Goal: Task Accomplishment & Management: Manage account settings

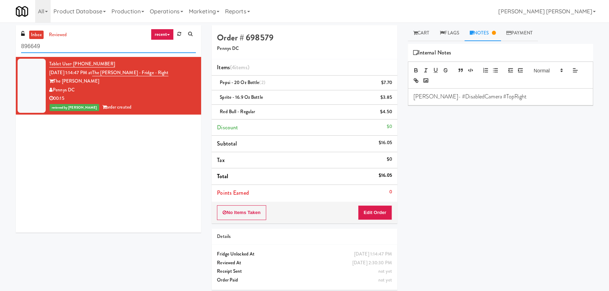
click at [0, 50] on html "Are you sure you want to update this order? Okay Cancel Okay Are you sure you w…" at bounding box center [304, 145] width 609 height 291
paste input "Parkway Lofts - Food and Snacks Cooler - Middle"
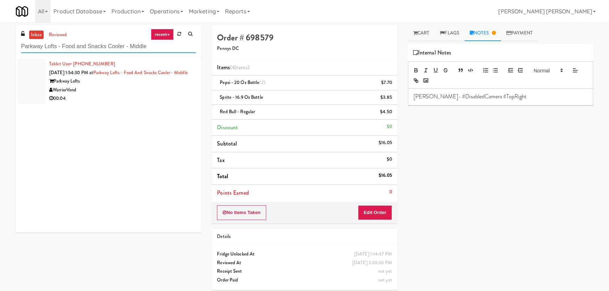
type input "Parkway Lofts - Food and Snacks Cooler - Middle"
click at [120, 94] on div "WarriorVend" at bounding box center [122, 90] width 147 height 9
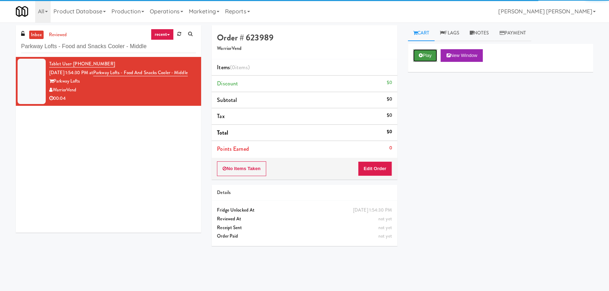
click at [429, 49] on button "Play" at bounding box center [425, 55] width 24 height 13
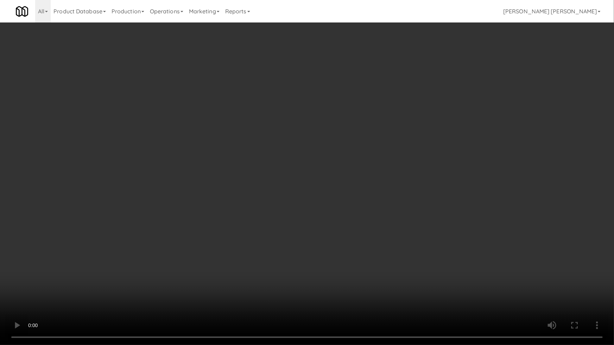
click at [392, 291] on video at bounding box center [307, 172] width 614 height 345
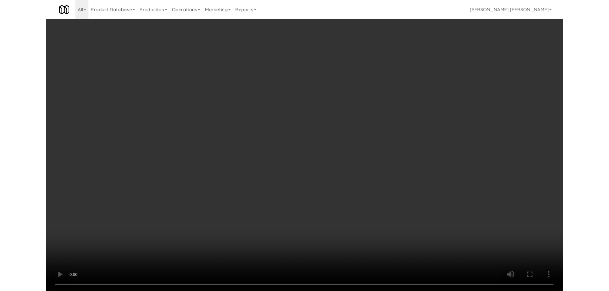
scroll to position [14, 0]
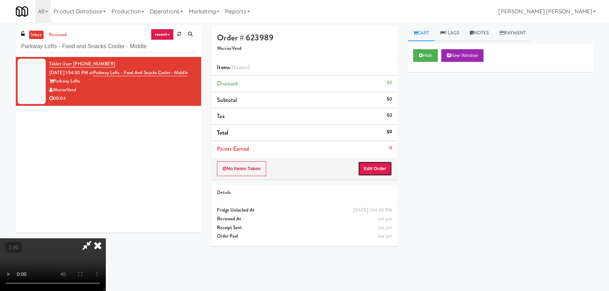
click at [386, 167] on button "Edit Order" at bounding box center [375, 168] width 34 height 15
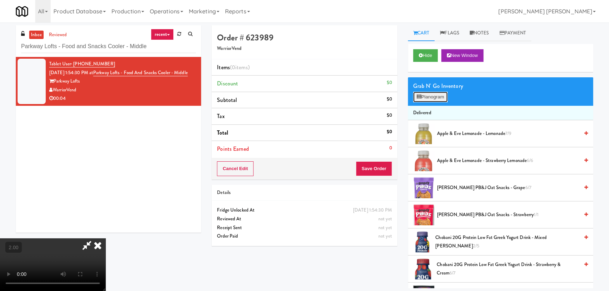
click at [436, 95] on button "Planogram" at bounding box center [430, 97] width 34 height 11
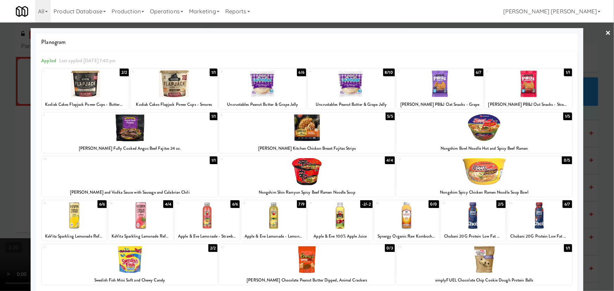
click at [480, 130] on div at bounding box center [484, 127] width 176 height 27
click at [605, 31] on link "×" at bounding box center [608, 34] width 6 height 22
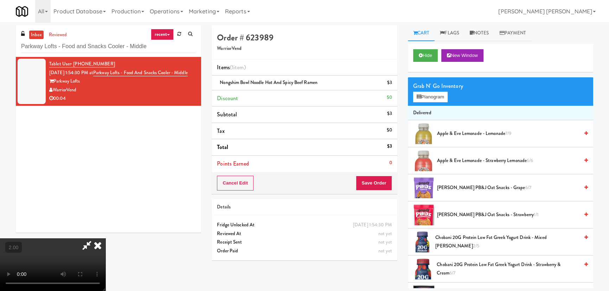
click at [106, 239] on icon at bounding box center [97, 246] width 15 height 14
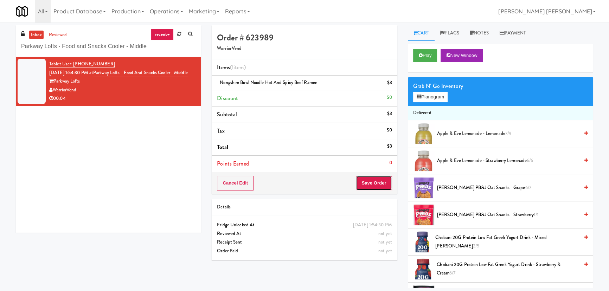
click at [374, 180] on button "Save Order" at bounding box center [374, 183] width 36 height 15
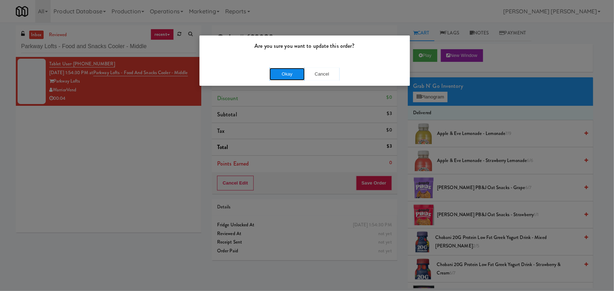
click at [285, 71] on button "Okay" at bounding box center [286, 74] width 35 height 13
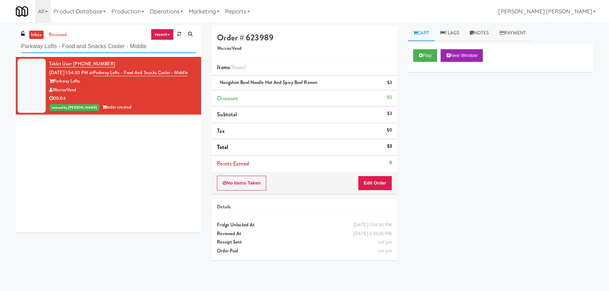
drag, startPoint x: 165, startPoint y: 46, endPoint x: -72, endPoint y: 45, distance: 237.5
click at [0, 45] on html "Are you sure you want to update this order? Okay Cancel Okay Are you sure you w…" at bounding box center [304, 145] width 609 height 291
paste input "eLofts - Pantry"
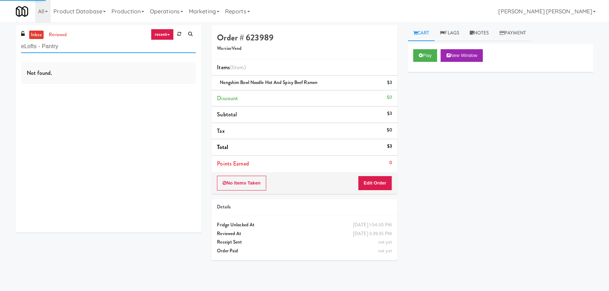
type input "eLofts - Pantry"
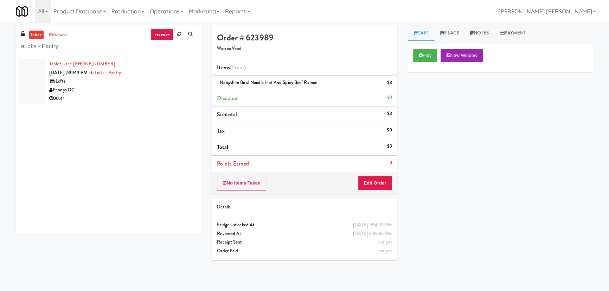
drag, startPoint x: 108, startPoint y: 84, endPoint x: 241, endPoint y: 92, distance: 132.5
click at [109, 85] on div "eLofts" at bounding box center [122, 81] width 147 height 9
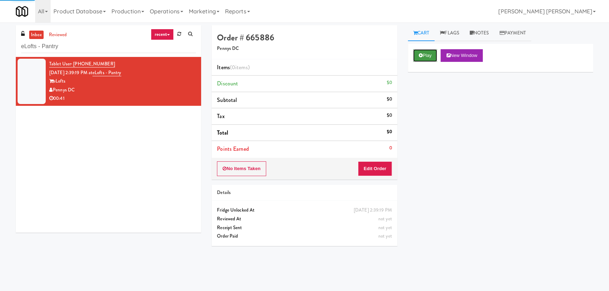
click at [433, 56] on button "Play" at bounding box center [425, 55] width 24 height 13
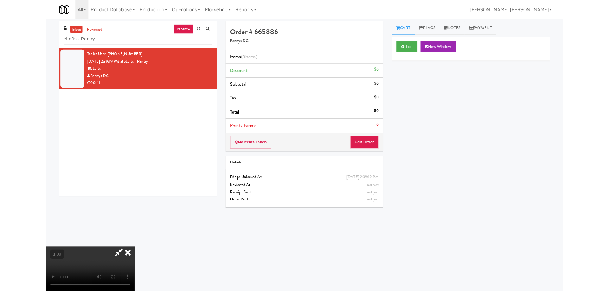
scroll to position [14, 0]
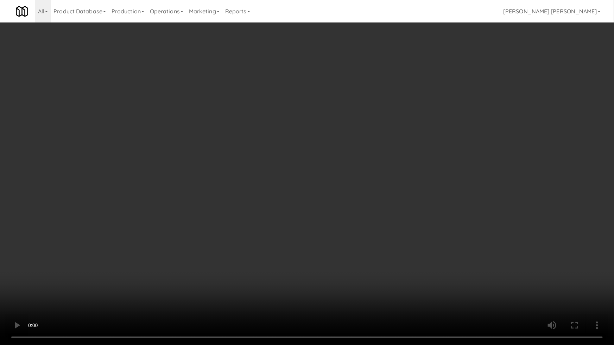
drag, startPoint x: 440, startPoint y: 285, endPoint x: 299, endPoint y: 246, distance: 146.5
click at [439, 284] on video at bounding box center [307, 172] width 614 height 345
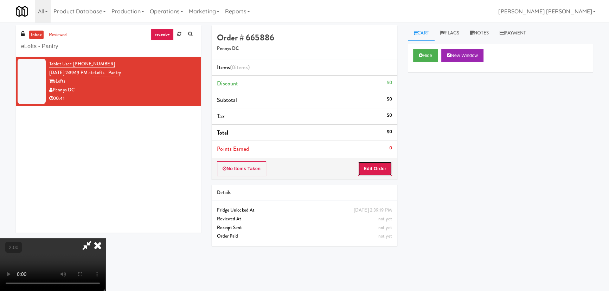
click at [380, 167] on button "Edit Order" at bounding box center [375, 168] width 34 height 15
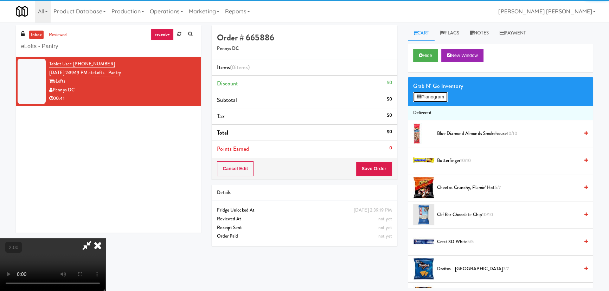
click at [447, 94] on button "Planogram" at bounding box center [430, 97] width 34 height 11
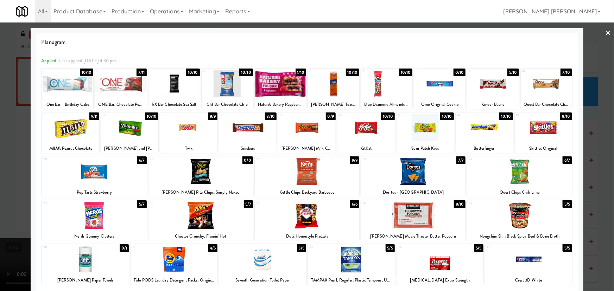
click at [420, 228] on div at bounding box center [413, 215] width 104 height 27
click at [605, 32] on link "×" at bounding box center [608, 34] width 6 height 22
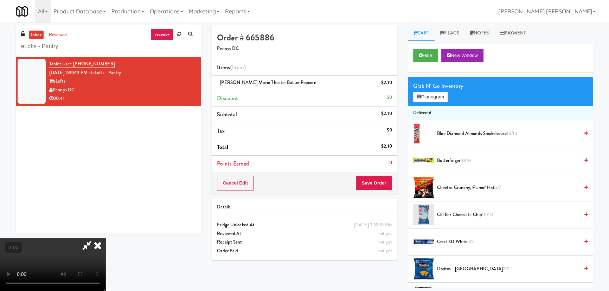
click at [106, 239] on icon at bounding box center [97, 246] width 15 height 14
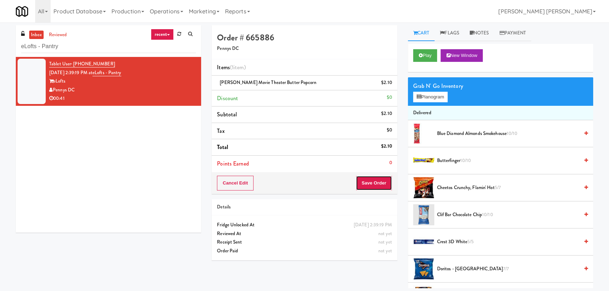
click at [382, 180] on button "Save Order" at bounding box center [374, 183] width 36 height 15
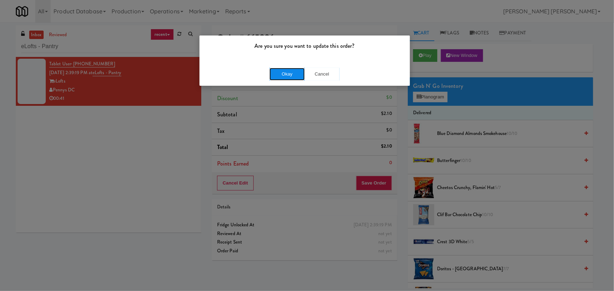
click at [282, 69] on button "Okay" at bounding box center [286, 74] width 35 height 13
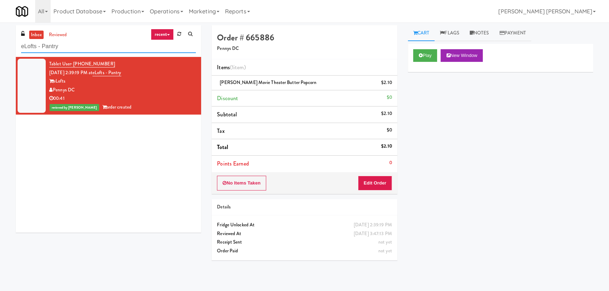
drag, startPoint x: 70, startPoint y: 45, endPoint x: 0, endPoint y: 49, distance: 70.8
click at [0, 49] on html "Are you sure you want to update this order? Okay Cancel Okay Are you sure you w…" at bounding box center [304, 145] width 609 height 291
paste input "Cosmopolitan at Lorton Station - Cooler #2"
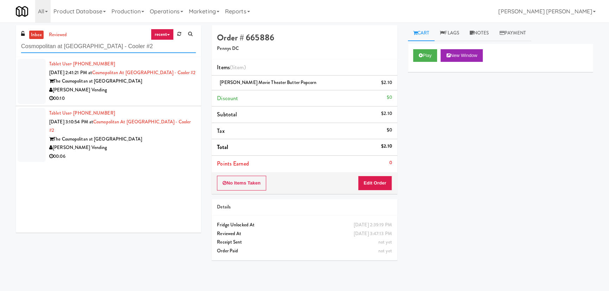
type input "Cosmopolitan at Lorton Station - Cooler #2"
click at [146, 100] on div "00:10" at bounding box center [122, 98] width 147 height 9
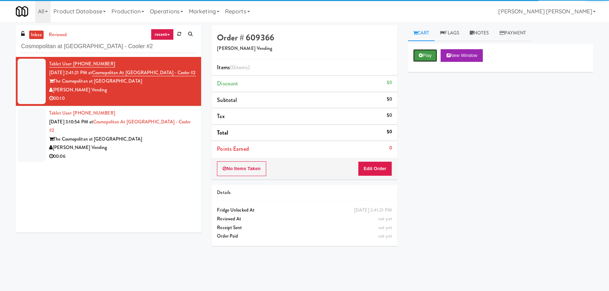
click at [423, 58] on button "Play" at bounding box center [425, 55] width 24 height 13
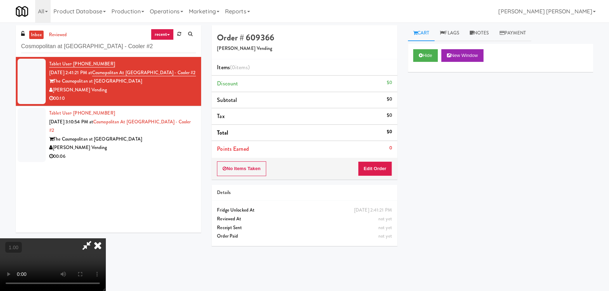
drag, startPoint x: 184, startPoint y: 185, endPoint x: 261, endPoint y: 196, distance: 78.1
click at [106, 239] on video at bounding box center [53, 265] width 106 height 53
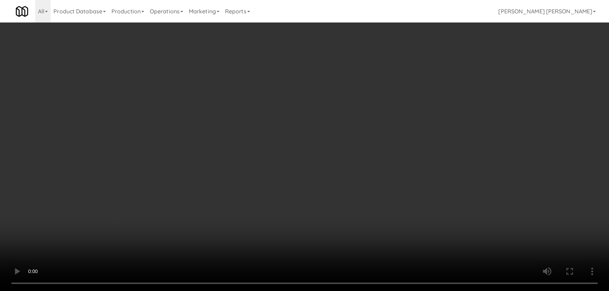
drag, startPoint x: 408, startPoint y: 307, endPoint x: 543, endPoint y: 307, distance: 135.1
click at [440, 291] on video at bounding box center [304, 145] width 609 height 291
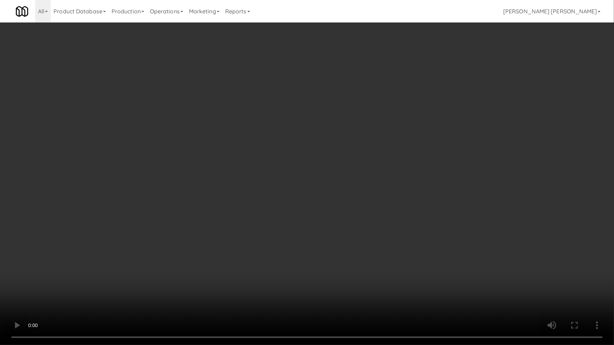
drag, startPoint x: 520, startPoint y: 289, endPoint x: 475, endPoint y: 278, distance: 45.8
click at [519, 289] on video at bounding box center [307, 172] width 614 height 345
click at [286, 273] on video at bounding box center [307, 172] width 614 height 345
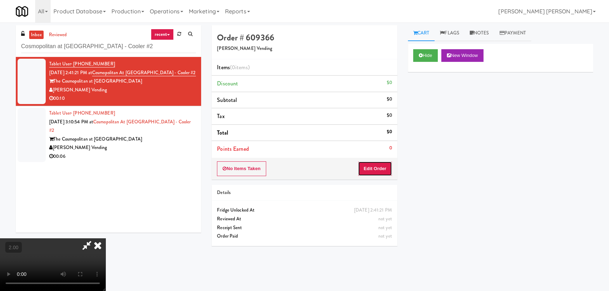
click at [387, 164] on button "Edit Order" at bounding box center [375, 168] width 34 height 15
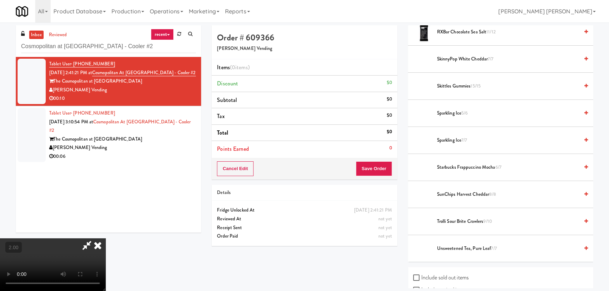
scroll to position [831, 0]
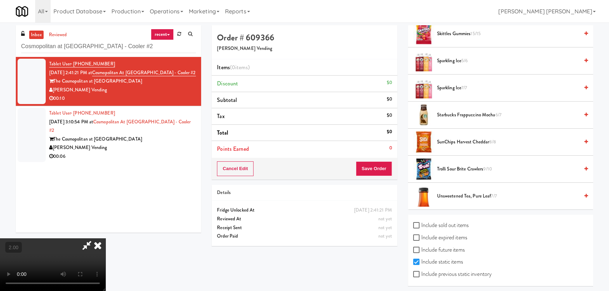
click at [447, 113] on span "Starbucks Frappuccino Mocha 6/7" at bounding box center [508, 115] width 142 height 9
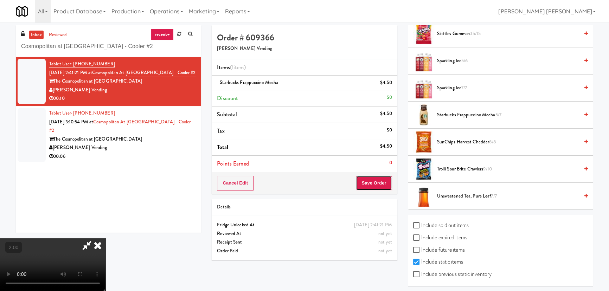
click at [377, 183] on button "Save Order" at bounding box center [374, 183] width 36 height 15
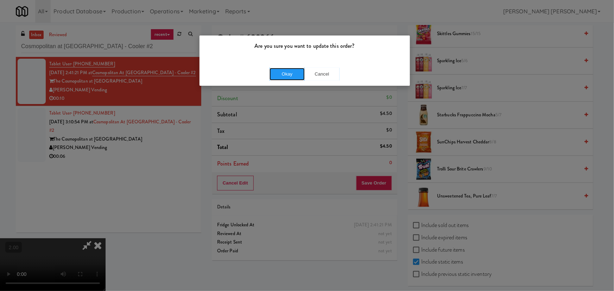
drag, startPoint x: 292, startPoint y: 74, endPoint x: 26, endPoint y: 71, distance: 266.3
click at [291, 74] on button "Okay" at bounding box center [286, 74] width 35 height 13
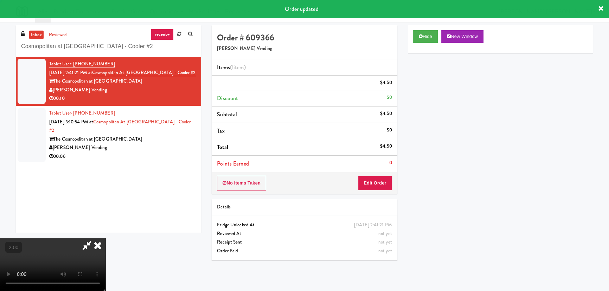
scroll to position [0, 0]
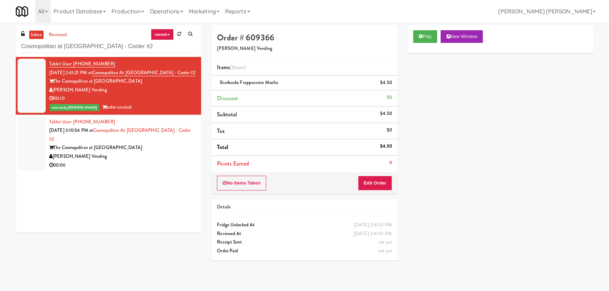
click at [147, 152] on div "[PERSON_NAME] Vending" at bounding box center [122, 156] width 147 height 9
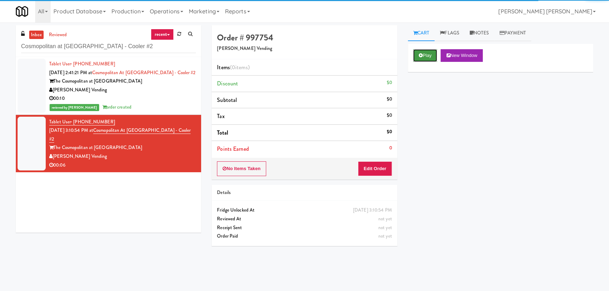
click at [432, 55] on button "Play" at bounding box center [425, 55] width 24 height 13
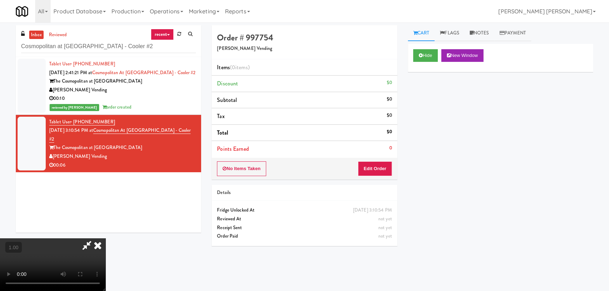
click at [106, 291] on video at bounding box center [53, 265] width 106 height 53
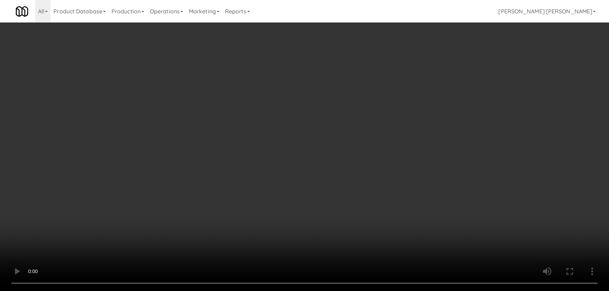
scroll to position [14, 0]
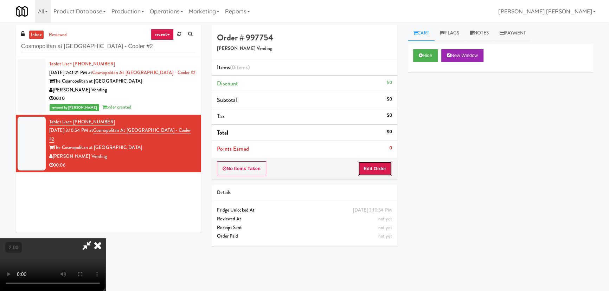
click at [383, 169] on button "Edit Order" at bounding box center [375, 168] width 34 height 15
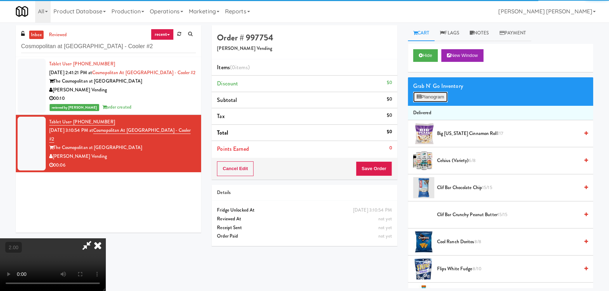
click at [426, 100] on button "Planogram" at bounding box center [430, 97] width 34 height 11
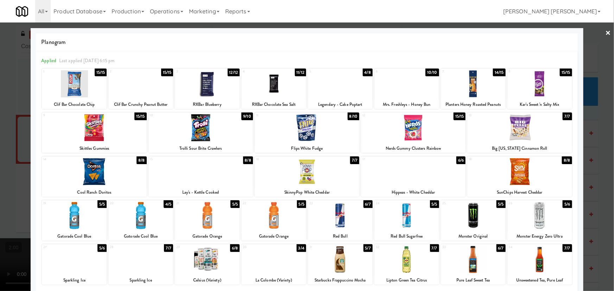
drag, startPoint x: 527, startPoint y: 176, endPoint x: 493, endPoint y: 190, distance: 37.7
click at [527, 176] on div at bounding box center [519, 171] width 104 height 27
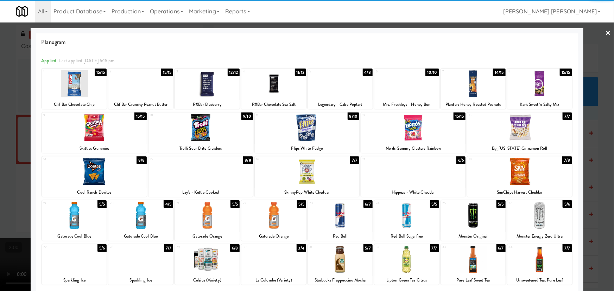
click at [407, 259] on div at bounding box center [406, 259] width 65 height 27
click at [605, 29] on link "×" at bounding box center [608, 34] width 6 height 22
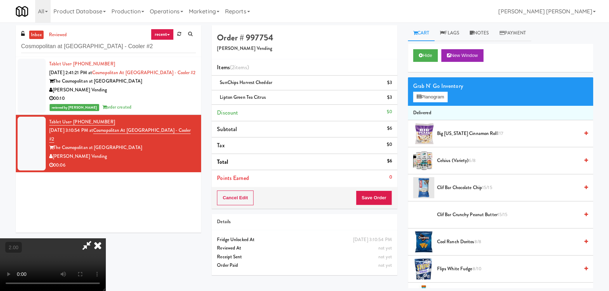
click at [106, 239] on video at bounding box center [53, 265] width 106 height 53
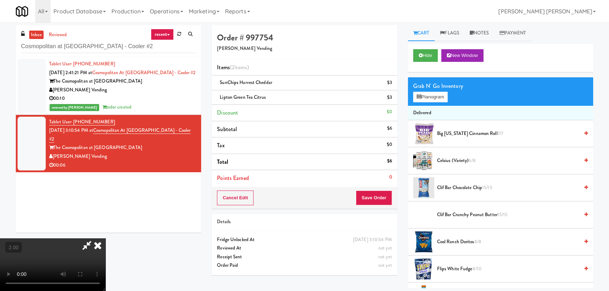
click at [106, 239] on icon at bounding box center [97, 246] width 15 height 14
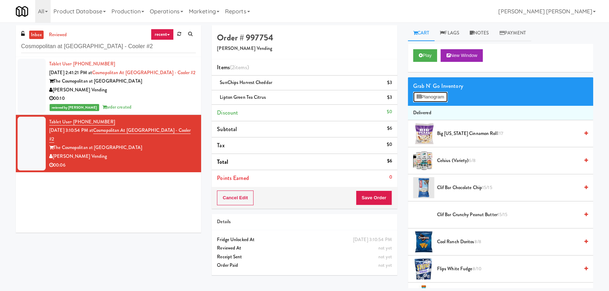
click at [429, 99] on button "Planogram" at bounding box center [430, 97] width 34 height 11
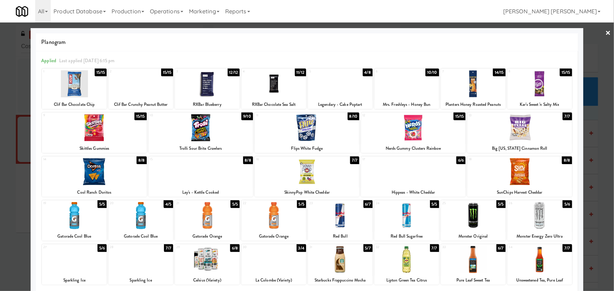
click at [605, 32] on link "×" at bounding box center [608, 34] width 6 height 22
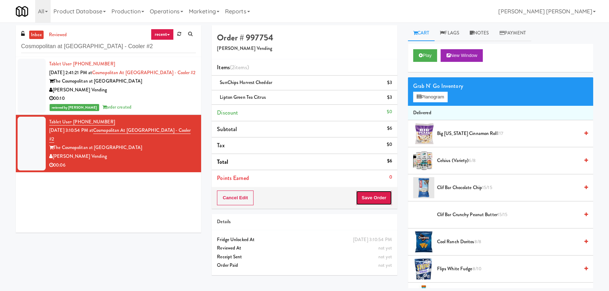
click at [380, 202] on button "Save Order" at bounding box center [374, 198] width 36 height 15
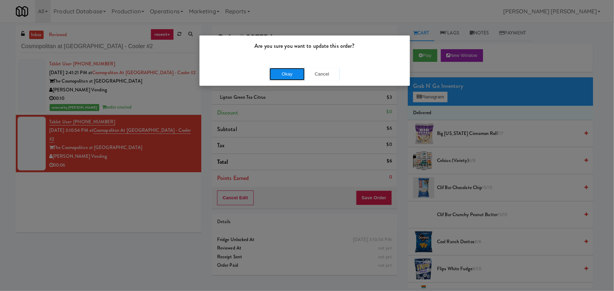
click at [284, 73] on button "Okay" at bounding box center [286, 74] width 35 height 13
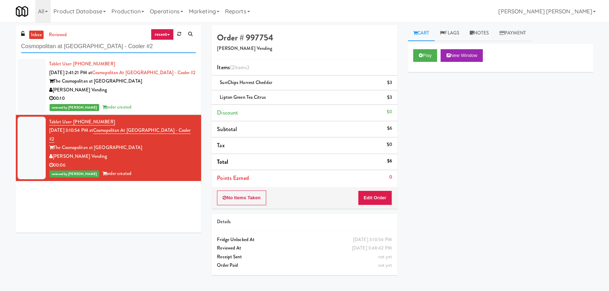
drag, startPoint x: 102, startPoint y: 47, endPoint x: 12, endPoint y: 46, distance: 90.4
click at [12, 46] on div "inbox reviewed recent all unclear take inventory issue suspicious failed recent…" at bounding box center [109, 131] width 196 height 213
paste input "Redfish Laundry"
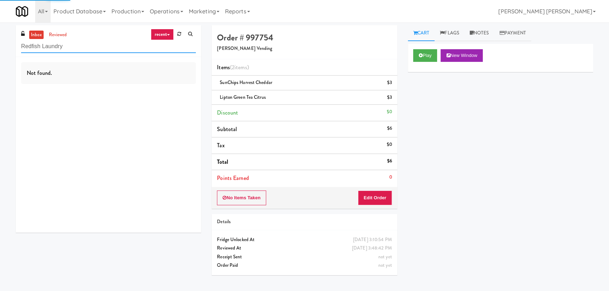
type input "Redfish Laundry"
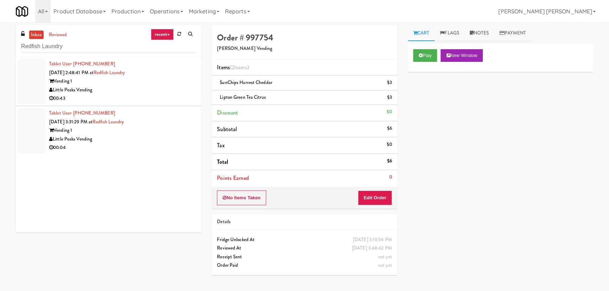
click at [154, 86] on div "Little Peaks Vending" at bounding box center [122, 90] width 147 height 9
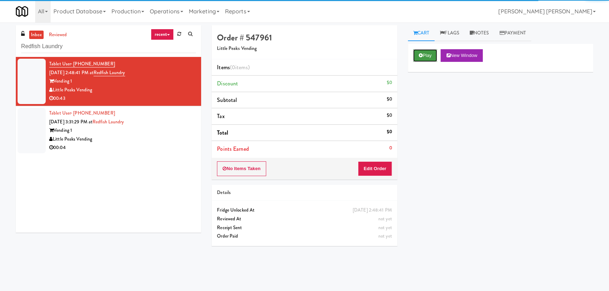
click at [428, 56] on button "Play" at bounding box center [425, 55] width 24 height 13
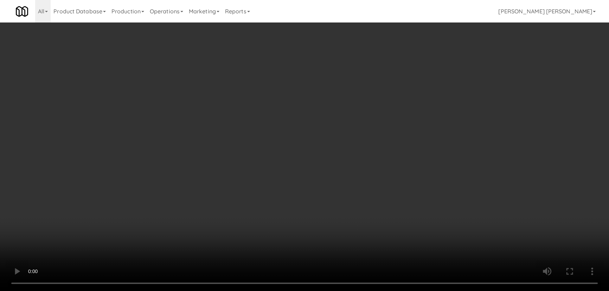
click at [383, 291] on video at bounding box center [304, 145] width 609 height 291
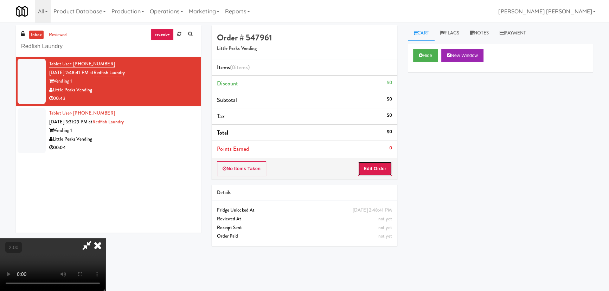
click at [384, 172] on button "Edit Order" at bounding box center [375, 168] width 34 height 15
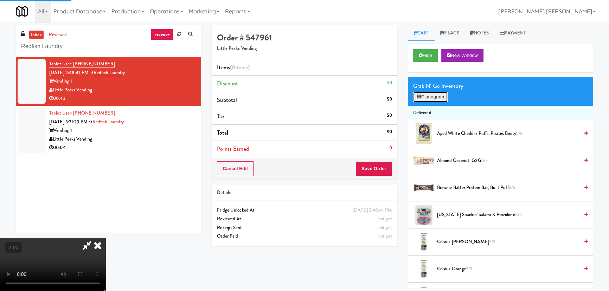
click at [425, 93] on button "Planogram" at bounding box center [430, 97] width 34 height 11
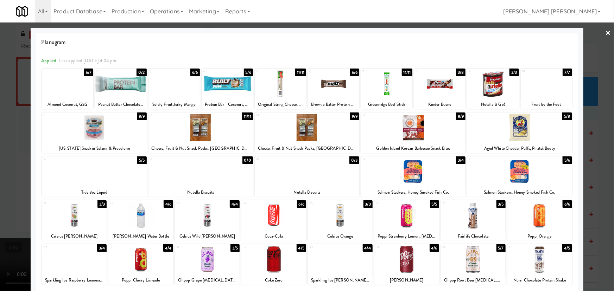
click at [142, 218] on div at bounding box center [140, 215] width 65 height 27
click at [80, 261] on div at bounding box center [74, 259] width 65 height 27
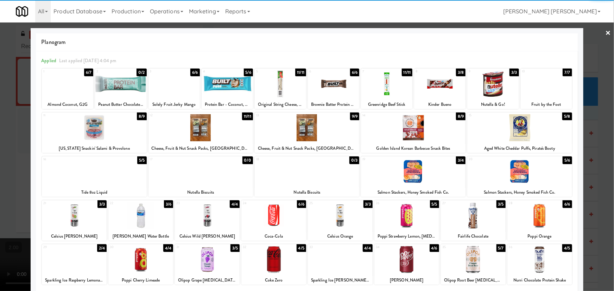
click at [532, 223] on div at bounding box center [539, 215] width 65 height 27
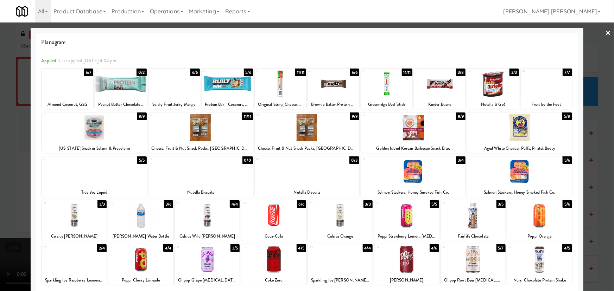
click at [600, 31] on div at bounding box center [307, 145] width 614 height 291
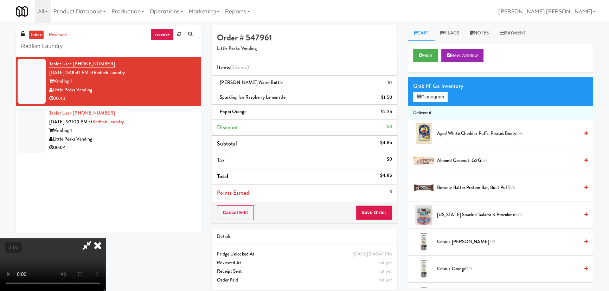
click at [106, 239] on icon at bounding box center [97, 246] width 15 height 14
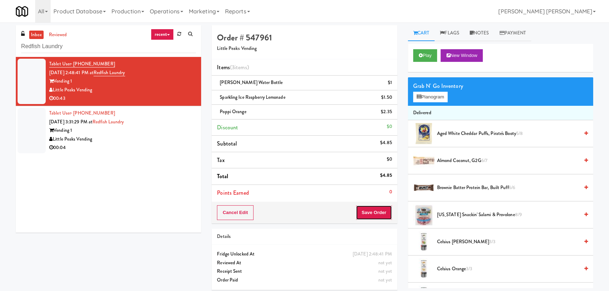
click at [373, 211] on button "Save Order" at bounding box center [374, 212] width 36 height 15
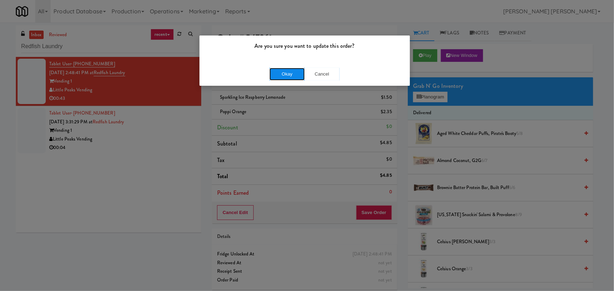
click at [283, 68] on button "Okay" at bounding box center [286, 74] width 35 height 13
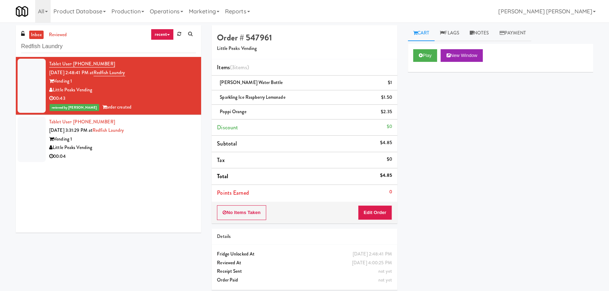
click at [122, 152] on div "Little Peaks Vending" at bounding box center [122, 148] width 147 height 9
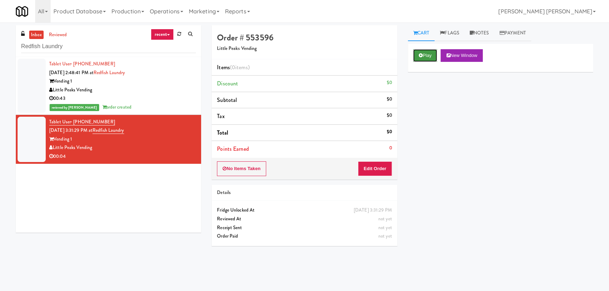
click at [434, 53] on button "Play" at bounding box center [425, 55] width 24 height 13
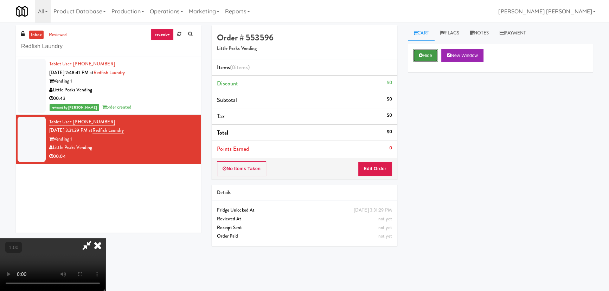
click at [426, 54] on button "Hide" at bounding box center [425, 55] width 25 height 13
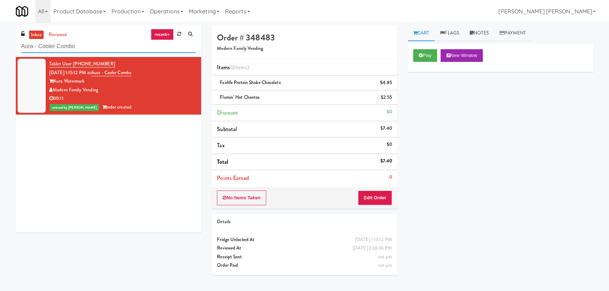
drag, startPoint x: 0, startPoint y: 0, endPoint x: -16, endPoint y: 46, distance: 48.5
click at [0, 46] on html "Are you sure you want to update this order? Okay Cancel Okay Are you sure you w…" at bounding box center [304, 145] width 609 height 291
paste input "1730 N Clark - Right - Fridge"
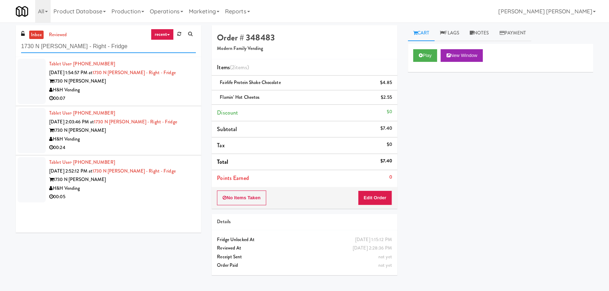
type input "1730 N Clark - Right - Fridge"
click at [144, 96] on div "00:07" at bounding box center [122, 98] width 147 height 9
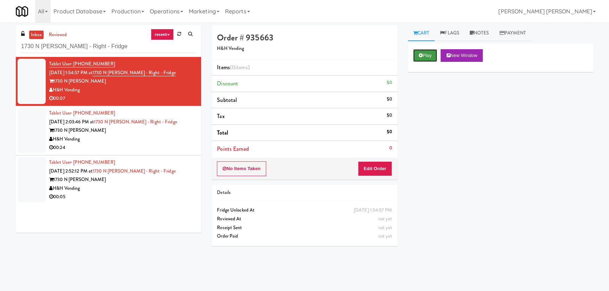
click at [426, 54] on button "Play" at bounding box center [425, 55] width 24 height 13
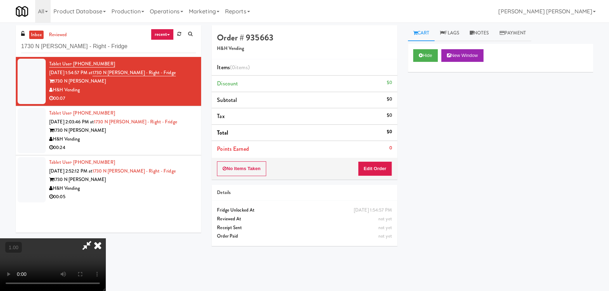
scroll to position [14, 0]
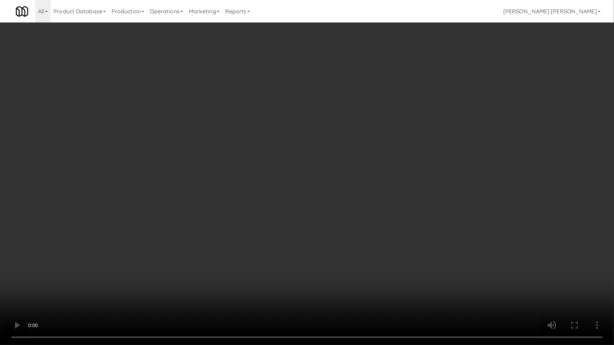
drag, startPoint x: 479, startPoint y: 271, endPoint x: 598, endPoint y: 306, distance: 124.2
click at [482, 271] on video at bounding box center [307, 172] width 614 height 345
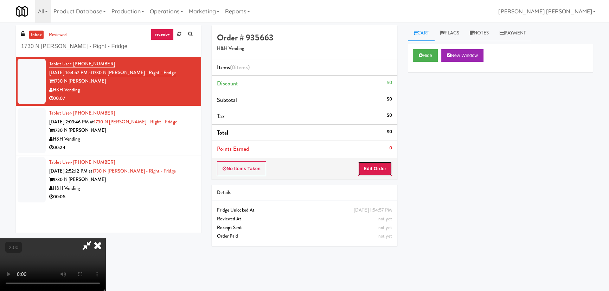
click at [387, 170] on button "Edit Order" at bounding box center [375, 168] width 34 height 15
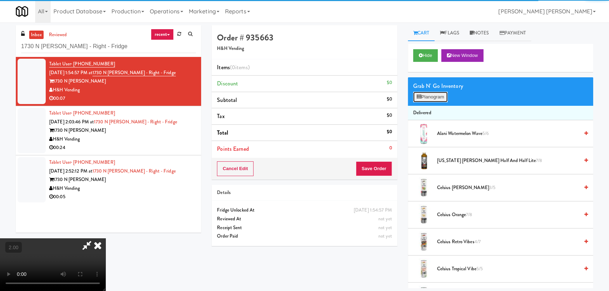
click at [427, 96] on button "Planogram" at bounding box center [430, 97] width 34 height 11
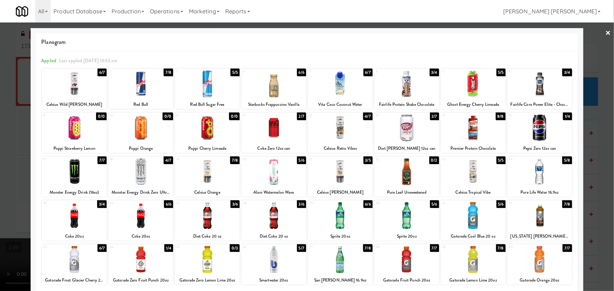
drag, startPoint x: 273, startPoint y: 175, endPoint x: 521, endPoint y: 159, distance: 248.5
click at [273, 175] on div at bounding box center [273, 171] width 65 height 27
click at [605, 34] on link "×" at bounding box center [608, 34] width 6 height 22
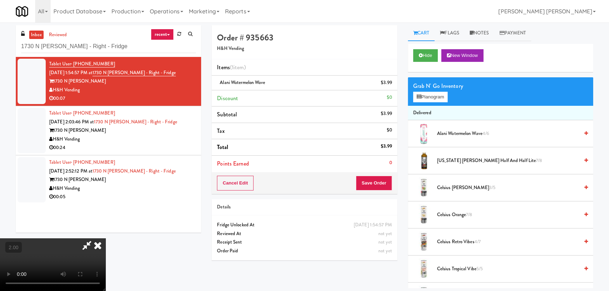
click at [106, 239] on icon at bounding box center [97, 246] width 15 height 14
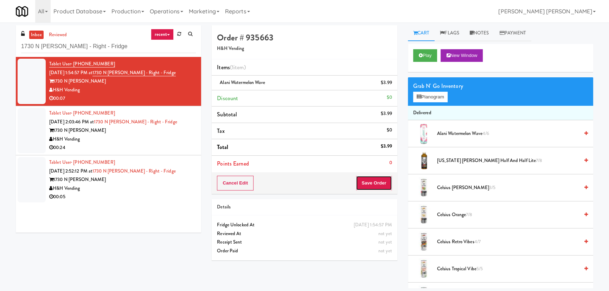
click at [368, 185] on button "Save Order" at bounding box center [374, 183] width 36 height 15
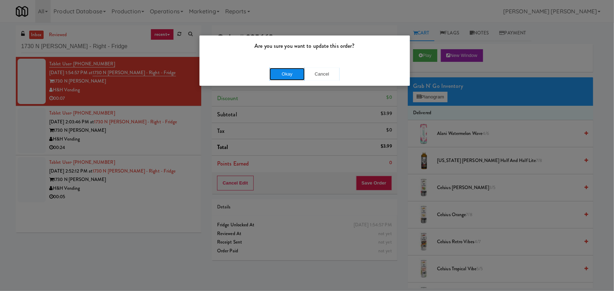
click at [291, 80] on button "Okay" at bounding box center [286, 74] width 35 height 13
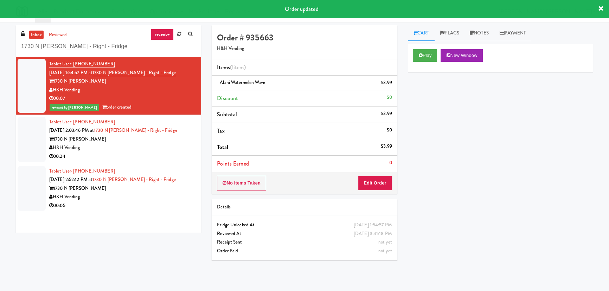
click at [175, 144] on div "H&H Vending" at bounding box center [122, 148] width 147 height 9
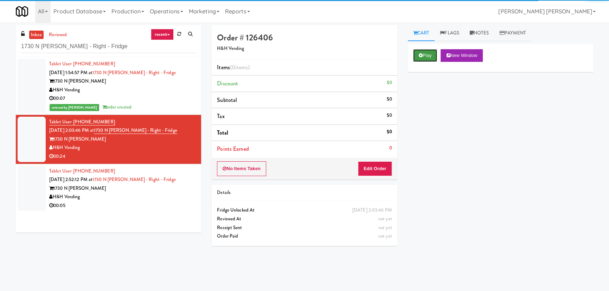
click at [430, 54] on button "Play" at bounding box center [425, 55] width 24 height 13
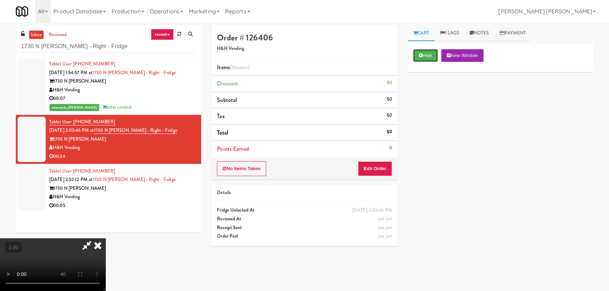
drag, startPoint x: 425, startPoint y: 55, endPoint x: 419, endPoint y: 46, distance: 10.8
click at [425, 55] on button "Hide" at bounding box center [425, 55] width 25 height 13
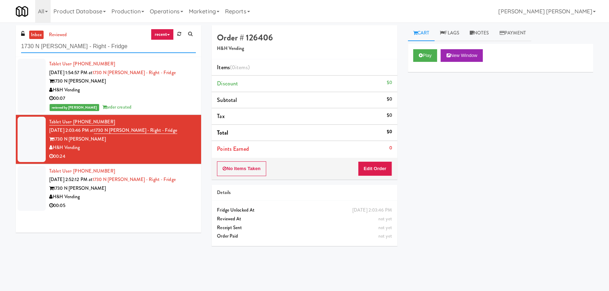
drag, startPoint x: 107, startPoint y: 47, endPoint x: -19, endPoint y: 45, distance: 126.0
click at [0, 45] on html "Are you sure you want to update this order? Okay Cancel Okay Are you sure you w…" at bounding box center [304, 145] width 609 height 291
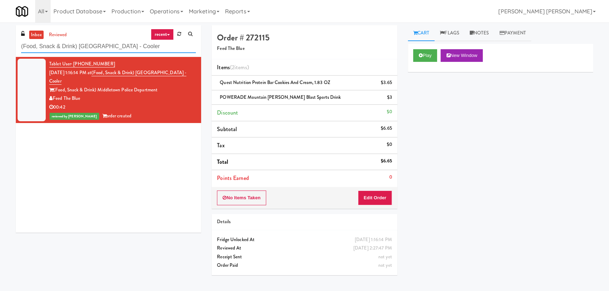
drag, startPoint x: 0, startPoint y: 0, endPoint x: -11, endPoint y: 46, distance: 47.0
click at [0, 46] on html "Are you sure you want to update this order? Okay Cancel Okay Are you sure you w…" at bounding box center [304, 145] width 609 height 291
paste input "The Duncan - Fridge - Left"
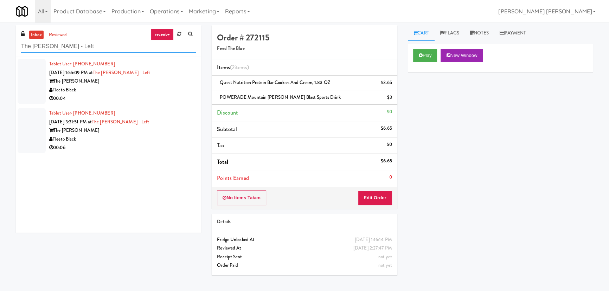
type input "The Duncan - Fridge - Left"
drag, startPoint x: 123, startPoint y: 93, endPoint x: 142, endPoint y: 95, distance: 19.0
click at [123, 93] on div "Tleeto Black" at bounding box center [122, 90] width 147 height 9
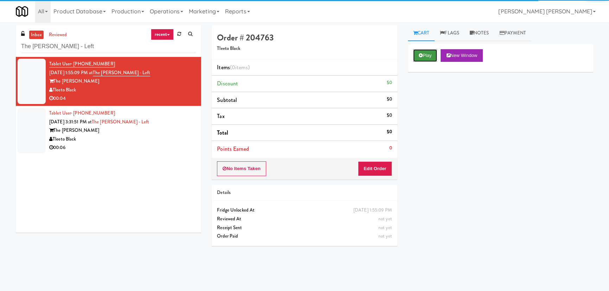
click at [421, 55] on icon at bounding box center [421, 55] width 4 height 5
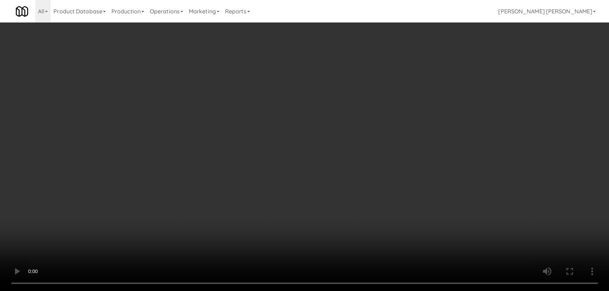
click at [341, 291] on video at bounding box center [304, 145] width 609 height 291
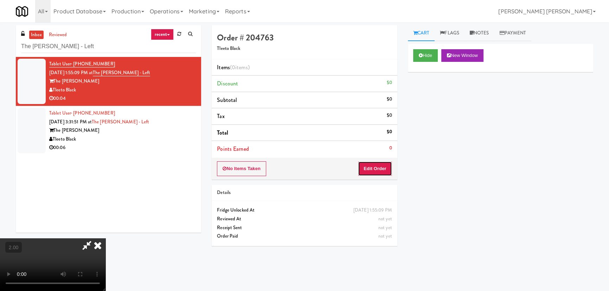
click at [376, 169] on button "Edit Order" at bounding box center [375, 168] width 34 height 15
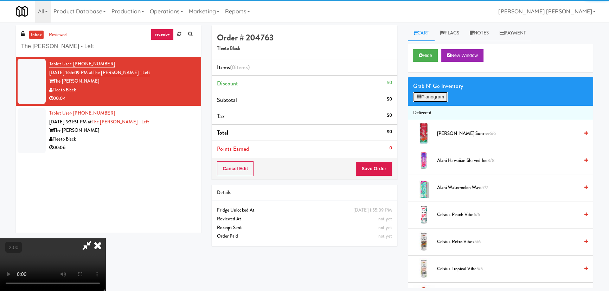
click at [435, 95] on button "Planogram" at bounding box center [430, 97] width 34 height 11
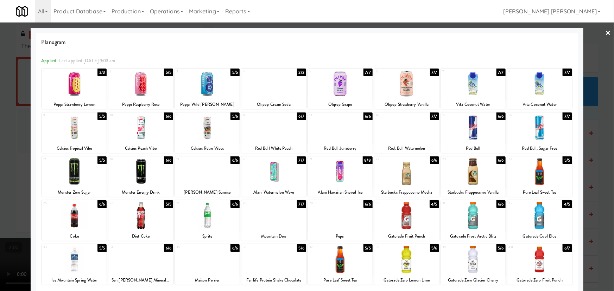
drag, startPoint x: 138, startPoint y: 123, endPoint x: 474, endPoint y: 134, distance: 335.8
click at [140, 126] on div at bounding box center [140, 127] width 65 height 27
drag, startPoint x: 601, startPoint y: 30, endPoint x: 507, endPoint y: 33, distance: 94.4
click at [605, 30] on link "×" at bounding box center [608, 34] width 6 height 22
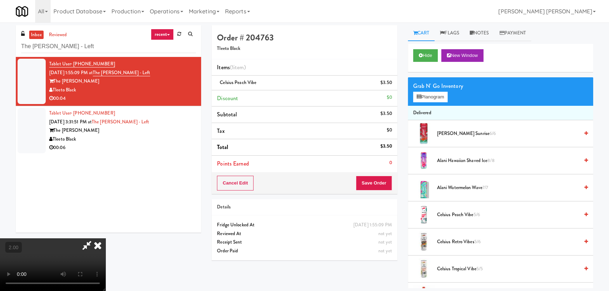
click at [95, 239] on icon at bounding box center [87, 246] width 16 height 14
click at [374, 179] on button "Save Order" at bounding box center [374, 183] width 36 height 15
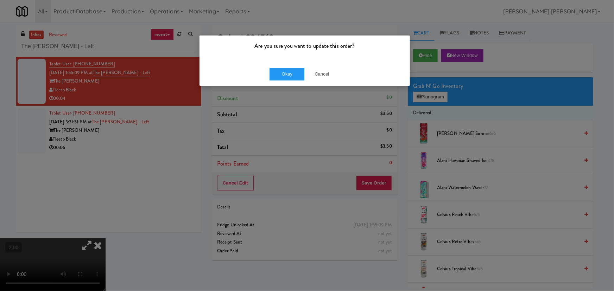
click at [281, 67] on div "Okay Cancel" at bounding box center [304, 74] width 210 height 24
click at [284, 80] on button "Okay" at bounding box center [286, 74] width 35 height 13
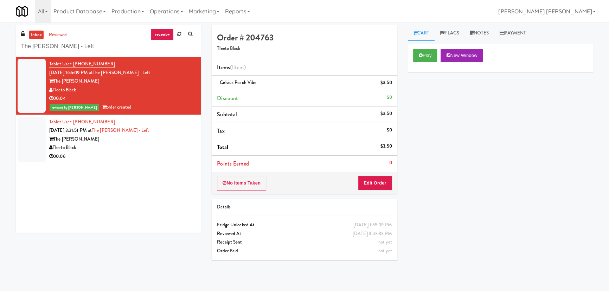
click at [170, 147] on div "Tleeto Black" at bounding box center [122, 148] width 147 height 9
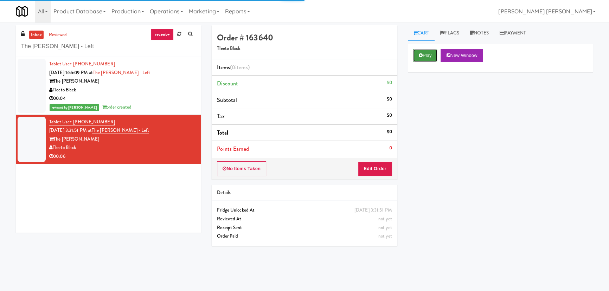
click at [428, 53] on button "Play" at bounding box center [425, 55] width 24 height 13
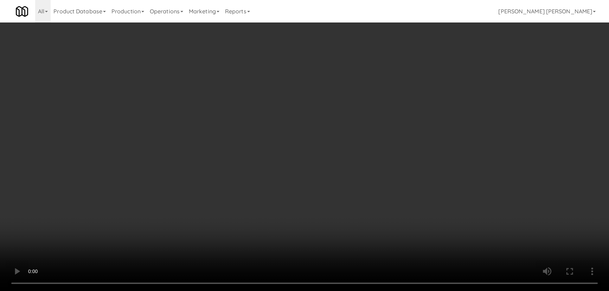
scroll to position [14, 0]
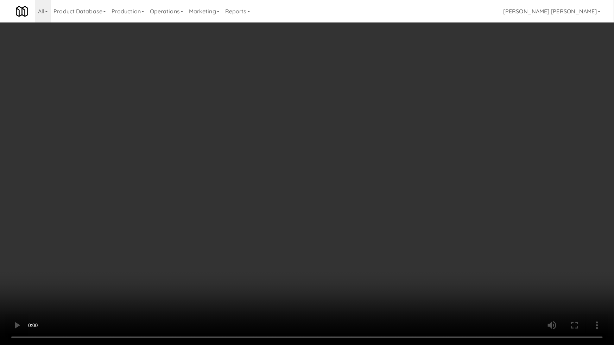
drag, startPoint x: 330, startPoint y: 312, endPoint x: 547, endPoint y: 312, distance: 217.4
click at [397, 291] on video at bounding box center [307, 172] width 614 height 345
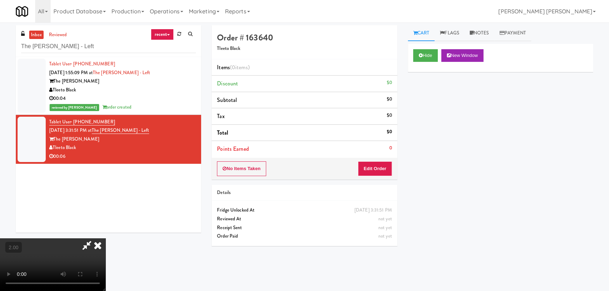
click at [380, 160] on div "No Items Taken Edit Order" at bounding box center [304, 169] width 185 height 22
click at [379, 166] on button "Edit Order" at bounding box center [375, 168] width 34 height 15
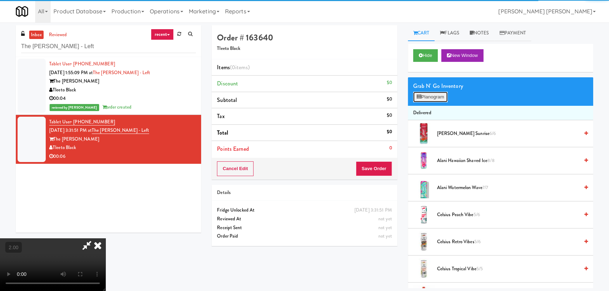
click at [431, 97] on button "Planogram" at bounding box center [430, 97] width 34 height 11
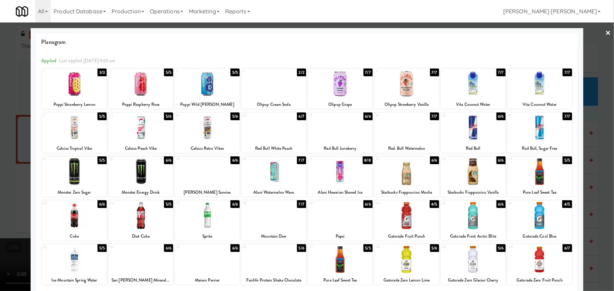
drag, startPoint x: 69, startPoint y: 266, endPoint x: 155, endPoint y: 280, distance: 87.0
click at [70, 266] on div at bounding box center [74, 259] width 65 height 27
click at [277, 132] on div at bounding box center [273, 127] width 65 height 27
click at [605, 32] on link "×" at bounding box center [608, 34] width 6 height 22
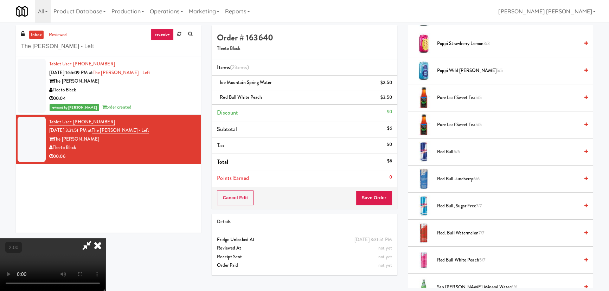
drag, startPoint x: 355, startPoint y: 30, endPoint x: 384, endPoint y: 212, distance: 185.3
click at [106, 239] on icon at bounding box center [97, 246] width 15 height 14
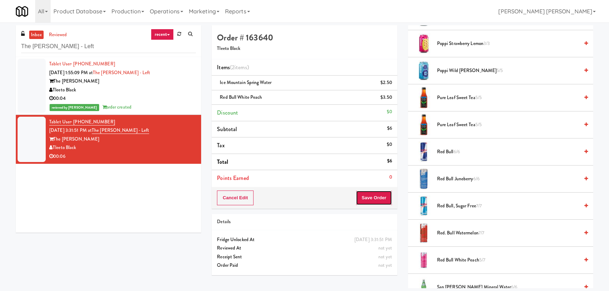
click at [374, 201] on button "Save Order" at bounding box center [374, 198] width 36 height 15
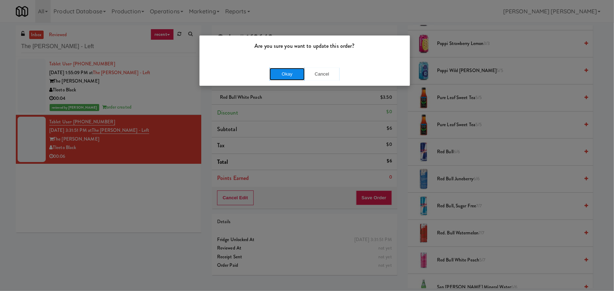
click at [283, 70] on button "Okay" at bounding box center [286, 74] width 35 height 13
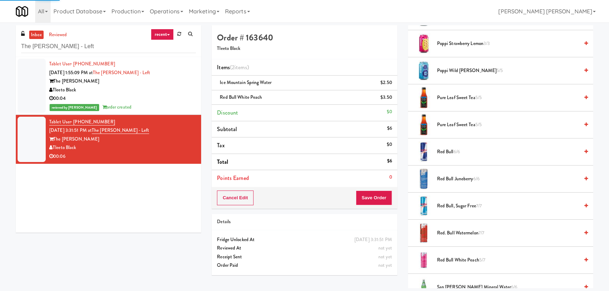
scroll to position [19, 0]
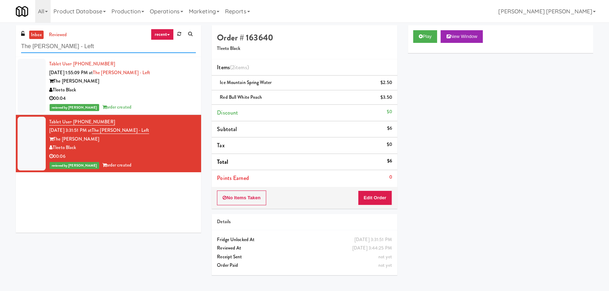
drag, startPoint x: 104, startPoint y: 47, endPoint x: -24, endPoint y: 42, distance: 127.4
click at [0, 42] on html "Are you sure you want to update this order? Okay Cancel Okay Are you sure you w…" at bounding box center [304, 145] width 609 height 291
paste input "1114 W Carroll - Left - Fridge"
type input "1114 W Carroll - Left - Fridge"
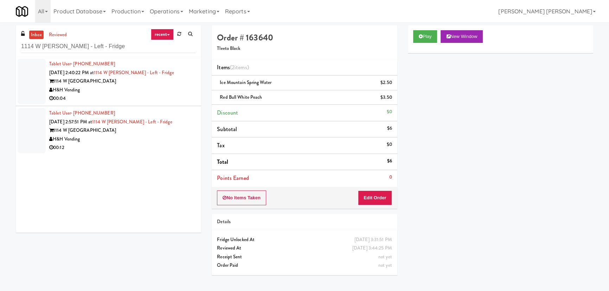
click at [134, 103] on li "Tablet User · (573) 434-3097 Aug 16, 2025 2:40:22 PM at 1114 W Carroll - Left -…" at bounding box center [108, 81] width 185 height 49
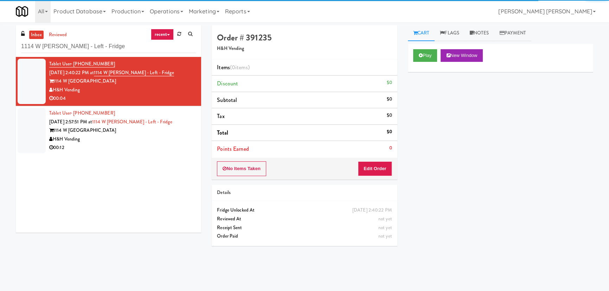
drag, startPoint x: 167, startPoint y: 137, endPoint x: 227, endPoint y: 133, distance: 59.6
click at [169, 137] on div "H&H Vending" at bounding box center [122, 139] width 147 height 9
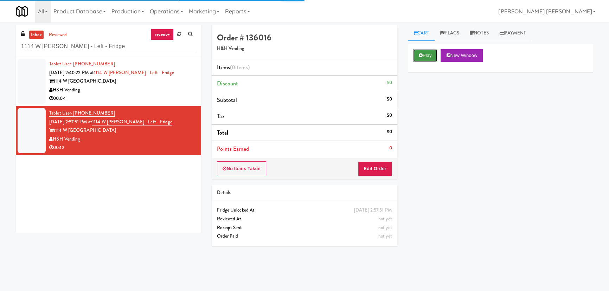
click at [425, 56] on button "Play" at bounding box center [425, 55] width 24 height 13
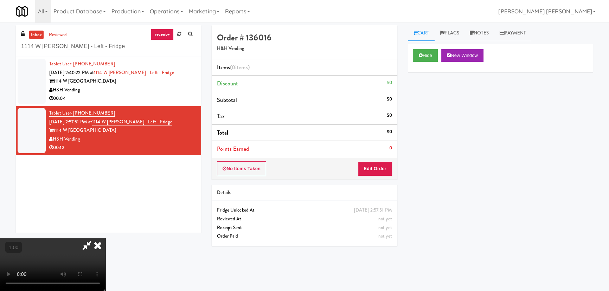
click at [106, 250] on video at bounding box center [53, 265] width 106 height 53
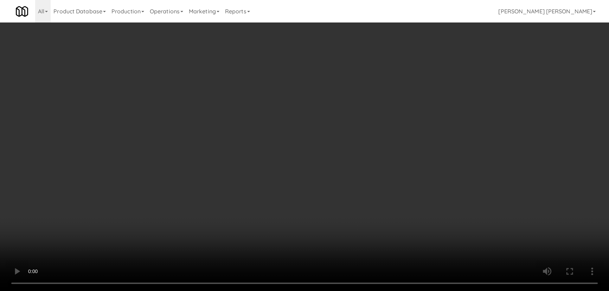
scroll to position [14, 0]
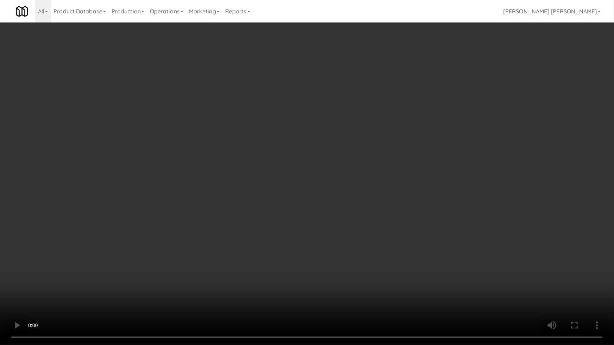
click at [411, 291] on video at bounding box center [307, 172] width 614 height 345
click at [401, 284] on video at bounding box center [307, 172] width 614 height 345
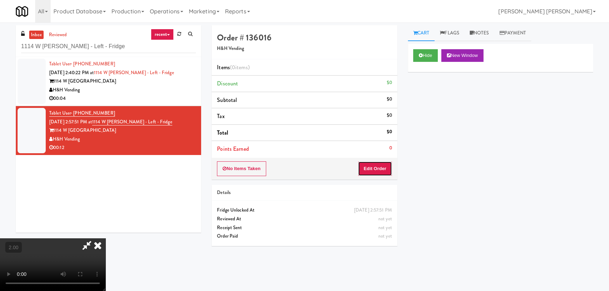
click at [381, 167] on button "Edit Order" at bounding box center [375, 168] width 34 height 15
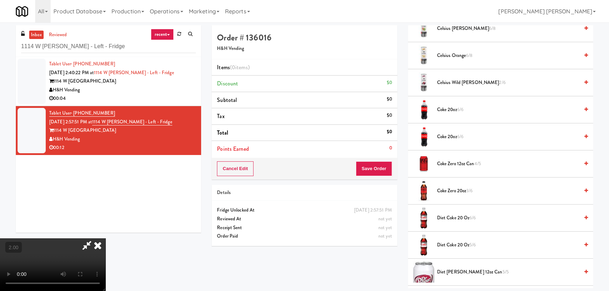
scroll to position [160, 0]
click at [450, 216] on span "Diet Coke 20 oz 6/6" at bounding box center [508, 218] width 142 height 9
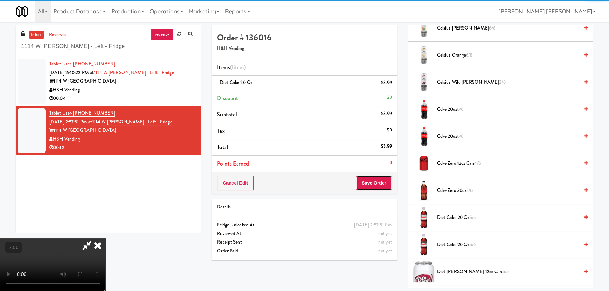
click at [381, 187] on button "Save Order" at bounding box center [374, 183] width 36 height 15
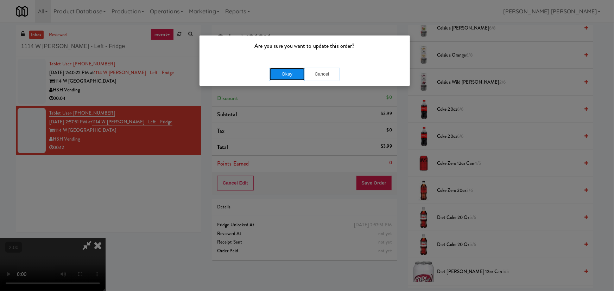
click at [288, 74] on button "Okay" at bounding box center [286, 74] width 35 height 13
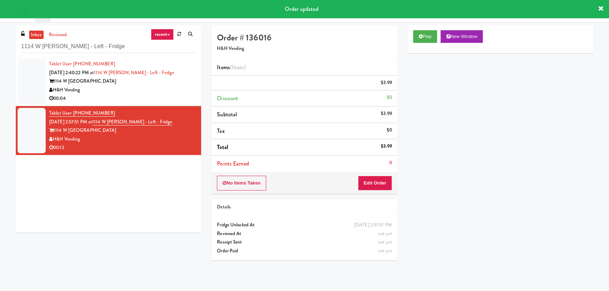
scroll to position [0, 0]
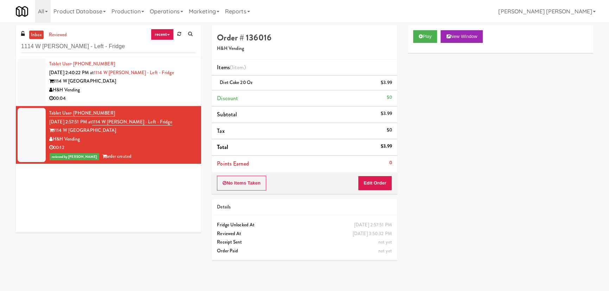
drag, startPoint x: 157, startPoint y: 96, endPoint x: 307, endPoint y: 82, distance: 150.5
click at [157, 96] on div "00:04" at bounding box center [122, 98] width 147 height 9
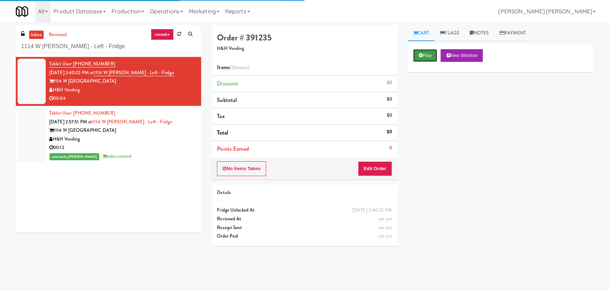
click at [427, 58] on button "Play" at bounding box center [425, 55] width 24 height 13
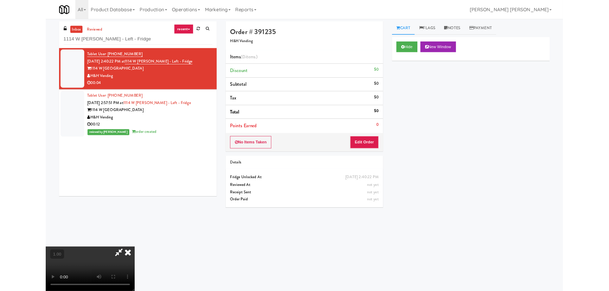
scroll to position [14, 0]
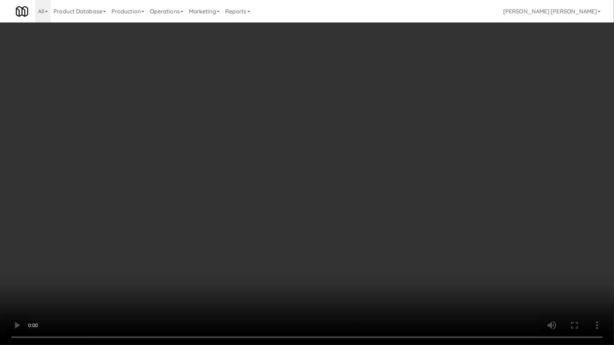
click at [484, 242] on video at bounding box center [307, 172] width 614 height 345
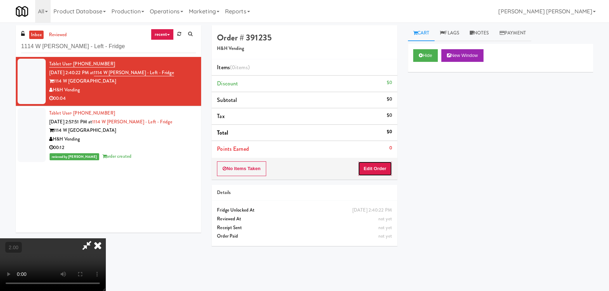
click at [377, 166] on button "Edit Order" at bounding box center [375, 168] width 34 height 15
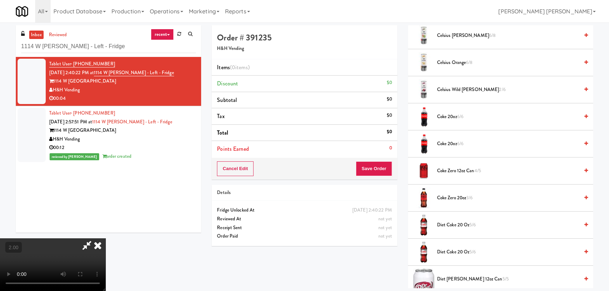
scroll to position [192, 0]
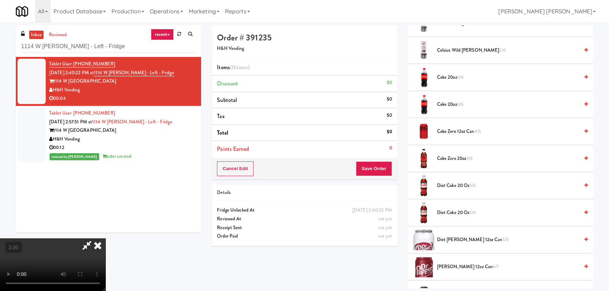
click at [447, 239] on span "Diet Dr Pepper 12oz can 5/5" at bounding box center [508, 240] width 142 height 9
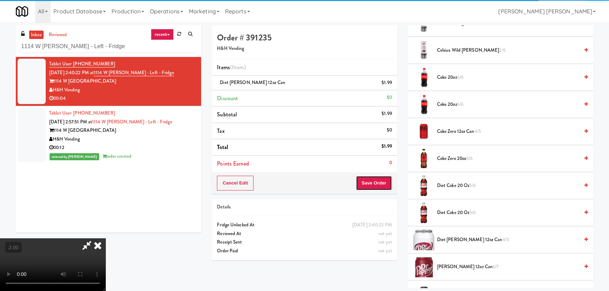
click at [379, 189] on button "Save Order" at bounding box center [374, 183] width 36 height 15
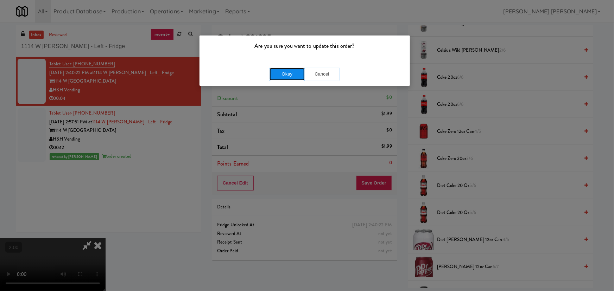
click at [290, 75] on button "Okay" at bounding box center [286, 74] width 35 height 13
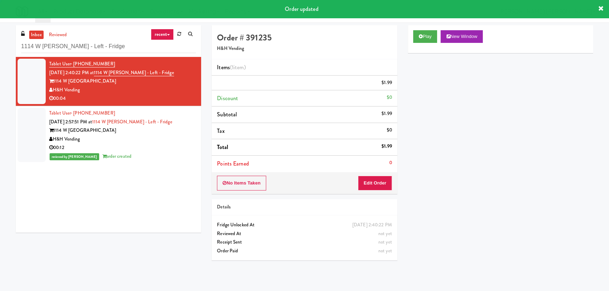
scroll to position [0, 0]
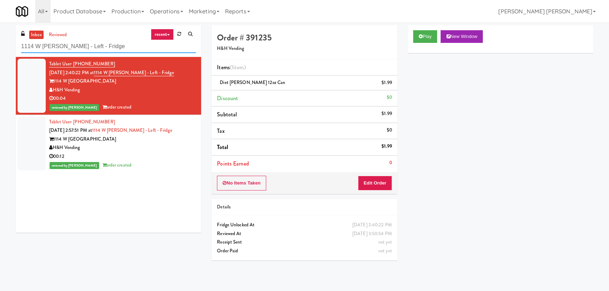
drag, startPoint x: 105, startPoint y: 45, endPoint x: -6, endPoint y: 46, distance: 110.8
click at [0, 46] on html "Are you sure you want to update this order? Okay Cancel Okay Are you sure you w…" at bounding box center [304, 145] width 609 height 291
paste input "(Snack & Drink) EWR 1-TB-MAIN BREAK ROOM"
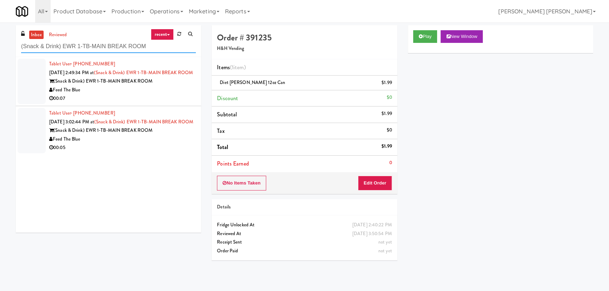
type input "(Snack & Drink) EWR 1-TB-MAIN BREAK ROOM"
click at [169, 144] on div "Feed The Blue" at bounding box center [122, 139] width 147 height 9
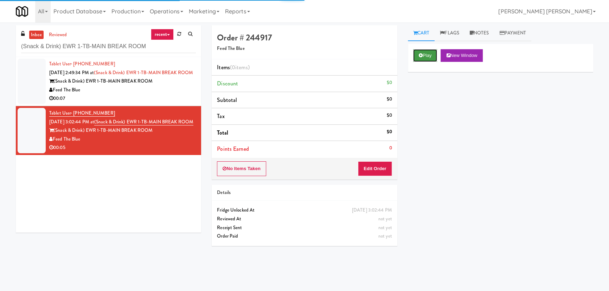
click at [419, 54] on icon at bounding box center [421, 55] width 4 height 5
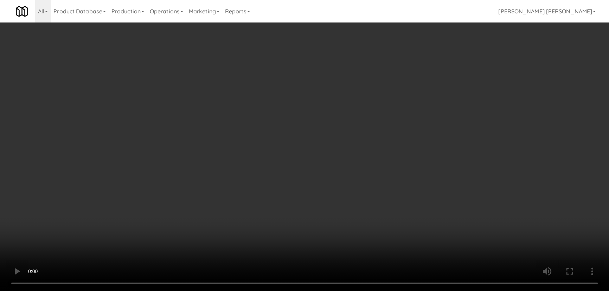
scroll to position [14, 0]
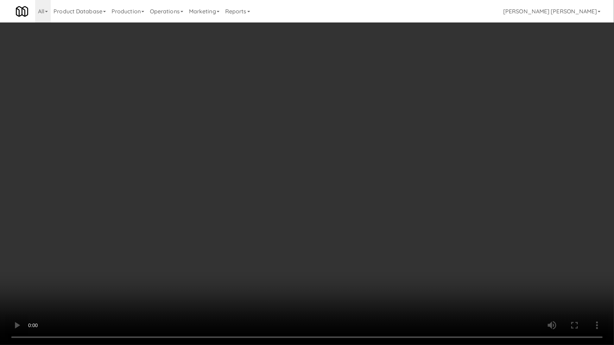
drag, startPoint x: 349, startPoint y: 305, endPoint x: 429, endPoint y: 299, distance: 80.8
click at [361, 291] on video at bounding box center [307, 172] width 614 height 345
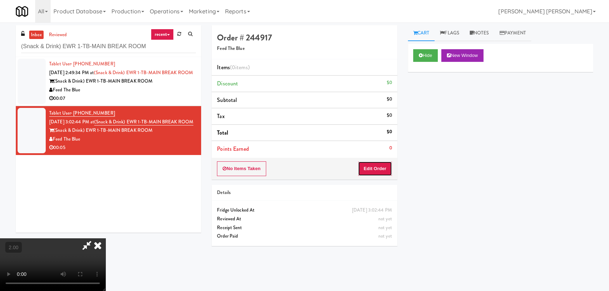
click at [389, 169] on button "Edit Order" at bounding box center [375, 168] width 34 height 15
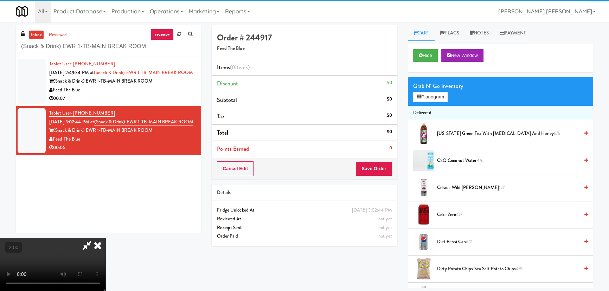
click at [426, 82] on div "Grab N' Go Inventory" at bounding box center [500, 86] width 175 height 11
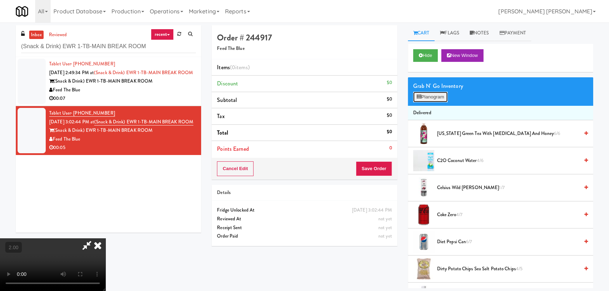
click at [427, 95] on button "Planogram" at bounding box center [430, 97] width 34 height 11
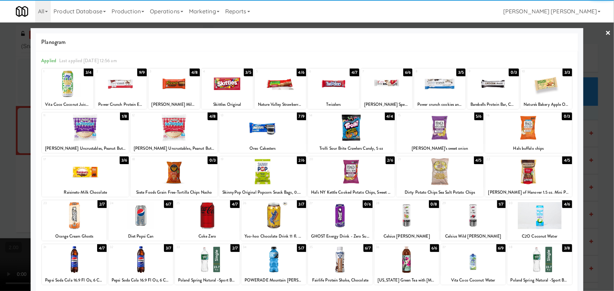
click at [83, 127] on div at bounding box center [85, 127] width 87 height 27
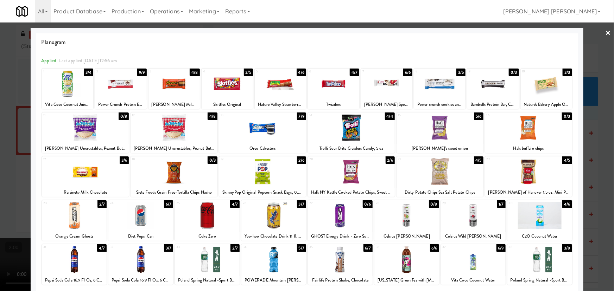
click at [608, 30] on div at bounding box center [307, 145] width 614 height 291
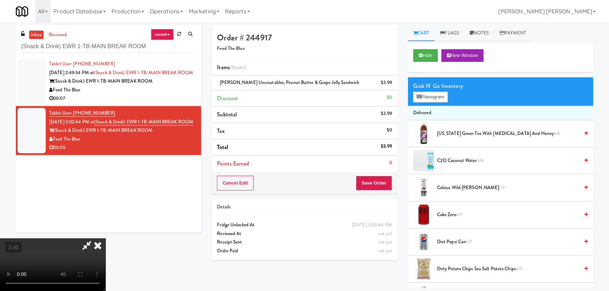
drag, startPoint x: 350, startPoint y: 29, endPoint x: 353, endPoint y: 42, distance: 13.2
click at [106, 239] on icon at bounding box center [97, 246] width 15 height 14
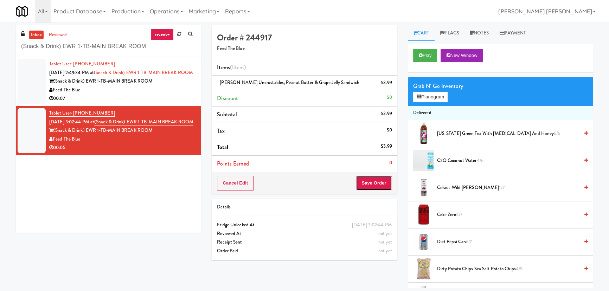
click at [370, 184] on button "Save Order" at bounding box center [374, 183] width 36 height 15
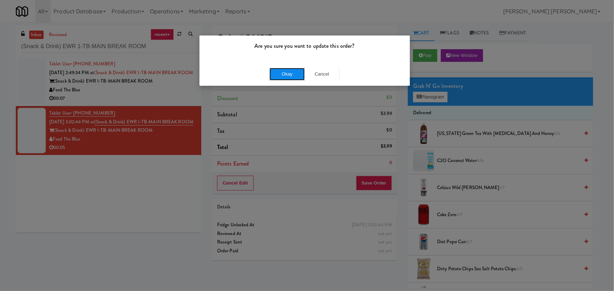
click at [282, 74] on button "Okay" at bounding box center [286, 74] width 35 height 13
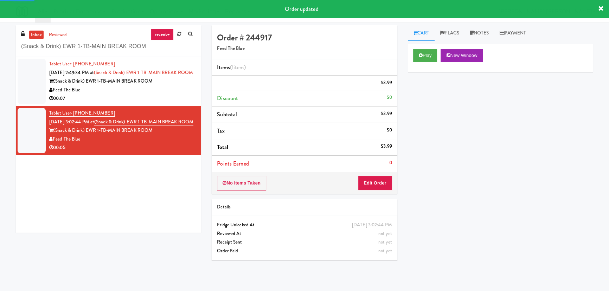
click at [174, 95] on div "Feed The Blue" at bounding box center [122, 90] width 147 height 9
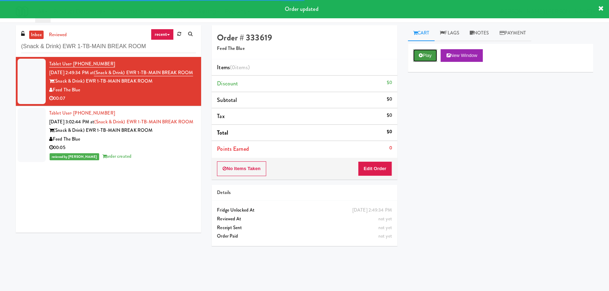
click at [431, 55] on button "Play" at bounding box center [425, 55] width 24 height 13
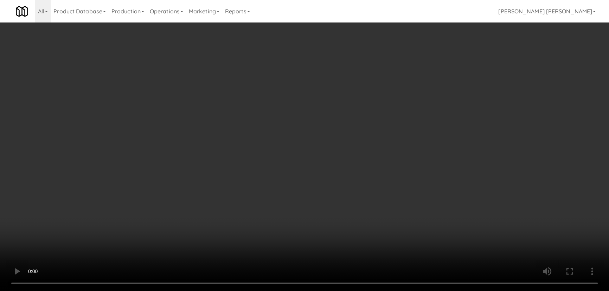
click at [351, 291] on video at bounding box center [304, 145] width 609 height 291
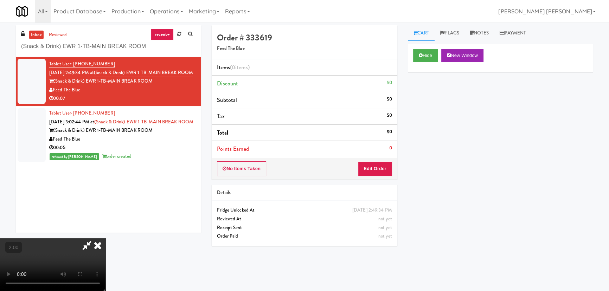
click at [380, 177] on div "No Items Taken Edit Order" at bounding box center [304, 169] width 185 height 22
click at [381, 173] on button "Edit Order" at bounding box center [375, 168] width 34 height 15
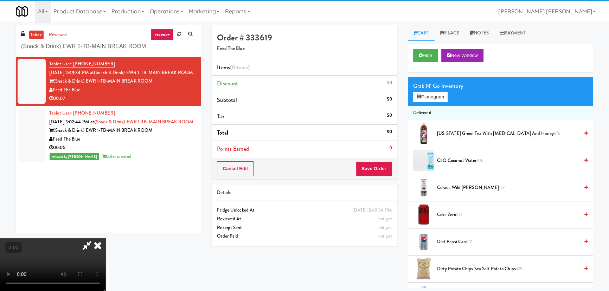
click at [446, 90] on div "Grab N' Go Inventory" at bounding box center [500, 86] width 175 height 11
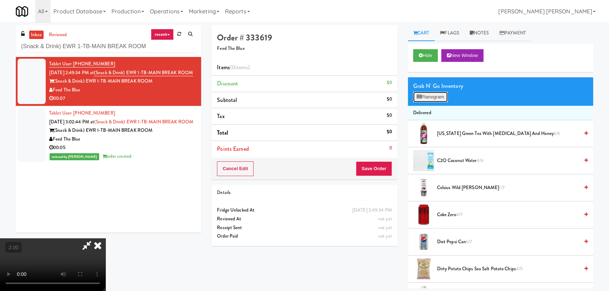
click at [445, 94] on button "Planogram" at bounding box center [430, 97] width 34 height 11
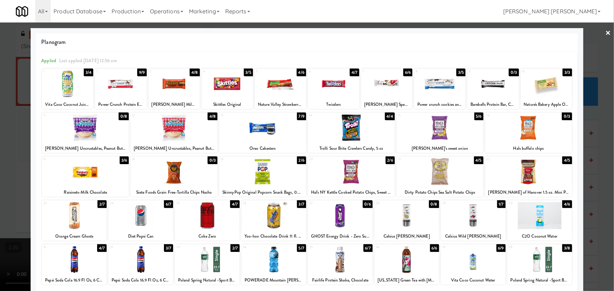
click at [268, 268] on div at bounding box center [273, 259] width 65 height 27
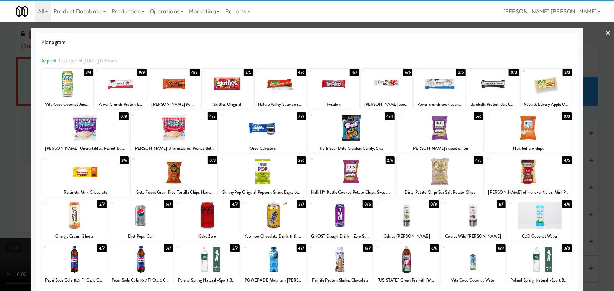
click at [254, 131] on div at bounding box center [262, 127] width 87 height 27
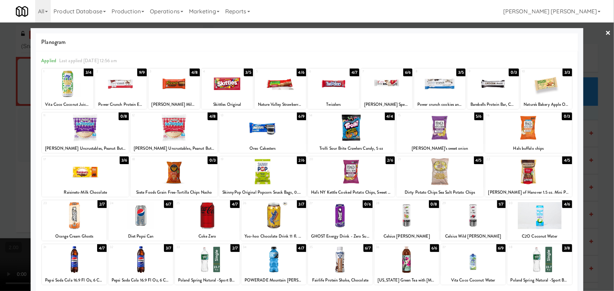
click at [605, 33] on link "×" at bounding box center [608, 34] width 6 height 22
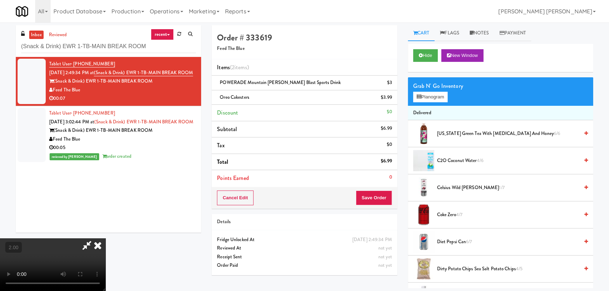
click at [106, 239] on icon at bounding box center [97, 246] width 15 height 14
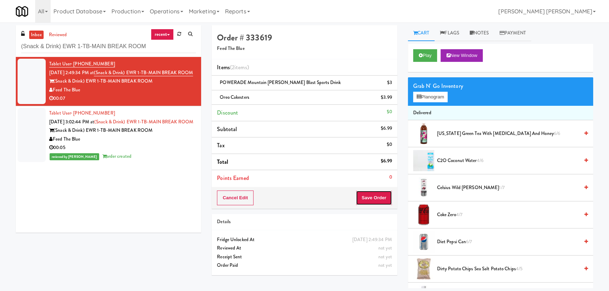
click at [367, 195] on button "Save Order" at bounding box center [374, 198] width 36 height 15
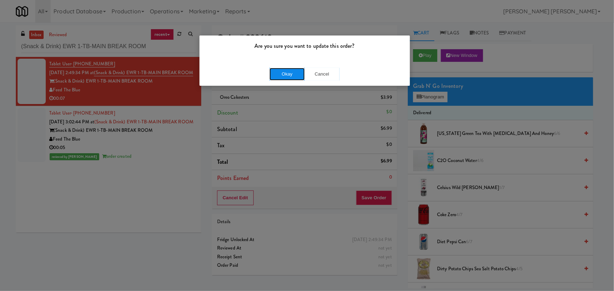
click at [286, 74] on button "Okay" at bounding box center [286, 74] width 35 height 13
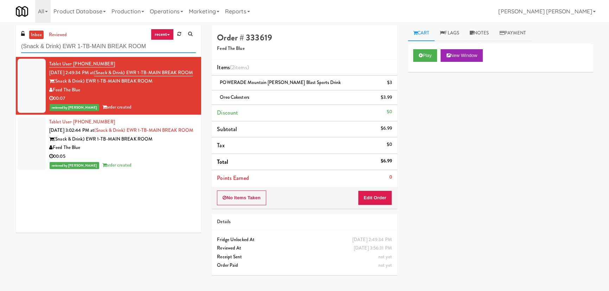
drag, startPoint x: 155, startPoint y: 51, endPoint x: -20, endPoint y: 57, distance: 174.6
click at [0, 57] on html "Are you sure you want to update this order? Okay Cancel Okay Are you sure you w…" at bounding box center [304, 145] width 609 height 291
paste input "LTP - Cooler - L"
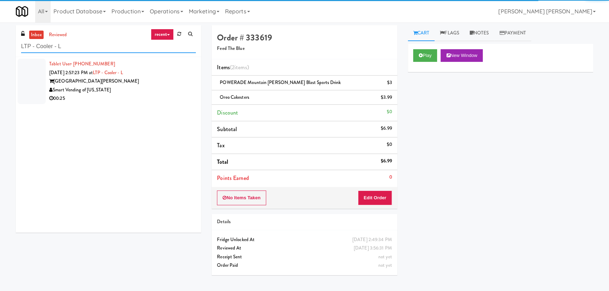
type input "LTP - Cooler - L"
click at [137, 101] on div "00:25" at bounding box center [122, 98] width 147 height 9
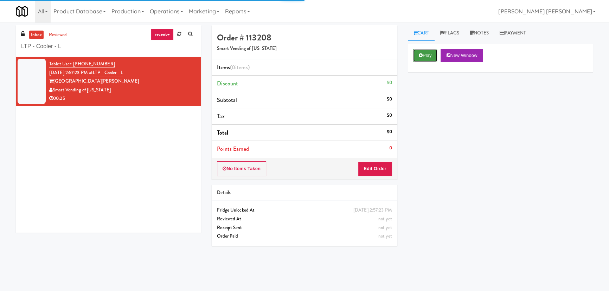
click at [421, 55] on icon at bounding box center [421, 55] width 4 height 5
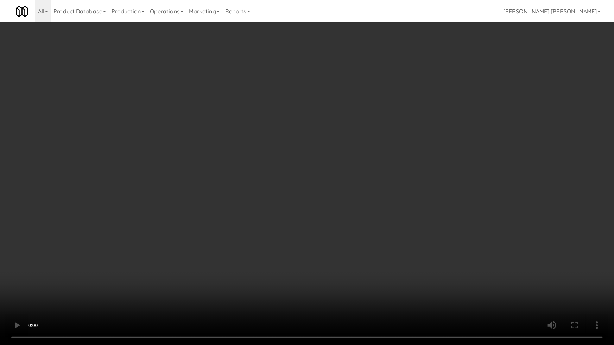
click at [353, 291] on video at bounding box center [307, 172] width 614 height 345
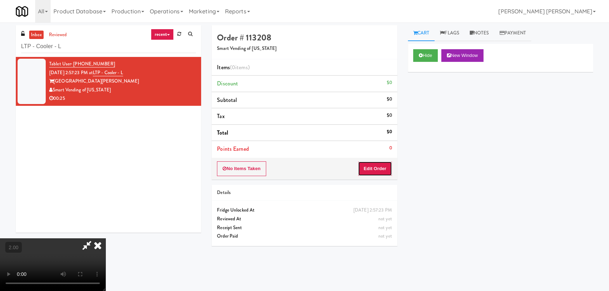
click at [380, 169] on button "Edit Order" at bounding box center [375, 168] width 34 height 15
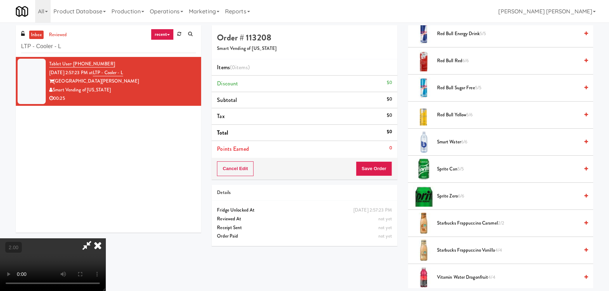
scroll to position [995, 0]
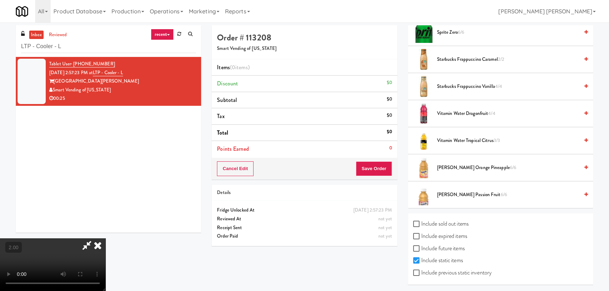
click at [444, 113] on span "Vitamin Water Dragonfruit 4/4" at bounding box center [508, 113] width 142 height 9
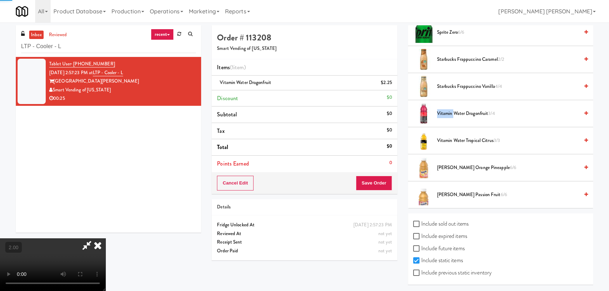
click at [444, 113] on span "Vitamin Water Dragonfruit 3/4" at bounding box center [508, 113] width 142 height 9
click at [444, 113] on span "Vitamin Water Dragonfruit 2/4" at bounding box center [508, 113] width 142 height 9
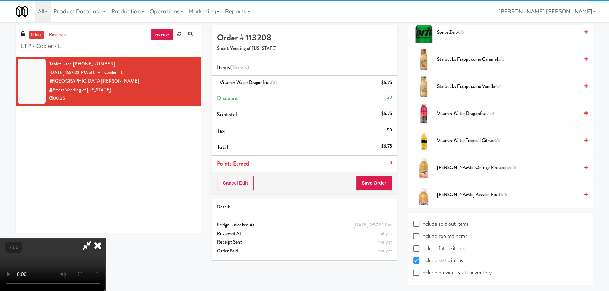
click at [106, 239] on icon at bounding box center [97, 246] width 15 height 14
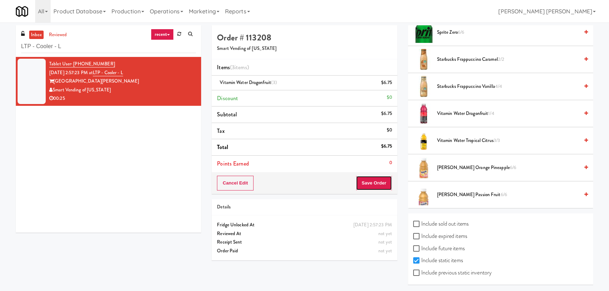
click at [376, 187] on button "Save Order" at bounding box center [374, 183] width 36 height 15
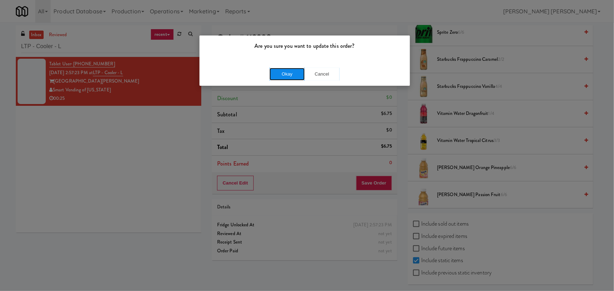
click at [294, 77] on button "Okay" at bounding box center [286, 74] width 35 height 13
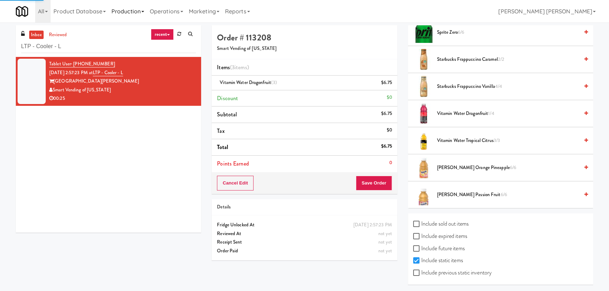
scroll to position [19, 0]
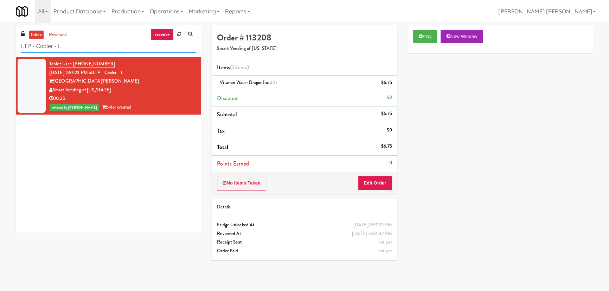
drag, startPoint x: 94, startPoint y: 46, endPoint x: -44, endPoint y: 49, distance: 137.2
click at [0, 49] on html "Are you sure you want to update this order? Okay Cancel Okay Are you sure you w…" at bounding box center [304, 145] width 609 height 291
paste input "egacy - Cooler - Right"
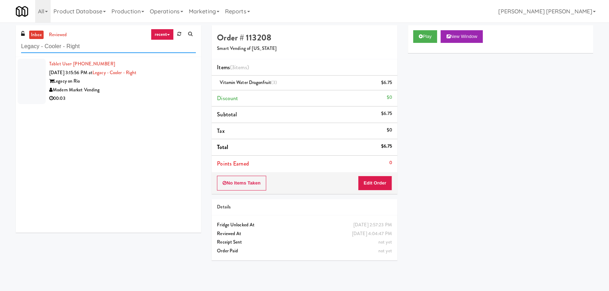
type input "Legacy - Cooler - Right"
click at [139, 103] on li "Tablet User · (210) 913-4526 Aug 16, 2025 3:15:56 PM at Legacy - Cooler - Right…" at bounding box center [108, 81] width 185 height 49
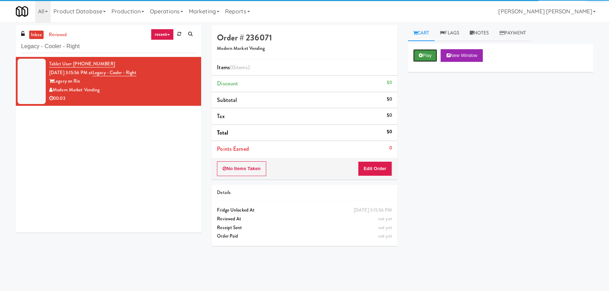
click at [429, 57] on button "Play" at bounding box center [425, 55] width 24 height 13
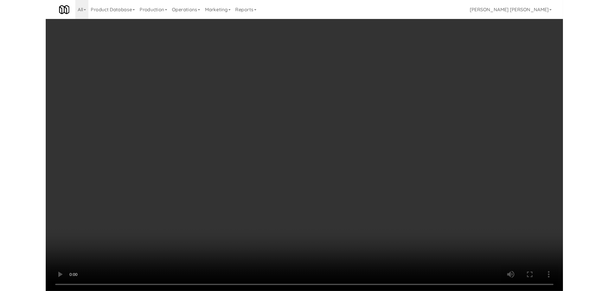
scroll to position [14, 0]
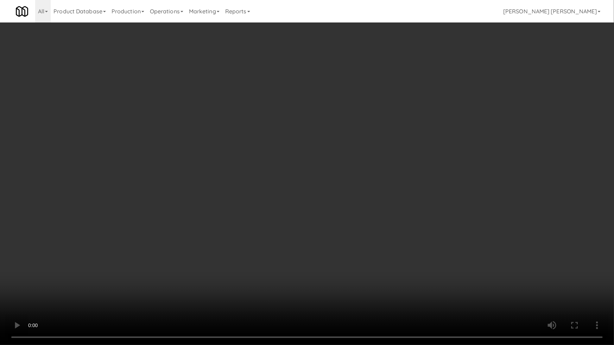
click at [337, 291] on video at bounding box center [307, 172] width 614 height 345
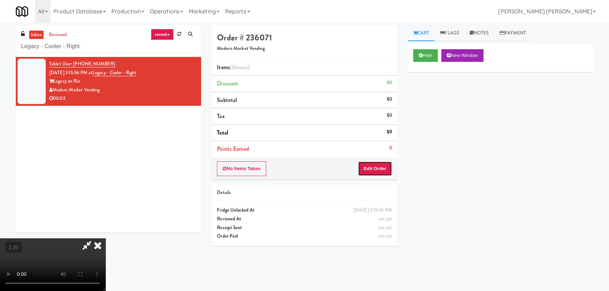
click at [380, 170] on button "Edit Order" at bounding box center [375, 168] width 34 height 15
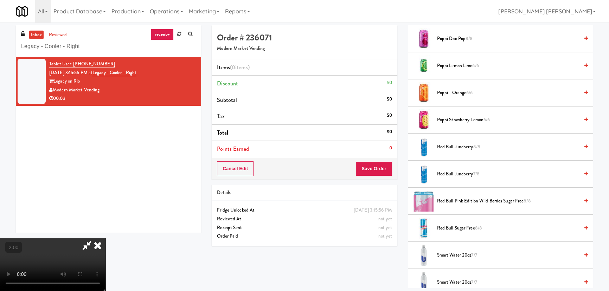
scroll to position [959, 0]
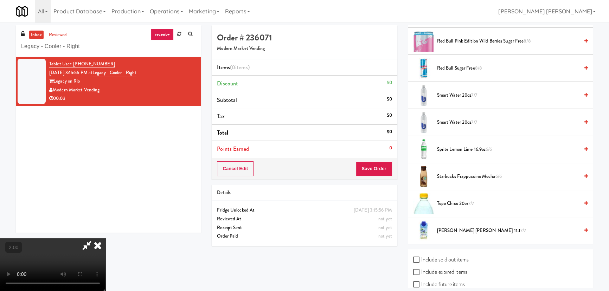
drag, startPoint x: 446, startPoint y: 203, endPoint x: 399, endPoint y: 201, distance: 47.2
click at [445, 204] on span "Topo Chico 20oz 7/7" at bounding box center [508, 203] width 142 height 9
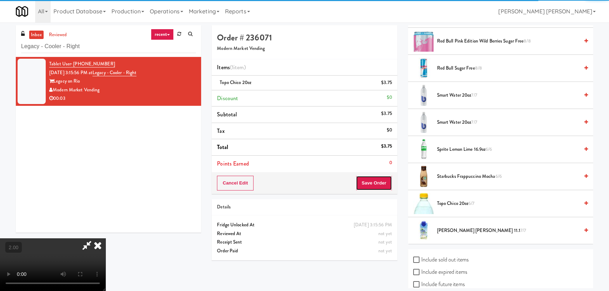
click at [380, 187] on button "Save Order" at bounding box center [374, 183] width 36 height 15
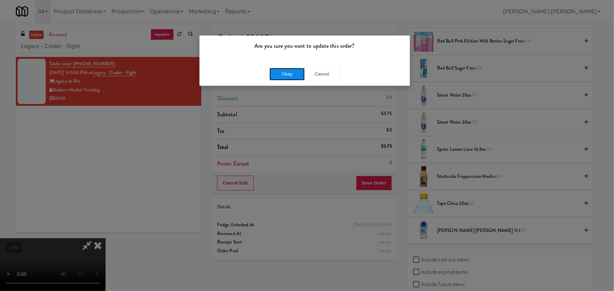
click at [286, 73] on button "Okay" at bounding box center [286, 74] width 35 height 13
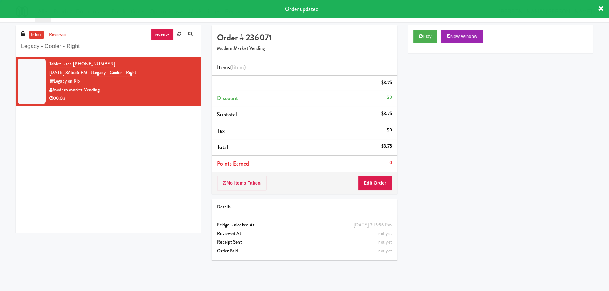
scroll to position [0, 0]
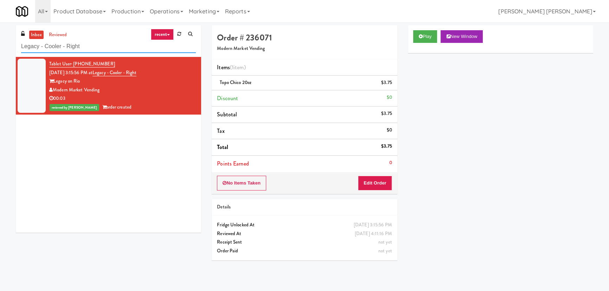
drag, startPoint x: 100, startPoint y: 46, endPoint x: -90, endPoint y: 47, distance: 190.3
click at [0, 47] on html "Are you sure you want to update this order? Okay Cancel Okay Are you sure you w…" at bounding box center [304, 145] width 609 height 291
paste input "IKEA Burlington Store"
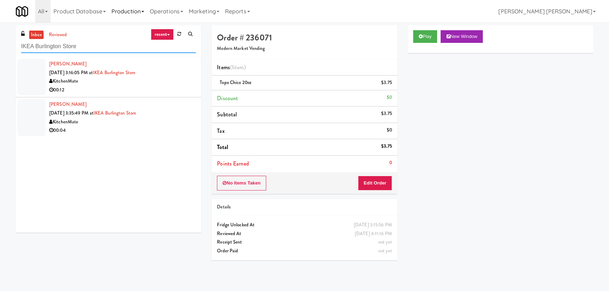
type input "IKEA Burlington Store"
click at [158, 90] on div "00:12" at bounding box center [122, 90] width 147 height 9
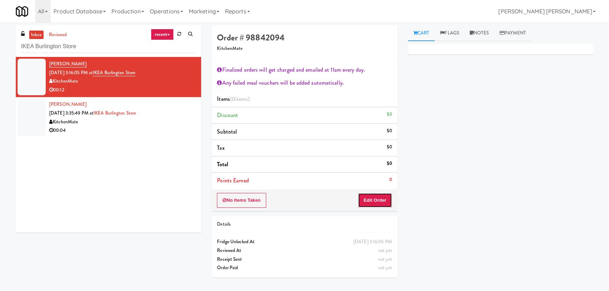
click at [379, 204] on button "Edit Order" at bounding box center [375, 200] width 34 height 15
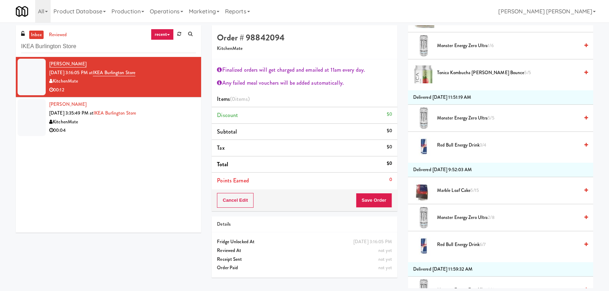
scroll to position [383, 0]
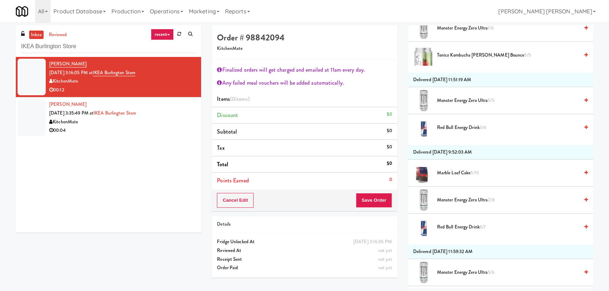
click at [451, 171] on span "Marble Loaf Cake 5/15" at bounding box center [508, 173] width 142 height 9
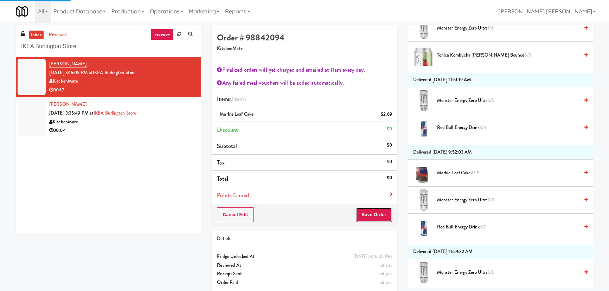
click at [377, 220] on div "Order # 98842094 KitchenMate Finalized orders will get charged and emailed at 1…" at bounding box center [304, 125] width 185 height 201
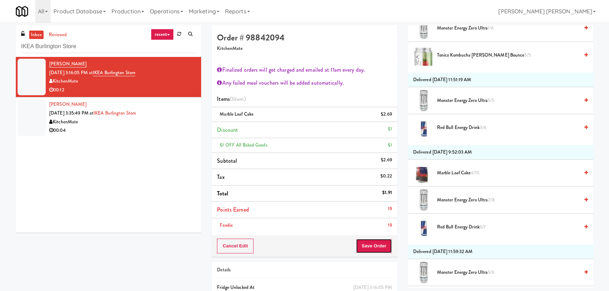
click at [374, 247] on button "Save Order" at bounding box center [374, 246] width 36 height 15
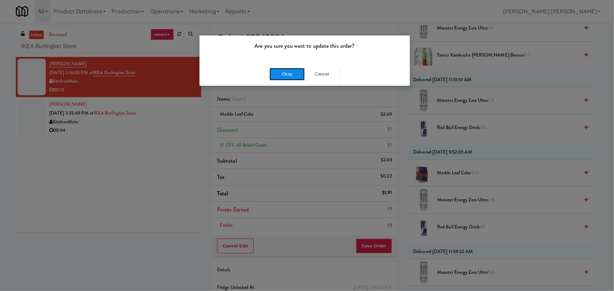
click at [296, 72] on button "Okay" at bounding box center [286, 74] width 35 height 13
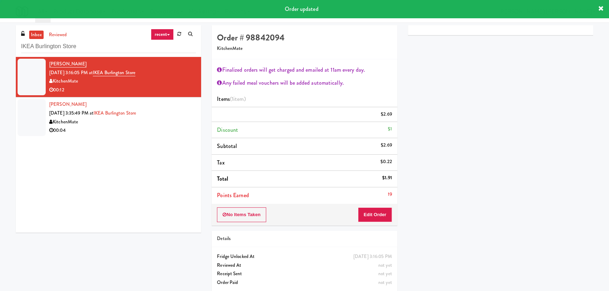
scroll to position [19, 0]
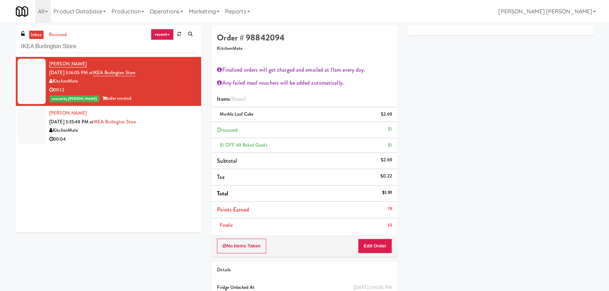
click at [136, 138] on div "00:04" at bounding box center [122, 139] width 147 height 9
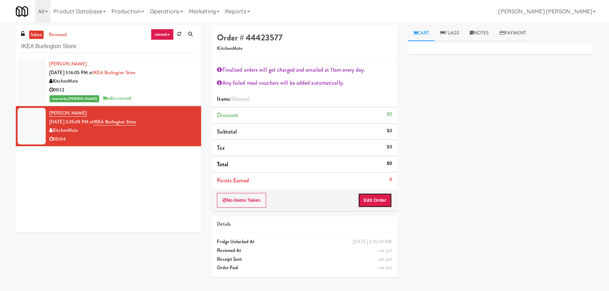
click at [377, 200] on button "Edit Order" at bounding box center [375, 200] width 34 height 15
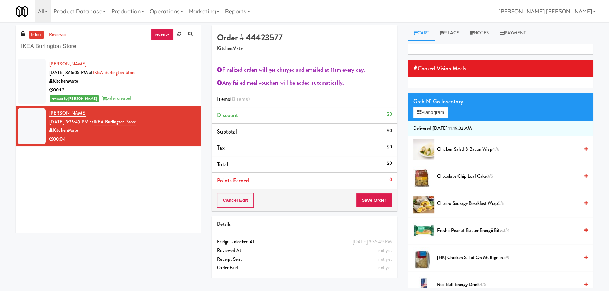
click at [453, 150] on span "Chicken Salad & Bacon Wrap 4/8" at bounding box center [508, 149] width 142 height 9
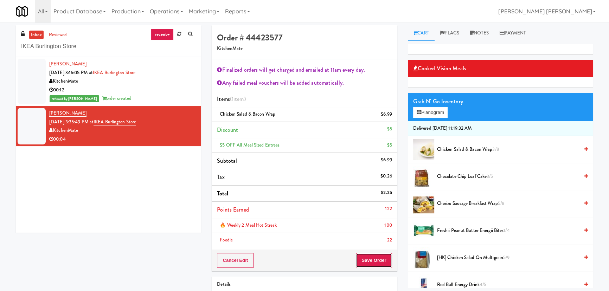
click at [376, 261] on button "Save Order" at bounding box center [374, 260] width 36 height 15
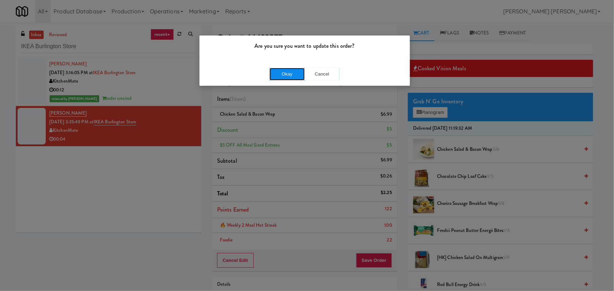
click at [287, 70] on button "Okay" at bounding box center [286, 74] width 35 height 13
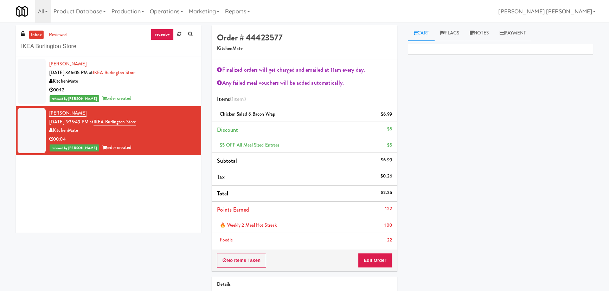
drag, startPoint x: 482, startPoint y: 32, endPoint x: 473, endPoint y: 62, distance: 31.5
click at [482, 32] on link "Notes" at bounding box center [480, 33] width 30 height 16
click at [457, 94] on p at bounding box center [501, 97] width 174 height 8
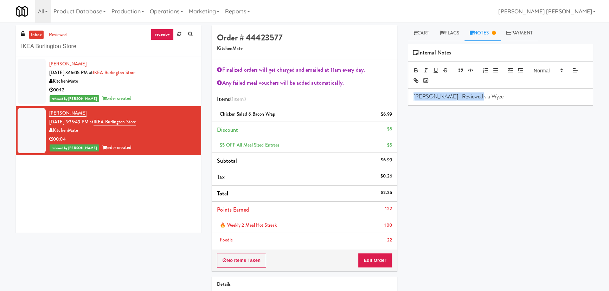
drag, startPoint x: 493, startPoint y: 96, endPoint x: 408, endPoint y: 101, distance: 85.2
click at [408, 101] on div "Erick- Reviewed via Wyze" at bounding box center [500, 97] width 185 height 16
copy p "Erick- Reviewed via Wyze"
click at [150, 93] on div "00:12" at bounding box center [122, 90] width 147 height 9
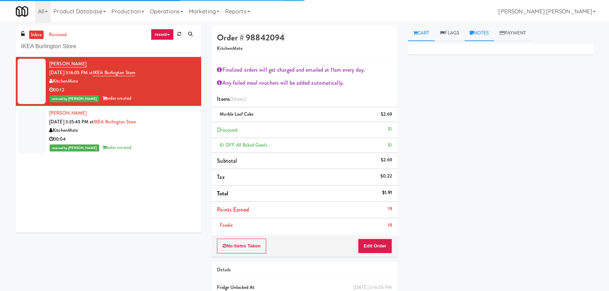
click at [484, 32] on link "Notes" at bounding box center [480, 33] width 30 height 16
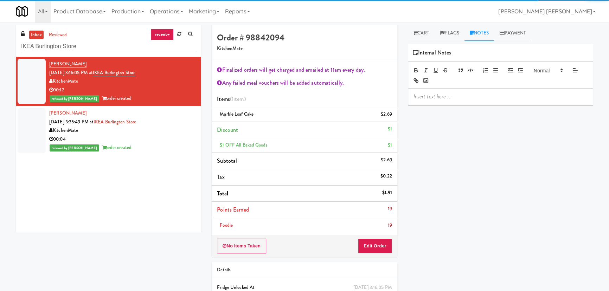
click at [450, 95] on p at bounding box center [501, 97] width 174 height 8
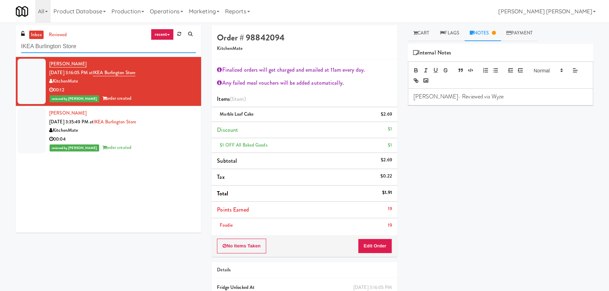
drag, startPoint x: 36, startPoint y: 51, endPoint x: -25, endPoint y: 53, distance: 60.9
click at [0, 53] on html "Are you sure you want to update this order? Okay Cancel Okay Are you sure you w…" at bounding box center [304, 145] width 609 height 291
paste input "520 N Kingsbury - Right - Ambient"
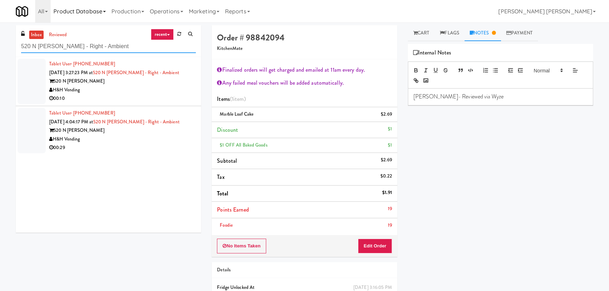
type input "520 N Kingsbury - Right - Ambient"
click at [141, 91] on div "H&H Vending" at bounding box center [122, 90] width 147 height 9
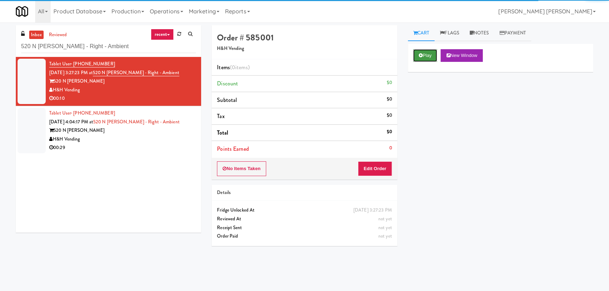
click at [419, 55] on icon at bounding box center [421, 55] width 4 height 5
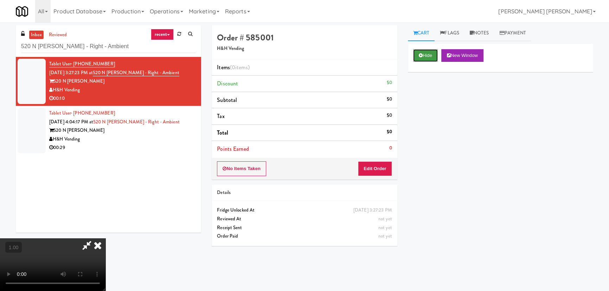
click at [419, 56] on icon at bounding box center [421, 55] width 4 height 5
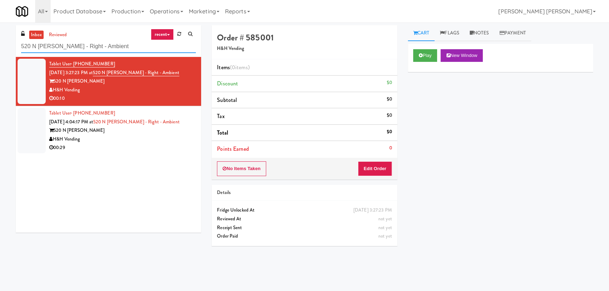
drag, startPoint x: 119, startPoint y: 49, endPoint x: 17, endPoint y: 40, distance: 101.7
click at [17, 40] on div "inbox reviewed recent all unclear take inventory issue suspicious failed recent…" at bounding box center [108, 41] width 185 height 32
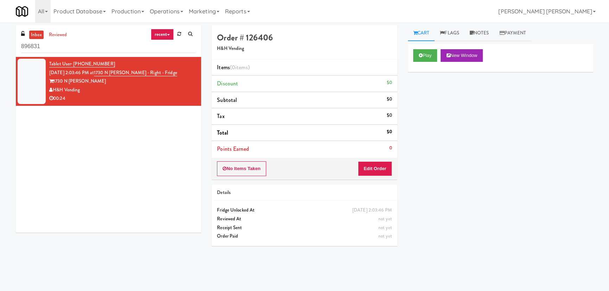
drag, startPoint x: 43, startPoint y: 45, endPoint x: 21, endPoint y: 43, distance: 22.3
click at [21, 43] on div "inbox reviewed recent all unclear take inventory issue suspicious failed recent…" at bounding box center [108, 41] width 185 height 32
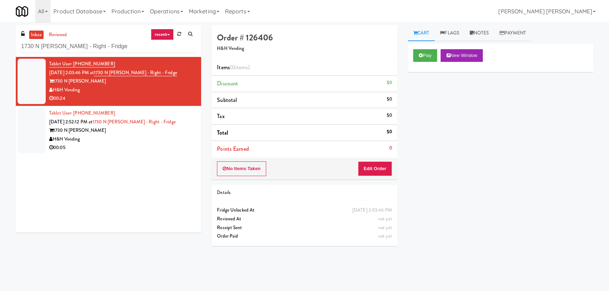
type input "1730 N Clark - Right - Fridge"
drag, startPoint x: 124, startPoint y: 150, endPoint x: 128, endPoint y: 148, distance: 4.0
click at [125, 150] on div "00:05" at bounding box center [122, 148] width 147 height 9
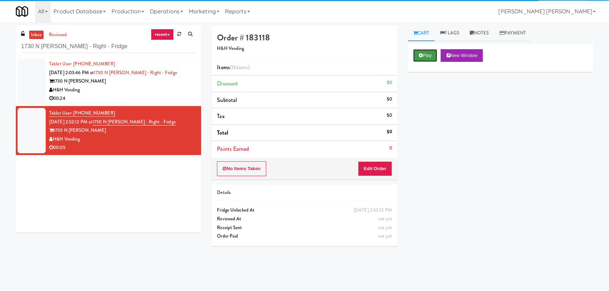
click at [424, 59] on button "Play" at bounding box center [425, 55] width 24 height 13
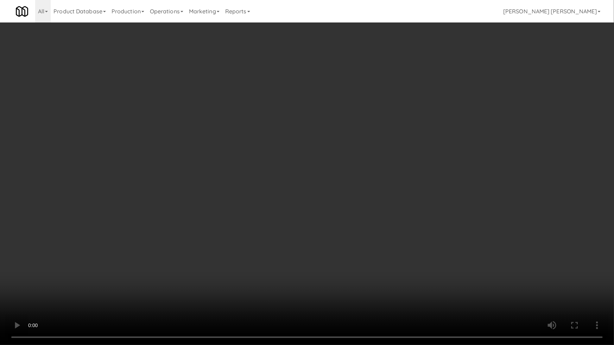
click at [374, 291] on video at bounding box center [307, 172] width 614 height 345
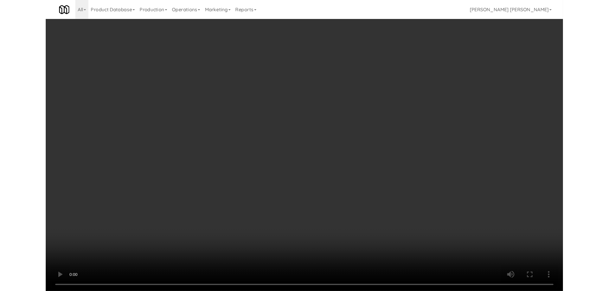
scroll to position [14, 0]
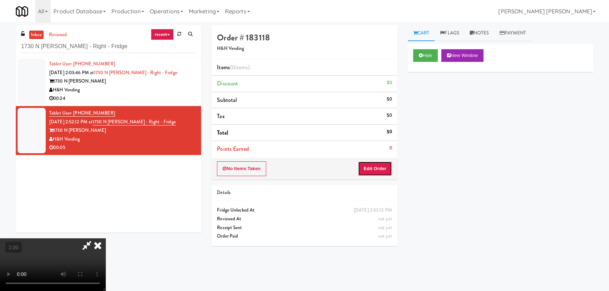
click at [378, 170] on button "Edit Order" at bounding box center [375, 168] width 34 height 15
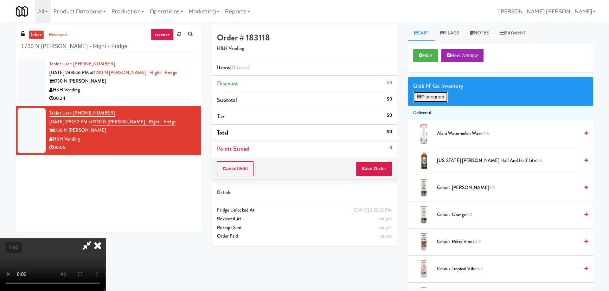
click at [434, 97] on button "Planogram" at bounding box center [430, 97] width 34 height 11
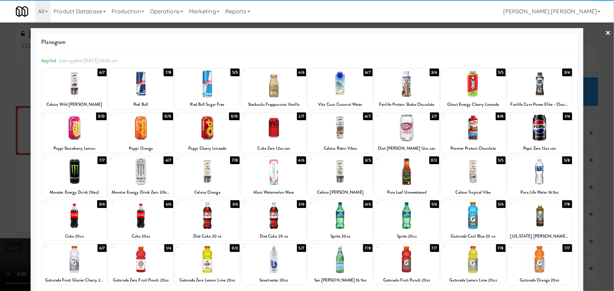
drag, startPoint x: 401, startPoint y: 261, endPoint x: 613, endPoint y: 238, distance: 212.7
click at [402, 262] on div at bounding box center [406, 259] width 65 height 27
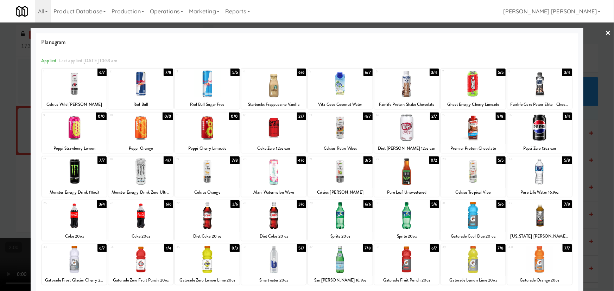
click at [605, 32] on link "×" at bounding box center [608, 34] width 6 height 22
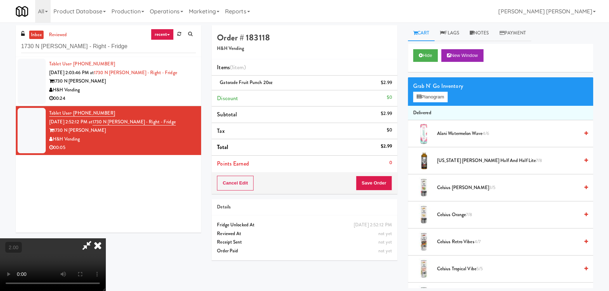
drag, startPoint x: 355, startPoint y: 26, endPoint x: 402, endPoint y: 131, distance: 115.1
click at [106, 239] on icon at bounding box center [97, 246] width 15 height 14
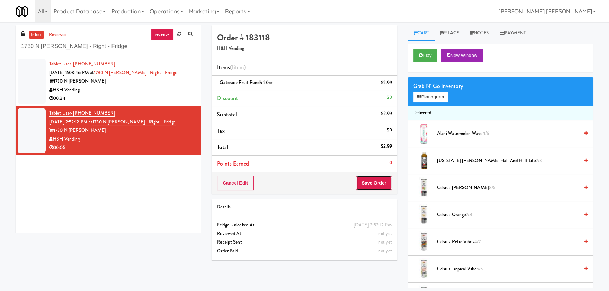
click at [383, 185] on button "Save Order" at bounding box center [374, 183] width 36 height 15
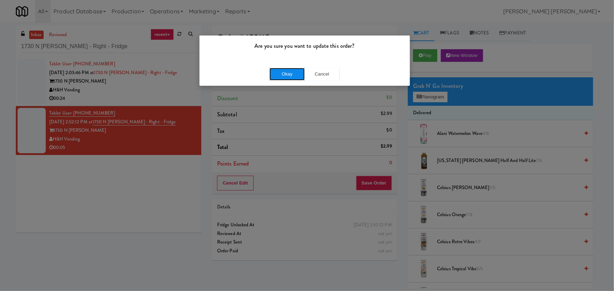
click at [290, 73] on button "Okay" at bounding box center [286, 74] width 35 height 13
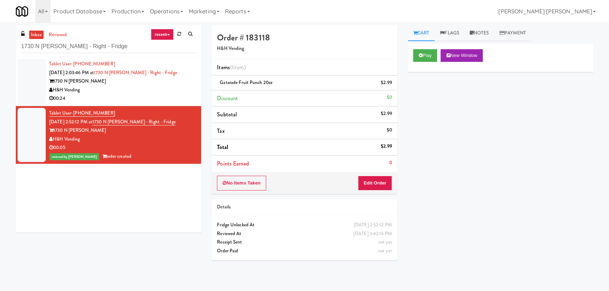
click at [128, 99] on div "00:24" at bounding box center [122, 98] width 147 height 9
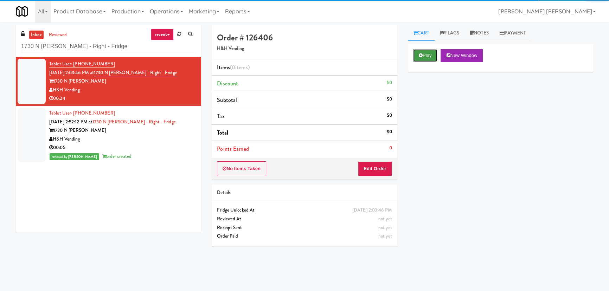
click at [424, 55] on button "Play" at bounding box center [425, 55] width 24 height 13
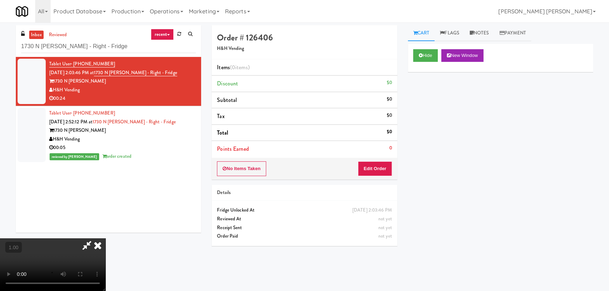
scroll to position [14, 0]
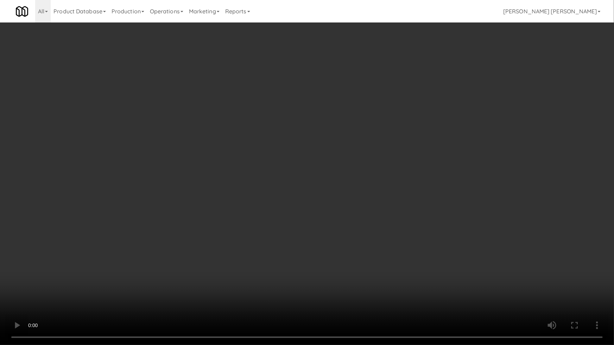
drag, startPoint x: 435, startPoint y: 248, endPoint x: 400, endPoint y: 229, distance: 39.2
click at [434, 247] on video at bounding box center [307, 172] width 614 height 345
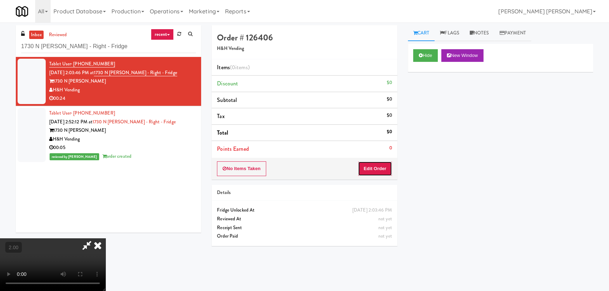
click at [377, 167] on button "Edit Order" at bounding box center [375, 168] width 34 height 15
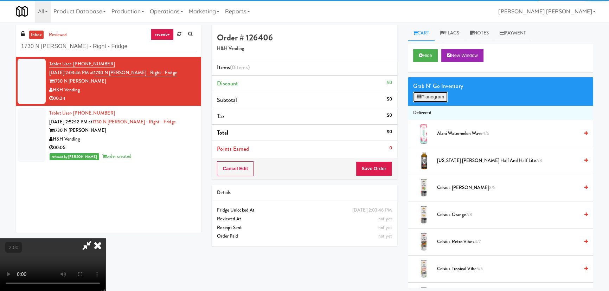
click at [445, 97] on button "Planogram" at bounding box center [430, 97] width 34 height 11
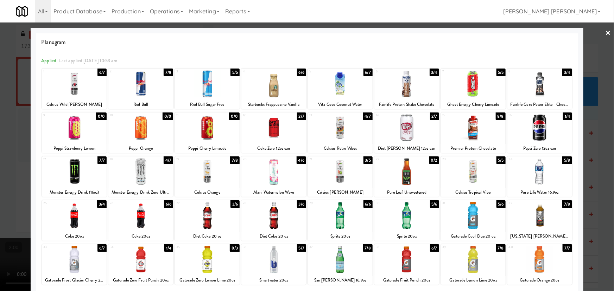
click at [473, 131] on div at bounding box center [473, 127] width 65 height 27
click at [271, 266] on div at bounding box center [273, 259] width 65 height 27
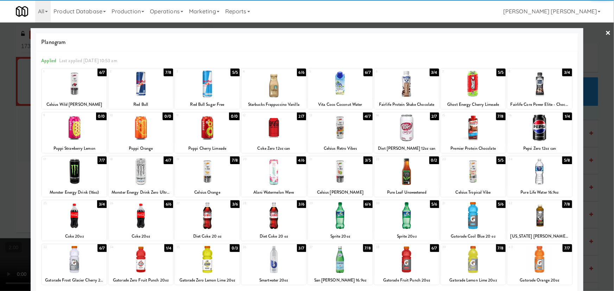
click at [476, 267] on div at bounding box center [473, 259] width 65 height 27
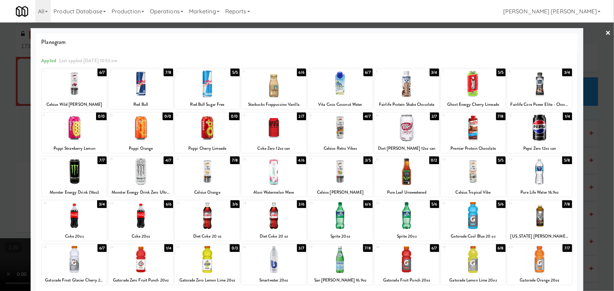
click at [605, 32] on link "×" at bounding box center [608, 34] width 6 height 22
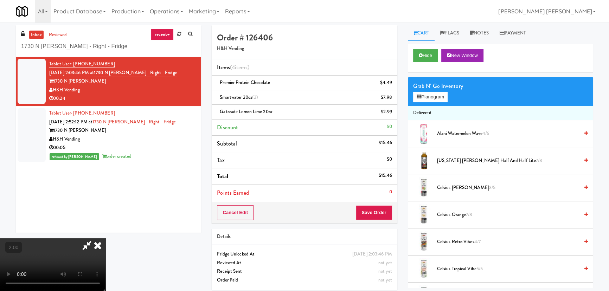
click at [106, 239] on video at bounding box center [53, 265] width 106 height 53
click at [106, 239] on icon at bounding box center [97, 246] width 15 height 14
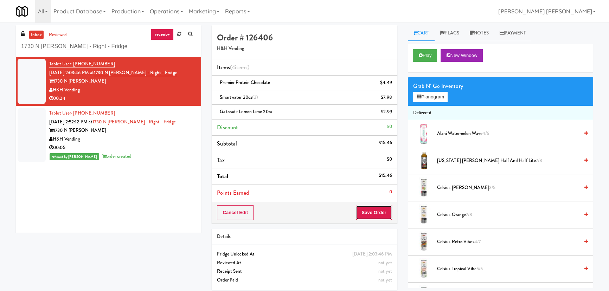
click at [373, 215] on button "Save Order" at bounding box center [374, 212] width 36 height 15
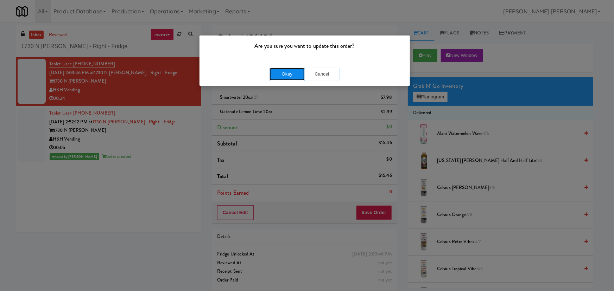
click at [296, 69] on button "Okay" at bounding box center [286, 74] width 35 height 13
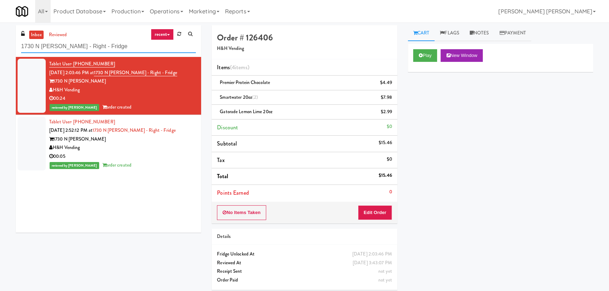
drag, startPoint x: 111, startPoint y: 44, endPoint x: -16, endPoint y: 49, distance: 127.1
click at [0, 49] on html "Are you sure you want to update this order? Okay Cancel Okay Are you sure you w…" at bounding box center [304, 145] width 609 height 291
paste input "Harbour Cay - Cooler - Left"
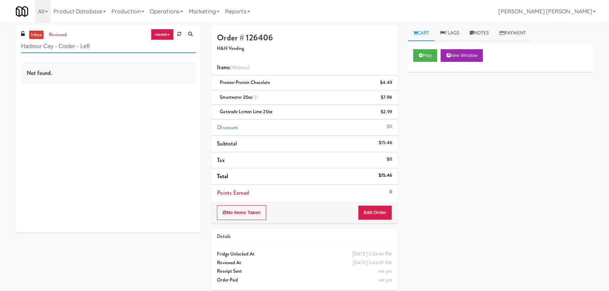
type input "Harbour Cay - Cooler - Left"
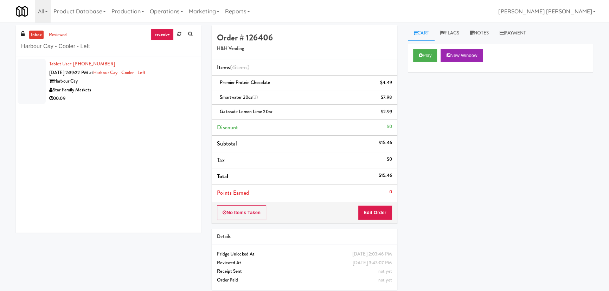
click at [157, 90] on div "Star Family Markets" at bounding box center [122, 90] width 147 height 9
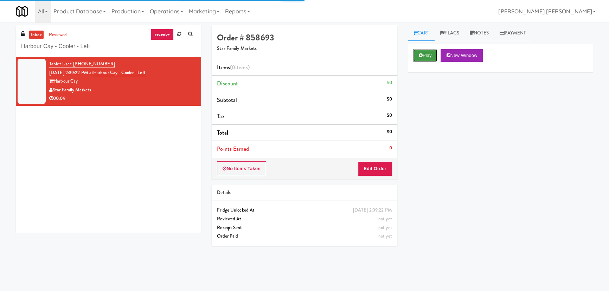
click at [426, 53] on button "Play" at bounding box center [425, 55] width 24 height 13
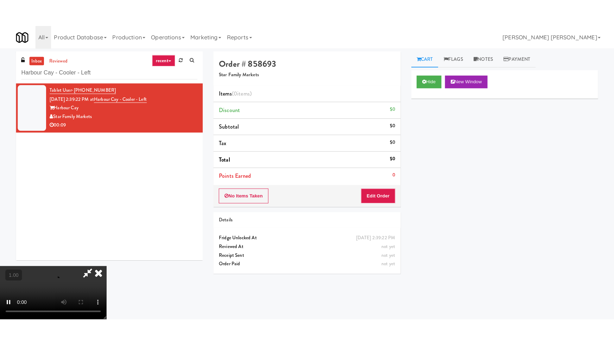
scroll to position [112, 0]
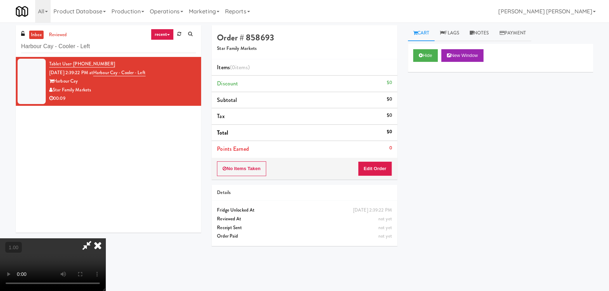
click at [106, 239] on video at bounding box center [53, 265] width 106 height 53
click at [377, 172] on button "Edit Order" at bounding box center [375, 168] width 34 height 15
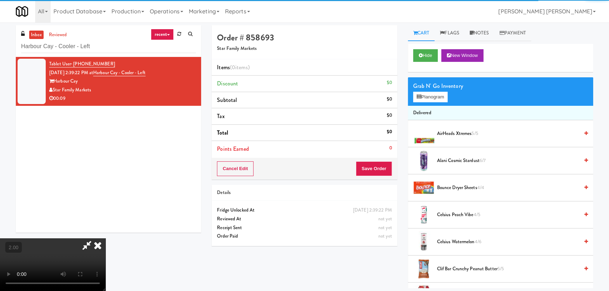
click at [428, 90] on div "Grab N' Go Inventory" at bounding box center [500, 86] width 175 height 11
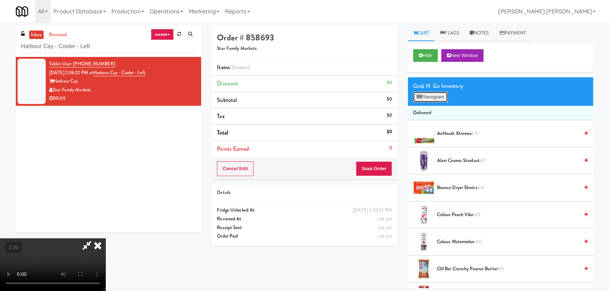
click at [433, 95] on button "Planogram" at bounding box center [430, 97] width 34 height 11
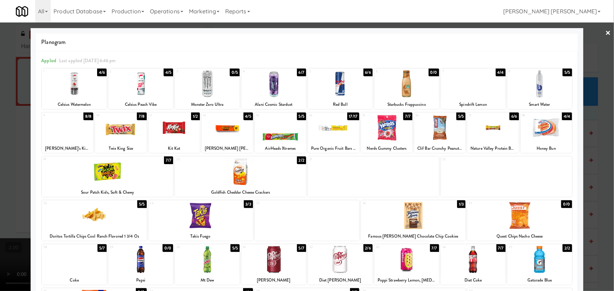
drag, startPoint x: 330, startPoint y: 129, endPoint x: 385, endPoint y: 147, distance: 58.4
click at [330, 129] on div at bounding box center [333, 127] width 51 height 27
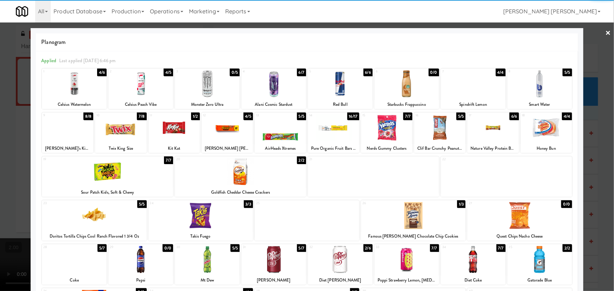
click at [436, 131] on div at bounding box center [439, 127] width 51 height 27
click at [397, 271] on div at bounding box center [406, 259] width 65 height 27
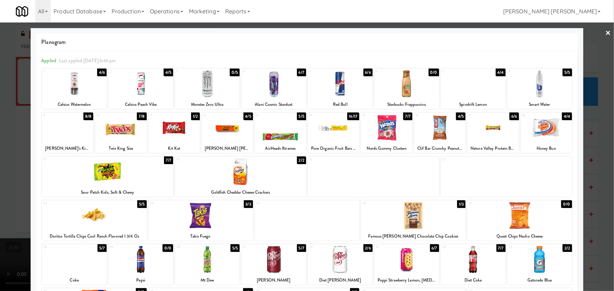
drag, startPoint x: 603, startPoint y: 33, endPoint x: 468, endPoint y: 190, distance: 207.6
click at [605, 34] on link "×" at bounding box center [608, 34] width 6 height 22
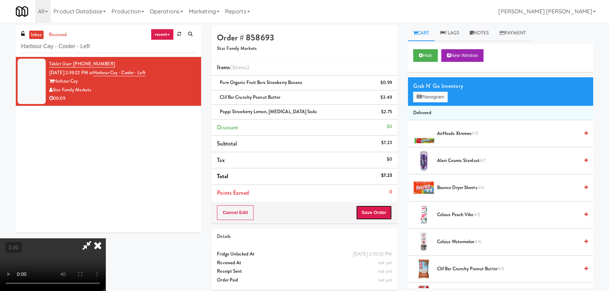
click at [378, 216] on button "Save Order" at bounding box center [374, 212] width 36 height 15
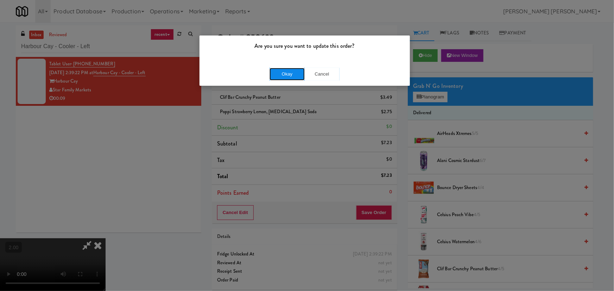
click at [286, 70] on button "Okay" at bounding box center [286, 74] width 35 height 13
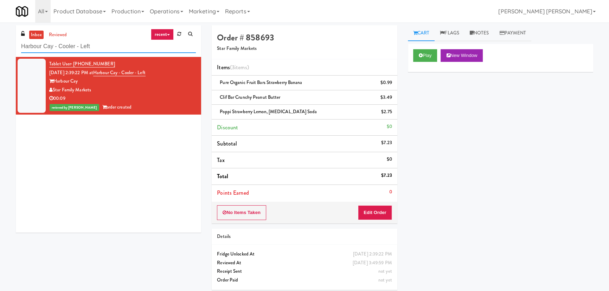
drag, startPoint x: 106, startPoint y: 44, endPoint x: 7, endPoint y: 46, distance: 98.9
click at [7, 46] on div "inbox reviewed recent all unclear take inventory issue suspicious failed recent…" at bounding box center [304, 160] width 609 height 270
paste input "Via Apartments - Cooler - Righ"
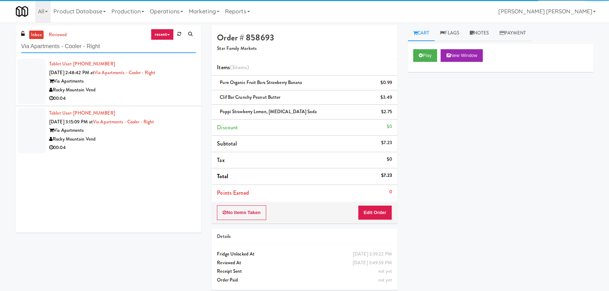
type input "Via Apartments - Cooler - Right"
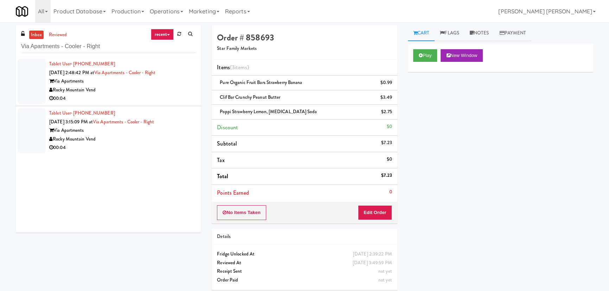
click at [156, 146] on div "00:04" at bounding box center [122, 148] width 147 height 9
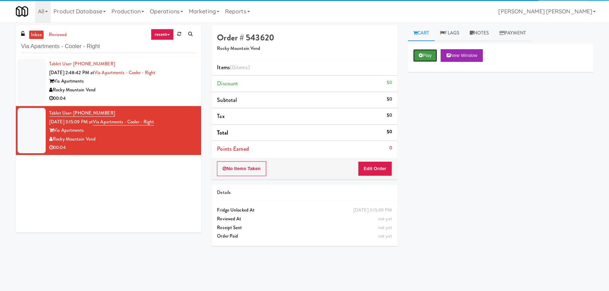
click at [424, 58] on button "Play" at bounding box center [425, 55] width 24 height 13
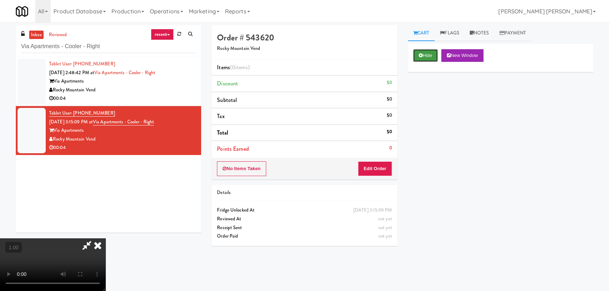
click at [427, 54] on button "Hide" at bounding box center [425, 55] width 25 height 13
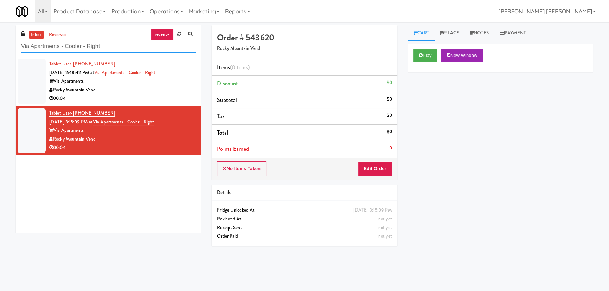
drag, startPoint x: 109, startPoint y: 45, endPoint x: 21, endPoint y: 32, distance: 88.9
click at [18, 46] on div "inbox reviewed recent all unclear take inventory issue suspicious failed recent…" at bounding box center [108, 41] width 185 height 32
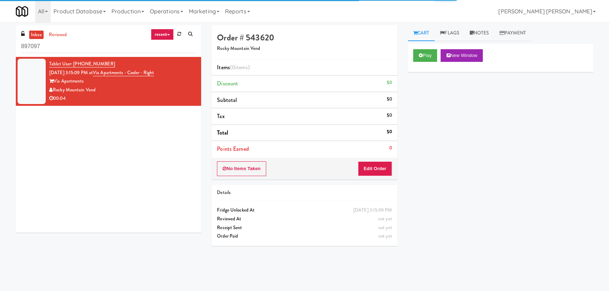
drag, startPoint x: 84, startPoint y: 44, endPoint x: -14, endPoint y: 44, distance: 97.8
click at [0, 44] on html "Okay Okay Select date: previous 2025-Aug next Su Mo Tu We Th Fr Sa 27 28 29 30 …" at bounding box center [304, 145] width 609 height 291
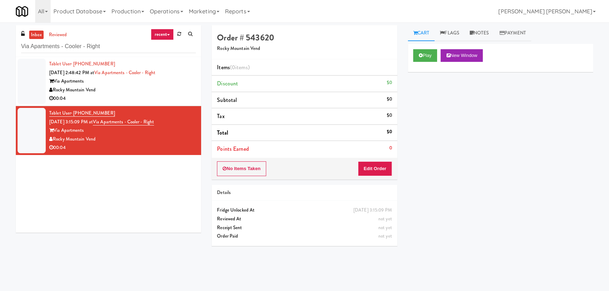
type input "Via Apartments - Cooler - Right"
click at [156, 92] on div "Rocky Mountain Vend" at bounding box center [122, 90] width 147 height 9
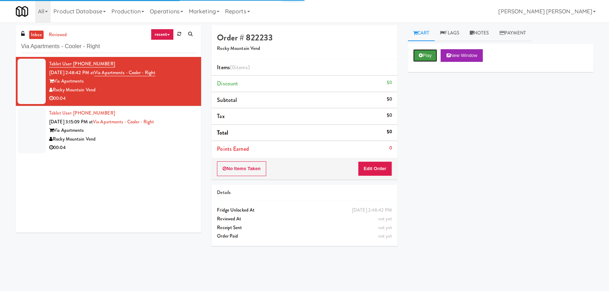
click at [421, 57] on icon at bounding box center [421, 55] width 4 height 5
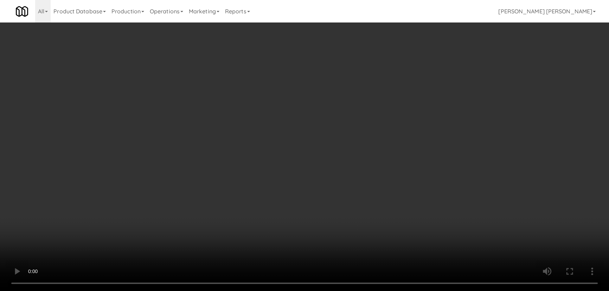
scroll to position [14, 0]
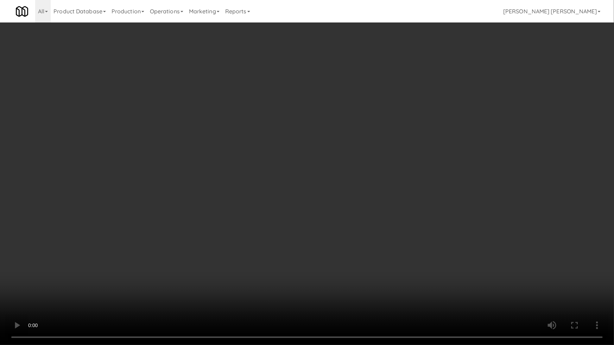
drag, startPoint x: 332, startPoint y: 306, endPoint x: 350, endPoint y: 301, distance: 18.9
click at [342, 291] on video at bounding box center [307, 172] width 614 height 345
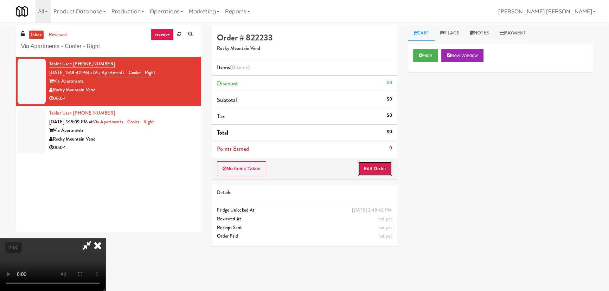
click at [374, 167] on button "Edit Order" at bounding box center [375, 168] width 34 height 15
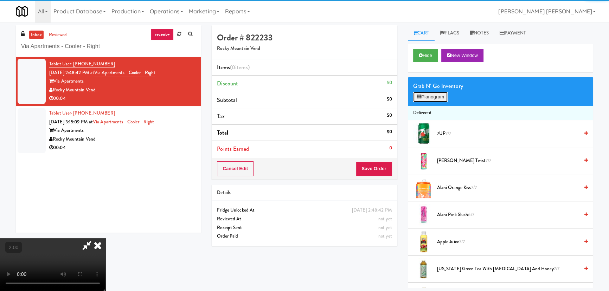
click at [431, 96] on button "Planogram" at bounding box center [430, 97] width 34 height 11
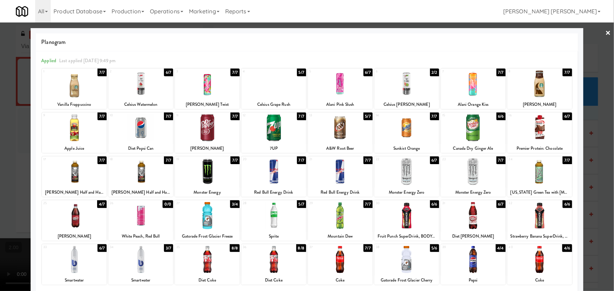
drag, startPoint x: 404, startPoint y: 88, endPoint x: 614, endPoint y: 46, distance: 213.3
click at [405, 88] on div at bounding box center [406, 83] width 65 height 27
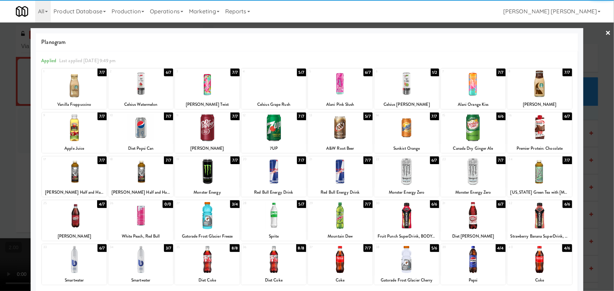
click at [605, 33] on link "×" at bounding box center [608, 34] width 6 height 22
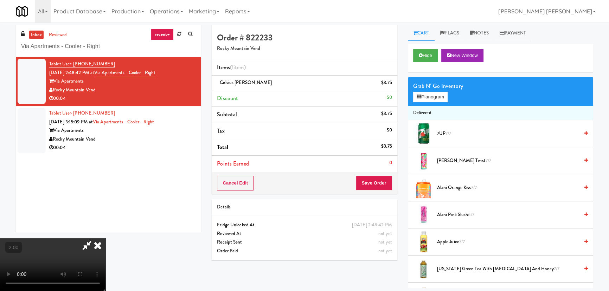
drag, startPoint x: 355, startPoint y: 29, endPoint x: 371, endPoint y: 138, distance: 109.6
click at [106, 239] on icon at bounding box center [97, 246] width 15 height 14
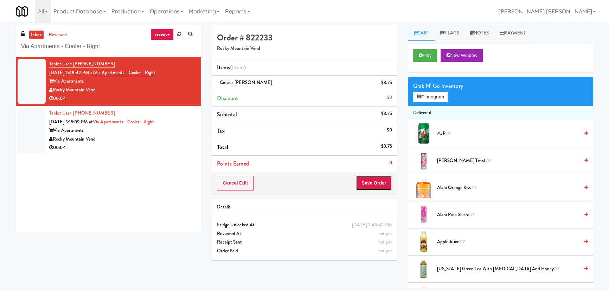
click at [374, 185] on button "Save Order" at bounding box center [374, 183] width 36 height 15
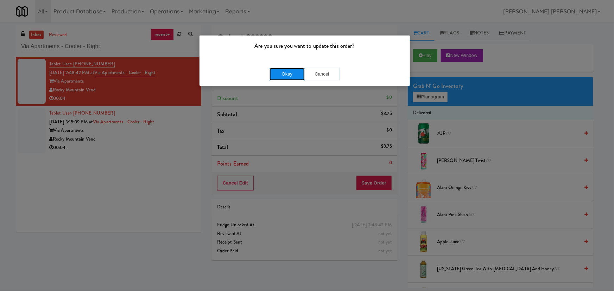
click at [294, 72] on button "Okay" at bounding box center [286, 74] width 35 height 13
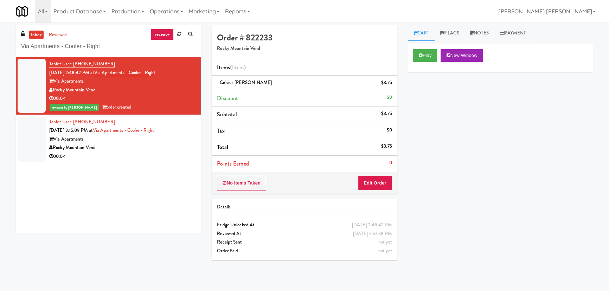
click at [147, 155] on div "00:04" at bounding box center [122, 156] width 147 height 9
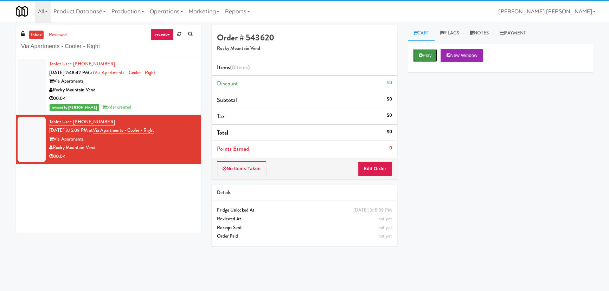
click at [434, 50] on button "Play" at bounding box center [425, 55] width 24 height 13
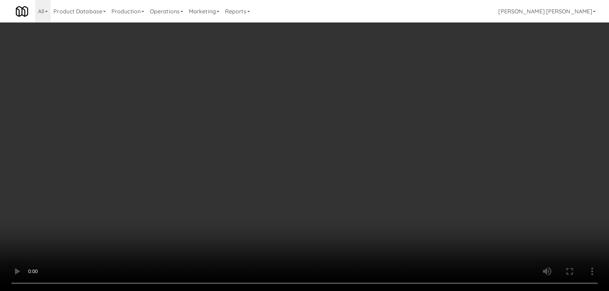
click at [352, 291] on video at bounding box center [304, 145] width 609 height 291
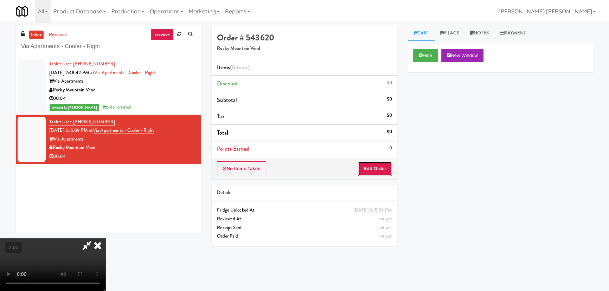
click at [376, 170] on button "Edit Order" at bounding box center [375, 168] width 34 height 15
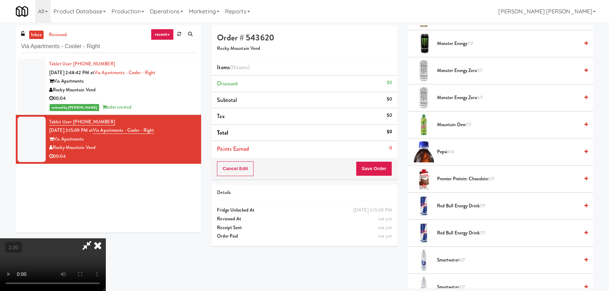
scroll to position [863, 0]
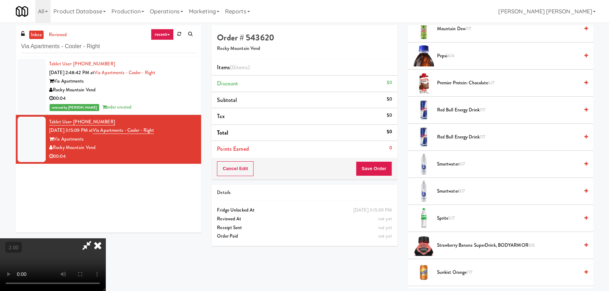
click at [447, 218] on span "Sprite 5/7" at bounding box center [508, 218] width 142 height 9
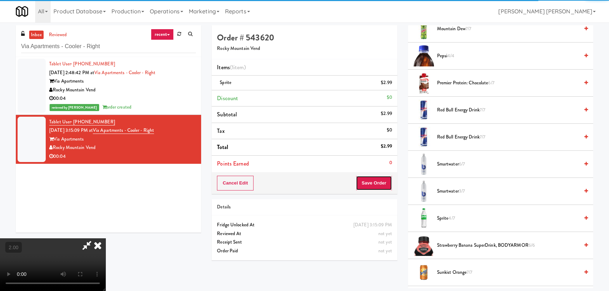
click at [374, 182] on button "Save Order" at bounding box center [374, 183] width 36 height 15
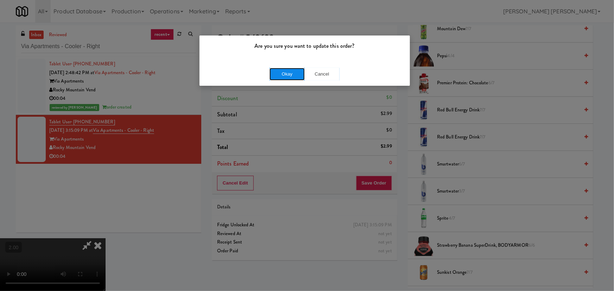
click at [284, 68] on button "Okay" at bounding box center [286, 74] width 35 height 13
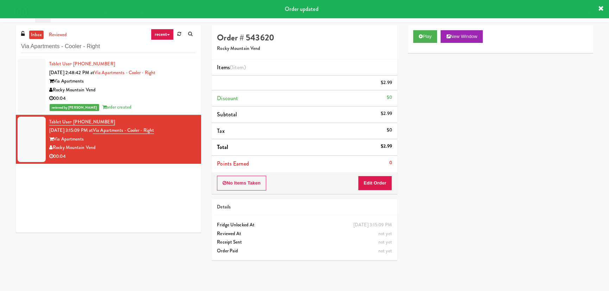
scroll to position [0, 0]
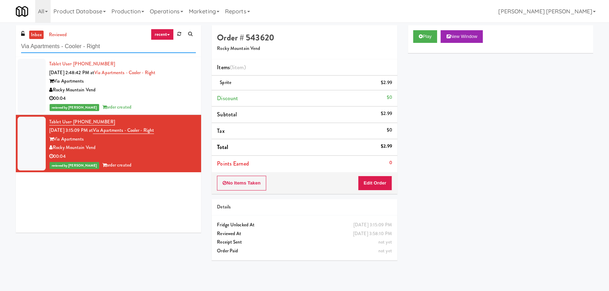
drag, startPoint x: 112, startPoint y: 43, endPoint x: 14, endPoint y: 41, distance: 97.8
click at [14, 41] on div "inbox reviewed recent all unclear take inventory issue suspicious failed recent…" at bounding box center [109, 131] width 196 height 213
paste input "Princess Margaret Cancer Centre"
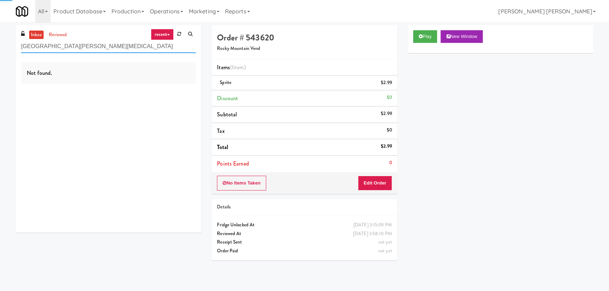
type input "Princess Margaret Cancer Centre"
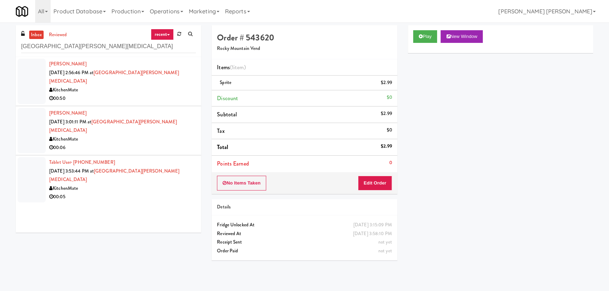
click at [154, 193] on div "00:05" at bounding box center [122, 197] width 147 height 9
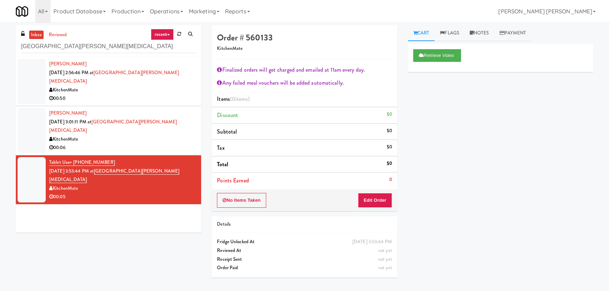
click at [151, 94] on div "00:50" at bounding box center [122, 98] width 147 height 9
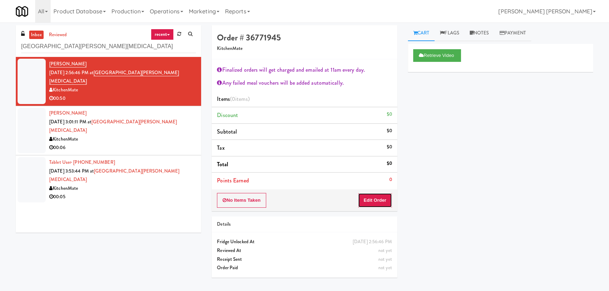
click at [367, 197] on button "Edit Order" at bounding box center [375, 200] width 34 height 15
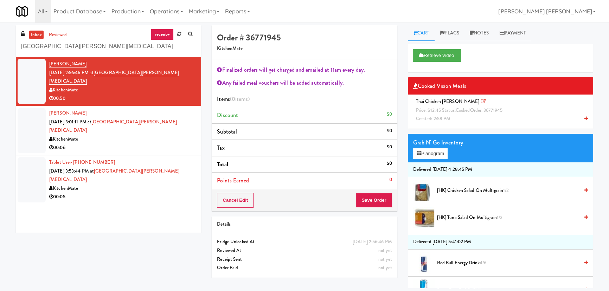
click at [437, 113] on span "Price: $12.45 Status: cooked Order: 36771945" at bounding box center [459, 110] width 87 height 7
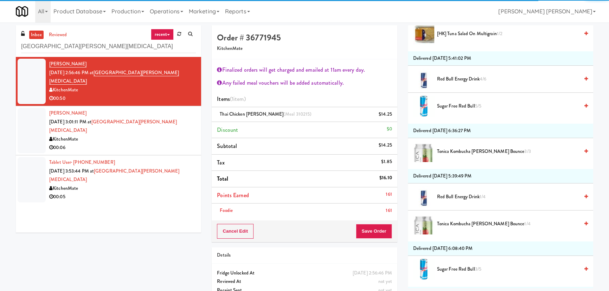
scroll to position [192, 0]
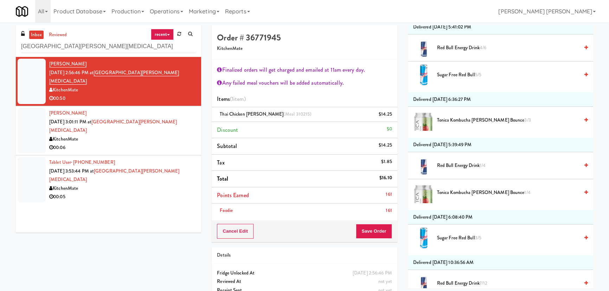
click at [447, 121] on span "Tonica Kombucha Berry Bounce 3/3" at bounding box center [508, 120] width 142 height 9
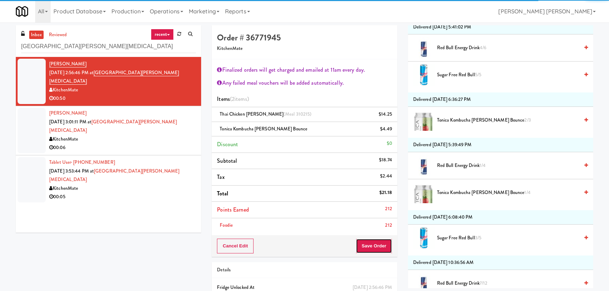
click at [389, 246] on button "Save Order" at bounding box center [374, 246] width 36 height 15
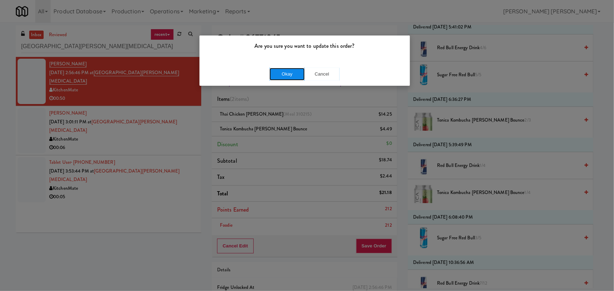
click at [289, 68] on button "Okay" at bounding box center [286, 74] width 35 height 13
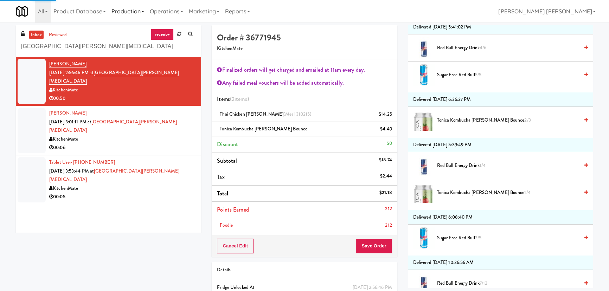
scroll to position [19, 0]
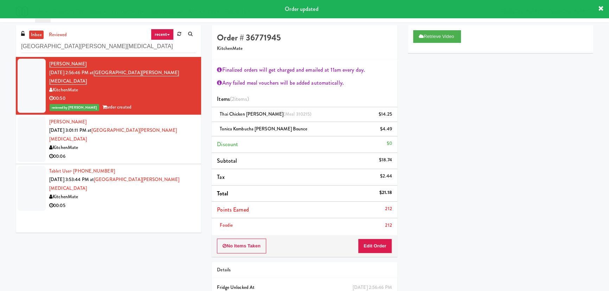
click at [171, 144] on div "KitchenMate" at bounding box center [122, 148] width 147 height 9
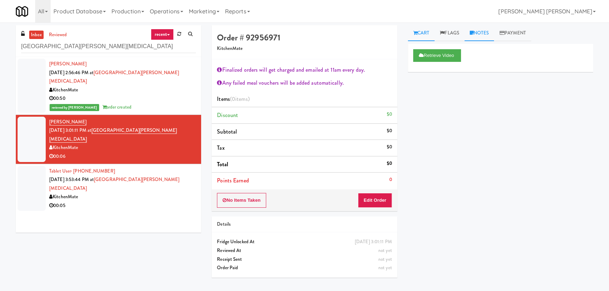
click at [483, 35] on link "Notes" at bounding box center [480, 33] width 30 height 16
click at [454, 95] on p at bounding box center [501, 97] width 174 height 8
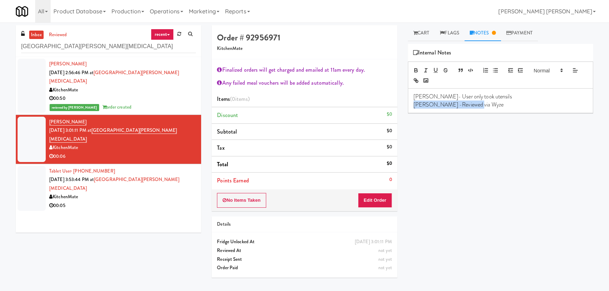
drag, startPoint x: 475, startPoint y: 106, endPoint x: 403, endPoint y: 108, distance: 72.2
click at [403, 108] on div "Cart Flags Notes Payment Retrieve Video Primary Flag Clear Flag if unable to de…" at bounding box center [501, 156] width 196 height 263
copy p "Erick -Reviewed via Wyze"
click at [161, 94] on div "00:50" at bounding box center [122, 98] width 147 height 9
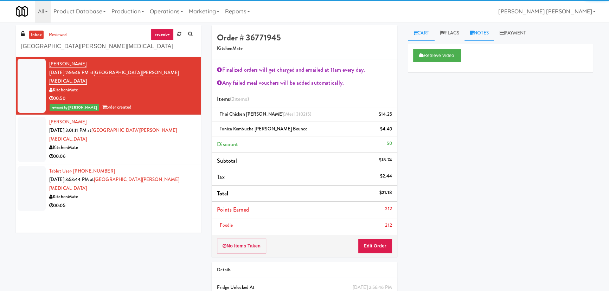
click at [485, 34] on link "Notes" at bounding box center [480, 33] width 30 height 16
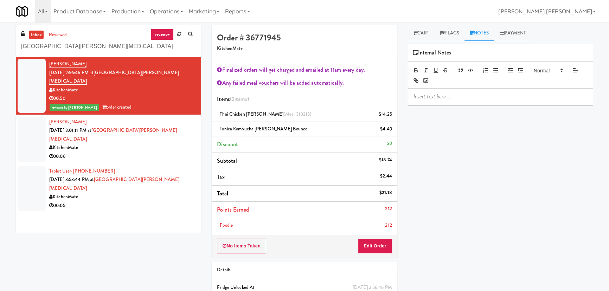
click at [465, 97] on p at bounding box center [501, 97] width 174 height 8
click at [154, 152] on div "00:06" at bounding box center [122, 156] width 147 height 9
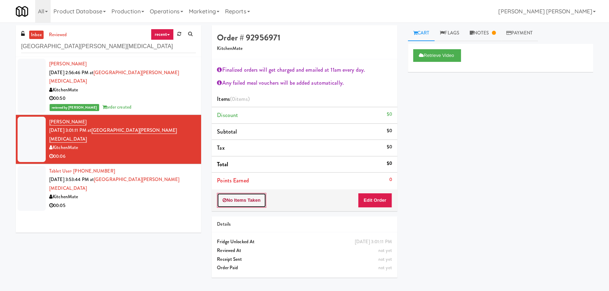
click at [254, 202] on button "No Items Taken" at bounding box center [241, 200] width 49 height 15
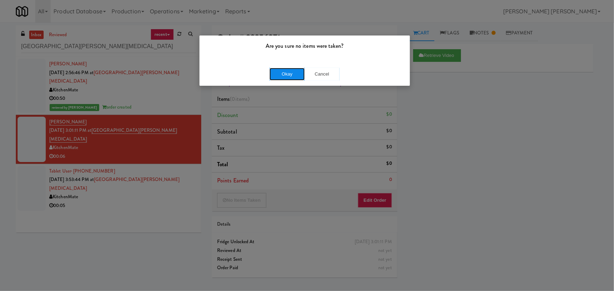
click at [288, 76] on button "Okay" at bounding box center [286, 74] width 35 height 13
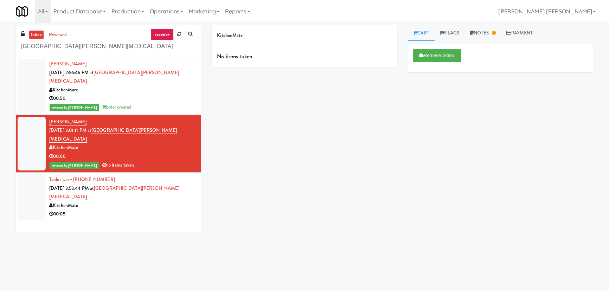
click at [129, 210] on div "00:05" at bounding box center [122, 214] width 147 height 9
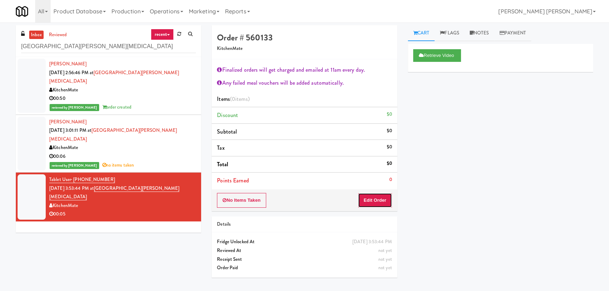
click at [375, 201] on button "Edit Order" at bounding box center [375, 200] width 34 height 15
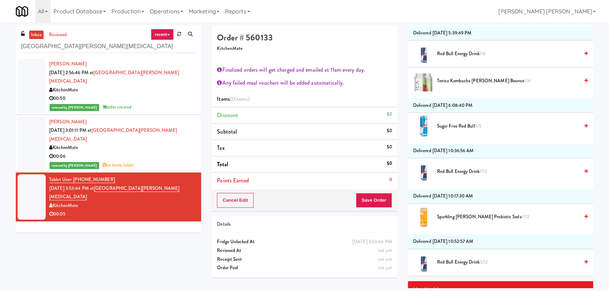
scroll to position [352, 0]
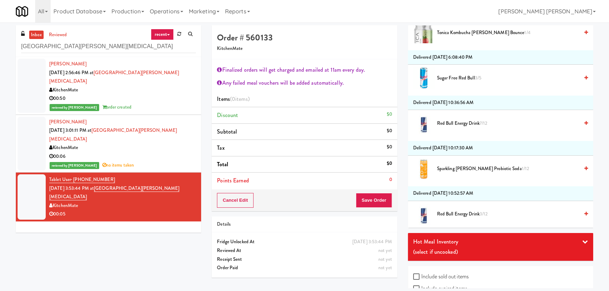
click at [455, 167] on span "Sparkling Clementine Probiotic Soda 1/12" at bounding box center [508, 169] width 142 height 9
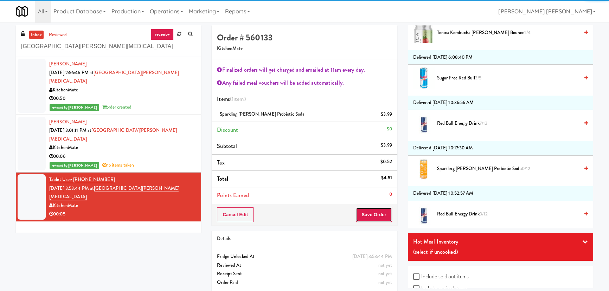
click at [383, 218] on button "Save Order" at bounding box center [374, 215] width 36 height 15
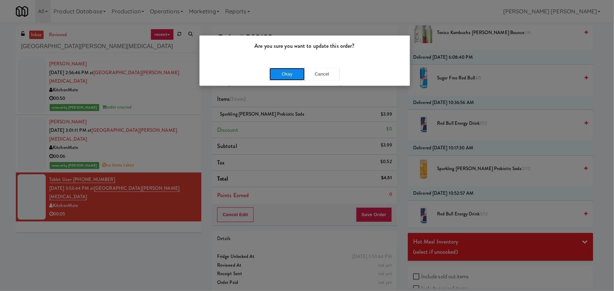
click at [281, 74] on button "Okay" at bounding box center [286, 74] width 35 height 13
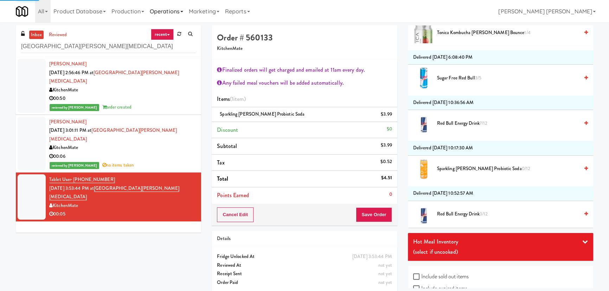
scroll to position [19, 0]
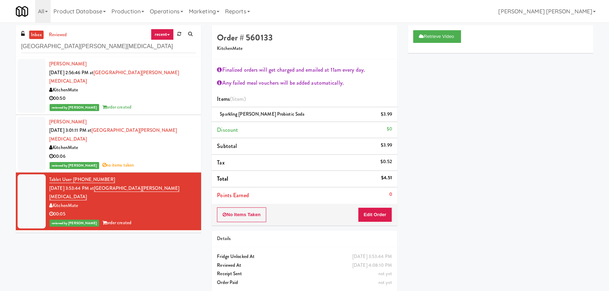
drag, startPoint x: 177, startPoint y: 135, endPoint x: 255, endPoint y: 133, distance: 77.8
click at [177, 152] on div "00:06" at bounding box center [122, 156] width 147 height 9
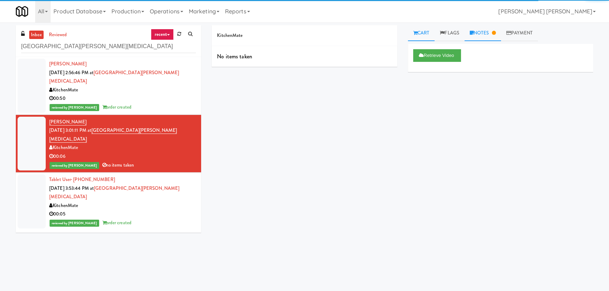
click at [482, 38] on link "Notes" at bounding box center [483, 33] width 37 height 16
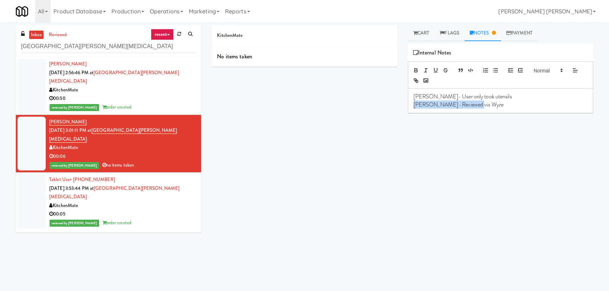
drag, startPoint x: 483, startPoint y: 109, endPoint x: 380, endPoint y: 114, distance: 103.2
click at [407, 112] on div "Cart Flags Notes Payment Retrieve Video Primary Flag Clear Flag if unable to de…" at bounding box center [501, 156] width 196 height 263
copy p "Erick -Reviewed via Wyze"
click at [137, 210] on div "00:05" at bounding box center [122, 214] width 147 height 9
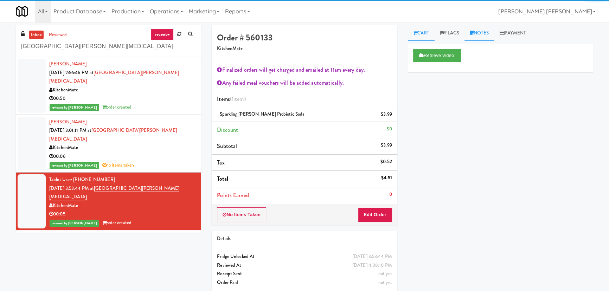
click at [481, 37] on link "Notes" at bounding box center [480, 33] width 30 height 16
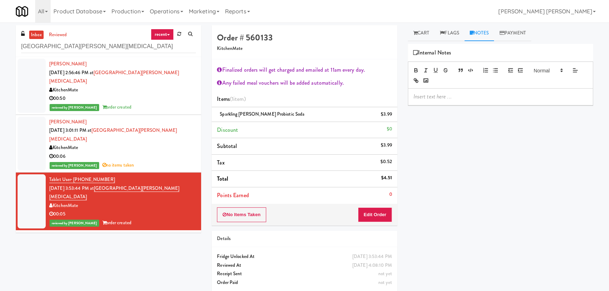
click at [462, 95] on p at bounding box center [501, 97] width 174 height 8
drag, startPoint x: 111, startPoint y: 45, endPoint x: -8, endPoint y: 51, distance: 119.4
click at [0, 51] on html "Are you sure you want to update this order? Okay Cancel Okay Are you sure you w…" at bounding box center [304, 145] width 609 height 291
paste input "HP Employee Lounge Drinks"
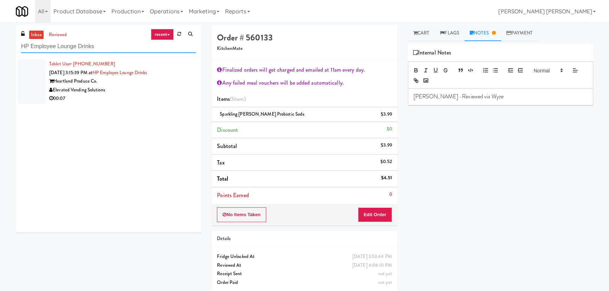
type input "HP Employee Lounge Drinks"
click at [134, 92] on div "Elevated Vending Solutions" at bounding box center [122, 90] width 147 height 9
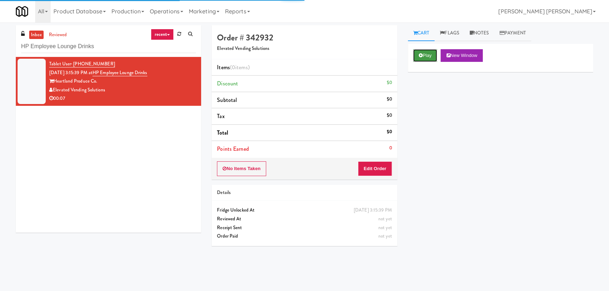
click at [426, 57] on button "Play" at bounding box center [425, 55] width 24 height 13
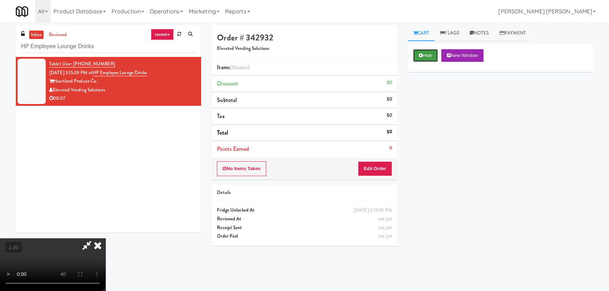
click at [424, 55] on button "Hide" at bounding box center [425, 55] width 25 height 13
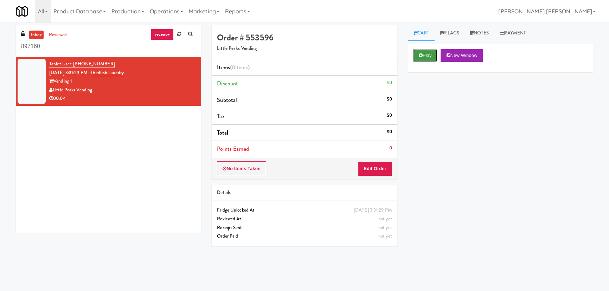
click at [429, 52] on button "Play" at bounding box center [425, 55] width 24 height 13
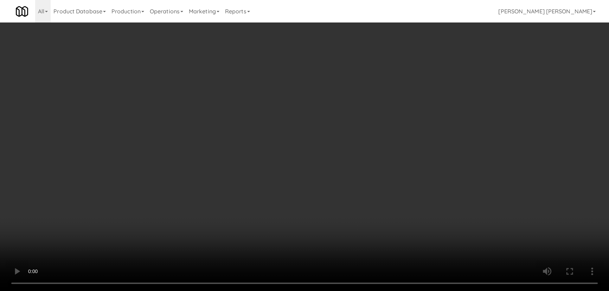
scroll to position [14, 0]
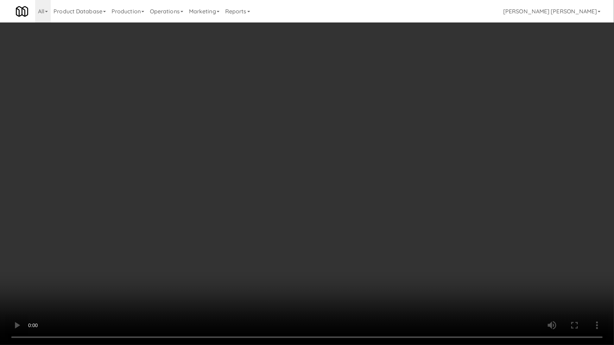
drag, startPoint x: 332, startPoint y: 313, endPoint x: 608, endPoint y: 267, distance: 279.5
click at [359, 291] on video at bounding box center [307, 172] width 614 height 345
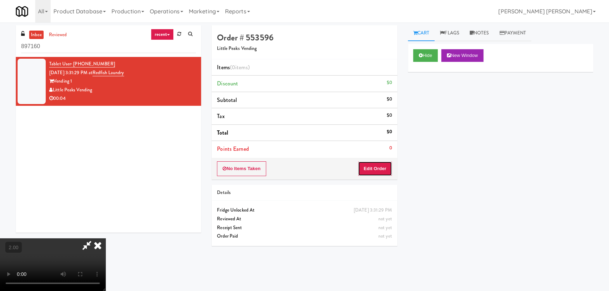
click at [378, 171] on button "Edit Order" at bounding box center [375, 168] width 34 height 15
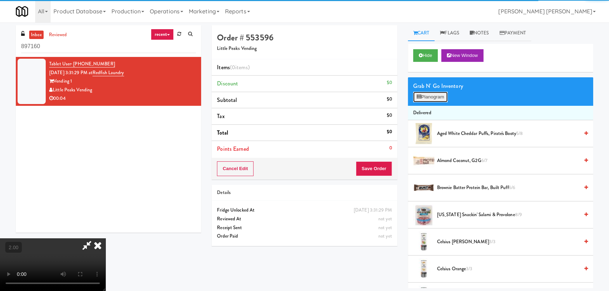
click at [431, 95] on button "Planogram" at bounding box center [430, 97] width 34 height 11
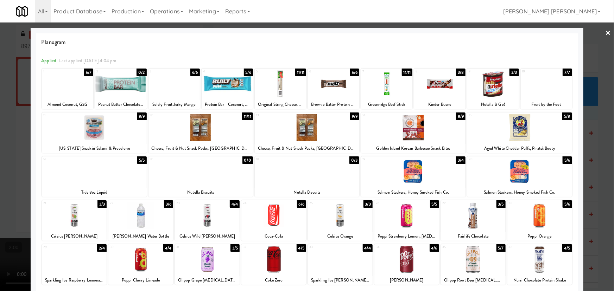
drag, startPoint x: 414, startPoint y: 174, endPoint x: 425, endPoint y: 182, distance: 13.9
click at [414, 174] on div at bounding box center [413, 171] width 104 height 27
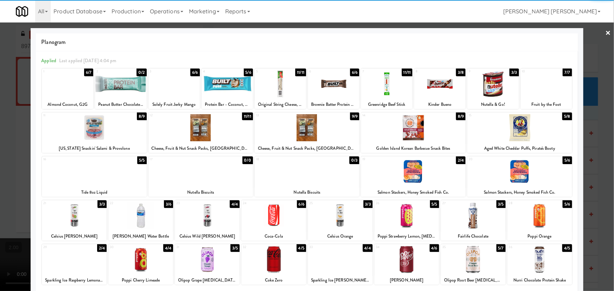
click at [605, 35] on link "×" at bounding box center [608, 34] width 6 height 22
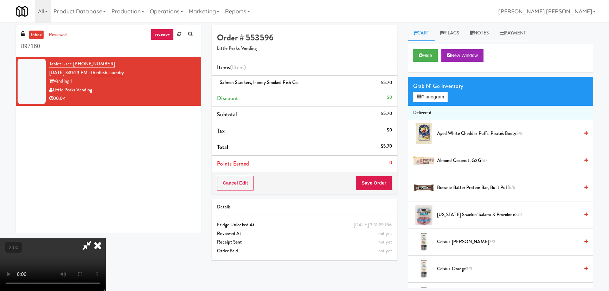
click at [106, 239] on icon at bounding box center [97, 246] width 15 height 14
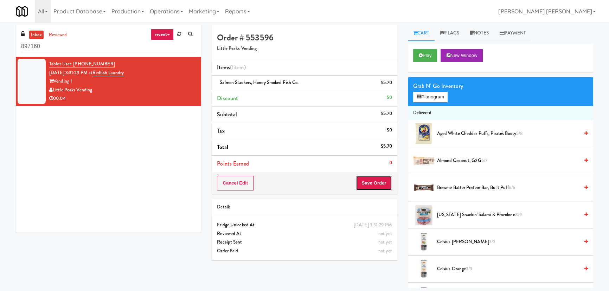
click at [367, 179] on button "Save Order" at bounding box center [374, 183] width 36 height 15
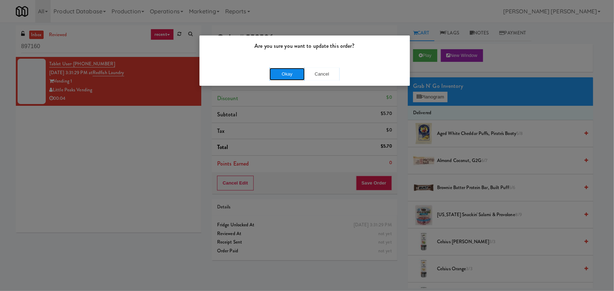
click at [289, 73] on button "Okay" at bounding box center [286, 74] width 35 height 13
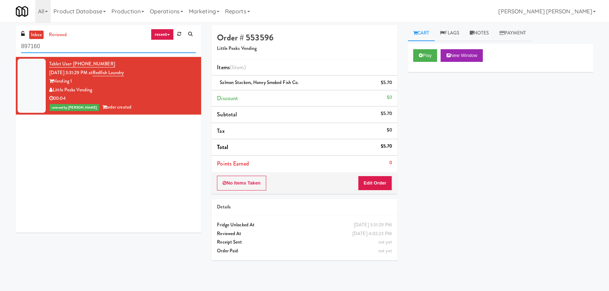
drag, startPoint x: 76, startPoint y: 47, endPoint x: -7, endPoint y: 44, distance: 82.7
click at [0, 44] on html "Are you sure you want to update this order? Okay Cancel Okay Are you sure you w…" at bounding box center [304, 145] width 609 height 291
paste input "2775 - Cooler Right"
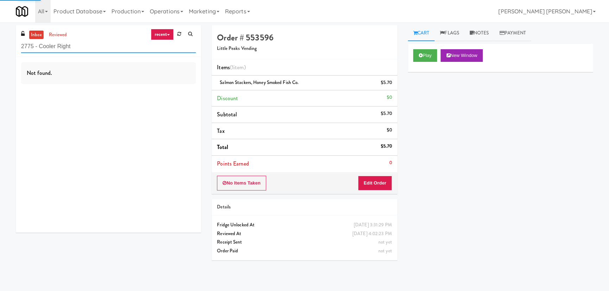
type input "2775 - Cooler Right"
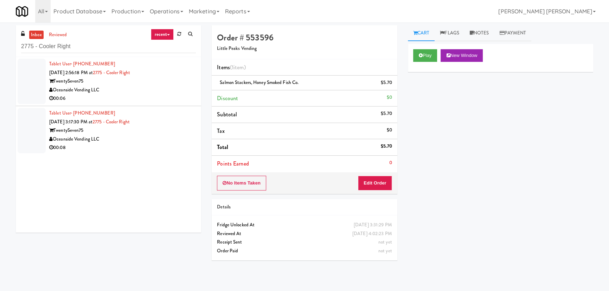
click at [145, 91] on div "Oceanside Vending LLC" at bounding box center [122, 90] width 147 height 9
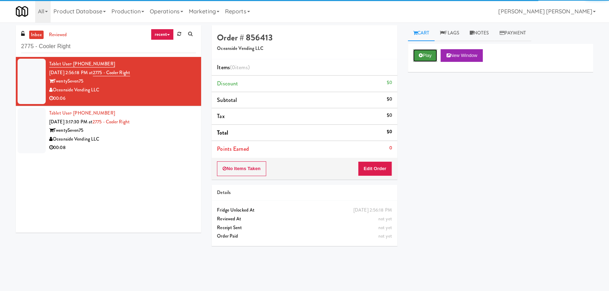
click at [431, 56] on button "Play" at bounding box center [425, 55] width 24 height 13
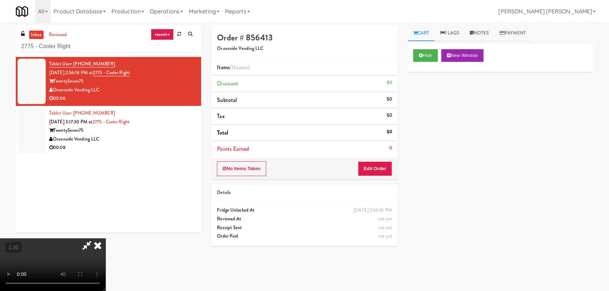
scroll to position [14, 0]
click at [380, 162] on button "Edit Order" at bounding box center [375, 168] width 34 height 15
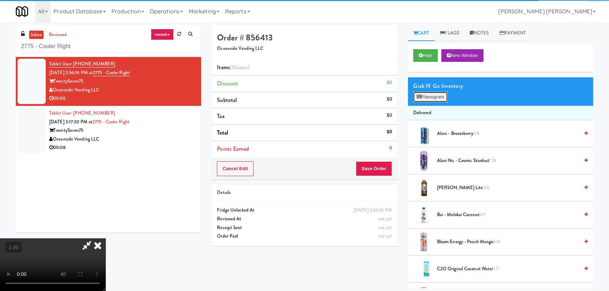
click at [426, 95] on button "Planogram" at bounding box center [430, 97] width 34 height 11
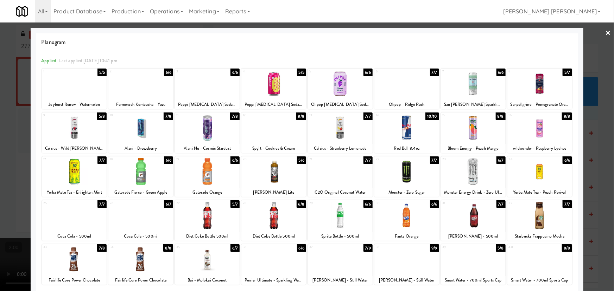
click at [209, 176] on div at bounding box center [207, 171] width 65 height 27
click at [605, 35] on link "×" at bounding box center [608, 34] width 6 height 22
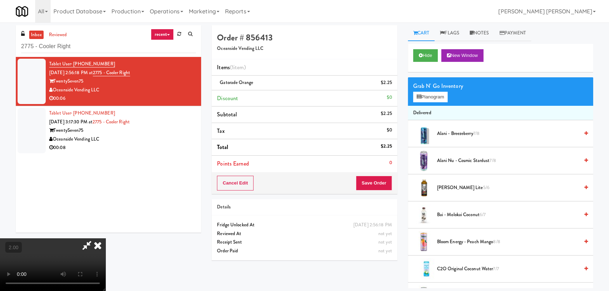
click at [106, 239] on icon at bounding box center [97, 246] width 15 height 14
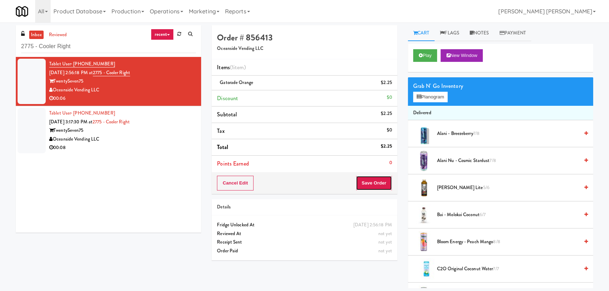
click at [367, 187] on button "Save Order" at bounding box center [374, 183] width 36 height 15
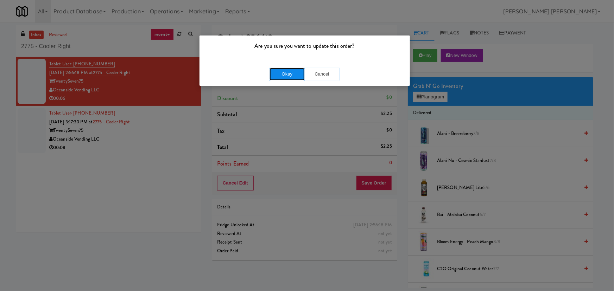
click at [289, 74] on button "Okay" at bounding box center [286, 74] width 35 height 13
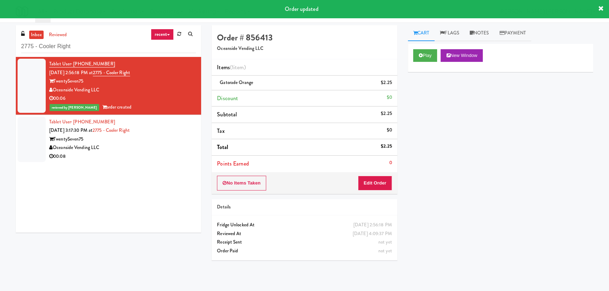
click at [143, 150] on div "Oceanside Vending LLC" at bounding box center [122, 148] width 147 height 9
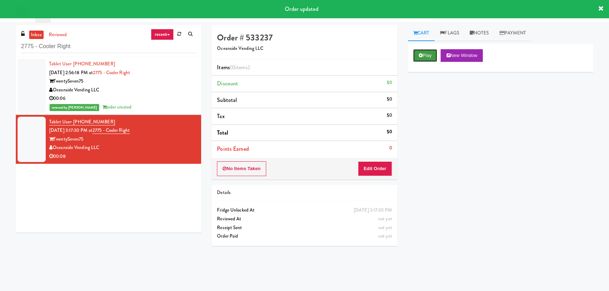
click at [422, 56] on icon at bounding box center [421, 55] width 4 height 5
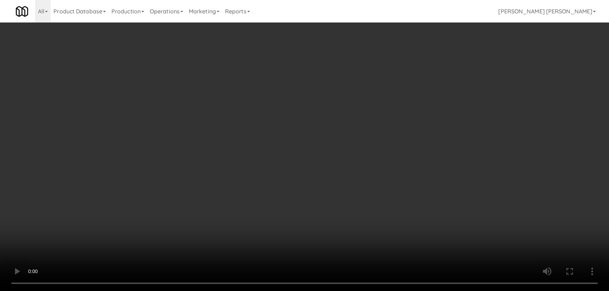
click at [358, 291] on video at bounding box center [304, 145] width 609 height 291
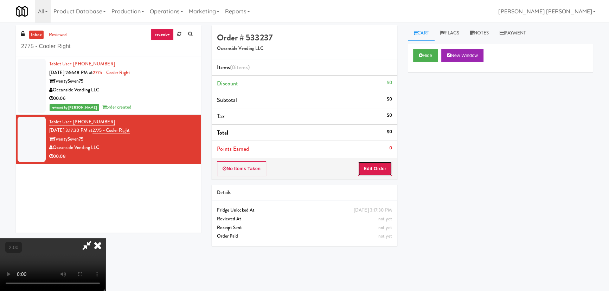
click at [380, 169] on button "Edit Order" at bounding box center [375, 168] width 34 height 15
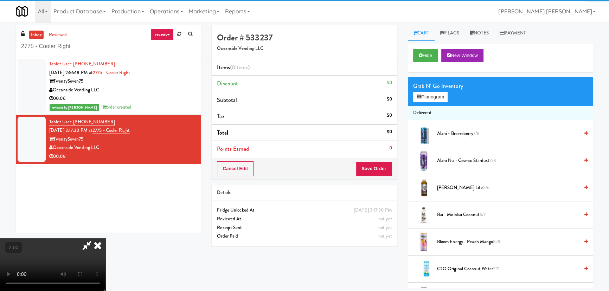
click at [442, 134] on span "Alani - Breezeberry 7/8" at bounding box center [508, 133] width 142 height 9
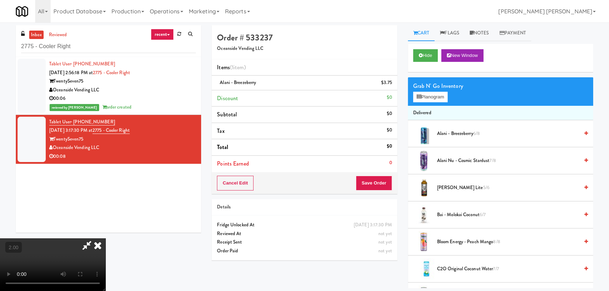
click at [452, 158] on span "Alani Nu - Cosmic Stardust 7/8" at bounding box center [508, 161] width 142 height 9
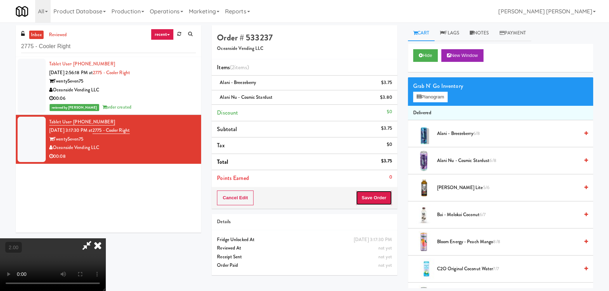
click at [375, 200] on button "Save Order" at bounding box center [374, 198] width 36 height 15
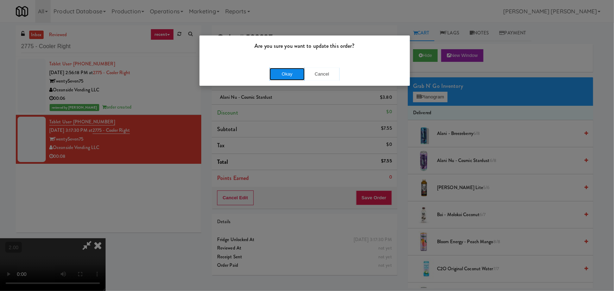
click at [291, 72] on button "Okay" at bounding box center [286, 74] width 35 height 13
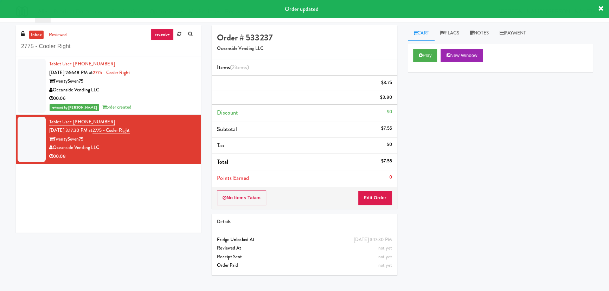
scroll to position [0, 0]
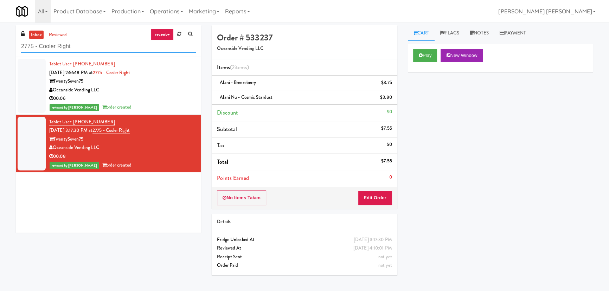
drag, startPoint x: 84, startPoint y: 46, endPoint x: -29, endPoint y: 42, distance: 113.4
click at [0, 42] on html "Are you sure you want to update this order? Okay Cancel Okay Are you sure you w…" at bounding box center [304, 145] width 609 height 291
paste input "Aperture UCF - Pantry -"
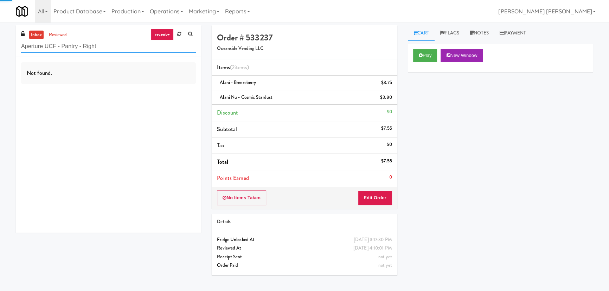
type input "Aperture UCF - Pantry - Right"
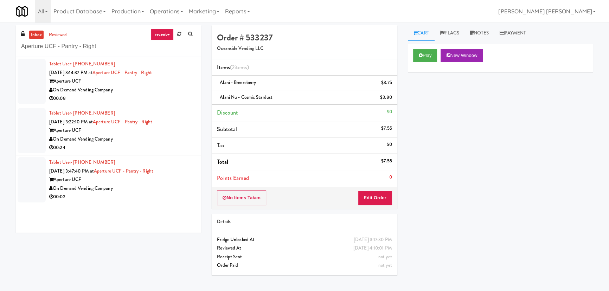
click at [155, 189] on div "On Demand Vending Company" at bounding box center [122, 188] width 147 height 9
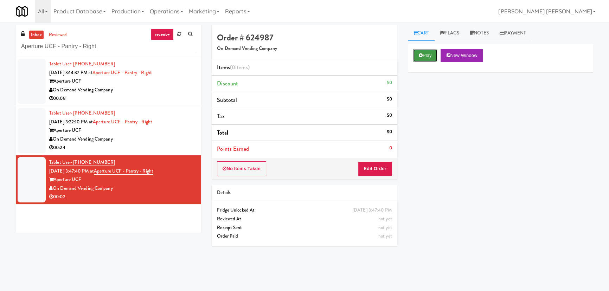
click at [419, 56] on icon at bounding box center [421, 55] width 4 height 5
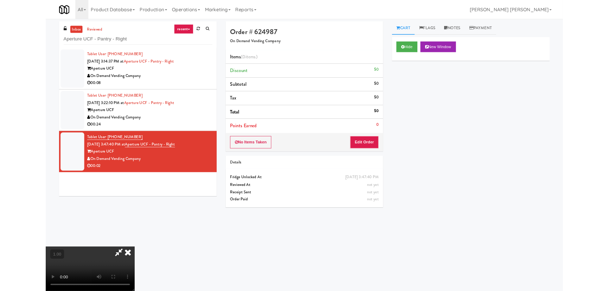
scroll to position [14, 0]
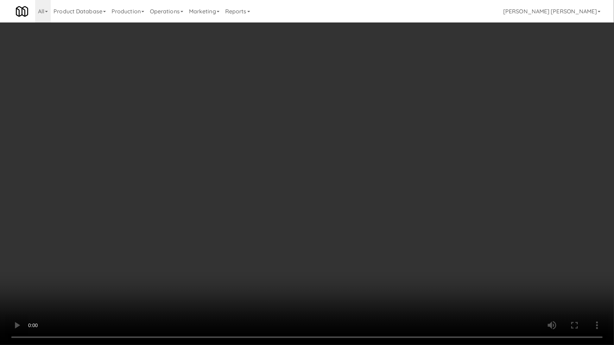
click at [595, 285] on video at bounding box center [307, 172] width 614 height 345
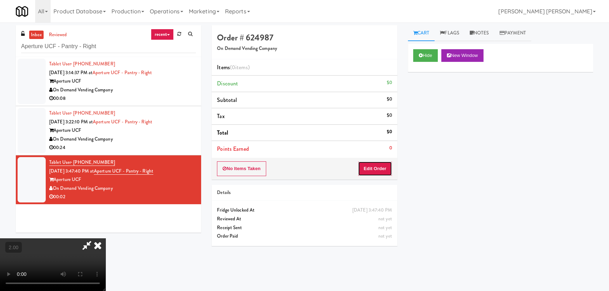
click at [376, 169] on button "Edit Order" at bounding box center [375, 168] width 34 height 15
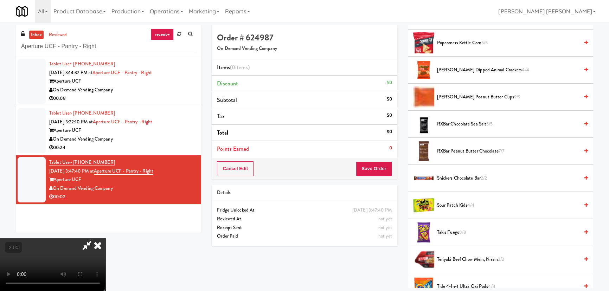
scroll to position [608, 0]
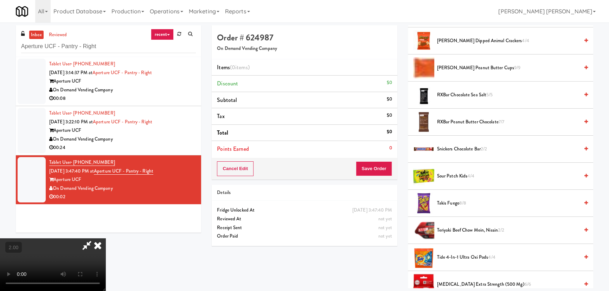
click at [442, 148] on span "Snickers Chocolate Bar 2/2" at bounding box center [508, 149] width 142 height 9
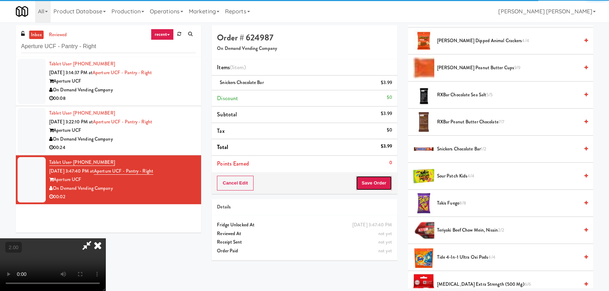
click at [375, 185] on button "Save Order" at bounding box center [374, 183] width 36 height 15
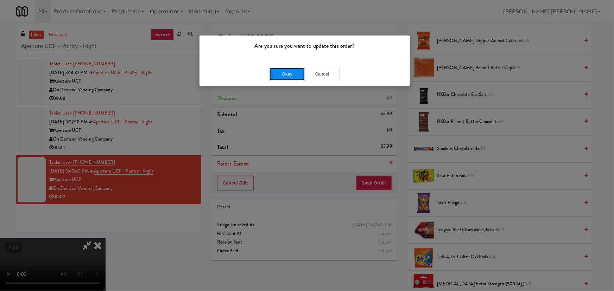
click at [287, 74] on button "Okay" at bounding box center [286, 74] width 35 height 13
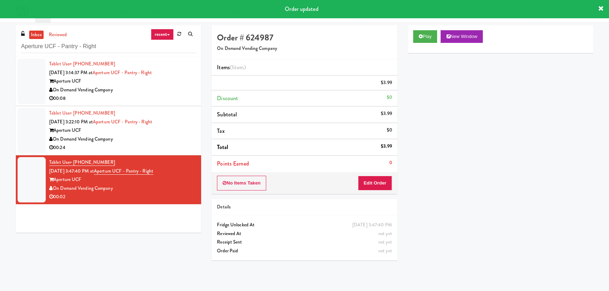
scroll to position [0, 0]
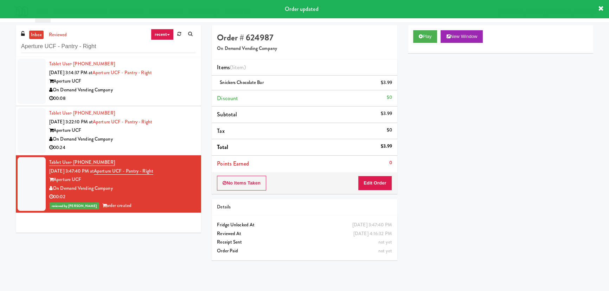
click at [165, 136] on div "On Demand Vending Company" at bounding box center [122, 139] width 147 height 9
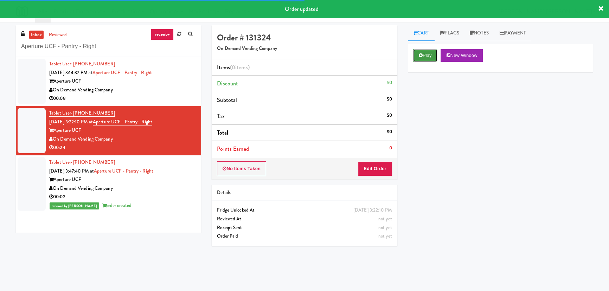
click at [434, 55] on button "Play" at bounding box center [425, 55] width 24 height 13
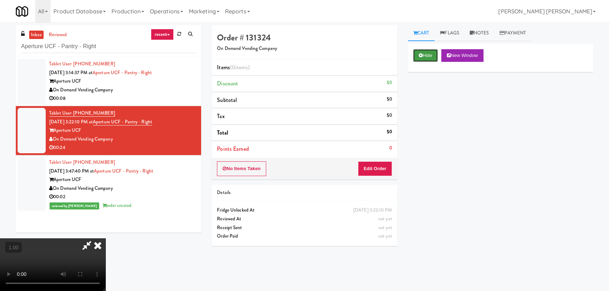
click at [429, 58] on button "Hide" at bounding box center [425, 55] width 25 height 13
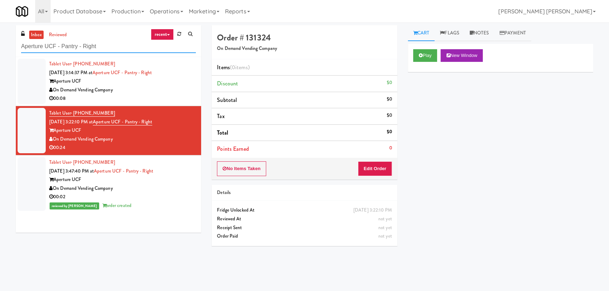
drag, startPoint x: 110, startPoint y: 44, endPoint x: 7, endPoint y: 43, distance: 103.1
click at [7, 43] on div "inbox reviewed recent all unclear take inventory issue suspicious failed recent…" at bounding box center [304, 156] width 609 height 263
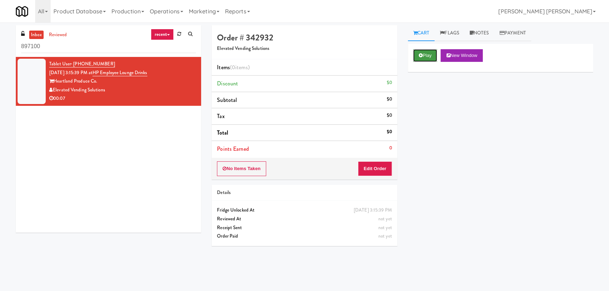
click at [436, 54] on button "Play" at bounding box center [425, 55] width 24 height 13
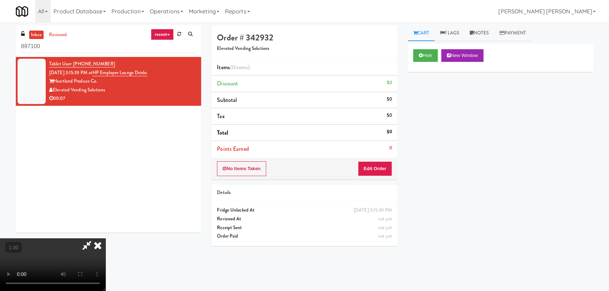
click at [106, 265] on video at bounding box center [53, 265] width 106 height 53
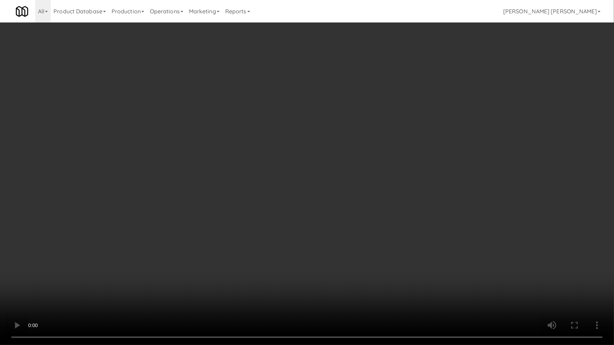
drag, startPoint x: 595, startPoint y: 278, endPoint x: 602, endPoint y: 320, distance: 42.7
click at [596, 280] on video at bounding box center [307, 172] width 614 height 345
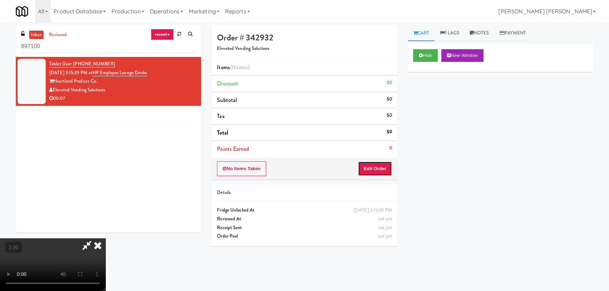
click at [383, 165] on button "Edit Order" at bounding box center [375, 168] width 34 height 15
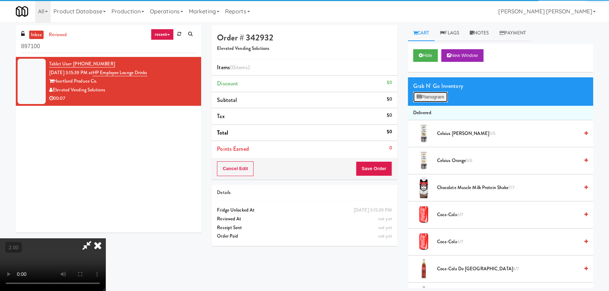
click at [433, 92] on button "Planogram" at bounding box center [430, 97] width 34 height 11
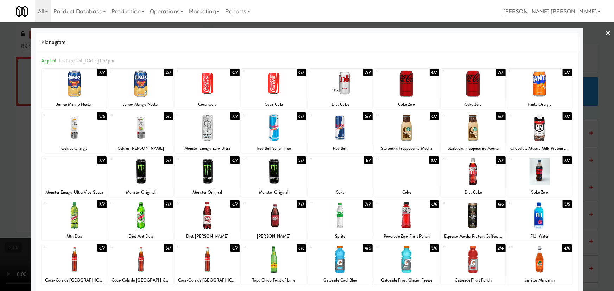
click at [400, 134] on div at bounding box center [406, 127] width 65 height 27
click at [605, 33] on link "×" at bounding box center [608, 34] width 6 height 22
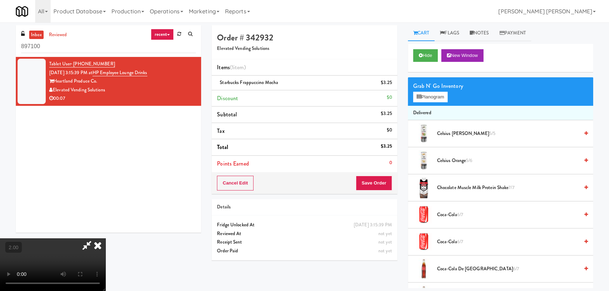
click at [106, 239] on icon at bounding box center [97, 246] width 15 height 14
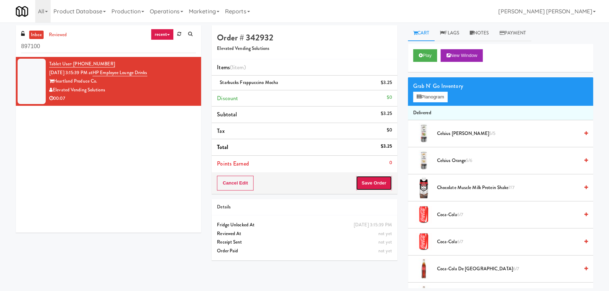
click at [373, 184] on button "Save Order" at bounding box center [374, 183] width 36 height 15
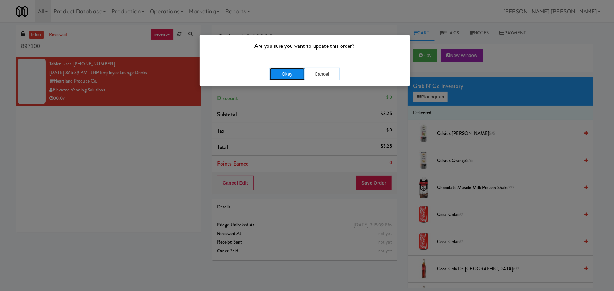
click at [293, 72] on button "Okay" at bounding box center [286, 74] width 35 height 13
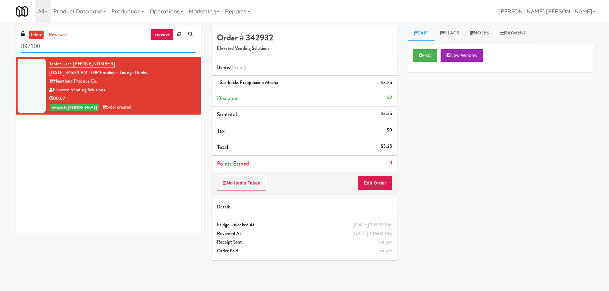
drag, startPoint x: 102, startPoint y: 49, endPoint x: -18, endPoint y: 49, distance: 120.3
click at [0, 49] on html "Are you sure you want to update this order? Okay Cancel Okay Are you sure you w…" at bounding box center [304, 145] width 609 height 291
paste input "Oasis Lakewood - [GEOGRAPHIC_DATA]"
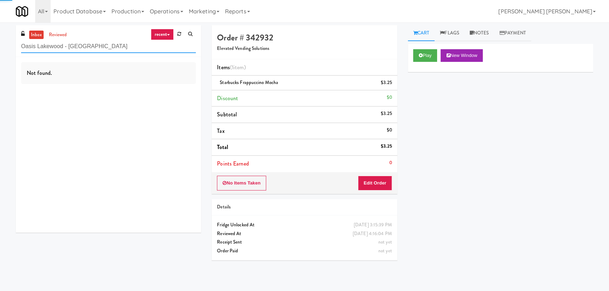
type input "Oasis Lakewood - [GEOGRAPHIC_DATA]"
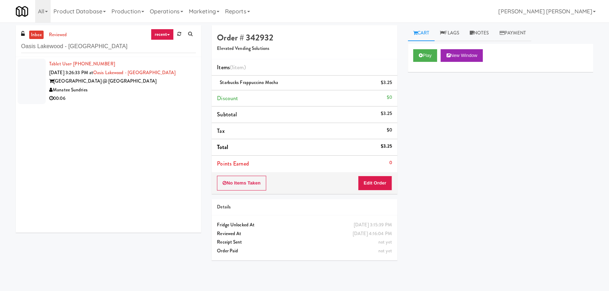
click at [122, 94] on div "00:06" at bounding box center [122, 98] width 147 height 9
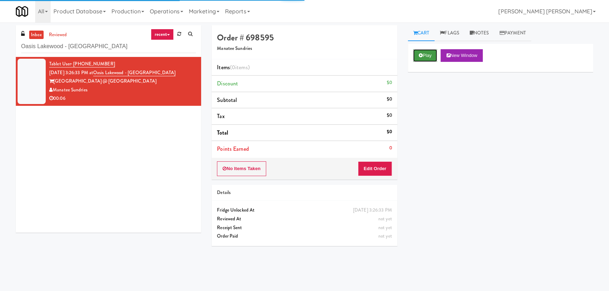
click at [427, 53] on button "Play" at bounding box center [425, 55] width 24 height 13
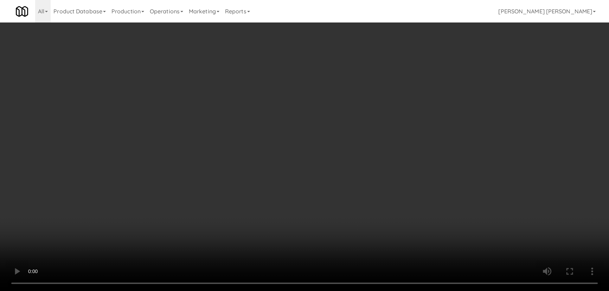
drag, startPoint x: 344, startPoint y: 314, endPoint x: 509, endPoint y: 298, distance: 165.8
click at [379, 291] on video at bounding box center [304, 145] width 609 height 291
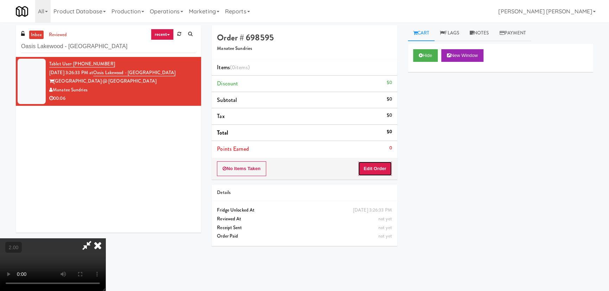
click at [380, 164] on button "Edit Order" at bounding box center [375, 168] width 34 height 15
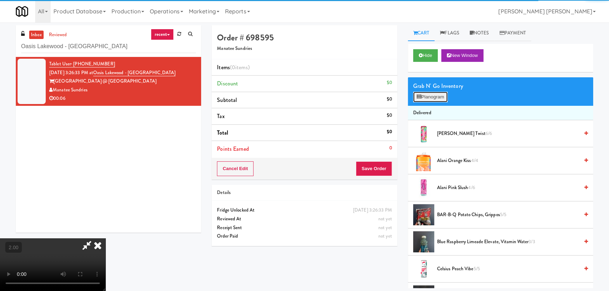
click at [419, 95] on icon at bounding box center [419, 97] width 5 height 5
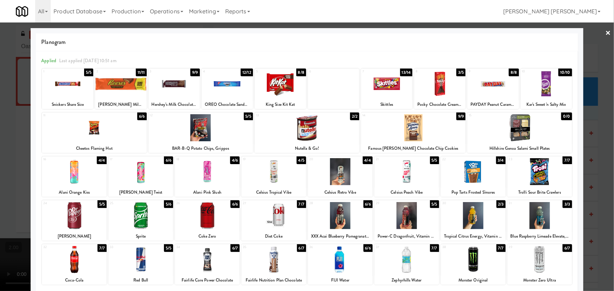
drag, startPoint x: 203, startPoint y: 269, endPoint x: 355, endPoint y: 262, distance: 152.1
click at [203, 269] on div at bounding box center [207, 259] width 65 height 27
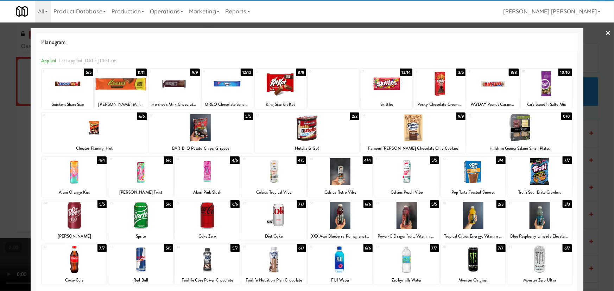
click at [605, 33] on link "×" at bounding box center [608, 34] width 6 height 22
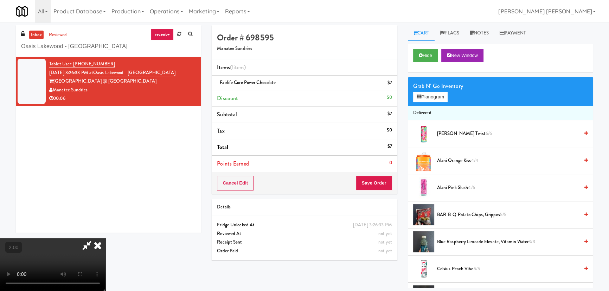
drag, startPoint x: 355, startPoint y: 91, endPoint x: 380, endPoint y: 136, distance: 51.9
click at [106, 239] on icon at bounding box center [97, 246] width 15 height 14
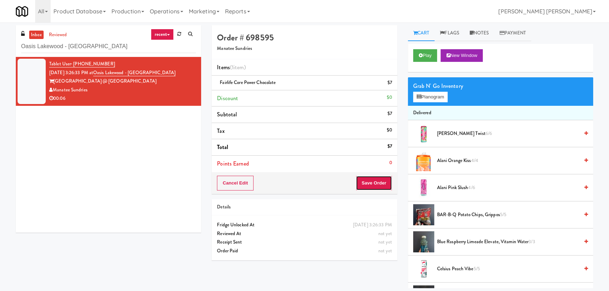
click at [376, 183] on button "Save Order" at bounding box center [374, 183] width 36 height 15
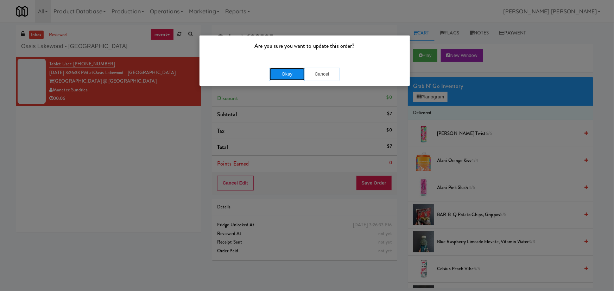
click at [299, 70] on button "Okay" at bounding box center [286, 74] width 35 height 13
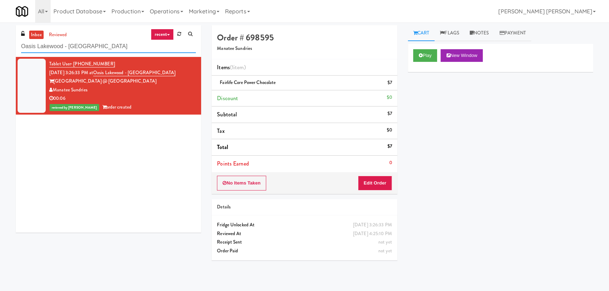
drag, startPoint x: 100, startPoint y: 49, endPoint x: -15, endPoint y: 45, distance: 115.1
click at [0, 45] on html "Are you sure you want to update this order? Okay Cancel Okay Are you sure you w…" at bounding box center [304, 145] width 609 height 291
paste input "Rock Solid Reboot 2"
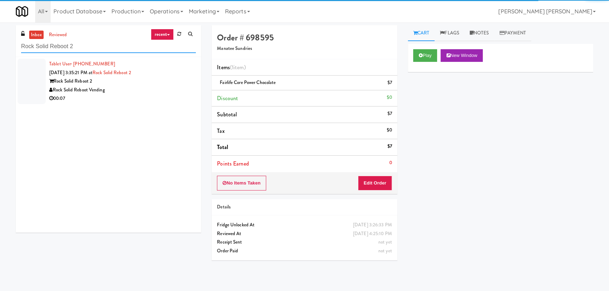
type input "Rock Solid Reboot 2"
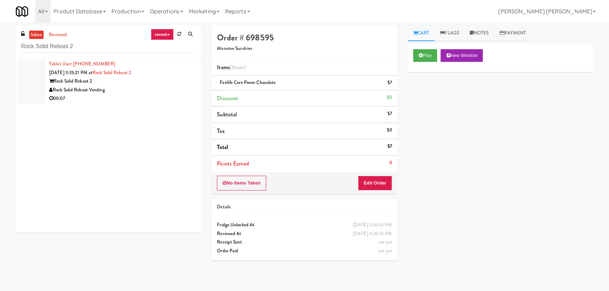
click at [138, 95] on div "00:07" at bounding box center [122, 98] width 147 height 9
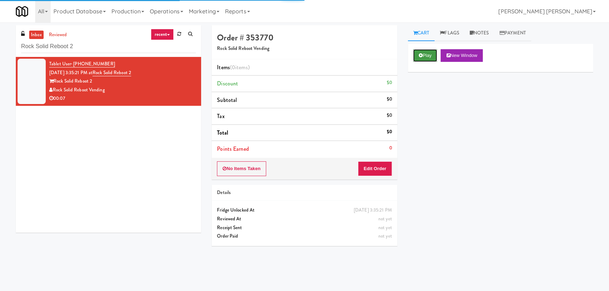
click at [432, 57] on button "Play" at bounding box center [425, 55] width 24 height 13
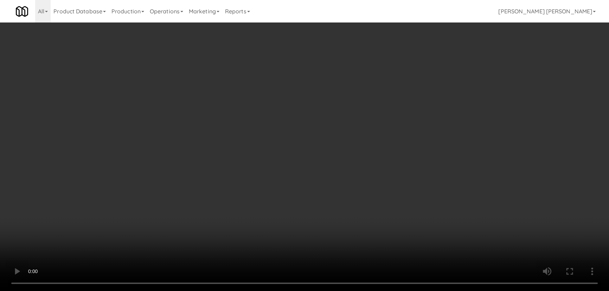
drag, startPoint x: 337, startPoint y: 310, endPoint x: 388, endPoint y: 298, distance: 51.9
click at [343, 291] on video at bounding box center [304, 145] width 609 height 291
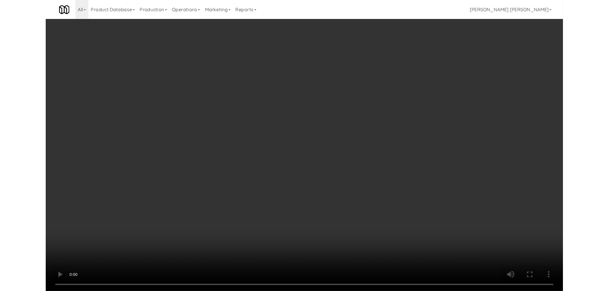
scroll to position [14, 0]
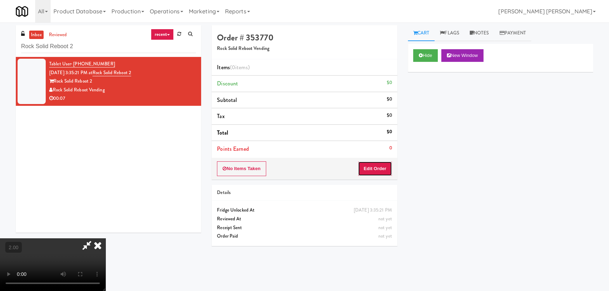
click at [376, 164] on button "Edit Order" at bounding box center [375, 168] width 34 height 15
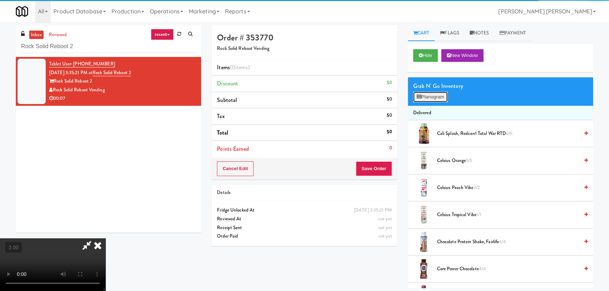
click at [434, 97] on button "Planogram" at bounding box center [430, 97] width 34 height 11
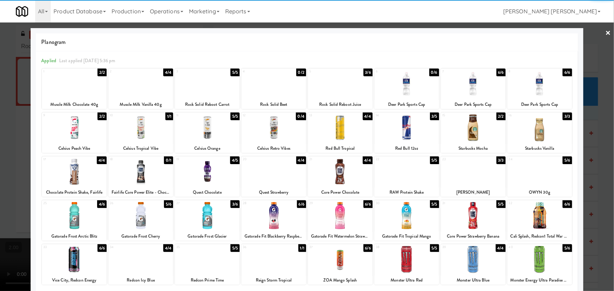
click at [72, 215] on div at bounding box center [74, 215] width 65 height 27
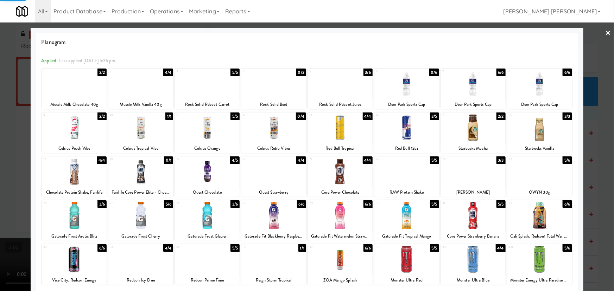
click at [274, 218] on div at bounding box center [273, 215] width 65 height 27
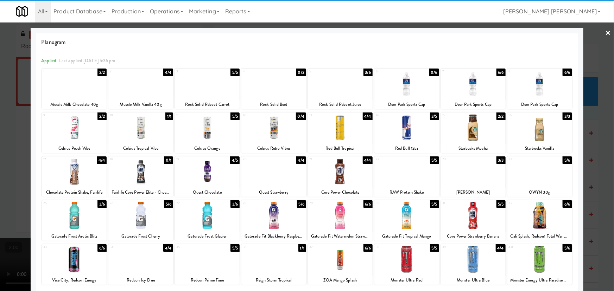
click at [605, 32] on link "×" at bounding box center [608, 34] width 6 height 22
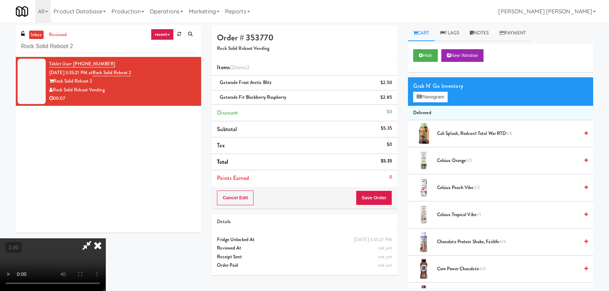
click at [106, 241] on video at bounding box center [53, 265] width 106 height 53
click at [106, 239] on icon at bounding box center [97, 246] width 15 height 14
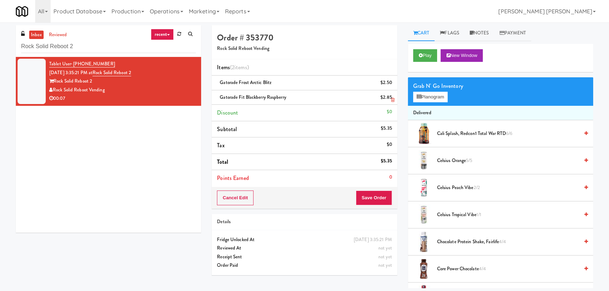
click at [393, 102] on icon at bounding box center [393, 100] width 4 height 5
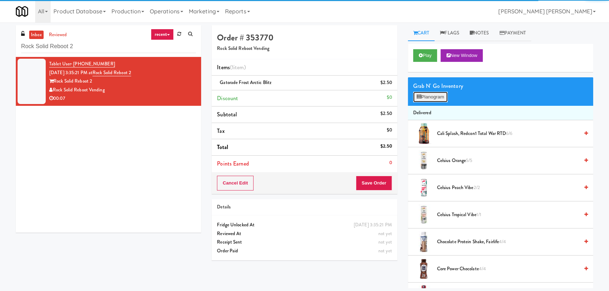
click at [436, 99] on button "Planogram" at bounding box center [430, 97] width 34 height 11
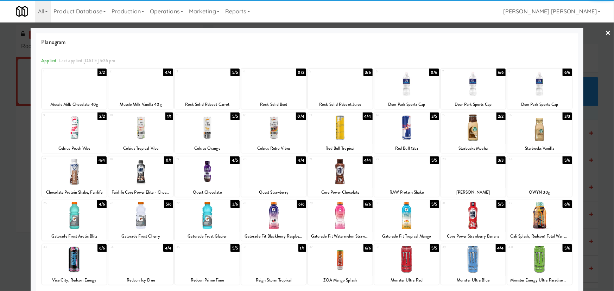
click at [336, 218] on div at bounding box center [340, 215] width 65 height 27
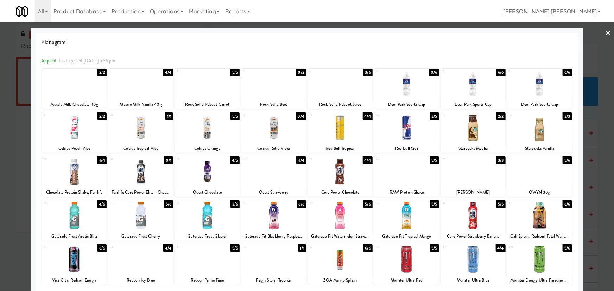
click at [600, 31] on div at bounding box center [307, 145] width 614 height 291
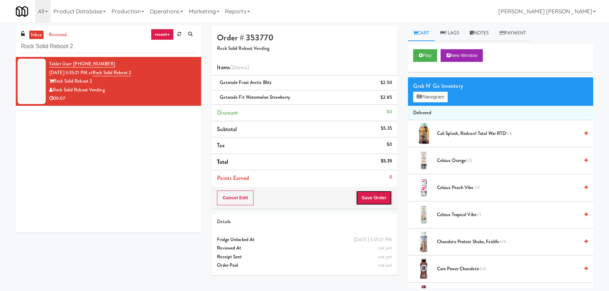
click at [376, 200] on button "Save Order" at bounding box center [374, 198] width 36 height 15
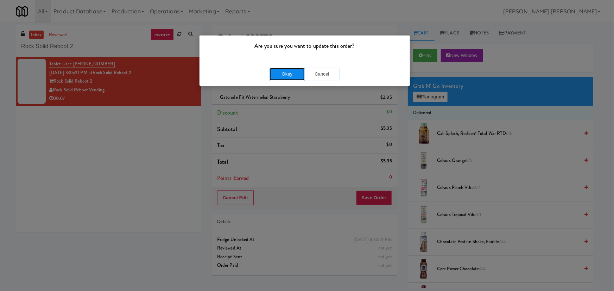
click at [288, 71] on button "Okay" at bounding box center [286, 74] width 35 height 13
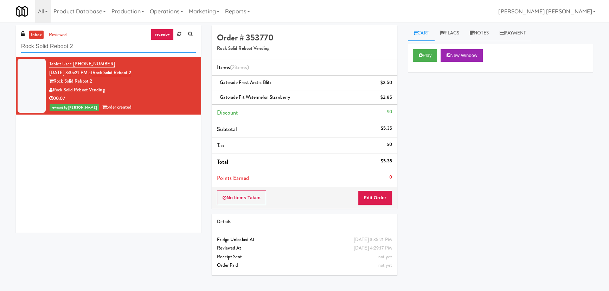
drag, startPoint x: 85, startPoint y: 46, endPoint x: -23, endPoint y: 44, distance: 107.3
click at [0, 44] on html "Are you sure you want to update this order? Okay Cancel Okay Are you sure you w…" at bounding box center [304, 145] width 609 height 291
paste input "Brandon Mill Cabinet 1"
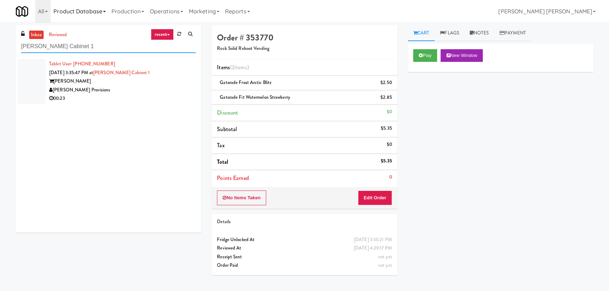
type input "Brandon Mill Cabinet 1"
click at [114, 89] on div "[PERSON_NAME] Provisions" at bounding box center [122, 90] width 147 height 9
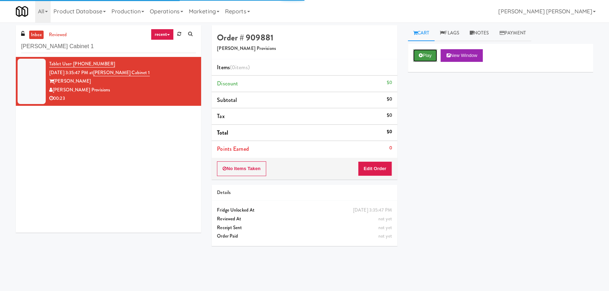
click at [419, 56] on icon at bounding box center [421, 55] width 4 height 5
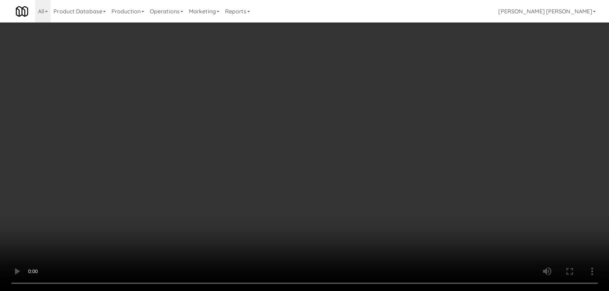
drag, startPoint x: 348, startPoint y: 309, endPoint x: 584, endPoint y: 297, distance: 236.4
click at [387, 291] on video at bounding box center [304, 145] width 609 height 291
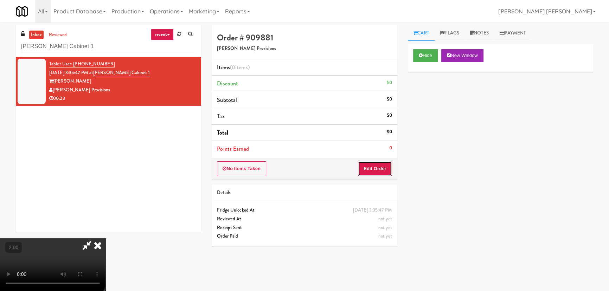
click at [387, 169] on button "Edit Order" at bounding box center [375, 168] width 34 height 15
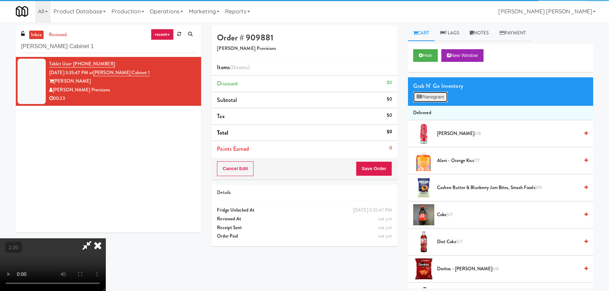
click at [439, 95] on button "Planogram" at bounding box center [430, 97] width 34 height 11
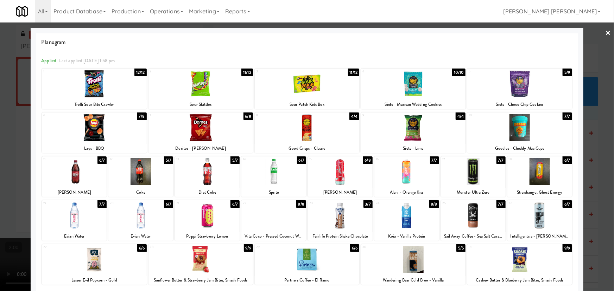
drag, startPoint x: 474, startPoint y: 215, endPoint x: 483, endPoint y: 215, distance: 9.2
click at [474, 215] on div at bounding box center [473, 215] width 65 height 27
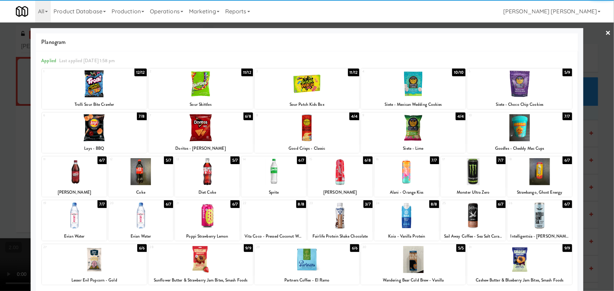
click at [605, 35] on link "×" at bounding box center [608, 34] width 6 height 22
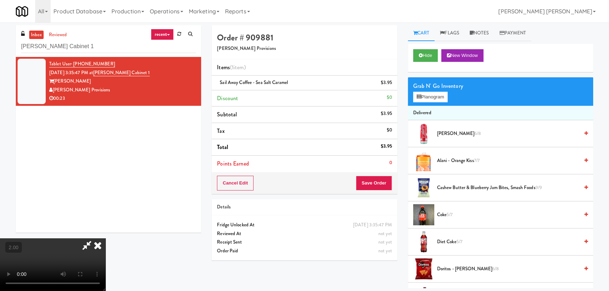
click at [95, 239] on icon at bounding box center [87, 246] width 16 height 14
click at [371, 181] on button "Save Order" at bounding box center [374, 183] width 36 height 15
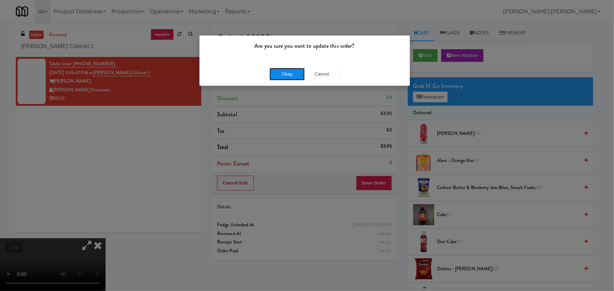
click at [276, 75] on button "Okay" at bounding box center [286, 74] width 35 height 13
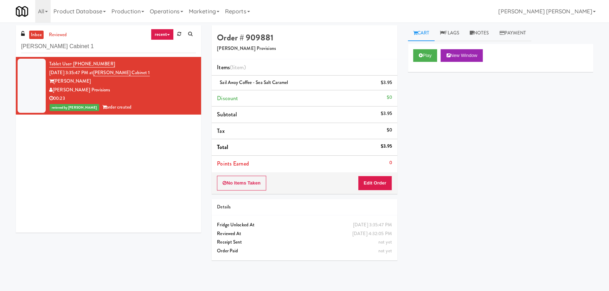
drag, startPoint x: 115, startPoint y: 39, endPoint x: -77, endPoint y: 47, distance: 191.9
click at [0, 47] on html "Are you sure you want to update this order? Okay Cancel Okay Are you sure you w…" at bounding box center [304, 145] width 609 height 291
click at [95, 48] on input "Brandon Mill Cabinet 1" at bounding box center [108, 46] width 175 height 13
drag, startPoint x: 95, startPoint y: 48, endPoint x: 4, endPoint y: 48, distance: 90.8
click at [4, 48] on div "inbox reviewed recent all unclear take inventory issue suspicious failed recent…" at bounding box center [304, 156] width 609 height 263
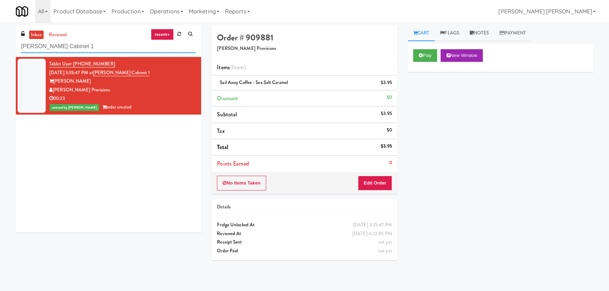
paste input "Rock Solid Reboot (Left)"
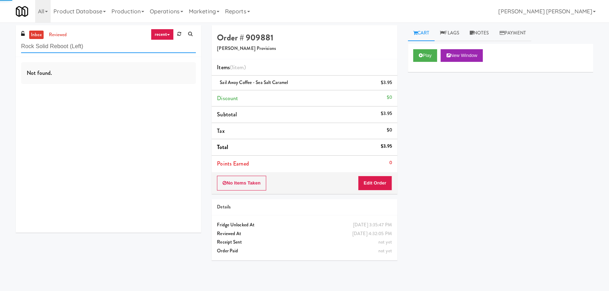
type input "Rock Solid Reboot (Left)"
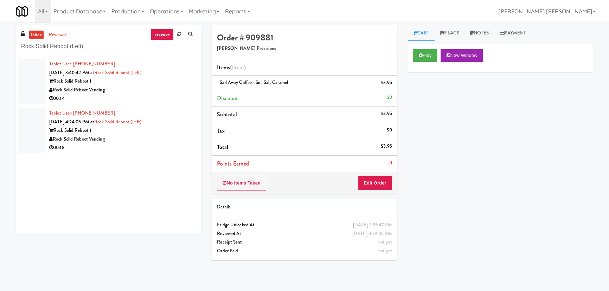
click at [163, 99] on div "00:14" at bounding box center [122, 98] width 147 height 9
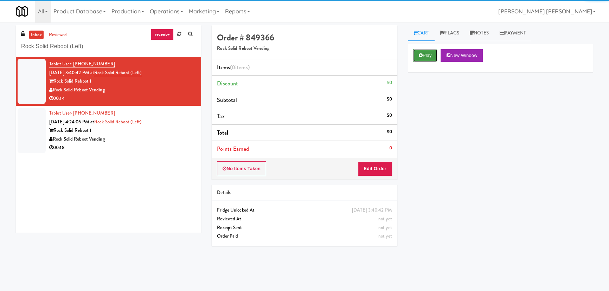
click at [423, 58] on button "Play" at bounding box center [425, 55] width 24 height 13
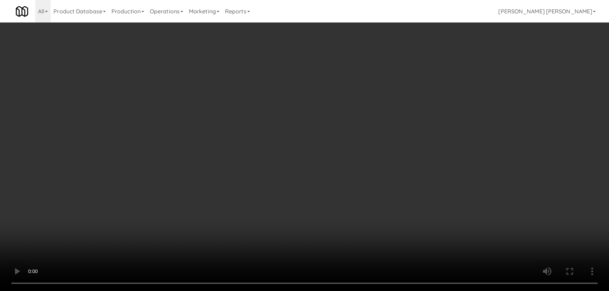
click at [347, 291] on video at bounding box center [304, 145] width 609 height 291
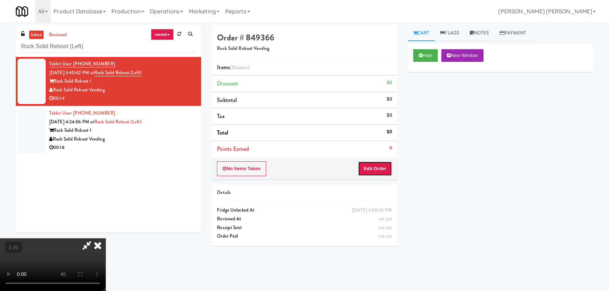
click at [383, 165] on button "Edit Order" at bounding box center [375, 168] width 34 height 15
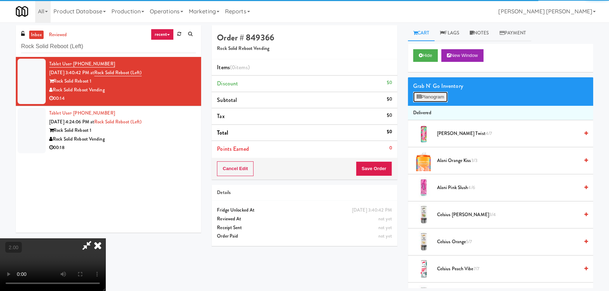
click at [425, 95] on button "Planogram" at bounding box center [430, 97] width 34 height 11
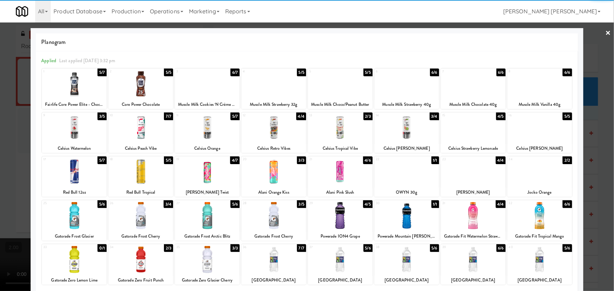
click at [399, 145] on div "Celsius Kiwi Guava" at bounding box center [406, 148] width 63 height 9
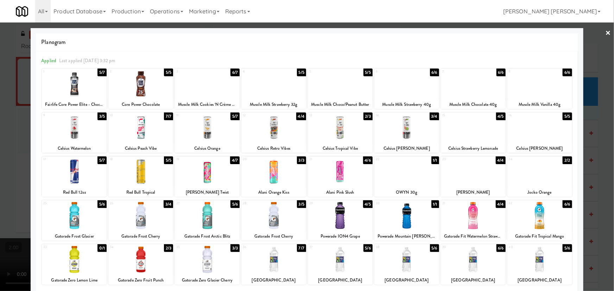
click at [402, 129] on div at bounding box center [406, 127] width 65 height 27
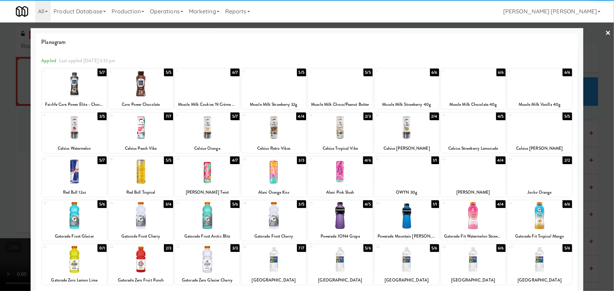
click at [607, 30] on div at bounding box center [307, 145] width 614 height 291
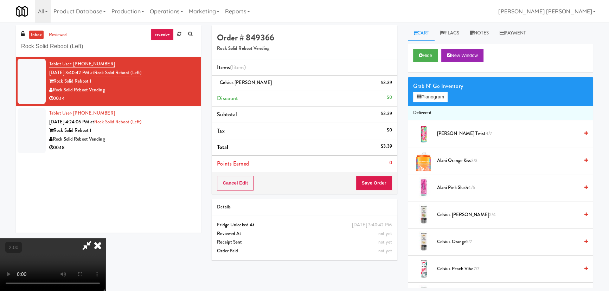
click at [106, 239] on icon at bounding box center [97, 246] width 15 height 14
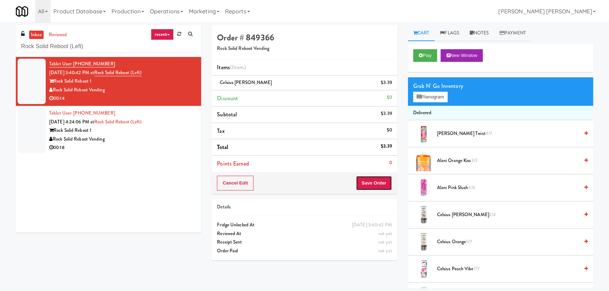
click at [378, 182] on button "Save Order" at bounding box center [374, 183] width 36 height 15
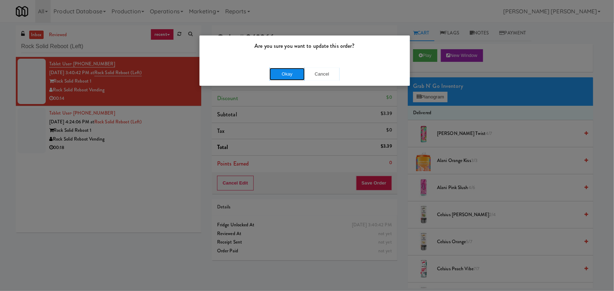
click at [287, 75] on button "Okay" at bounding box center [286, 74] width 35 height 13
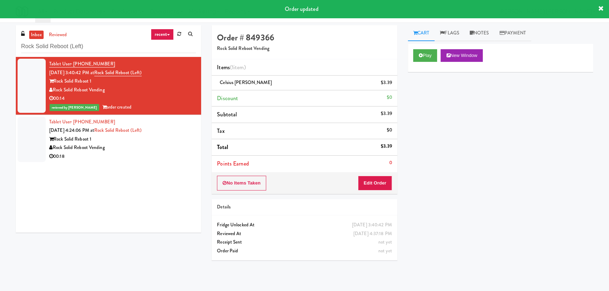
drag, startPoint x: 135, startPoint y: 145, endPoint x: 155, endPoint y: 152, distance: 21.7
click at [135, 145] on div "Rock Solid Reboot Vending" at bounding box center [122, 148] width 147 height 9
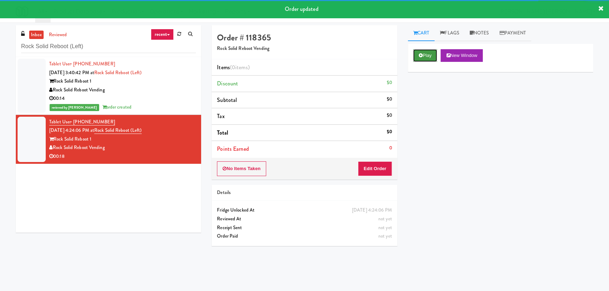
click at [429, 55] on button "Play" at bounding box center [425, 55] width 24 height 13
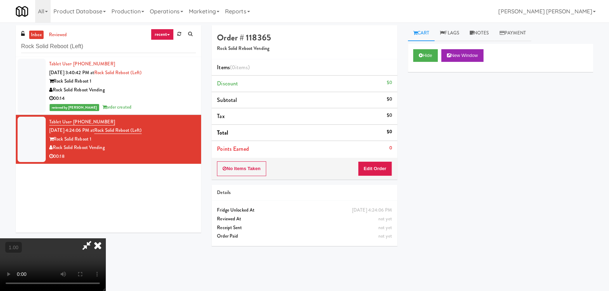
scroll to position [14, 0]
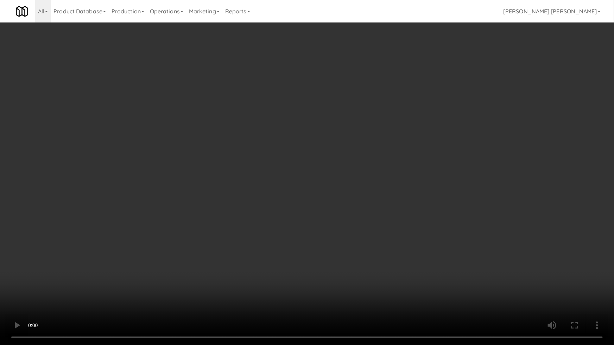
click at [337, 291] on video at bounding box center [307, 172] width 614 height 345
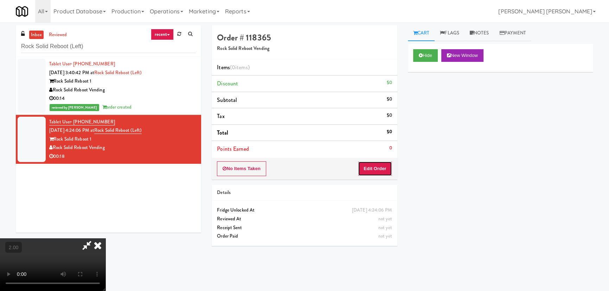
click at [381, 166] on button "Edit Order" at bounding box center [375, 168] width 34 height 15
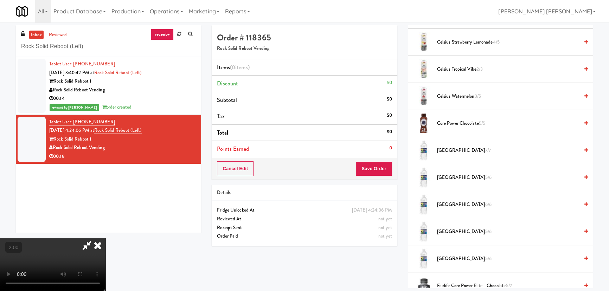
scroll to position [320, 0]
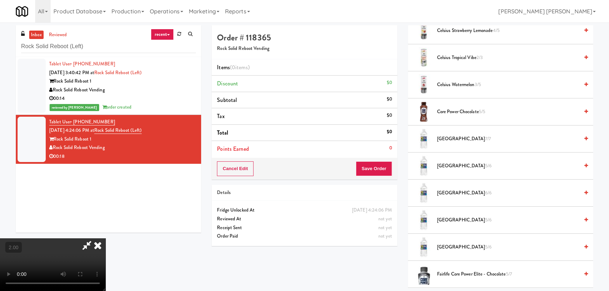
click at [450, 166] on span "Deer Park 5/6" at bounding box center [508, 166] width 142 height 9
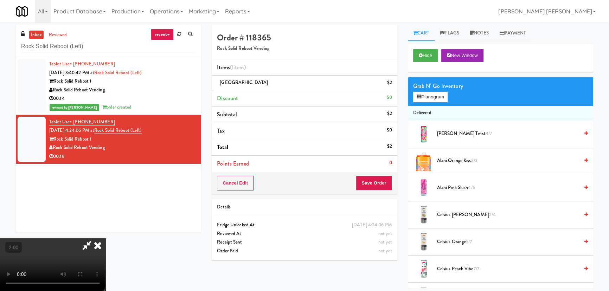
scroll to position [0, 0]
click at [433, 97] on button "Planogram" at bounding box center [430, 97] width 34 height 11
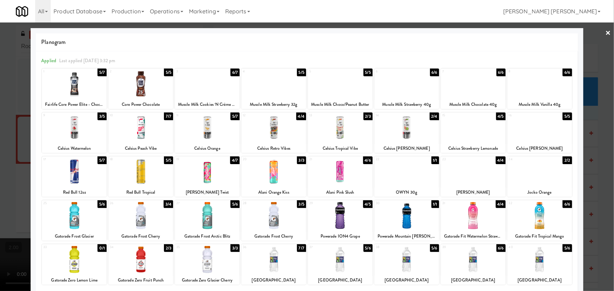
click at [141, 220] on div at bounding box center [140, 215] width 65 height 27
click at [605, 35] on link "×" at bounding box center [608, 34] width 6 height 22
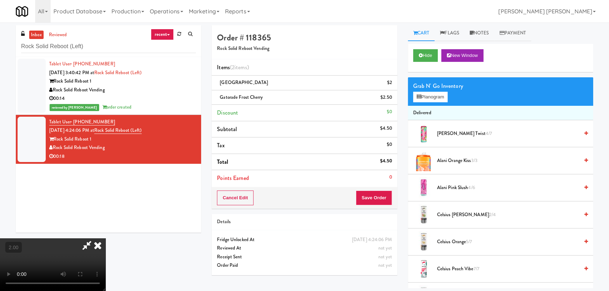
click at [106, 239] on icon at bounding box center [97, 246] width 15 height 14
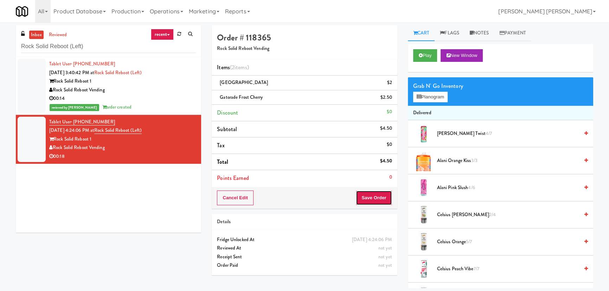
click at [380, 192] on button "Save Order" at bounding box center [374, 198] width 36 height 15
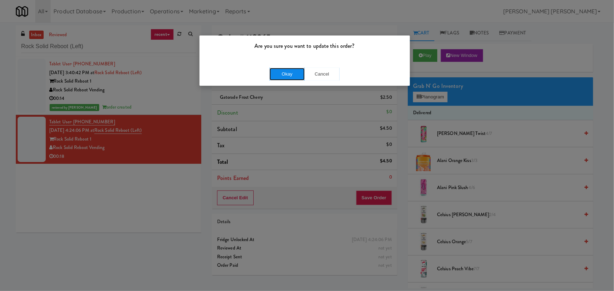
click at [288, 72] on button "Okay" at bounding box center [286, 74] width 35 height 13
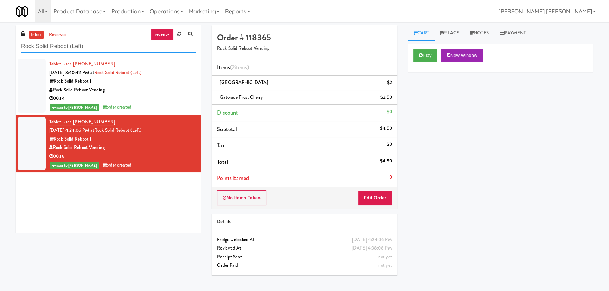
drag, startPoint x: 94, startPoint y: 43, endPoint x: 4, endPoint y: 46, distance: 90.5
click at [4, 46] on div "inbox reviewed recent all unclear take inventory issue suspicious failed recent…" at bounding box center [304, 156] width 609 height 263
paste input "(Snack & Drink) EWR 5-TB-PUBLIC"
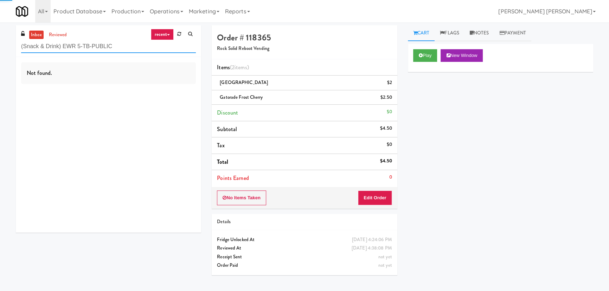
type input "(Snack & Drink) EWR 5-TB-PUBLIC"
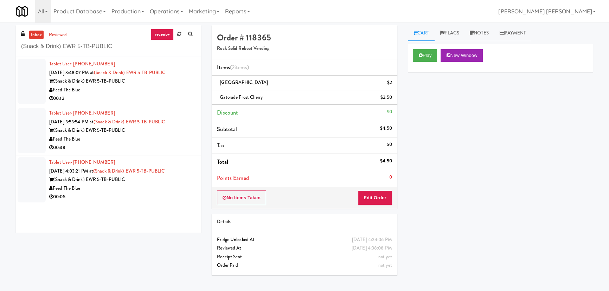
click at [164, 88] on div "Feed The Blue" at bounding box center [122, 90] width 147 height 9
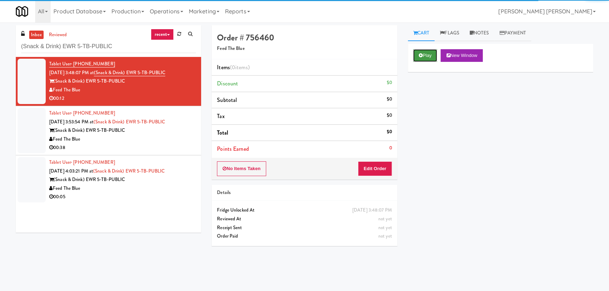
click at [430, 52] on button "Play" at bounding box center [425, 55] width 24 height 13
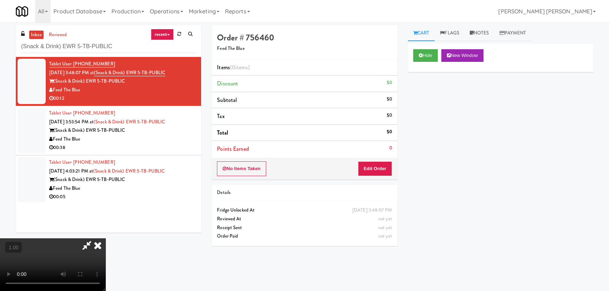
click at [106, 263] on video at bounding box center [53, 265] width 106 height 53
drag, startPoint x: 333, startPoint y: 263, endPoint x: 483, endPoint y: 298, distance: 153.9
click at [106, 263] on video at bounding box center [53, 265] width 106 height 53
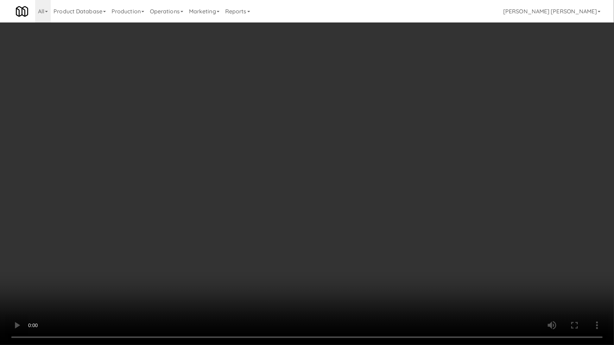
click at [551, 284] on video at bounding box center [307, 172] width 614 height 345
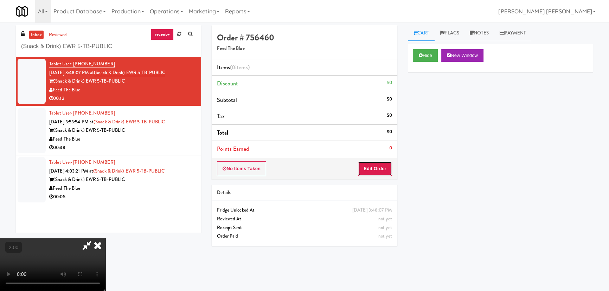
click at [381, 167] on button "Edit Order" at bounding box center [375, 168] width 34 height 15
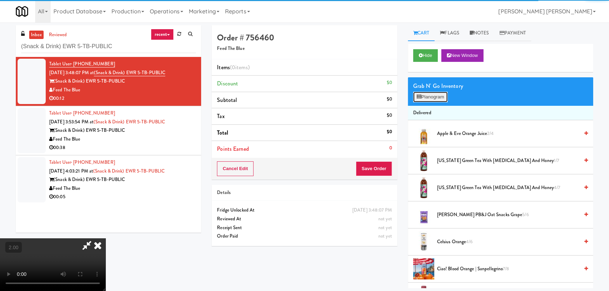
click at [427, 92] on button "Planogram" at bounding box center [430, 97] width 34 height 11
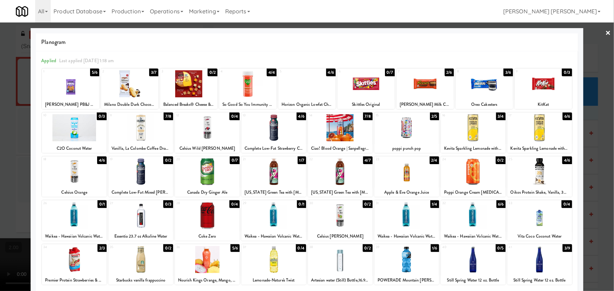
click at [402, 220] on div at bounding box center [406, 215] width 65 height 27
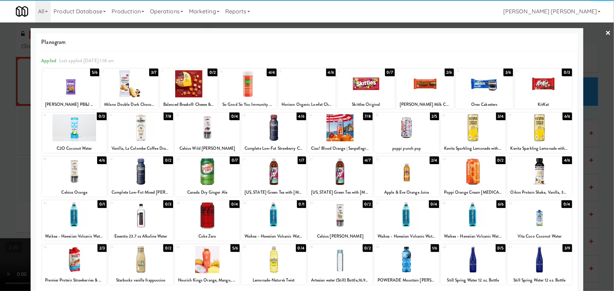
click at [605, 30] on link "×" at bounding box center [608, 34] width 6 height 22
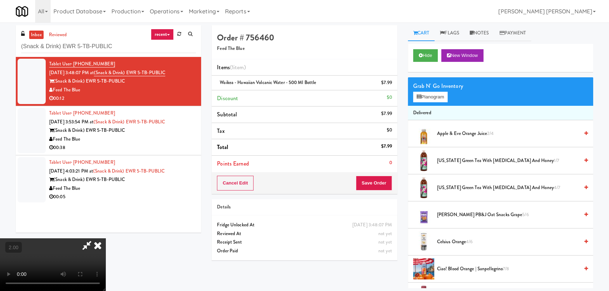
click at [106, 239] on video at bounding box center [53, 265] width 106 height 53
click at [437, 100] on button "Planogram" at bounding box center [430, 97] width 34 height 11
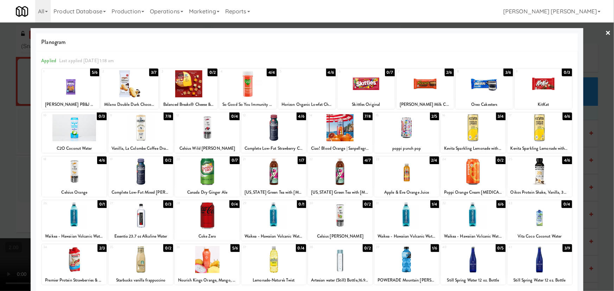
drag, startPoint x: 339, startPoint y: 176, endPoint x: 415, endPoint y: 150, distance: 79.9
click at [340, 176] on div at bounding box center [340, 171] width 65 height 27
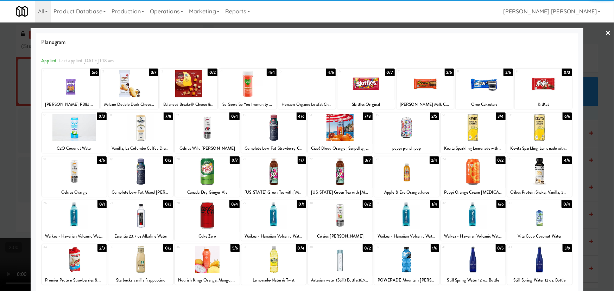
drag, startPoint x: 603, startPoint y: 32, endPoint x: 523, endPoint y: 31, distance: 80.2
click at [605, 32] on link "×" at bounding box center [608, 34] width 6 height 22
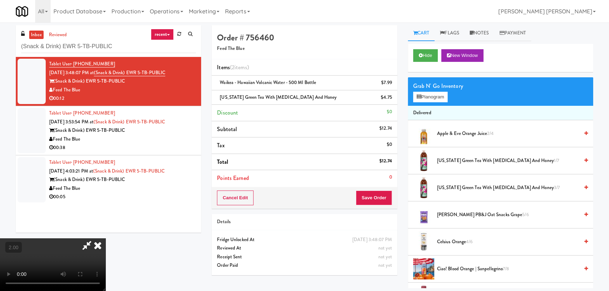
click at [106, 239] on icon at bounding box center [97, 246] width 15 height 14
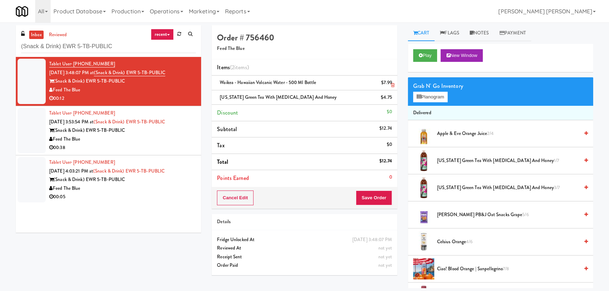
click at [393, 83] on icon at bounding box center [393, 85] width 4 height 5
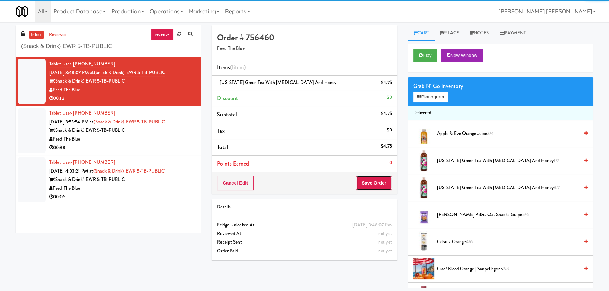
click at [376, 184] on button "Save Order" at bounding box center [374, 183] width 36 height 15
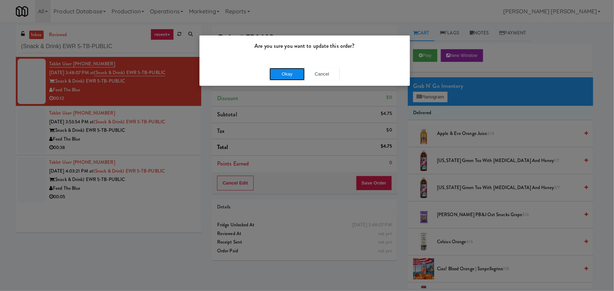
drag, startPoint x: 281, startPoint y: 74, endPoint x: 285, endPoint y: 74, distance: 4.6
click at [281, 74] on button "Okay" at bounding box center [286, 74] width 35 height 13
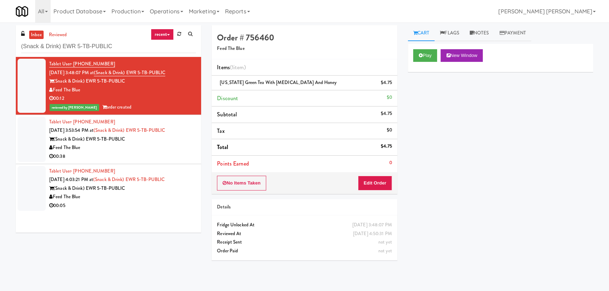
click at [147, 150] on div "Feed The Blue" at bounding box center [122, 148] width 147 height 9
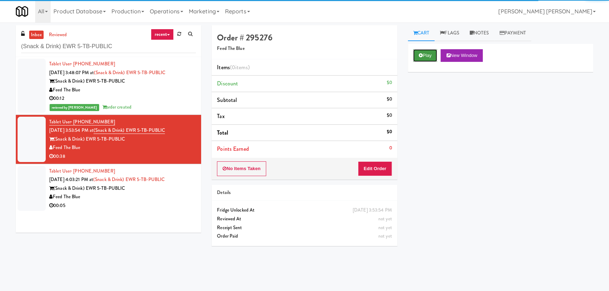
click at [430, 54] on button "Play" at bounding box center [425, 55] width 24 height 13
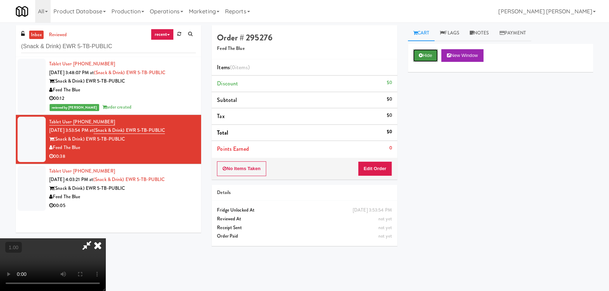
click at [417, 55] on button "Hide" at bounding box center [425, 55] width 25 height 13
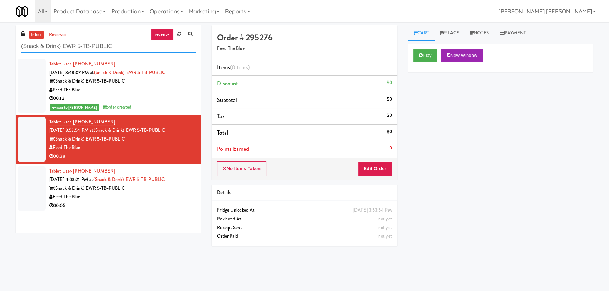
drag, startPoint x: 129, startPoint y: 46, endPoint x: 6, endPoint y: 43, distance: 123.2
click at [6, 43] on div "inbox reviewed recent all unclear take inventory issue suspicious failed recent…" at bounding box center [304, 156] width 609 height 263
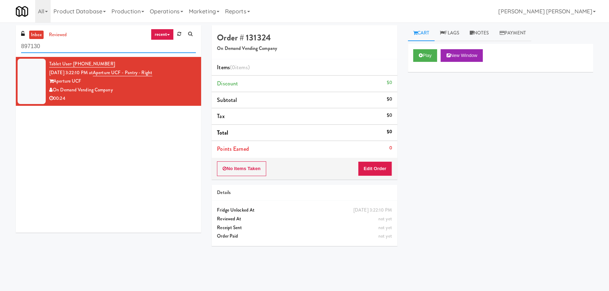
drag, startPoint x: 96, startPoint y: 43, endPoint x: -1, endPoint y: 45, distance: 96.8
click at [0, 45] on html "Okay Okay Select date: previous 2025-Aug next Su Mo Tu We Th Fr Sa 27 28 29 30 …" at bounding box center [304, 145] width 609 height 291
paste input "Aperture UCF - Pantry - Right"
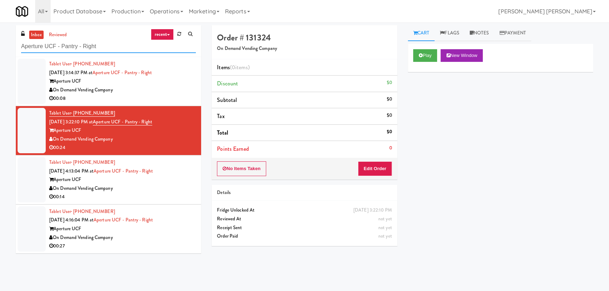
type input "Aperture UCF - Pantry - Right"
click at [156, 89] on div "On Demand Vending Company" at bounding box center [122, 90] width 147 height 9
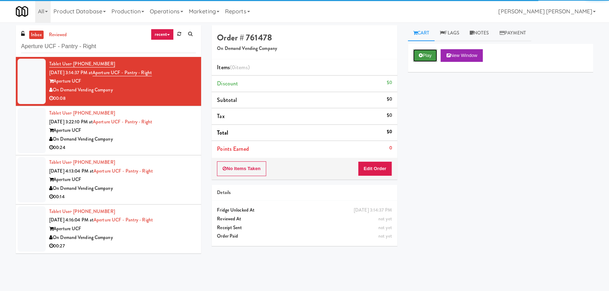
click at [422, 56] on icon at bounding box center [421, 55] width 4 height 5
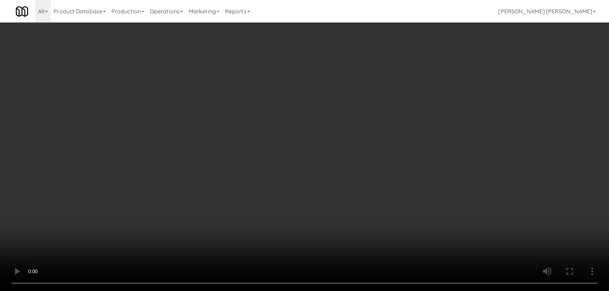
click at [373, 291] on video at bounding box center [304, 145] width 609 height 291
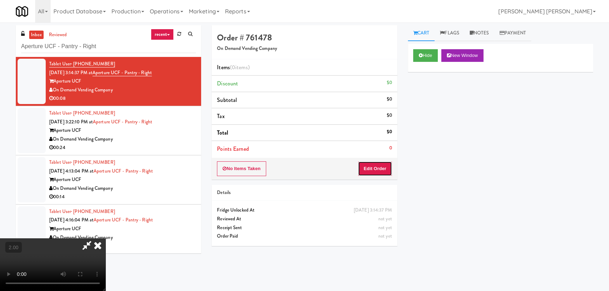
click at [380, 169] on button "Edit Order" at bounding box center [375, 168] width 34 height 15
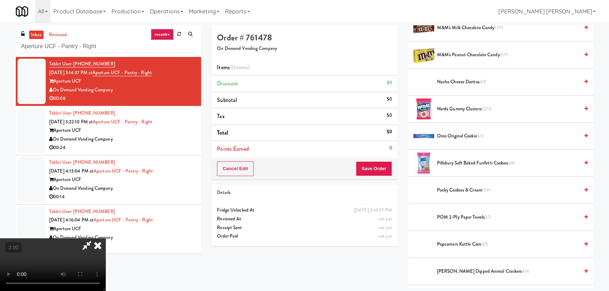
scroll to position [383, 0]
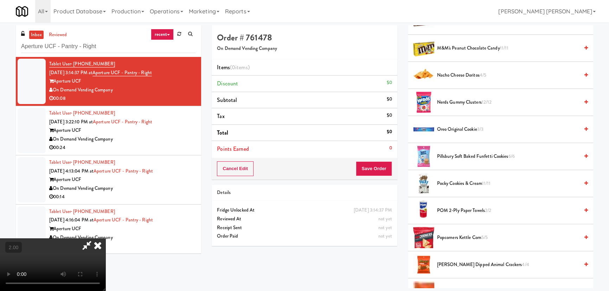
click at [444, 129] on span "Oreo Original Cookie 3/3" at bounding box center [508, 129] width 142 height 9
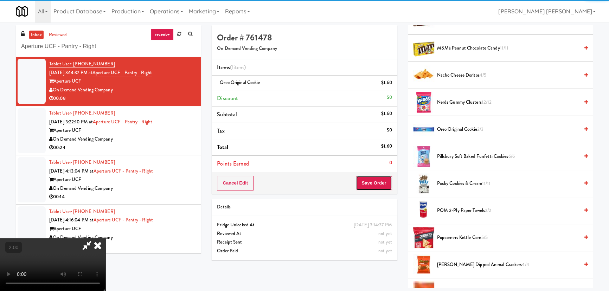
click at [378, 183] on button "Save Order" at bounding box center [374, 183] width 36 height 15
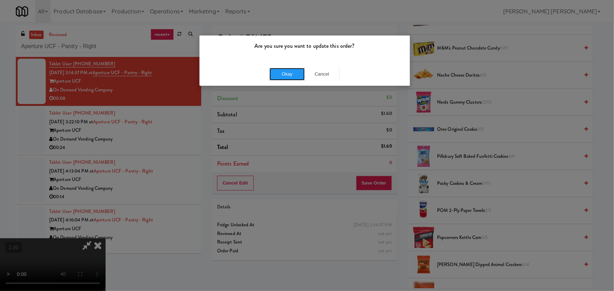
drag, startPoint x: 287, startPoint y: 69, endPoint x: 170, endPoint y: 5, distance: 133.8
click at [287, 69] on button "Okay" at bounding box center [286, 74] width 35 height 13
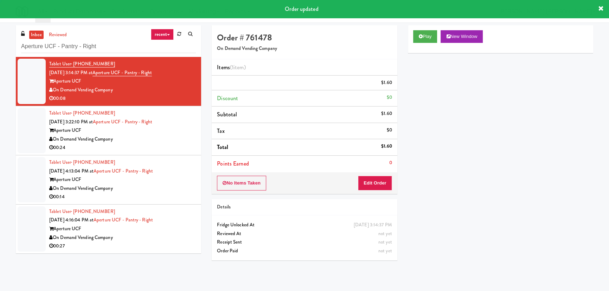
scroll to position [0, 0]
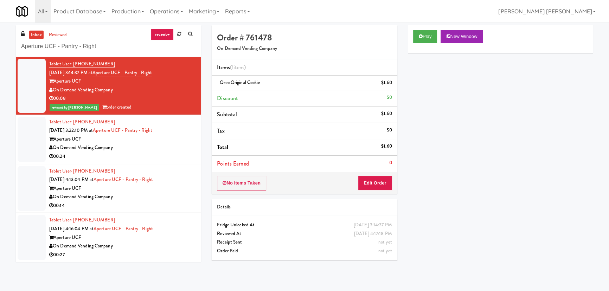
click at [151, 145] on div "On Demand Vending Company" at bounding box center [122, 148] width 147 height 9
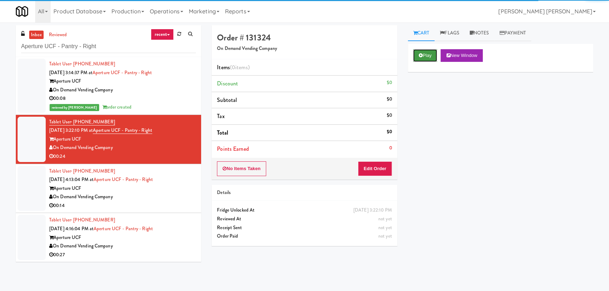
click at [422, 50] on button "Play" at bounding box center [425, 55] width 24 height 13
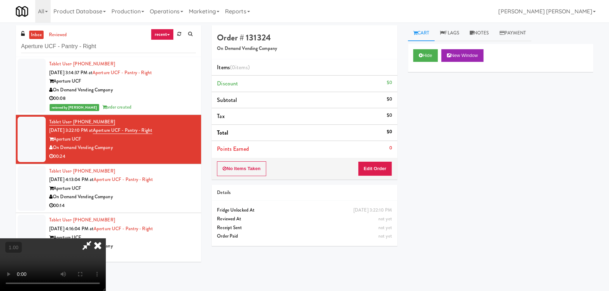
click at [106, 242] on video at bounding box center [53, 265] width 106 height 53
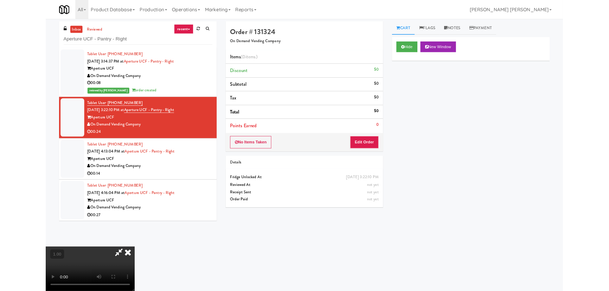
scroll to position [14, 0]
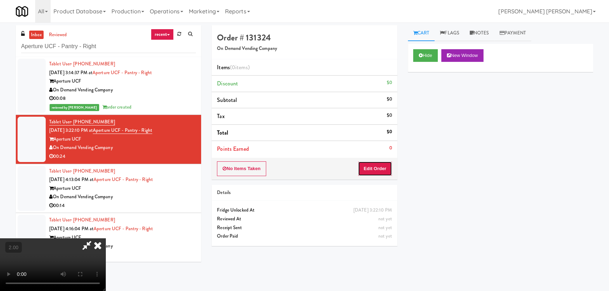
click at [376, 169] on button "Edit Order" at bounding box center [375, 168] width 34 height 15
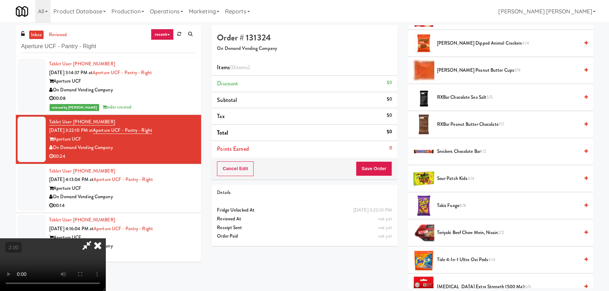
scroll to position [608, 0]
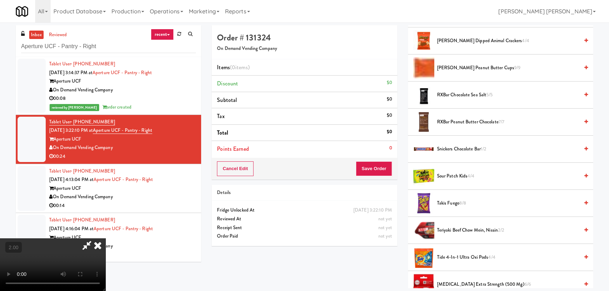
click at [449, 172] on span "Sour Patch Kids 4/4" at bounding box center [508, 176] width 142 height 9
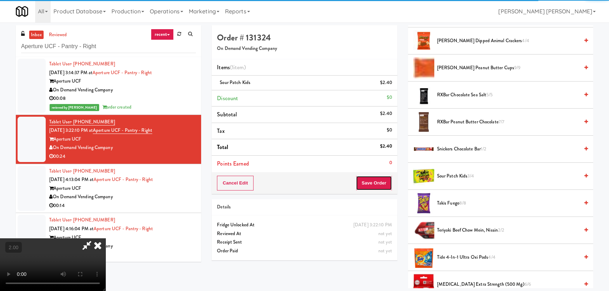
click at [372, 185] on button "Save Order" at bounding box center [374, 183] width 36 height 15
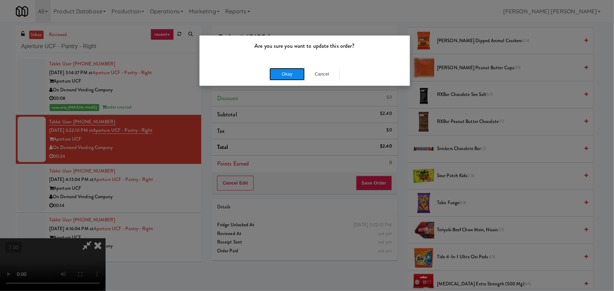
click at [286, 77] on button "Okay" at bounding box center [286, 74] width 35 height 13
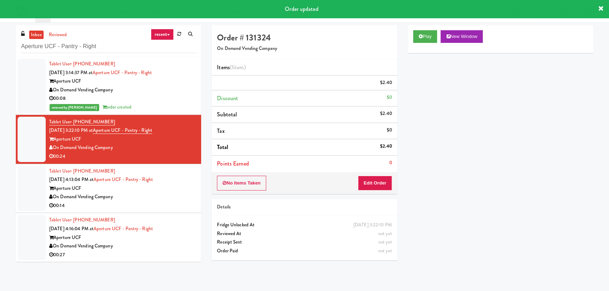
scroll to position [0, 0]
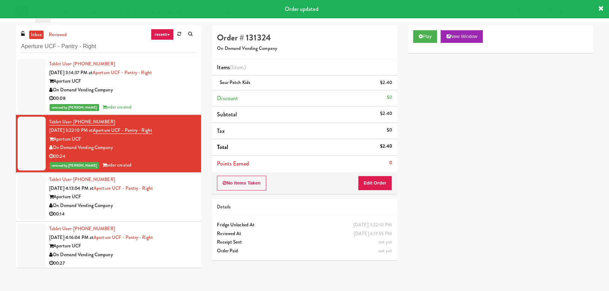
click at [176, 214] on div "00:14" at bounding box center [122, 214] width 147 height 9
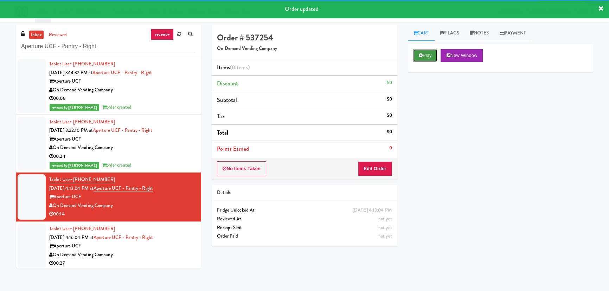
click at [420, 58] on button "Play" at bounding box center [425, 55] width 24 height 13
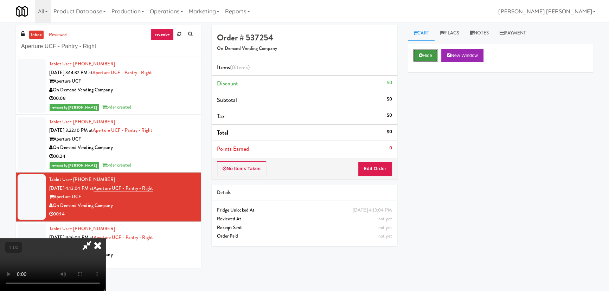
click at [423, 61] on button "Hide" at bounding box center [425, 55] width 25 height 13
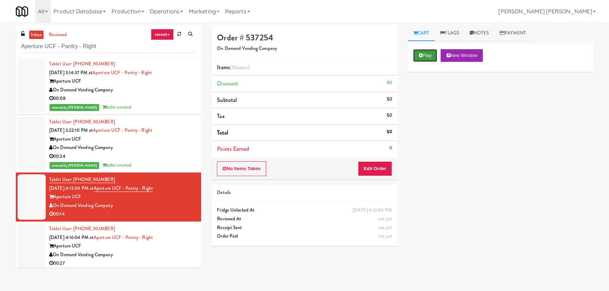
click at [423, 61] on button "Play" at bounding box center [425, 55] width 24 height 13
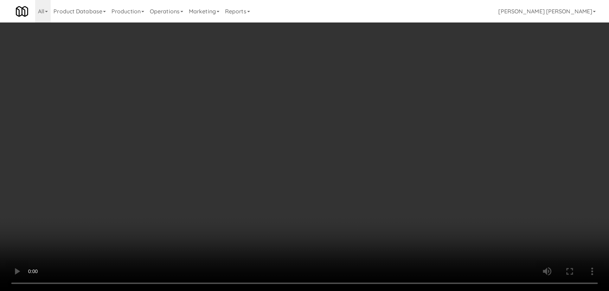
click at [369, 291] on video at bounding box center [304, 145] width 609 height 291
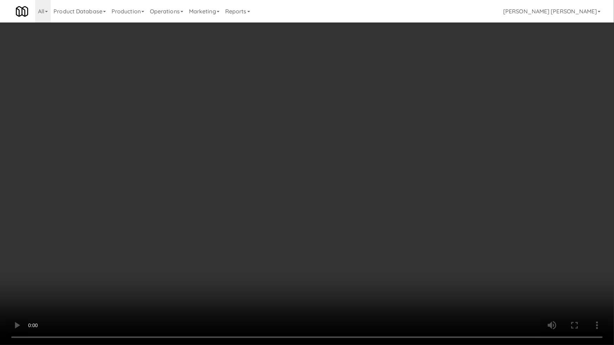
click at [260, 243] on video at bounding box center [307, 172] width 614 height 345
click at [239, 224] on video at bounding box center [307, 172] width 614 height 345
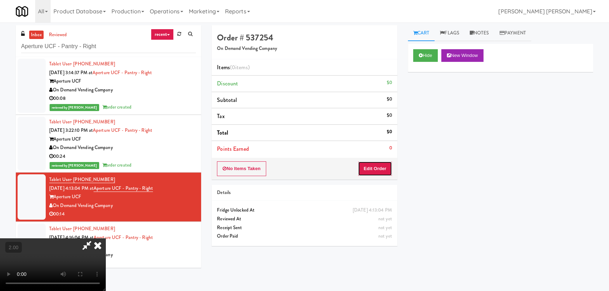
click at [380, 167] on button "Edit Order" at bounding box center [375, 168] width 34 height 15
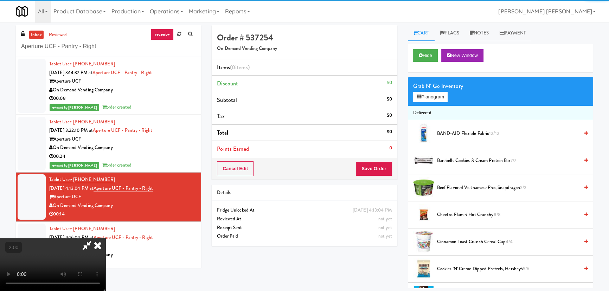
click at [433, 91] on div "Grab N' Go Inventory Planogram" at bounding box center [500, 91] width 185 height 28
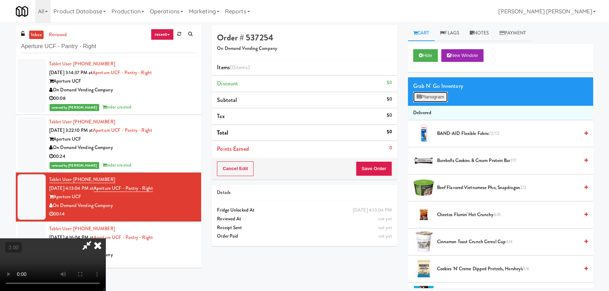
click at [432, 97] on button "Planogram" at bounding box center [430, 97] width 34 height 11
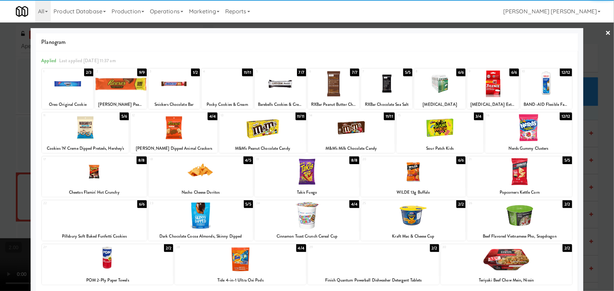
click at [167, 135] on div at bounding box center [174, 127] width 87 height 27
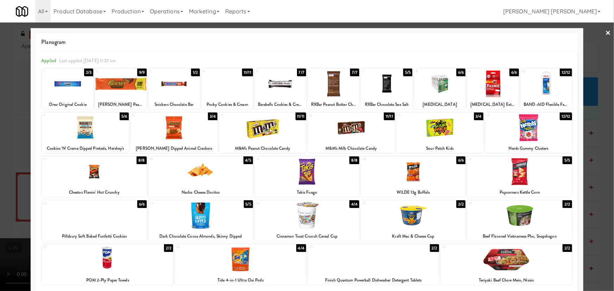
click at [89, 133] on div at bounding box center [85, 127] width 87 height 27
click at [100, 221] on div at bounding box center [94, 215] width 104 height 27
click at [606, 31] on link "×" at bounding box center [608, 34] width 6 height 22
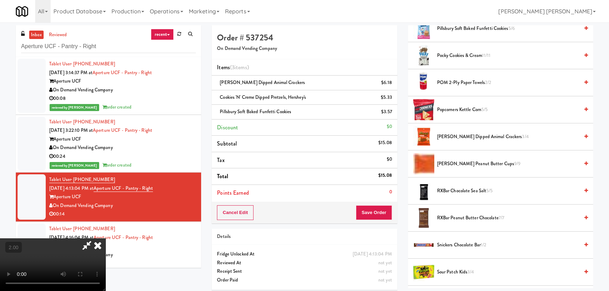
scroll to position [480, 0]
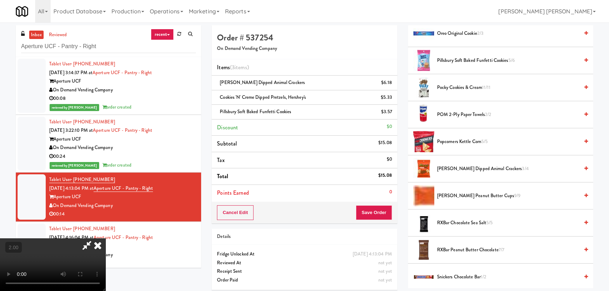
click at [106, 239] on video at bounding box center [53, 265] width 106 height 53
click at [99, 252] on video at bounding box center [53, 265] width 106 height 53
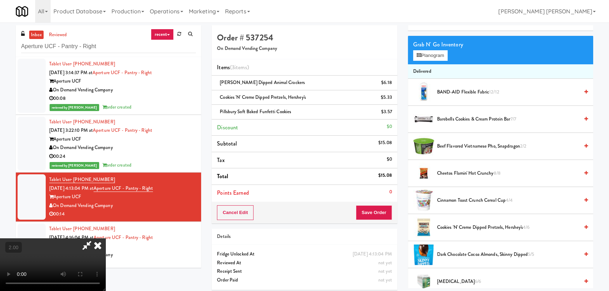
scroll to position [0, 0]
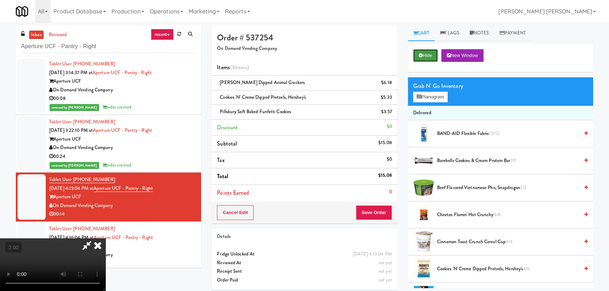
click at [431, 55] on button "Hide" at bounding box center [425, 55] width 25 height 13
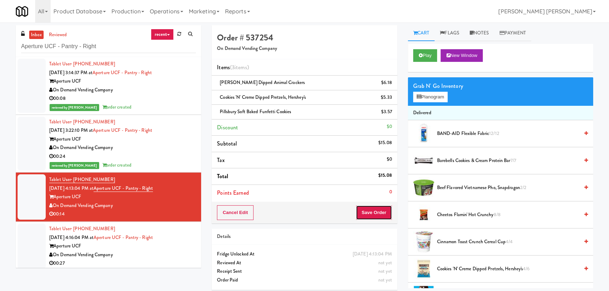
click at [388, 209] on button "Save Order" at bounding box center [374, 212] width 36 height 15
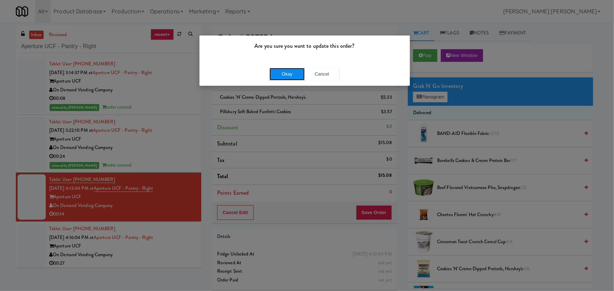
click at [285, 77] on button "Okay" at bounding box center [286, 74] width 35 height 13
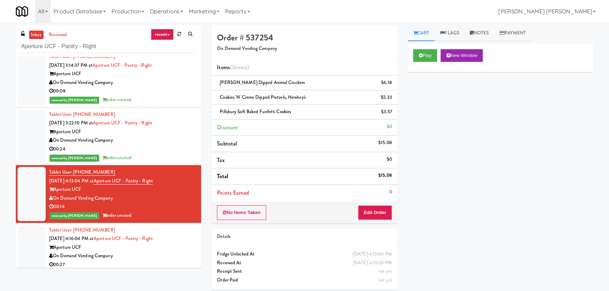
scroll to position [11, 0]
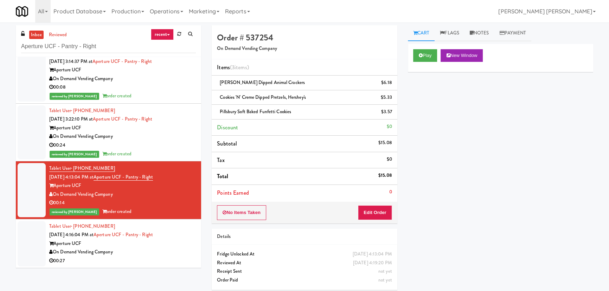
click at [177, 261] on div "00:27" at bounding box center [122, 261] width 147 height 9
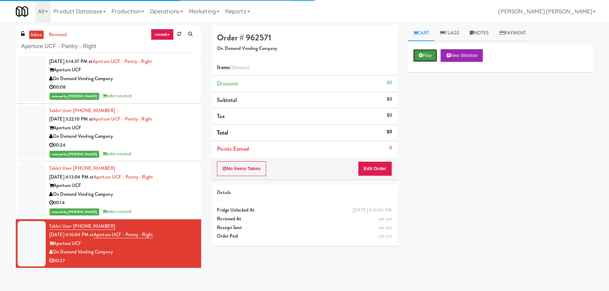
click at [425, 50] on button "Play" at bounding box center [425, 55] width 24 height 13
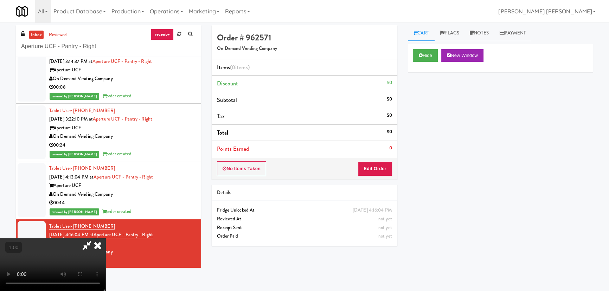
scroll to position [14, 0]
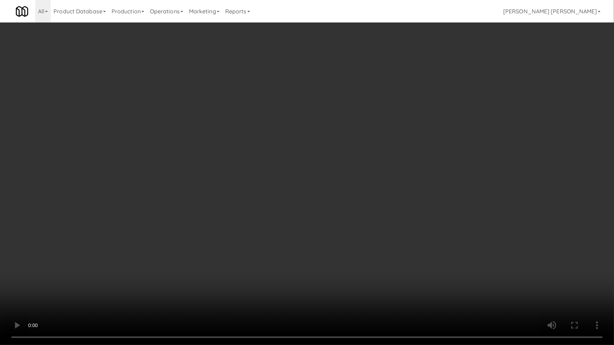
drag, startPoint x: 334, startPoint y: 313, endPoint x: 385, endPoint y: 298, distance: 53.1
click at [347, 291] on video at bounding box center [307, 172] width 614 height 345
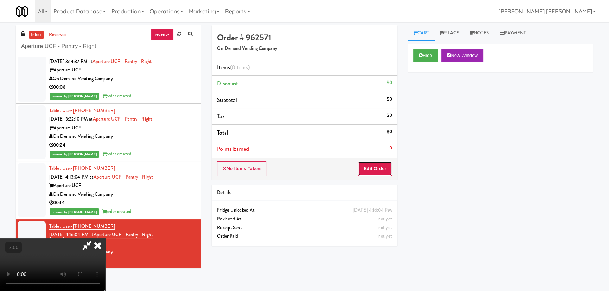
click at [388, 168] on button "Edit Order" at bounding box center [375, 168] width 34 height 15
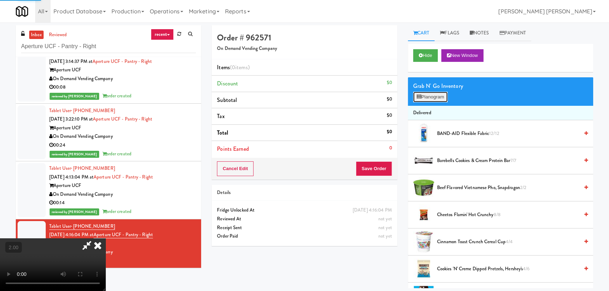
click at [440, 99] on button "Planogram" at bounding box center [430, 97] width 34 height 11
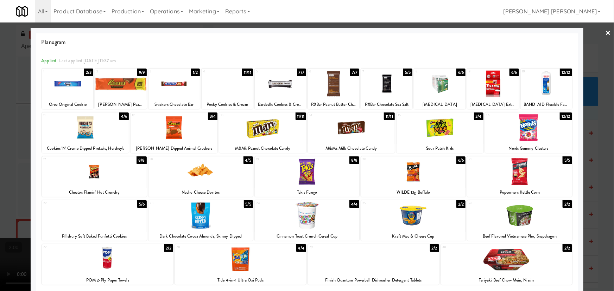
click at [525, 134] on div at bounding box center [528, 127] width 87 height 27
click at [605, 34] on link "×" at bounding box center [608, 34] width 6 height 22
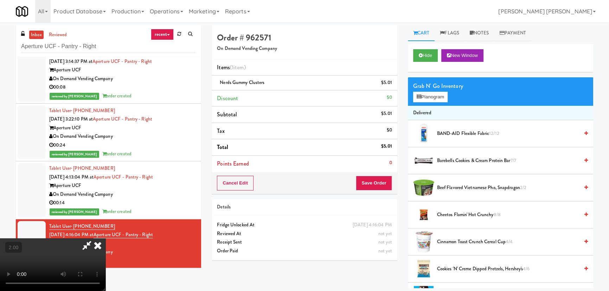
click at [106, 239] on icon at bounding box center [97, 246] width 15 height 14
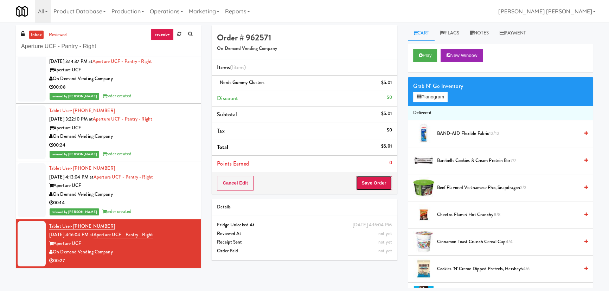
click at [376, 183] on button "Save Order" at bounding box center [374, 183] width 36 height 15
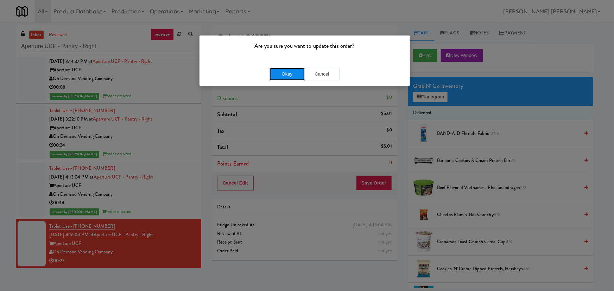
drag, startPoint x: 290, startPoint y: 77, endPoint x: 186, endPoint y: 157, distance: 131.0
click at [289, 77] on button "Okay" at bounding box center [286, 74] width 35 height 13
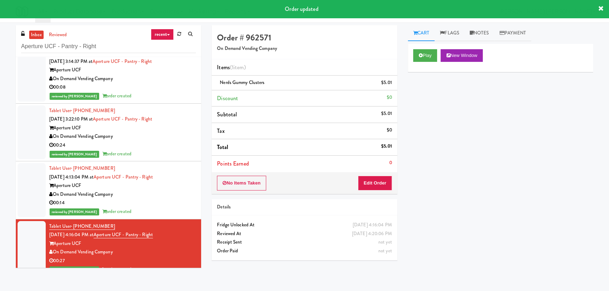
click at [166, 198] on div "On Demand Vending Company" at bounding box center [122, 194] width 147 height 9
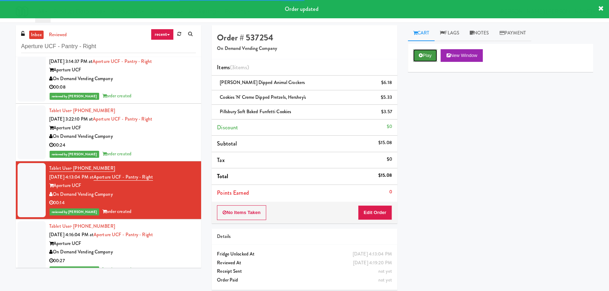
click at [422, 56] on icon at bounding box center [421, 55] width 4 height 5
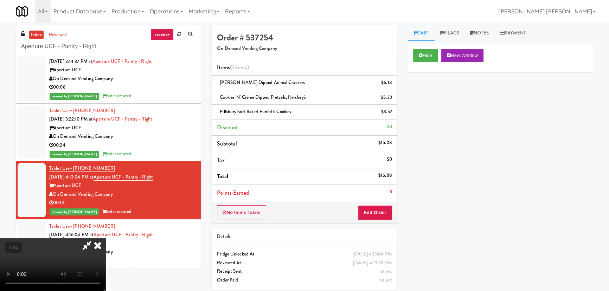
scroll to position [112, 0]
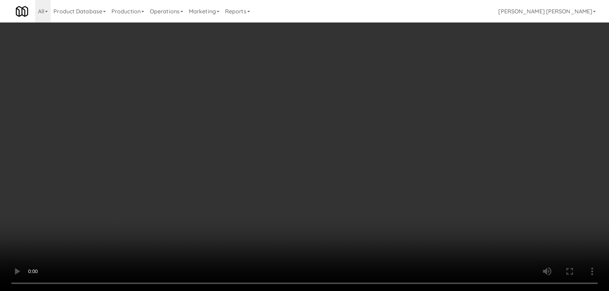
click at [339, 291] on video at bounding box center [304, 145] width 609 height 291
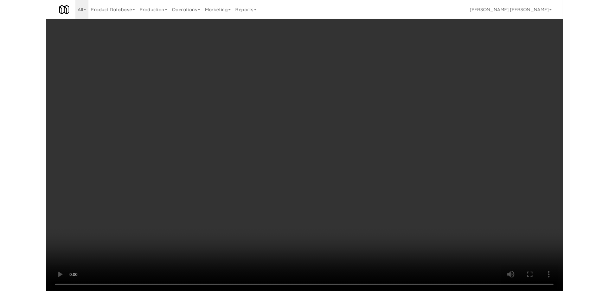
scroll to position [14, 0]
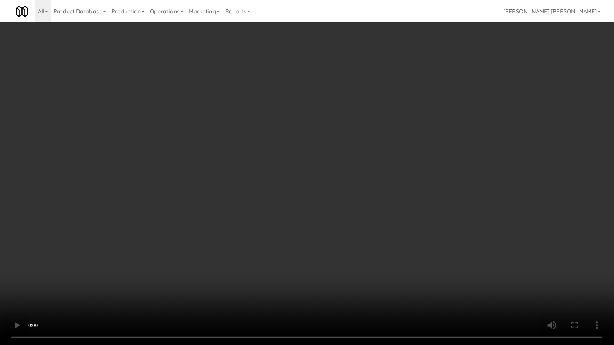
click at [273, 291] on video at bounding box center [307, 172] width 614 height 345
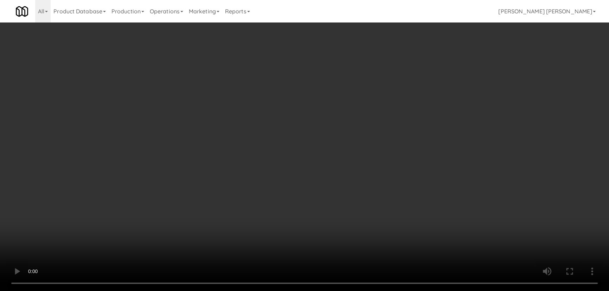
scroll to position [0, 0]
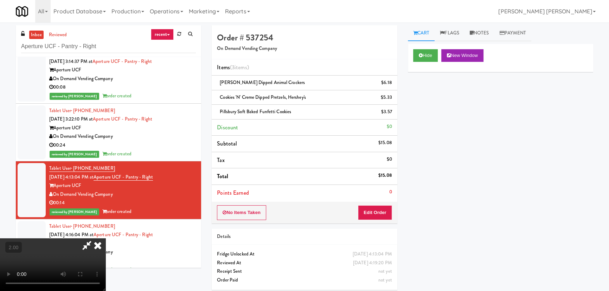
click at [106, 239] on icon at bounding box center [97, 246] width 15 height 14
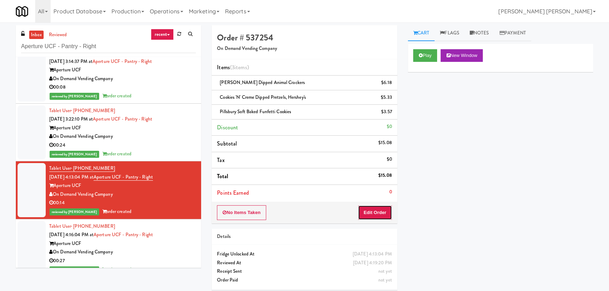
click at [379, 211] on button "Edit Order" at bounding box center [375, 212] width 34 height 15
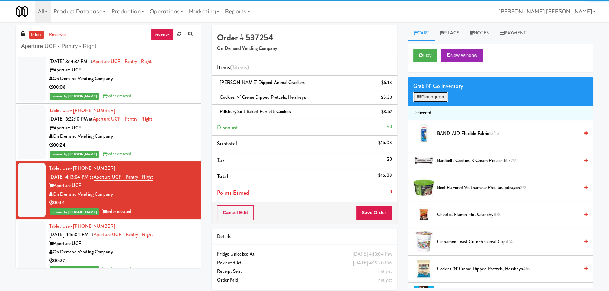
click at [426, 99] on button "Planogram" at bounding box center [430, 97] width 34 height 11
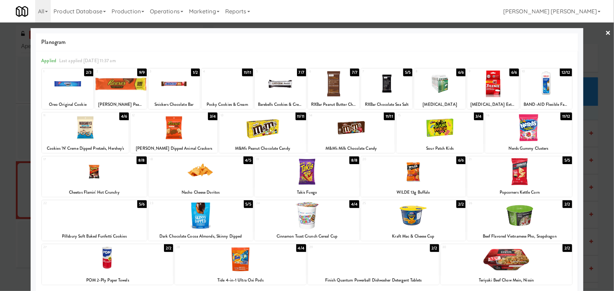
click at [605, 32] on link "×" at bounding box center [608, 34] width 6 height 22
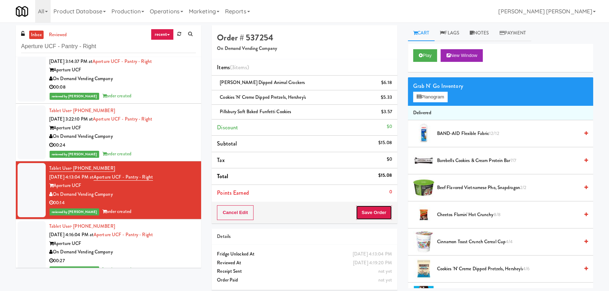
click at [373, 207] on button "Save Order" at bounding box center [374, 212] width 36 height 15
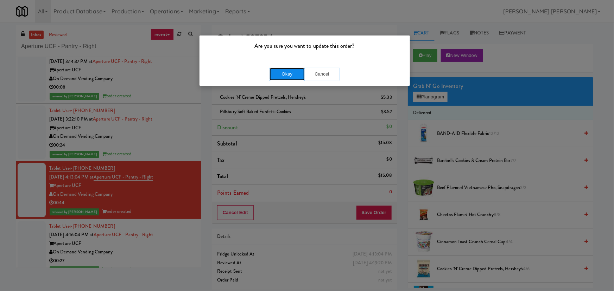
drag, startPoint x: 287, startPoint y: 70, endPoint x: 75, endPoint y: 99, distance: 213.6
click at [286, 70] on button "Okay" at bounding box center [286, 74] width 35 height 13
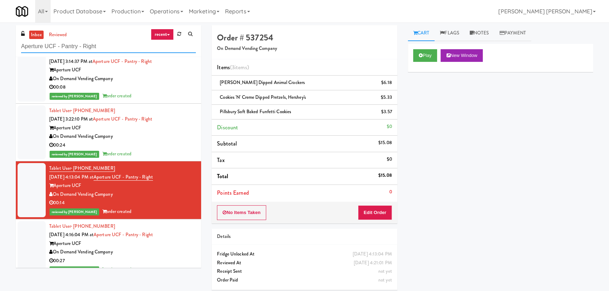
drag, startPoint x: 103, startPoint y: 46, endPoint x: -101, endPoint y: 47, distance: 203.7
click at [0, 47] on html "Are you sure you want to update this order? Okay Cancel Okay Are you sure you w…" at bounding box center [304, 145] width 609 height 291
paste input "Revolution Mill - Cooler"
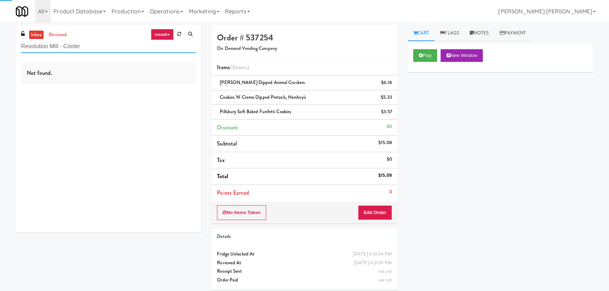
type input "Revolution Mill - Cooler"
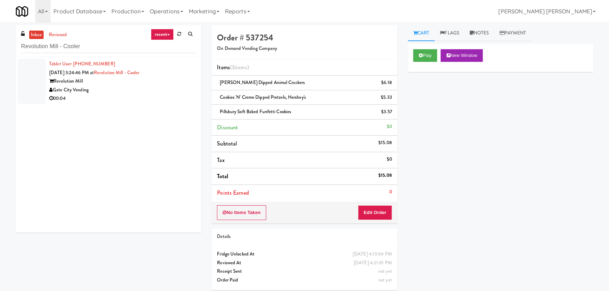
drag, startPoint x: 114, startPoint y: 100, endPoint x: 319, endPoint y: 101, distance: 205.5
click at [115, 100] on div "00:04" at bounding box center [122, 98] width 147 height 9
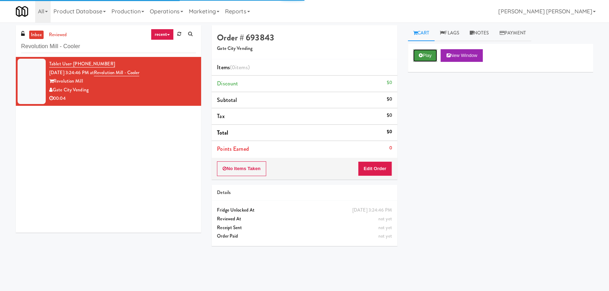
drag, startPoint x: 426, startPoint y: 57, endPoint x: 182, endPoint y: 19, distance: 246.9
click at [425, 57] on button "Play" at bounding box center [425, 55] width 24 height 13
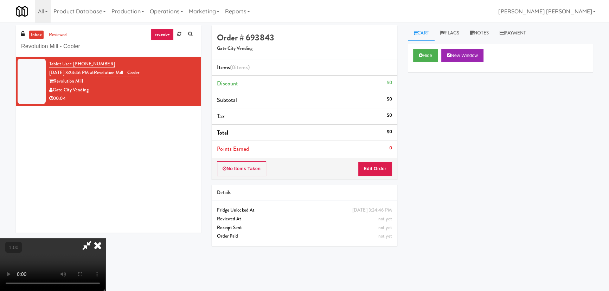
click at [106, 256] on video at bounding box center [53, 265] width 106 height 53
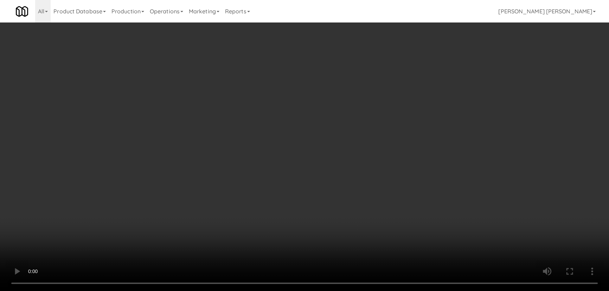
click at [338, 291] on video at bounding box center [304, 145] width 609 height 291
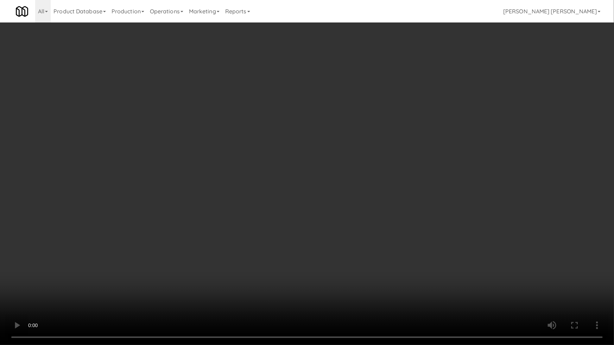
click at [367, 280] on video at bounding box center [307, 172] width 614 height 345
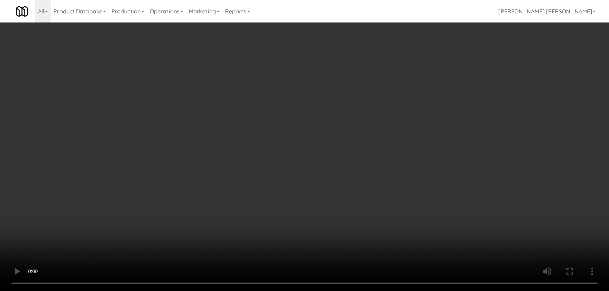
scroll to position [0, 0]
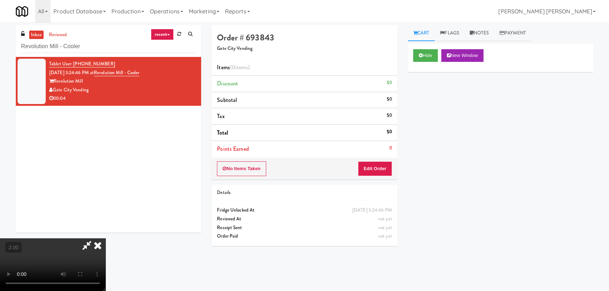
click at [106, 239] on icon at bounding box center [97, 246] width 15 height 14
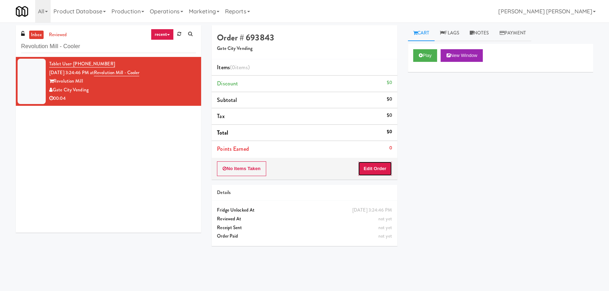
click at [381, 166] on button "Edit Order" at bounding box center [375, 168] width 34 height 15
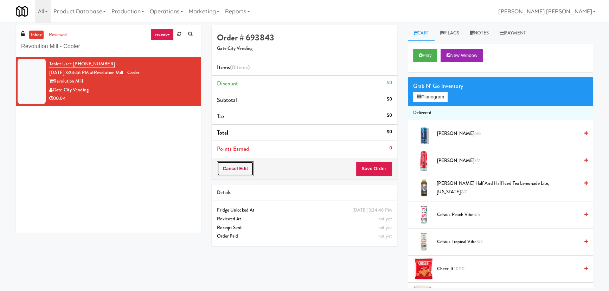
drag, startPoint x: 249, startPoint y: 164, endPoint x: 459, endPoint y: 103, distance: 218.9
click at [251, 164] on button "Cancel Edit" at bounding box center [235, 168] width 37 height 15
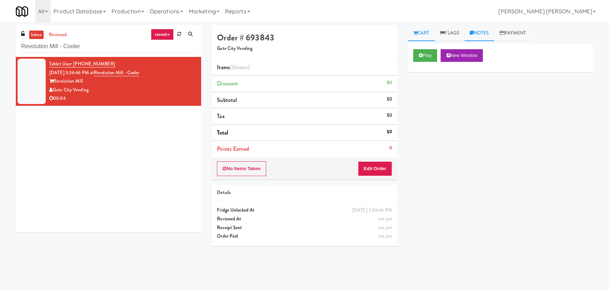
click at [486, 30] on link "Notes" at bounding box center [480, 33] width 30 height 16
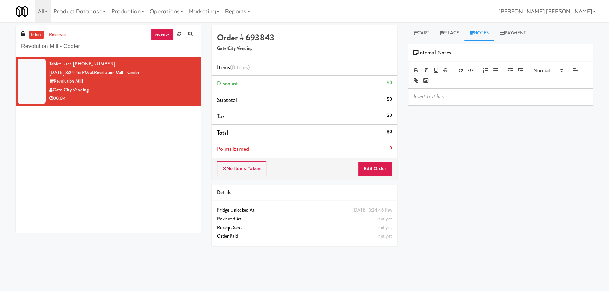
click at [453, 103] on div at bounding box center [500, 97] width 185 height 16
click at [227, 166] on button "No Items Taken" at bounding box center [241, 168] width 49 height 15
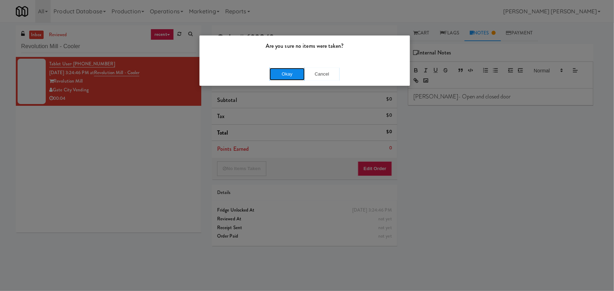
click at [282, 80] on button "Okay" at bounding box center [286, 74] width 35 height 13
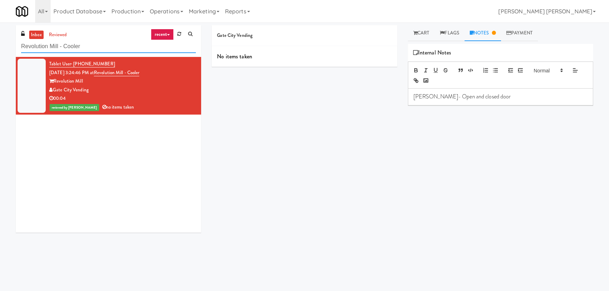
drag, startPoint x: 81, startPoint y: 47, endPoint x: -37, endPoint y: 41, distance: 118.0
click at [0, 41] on html "Are you sure no items were taken? Okay Cancel Okay Are you sure no items were t…" at bounding box center [304, 145] width 609 height 291
paste input "Argent"
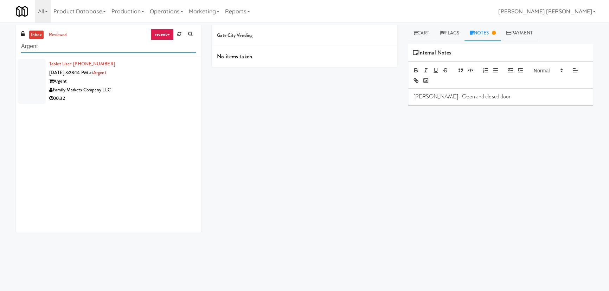
type input "Argent"
click at [152, 84] on div "Argent" at bounding box center [122, 81] width 147 height 9
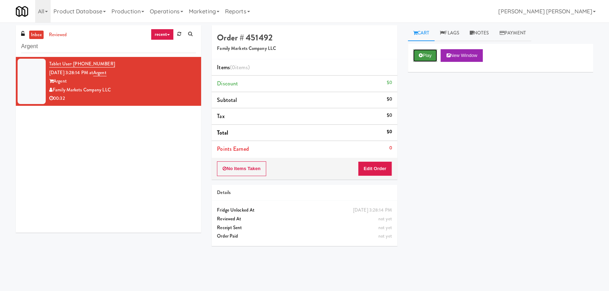
click at [431, 58] on button "Play" at bounding box center [425, 55] width 24 height 13
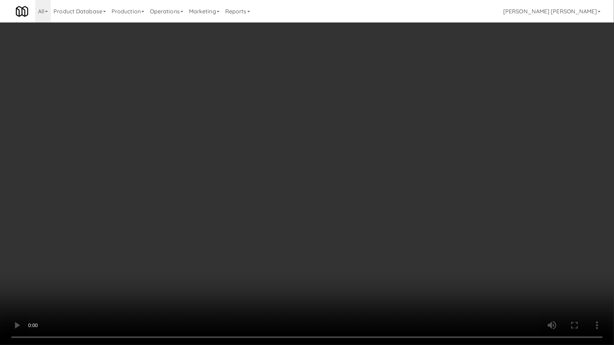
click at [394, 291] on video at bounding box center [307, 172] width 614 height 345
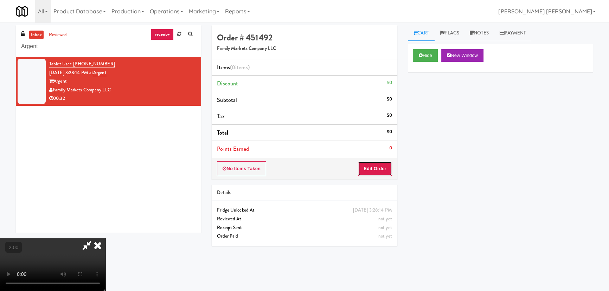
click at [382, 169] on button "Edit Order" at bounding box center [375, 168] width 34 height 15
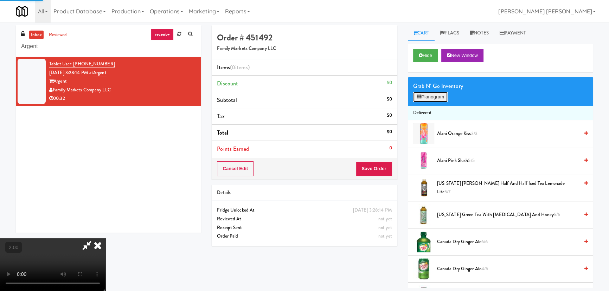
click at [439, 95] on button "Planogram" at bounding box center [430, 97] width 34 height 11
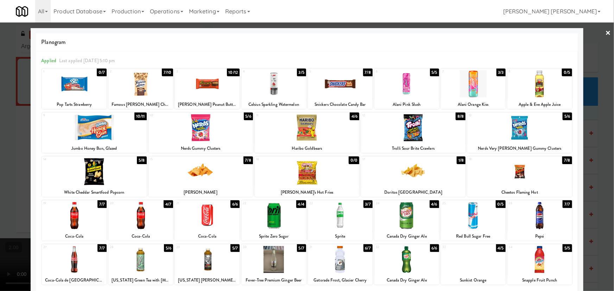
drag, startPoint x: 344, startPoint y: 224, endPoint x: 426, endPoint y: 108, distance: 141.9
click at [344, 223] on div at bounding box center [340, 215] width 65 height 27
click at [342, 84] on div at bounding box center [340, 83] width 65 height 27
drag, startPoint x: 107, startPoint y: 129, endPoint x: 147, endPoint y: 98, distance: 50.6
click at [109, 129] on div at bounding box center [94, 127] width 104 height 27
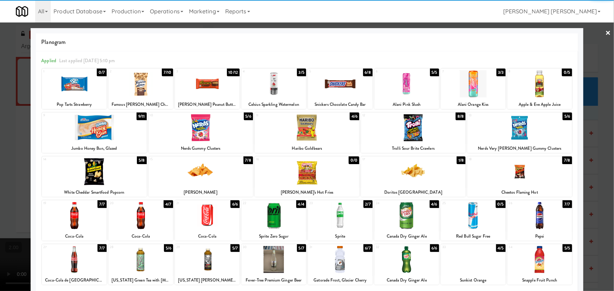
click at [143, 88] on div at bounding box center [140, 83] width 65 height 27
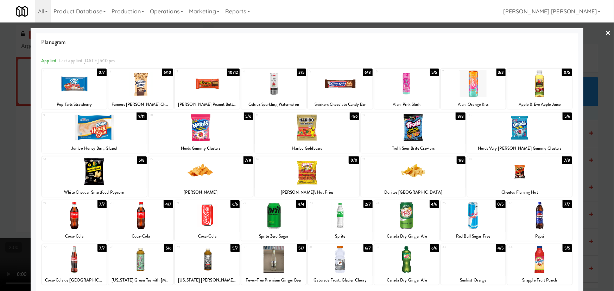
click at [605, 31] on link "×" at bounding box center [608, 34] width 6 height 22
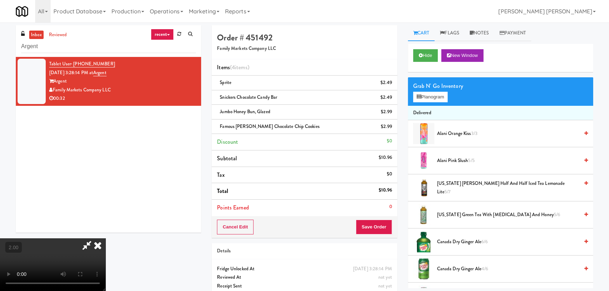
click at [106, 239] on icon at bounding box center [97, 246] width 15 height 14
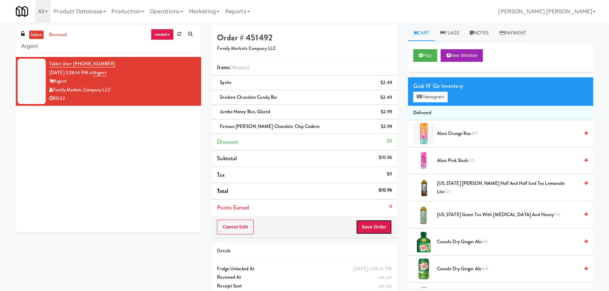
click at [381, 227] on button "Save Order" at bounding box center [374, 227] width 36 height 15
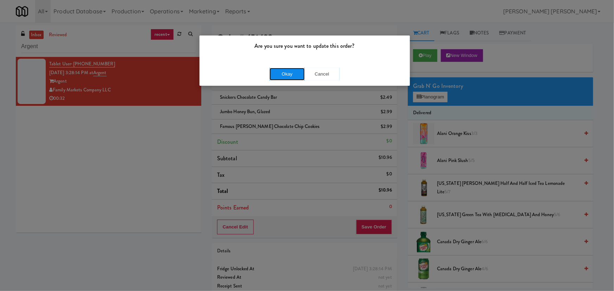
click at [287, 72] on button "Okay" at bounding box center [286, 74] width 35 height 13
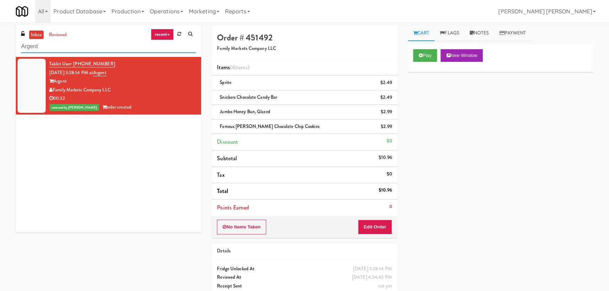
drag, startPoint x: 78, startPoint y: 46, endPoint x: -1, endPoint y: 44, distance: 78.8
click at [0, 44] on html "Are you sure you want to update this order? Okay Cancel Okay Are you sure you w…" at bounding box center [304, 145] width 609 height 291
paste input "Revolution Mill - Cooler"
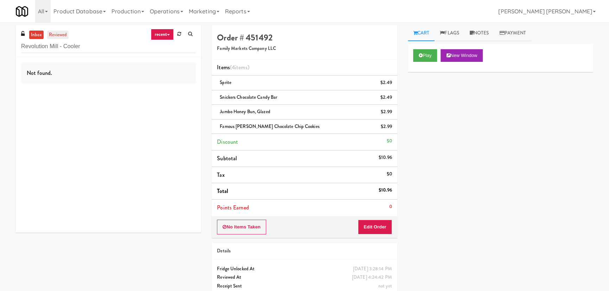
click at [56, 31] on link "reviewed" at bounding box center [58, 35] width 22 height 9
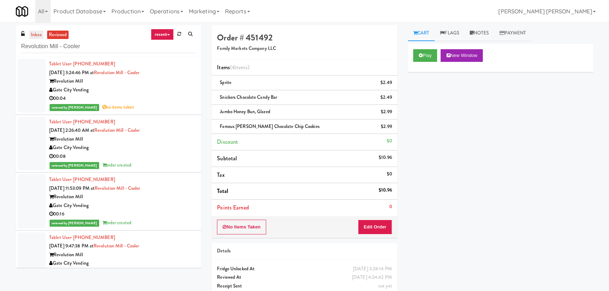
click at [38, 34] on link "inbox" at bounding box center [36, 35] width 14 height 9
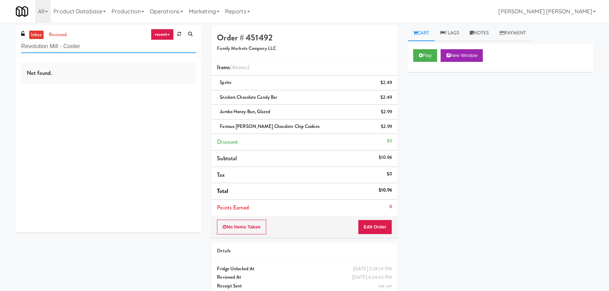
drag, startPoint x: 92, startPoint y: 47, endPoint x: -50, endPoint y: 45, distance: 141.8
click at [0, 45] on html "Are you sure you want to update this order? Okay Cancel Okay Are you sure you w…" at bounding box center [304, 145] width 609 height 291
paste input "The Sound at [PERSON_NAME][GEOGRAPHIC_DATA]"
type input "The Sound at [PERSON_NAME][GEOGRAPHIC_DATA]"
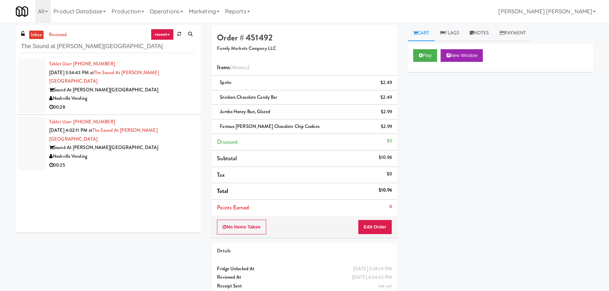
click at [120, 94] on div "Noshville Vending" at bounding box center [122, 98] width 147 height 9
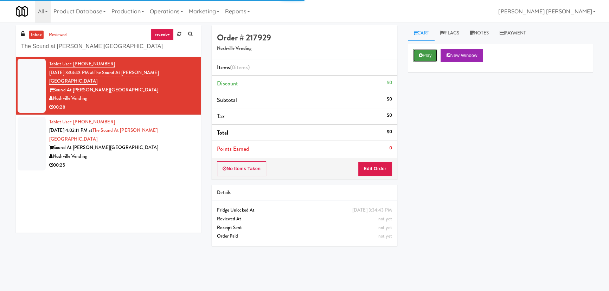
click at [433, 57] on button "Play" at bounding box center [425, 55] width 24 height 13
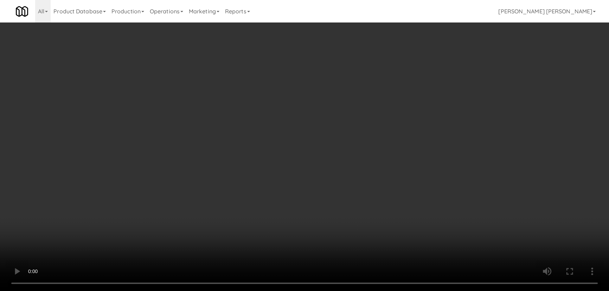
click at [369, 291] on video at bounding box center [304, 145] width 609 height 291
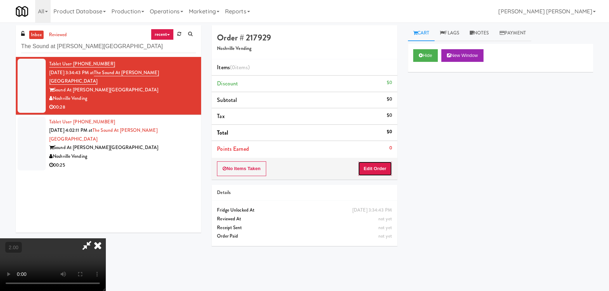
click at [383, 168] on button "Edit Order" at bounding box center [375, 168] width 34 height 15
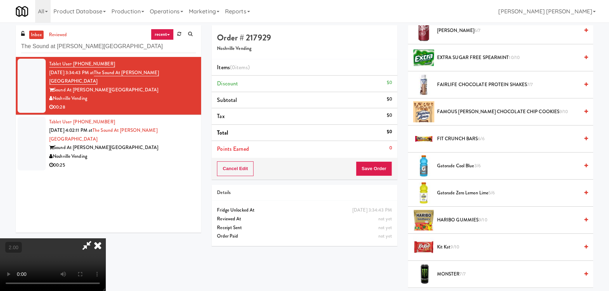
scroll to position [383, 0]
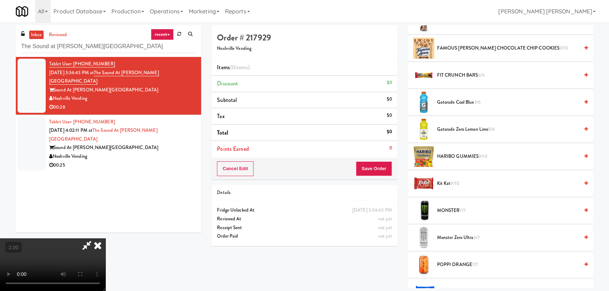
click at [446, 183] on span "Kit Kat 9/10" at bounding box center [508, 183] width 142 height 9
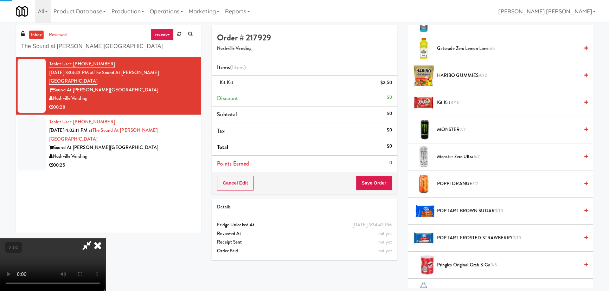
scroll to position [512, 0]
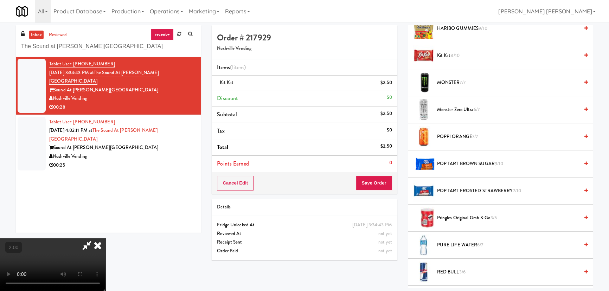
click at [447, 187] on span "POP TART FROSTED STRAWBERRY 7/10" at bounding box center [508, 191] width 142 height 9
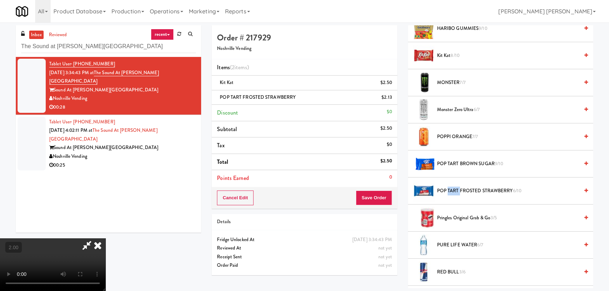
click at [447, 187] on span "POP TART FROSTED STRAWBERRY 6/10" at bounding box center [508, 191] width 142 height 9
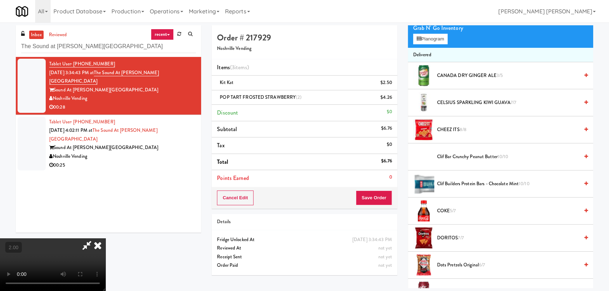
scroll to position [0, 0]
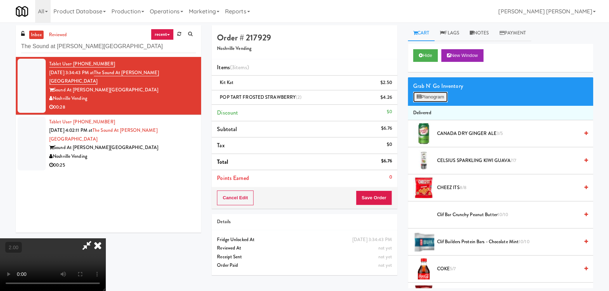
click at [432, 95] on button "Planogram" at bounding box center [430, 97] width 34 height 11
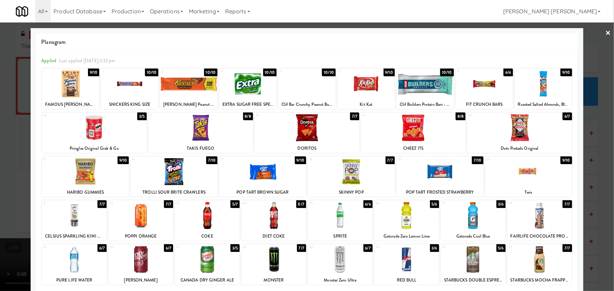
click at [605, 32] on link "×" at bounding box center [608, 34] width 6 height 22
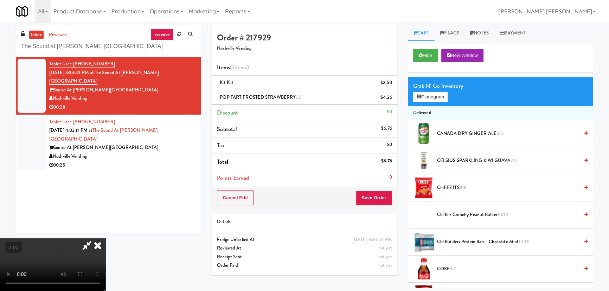
click at [106, 239] on icon at bounding box center [97, 246] width 15 height 14
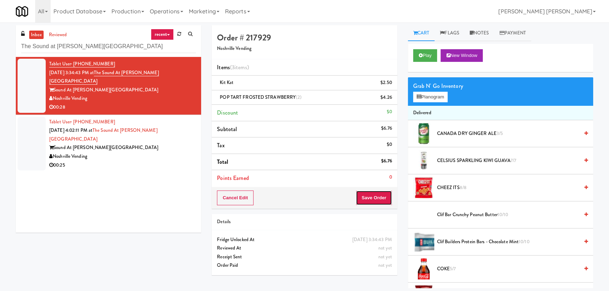
click at [380, 195] on button "Save Order" at bounding box center [374, 198] width 36 height 15
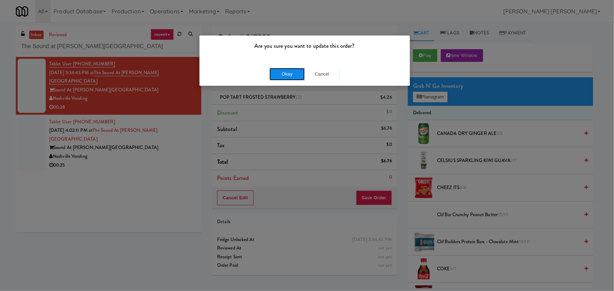
click at [291, 74] on button "Okay" at bounding box center [286, 74] width 35 height 13
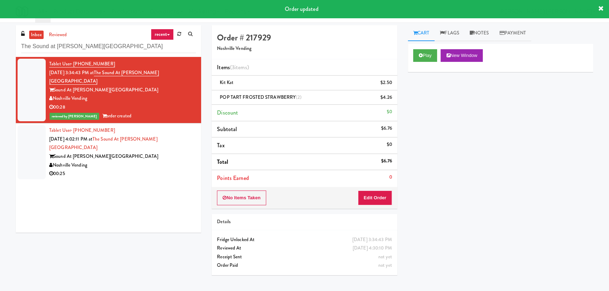
click at [129, 170] on div "00:25" at bounding box center [122, 174] width 147 height 9
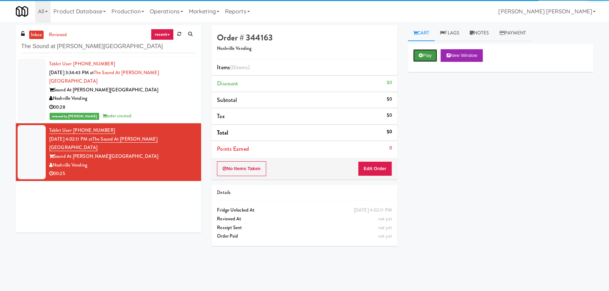
click at [426, 56] on button "Play" at bounding box center [425, 55] width 24 height 13
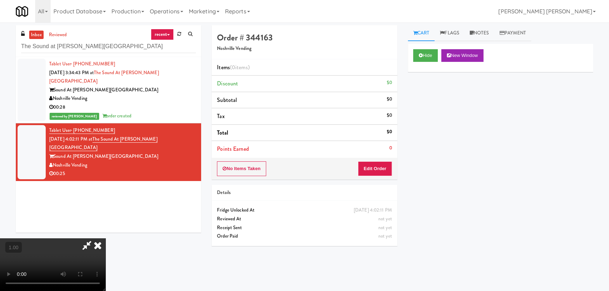
scroll to position [112, 0]
click at [427, 55] on button "Hide" at bounding box center [425, 55] width 25 height 13
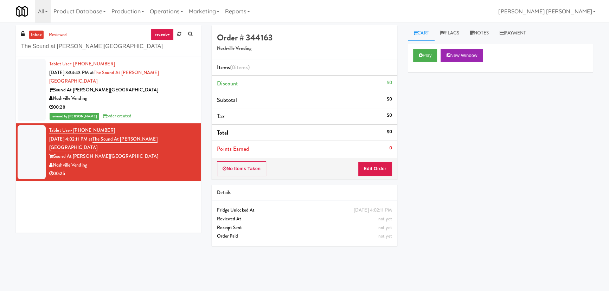
click at [35, 34] on link "inbox" at bounding box center [36, 35] width 14 height 9
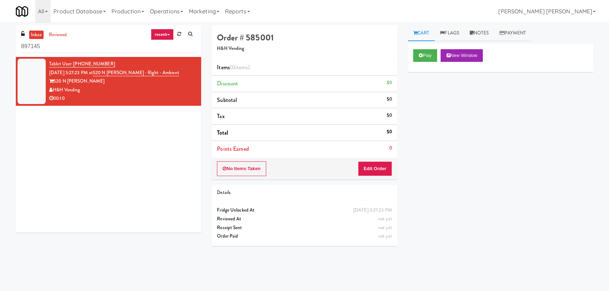
drag, startPoint x: 68, startPoint y: 46, endPoint x: -3, endPoint y: 47, distance: 70.7
click at [0, 47] on html "Okay Okay Select date: previous 2025-Aug next Su Mo Tu We Th Fr Sa 27 28 29 30 …" at bounding box center [304, 145] width 609 height 291
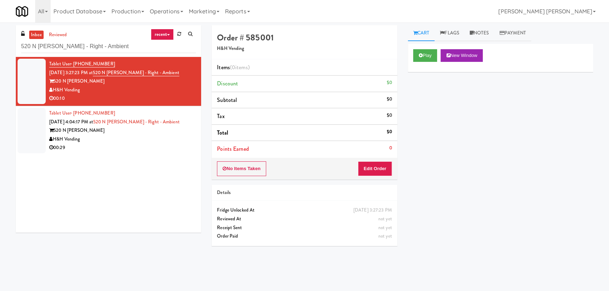
type input "520 N [PERSON_NAME] - Right - Ambient"
click at [125, 137] on div "H&H Vending" at bounding box center [122, 139] width 147 height 9
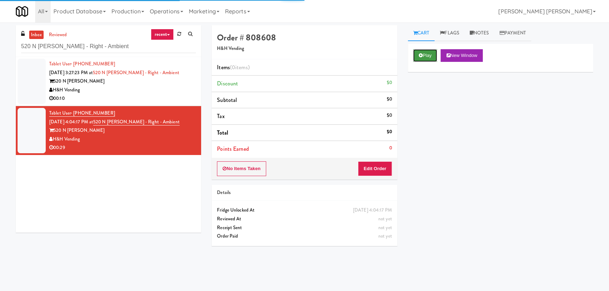
click at [429, 56] on button "Play" at bounding box center [425, 55] width 24 height 13
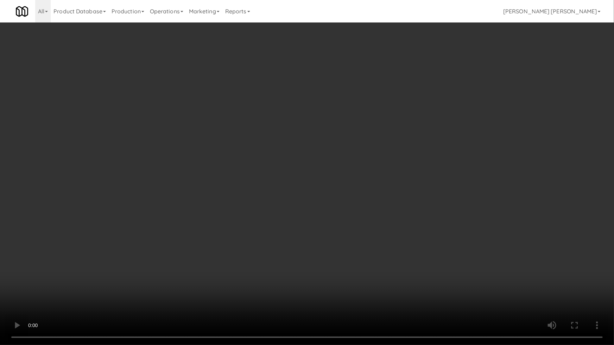
click at [342, 291] on video at bounding box center [307, 172] width 614 height 345
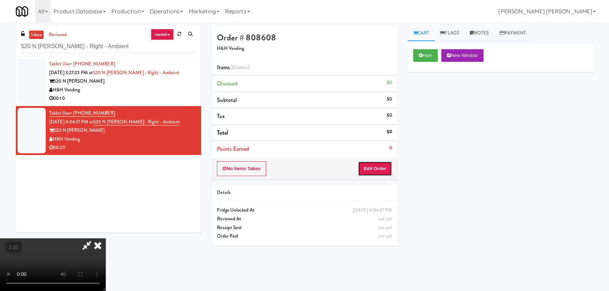
click at [387, 173] on button "Edit Order" at bounding box center [375, 168] width 34 height 15
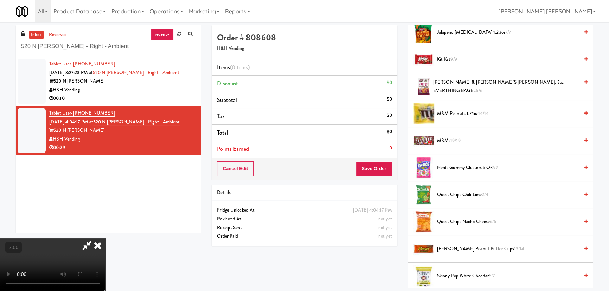
scroll to position [512, 0]
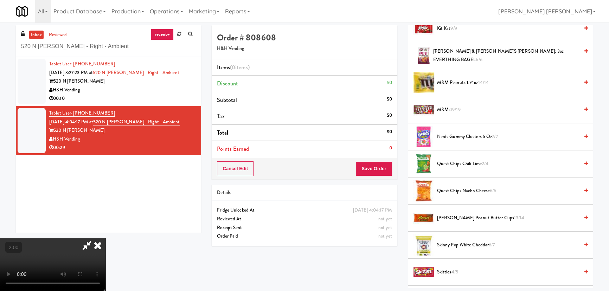
click at [447, 161] on span "Quest Chips Chili Lime 2/4" at bounding box center [508, 164] width 142 height 9
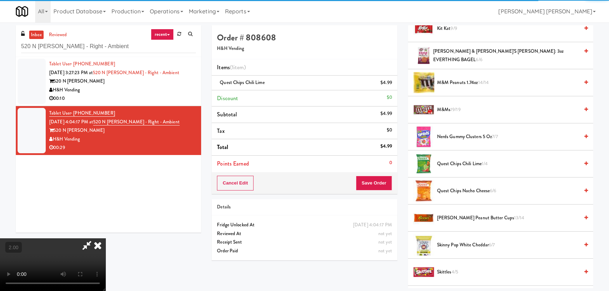
click at [106, 239] on icon at bounding box center [97, 246] width 15 height 14
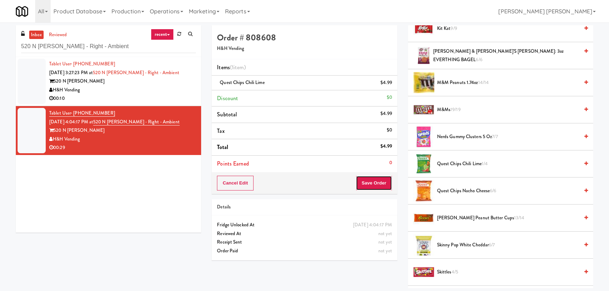
click at [379, 182] on button "Save Order" at bounding box center [374, 183] width 36 height 15
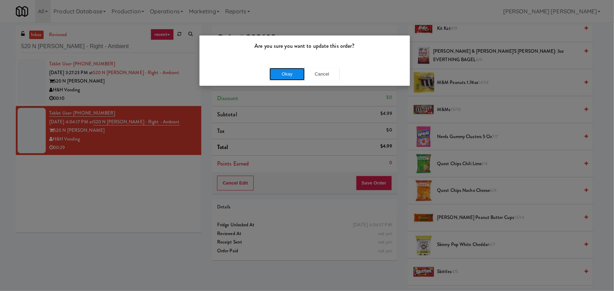
click at [284, 70] on button "Okay" at bounding box center [286, 74] width 35 height 13
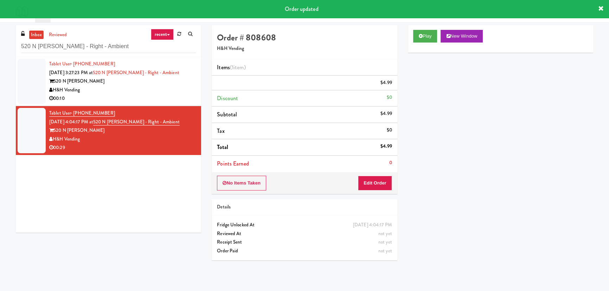
scroll to position [19, 0]
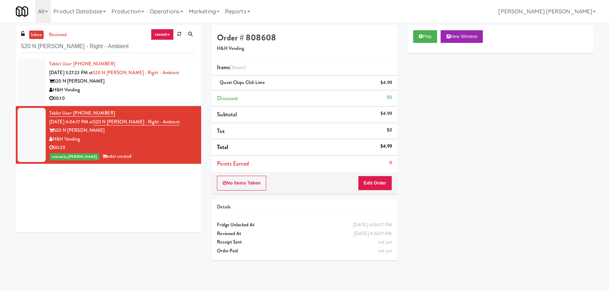
click at [142, 95] on div "00:10" at bounding box center [122, 98] width 147 height 9
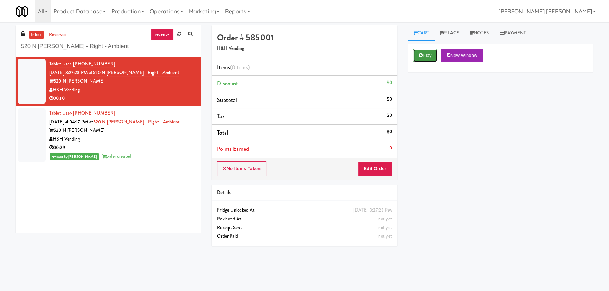
click at [429, 57] on button "Play" at bounding box center [425, 55] width 24 height 13
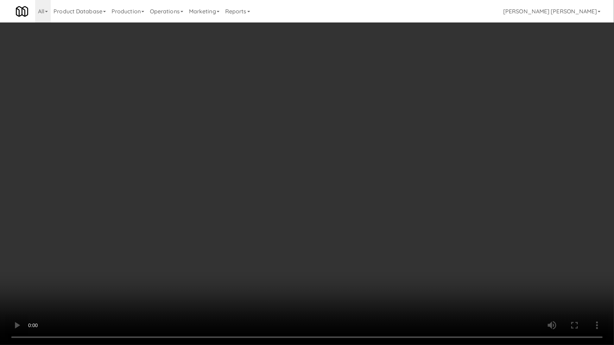
click at [347, 291] on video at bounding box center [307, 172] width 614 height 345
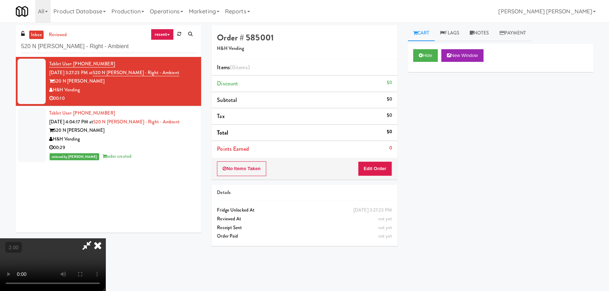
click at [381, 160] on div "No Items Taken Edit Order" at bounding box center [304, 169] width 185 height 22
click at [379, 173] on button "Edit Order" at bounding box center [375, 168] width 34 height 15
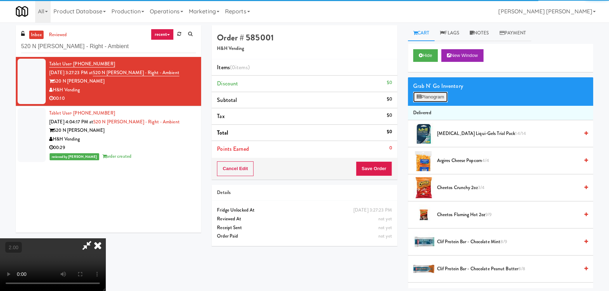
click at [429, 93] on button "Planogram" at bounding box center [430, 97] width 34 height 11
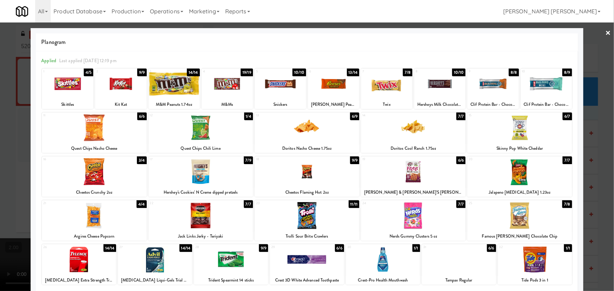
click at [196, 129] on div at bounding box center [200, 127] width 104 height 27
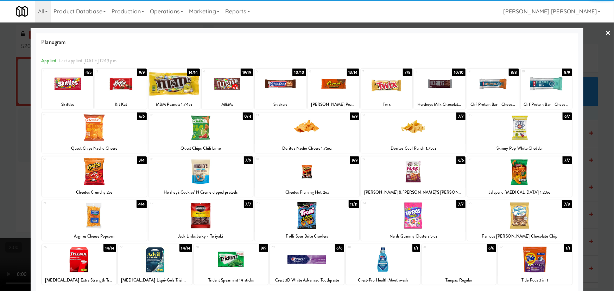
click at [303, 130] on div at bounding box center [307, 127] width 104 height 27
click at [76, 82] on div at bounding box center [67, 83] width 51 height 27
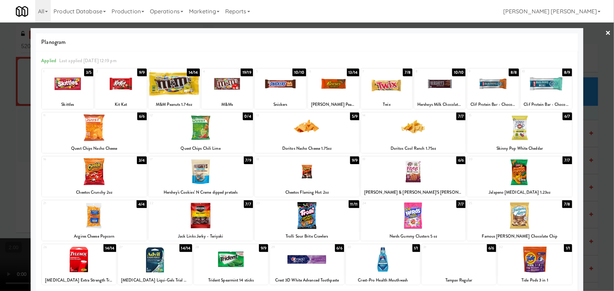
click at [605, 28] on link "×" at bounding box center [608, 34] width 6 height 22
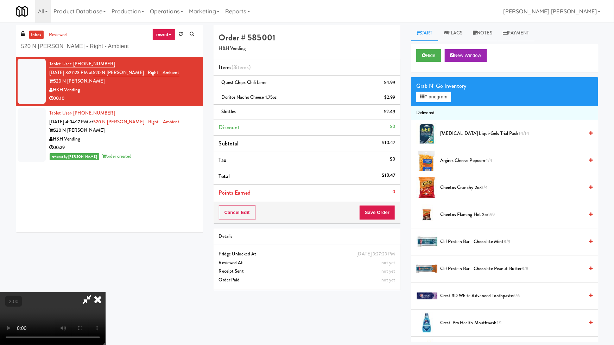
click at [106, 291] on video at bounding box center [53, 319] width 106 height 53
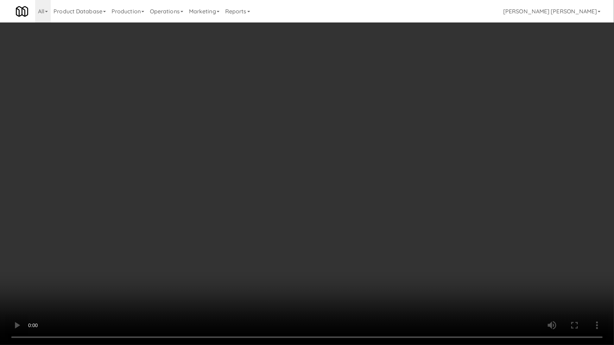
click at [224, 281] on video at bounding box center [307, 172] width 614 height 345
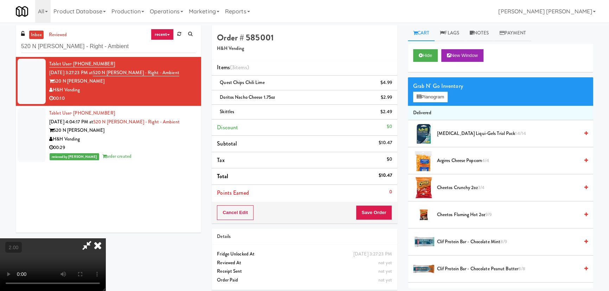
click at [106, 239] on icon at bounding box center [97, 246] width 15 height 14
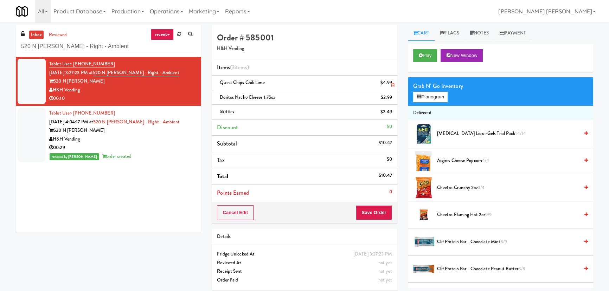
click at [393, 84] on icon at bounding box center [393, 85] width 4 height 5
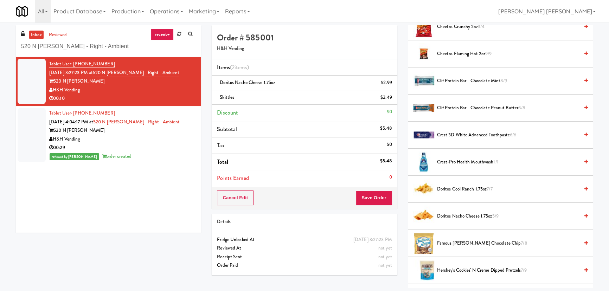
scroll to position [192, 0]
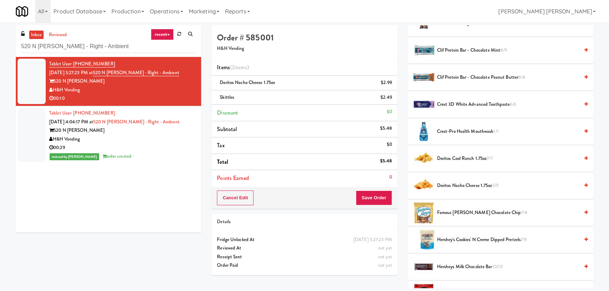
click at [459, 156] on span "Doritos Cool Ranch 1.75oz 7/7" at bounding box center [508, 158] width 142 height 9
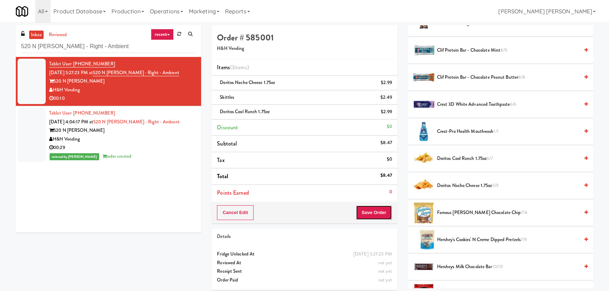
click at [375, 212] on button "Save Order" at bounding box center [374, 212] width 36 height 15
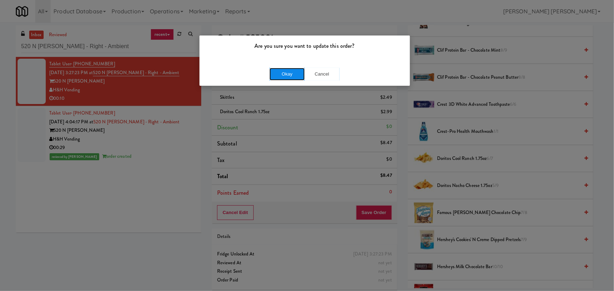
click at [285, 71] on button "Okay" at bounding box center [286, 74] width 35 height 13
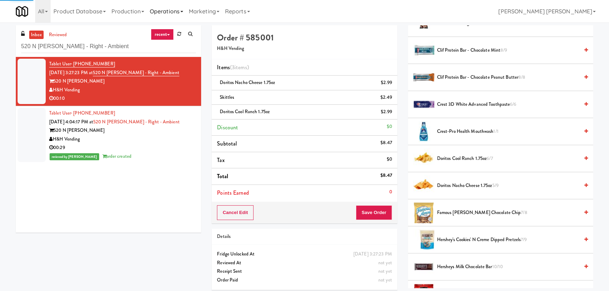
scroll to position [19, 0]
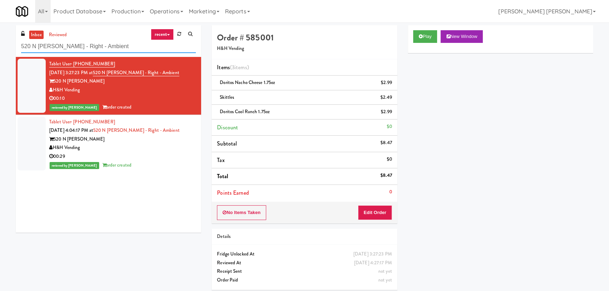
drag, startPoint x: 110, startPoint y: 47, endPoint x: -21, endPoint y: 47, distance: 130.9
click at [0, 47] on html "Are you sure you want to update this order? Okay Cancel Okay Are you sure you w…" at bounding box center [304, 145] width 609 height 291
paste input "WPW"
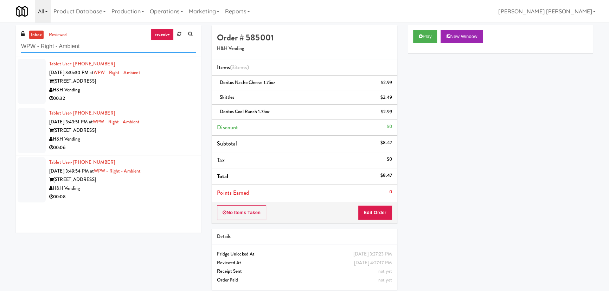
type input "WPW - Right - Ambient"
click at [148, 92] on div "H&H Vending" at bounding box center [122, 90] width 147 height 9
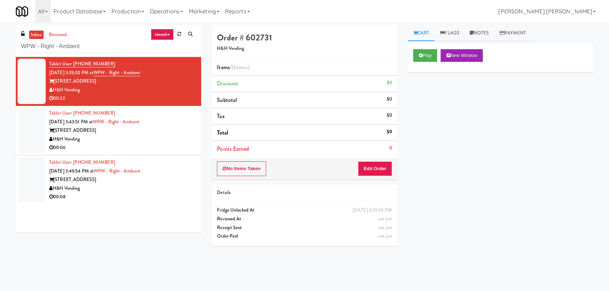
drag, startPoint x: 157, startPoint y: 183, endPoint x: 382, endPoint y: 163, distance: 225.3
click at [158, 183] on div "343 W Wolf Point Plaza" at bounding box center [122, 180] width 147 height 9
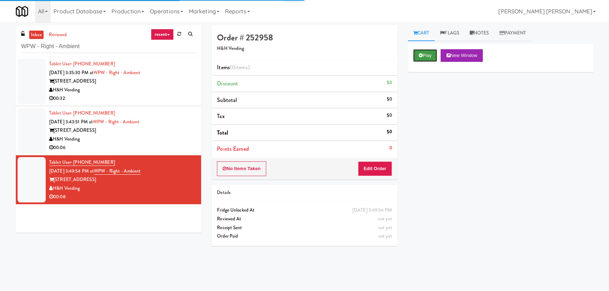
click at [423, 59] on button "Play" at bounding box center [425, 55] width 24 height 13
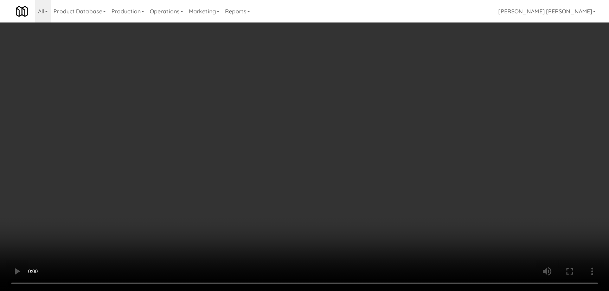
drag, startPoint x: 338, startPoint y: 309, endPoint x: 614, endPoint y: 304, distance: 275.5
click at [346, 291] on video at bounding box center [304, 145] width 609 height 291
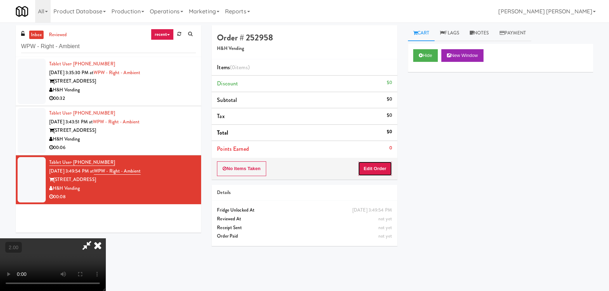
click at [382, 166] on button "Edit Order" at bounding box center [375, 168] width 34 height 15
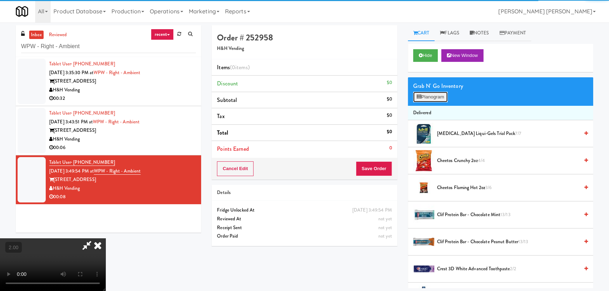
click at [433, 97] on button "Planogram" at bounding box center [430, 97] width 34 height 11
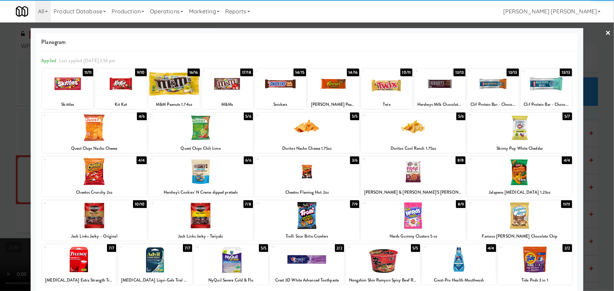
drag, startPoint x: 308, startPoint y: 222, endPoint x: 527, endPoint y: 215, distance: 219.3
click at [312, 222] on div at bounding box center [307, 215] width 104 height 27
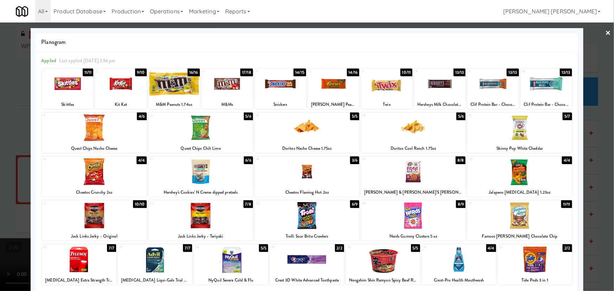
click at [520, 216] on div at bounding box center [519, 215] width 104 height 27
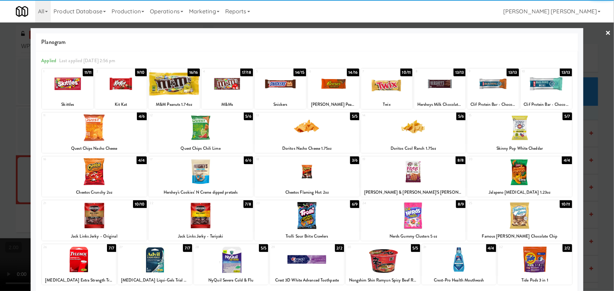
click at [605, 31] on link "×" at bounding box center [608, 34] width 6 height 22
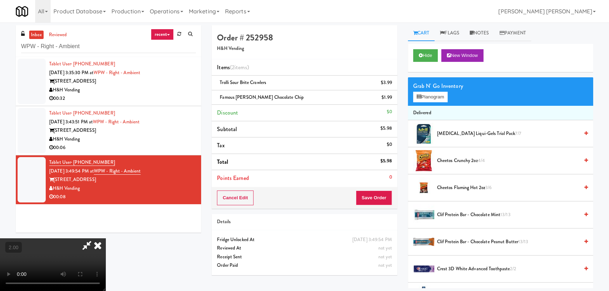
click at [95, 239] on icon at bounding box center [87, 246] width 16 height 14
click at [375, 201] on button "Save Order" at bounding box center [374, 198] width 36 height 15
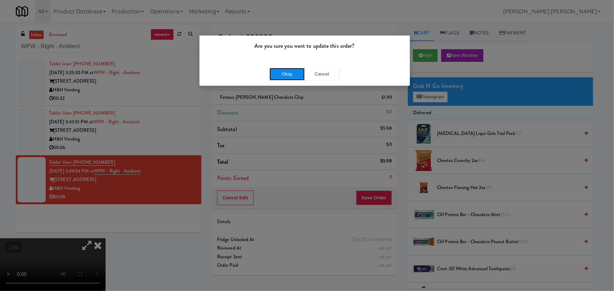
click at [288, 75] on button "Okay" at bounding box center [286, 74] width 35 height 13
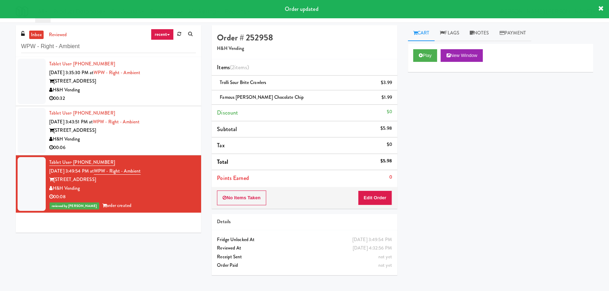
drag, startPoint x: 148, startPoint y: 140, endPoint x: 471, endPoint y: 142, distance: 323.0
click at [149, 140] on div "H&H Vending" at bounding box center [122, 139] width 147 height 9
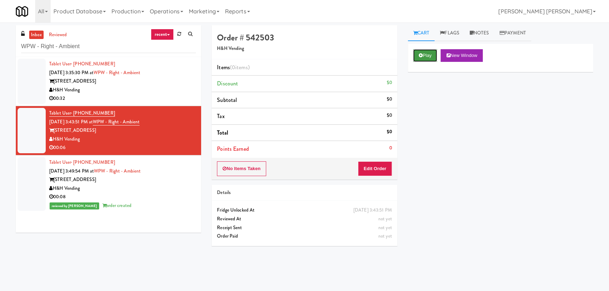
click at [424, 59] on button "Play" at bounding box center [425, 55] width 24 height 13
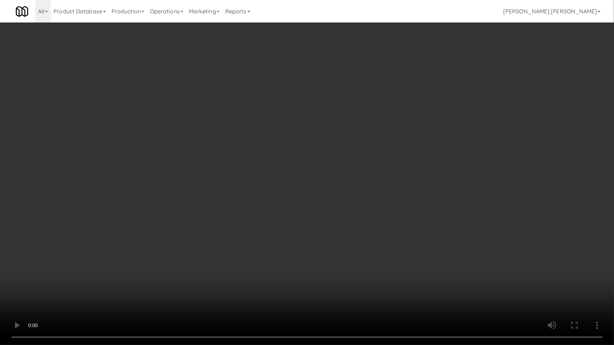
drag, startPoint x: 344, startPoint y: 313, endPoint x: 396, endPoint y: 304, distance: 53.2
click at [360, 291] on video at bounding box center [307, 172] width 614 height 345
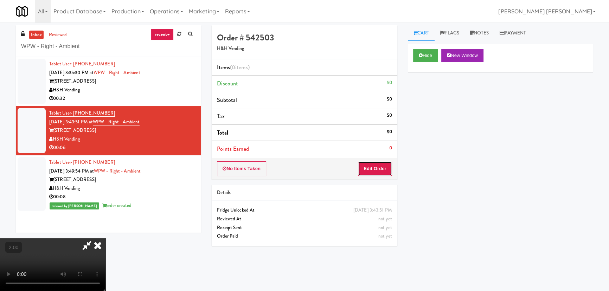
click at [380, 167] on button "Edit Order" at bounding box center [375, 168] width 34 height 15
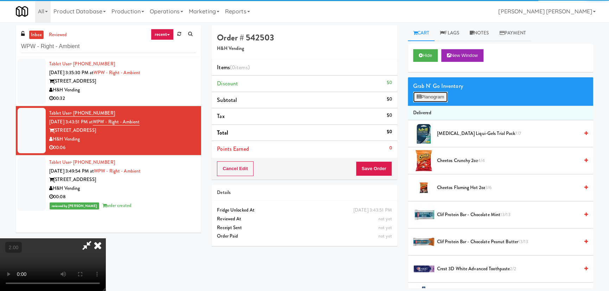
click at [430, 97] on button "Planogram" at bounding box center [430, 97] width 34 height 11
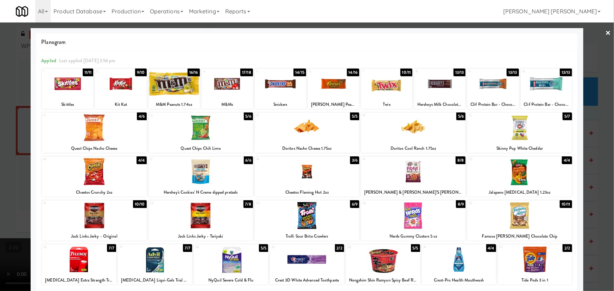
click at [315, 129] on div at bounding box center [307, 127] width 104 height 27
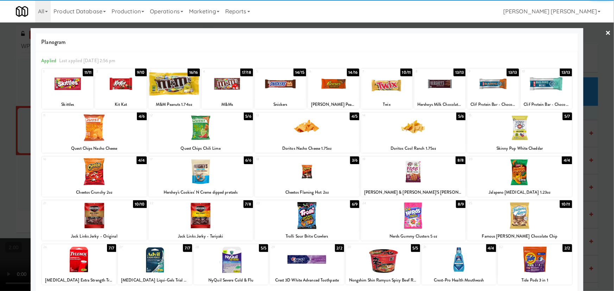
click at [605, 29] on link "×" at bounding box center [608, 34] width 6 height 22
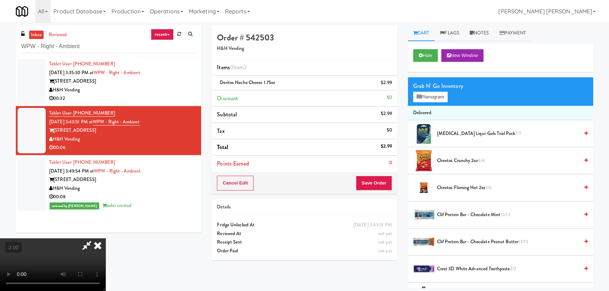
click at [106, 239] on icon at bounding box center [97, 246] width 15 height 14
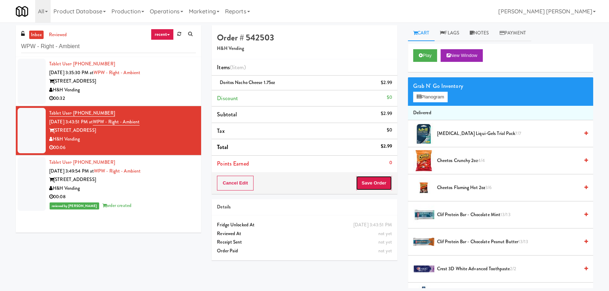
click at [365, 186] on button "Save Order" at bounding box center [374, 183] width 36 height 15
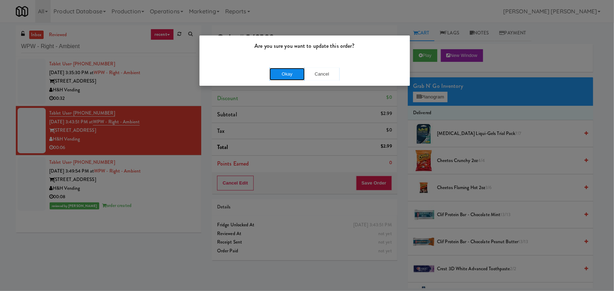
click at [294, 74] on button "Okay" at bounding box center [286, 74] width 35 height 13
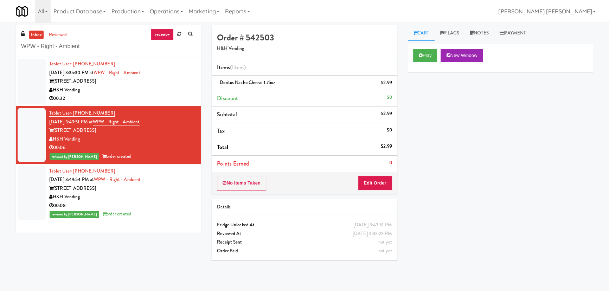
click at [153, 88] on div "H&H Vending" at bounding box center [122, 90] width 147 height 9
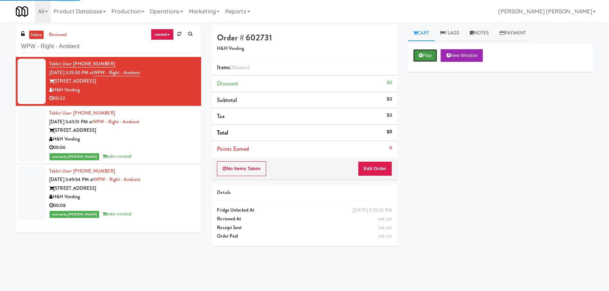
click at [419, 51] on button "Play" at bounding box center [425, 55] width 24 height 13
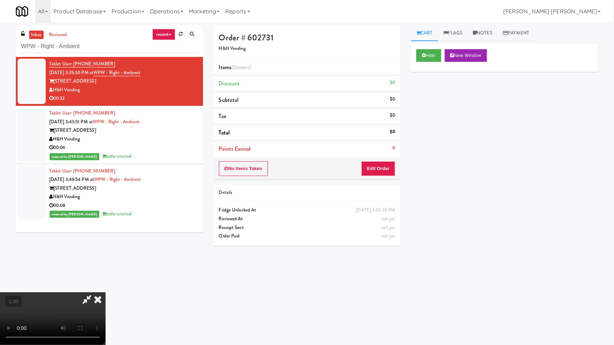
click at [106, 291] on video at bounding box center [53, 319] width 106 height 53
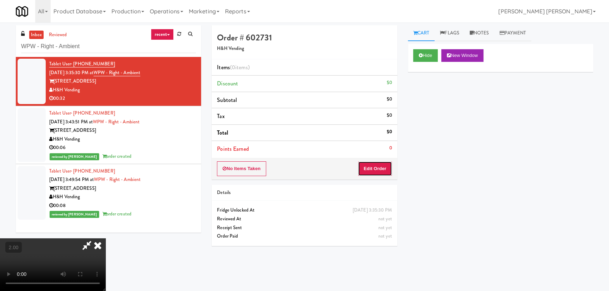
click at [385, 162] on button "Edit Order" at bounding box center [375, 168] width 34 height 15
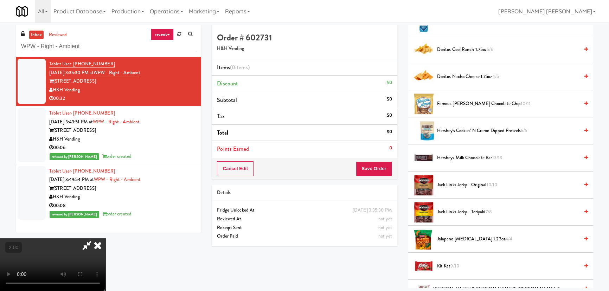
scroll to position [320, 0]
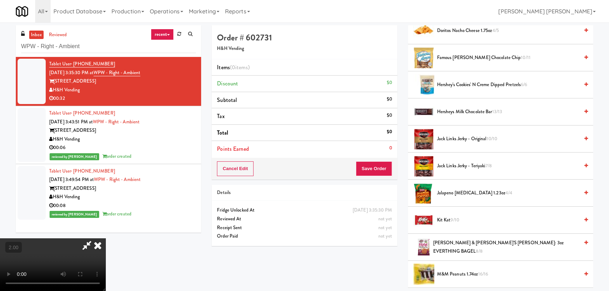
drag, startPoint x: 456, startPoint y: 85, endPoint x: 344, endPoint y: 91, distance: 112.1
click at [455, 85] on span "Hershey's Cookies' N Creme dipped pretzels 6/6" at bounding box center [508, 85] width 142 height 9
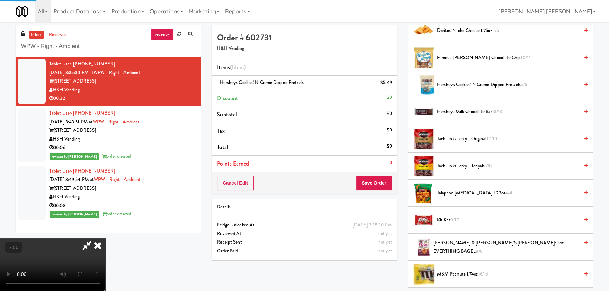
click at [106, 239] on icon at bounding box center [97, 246] width 15 height 14
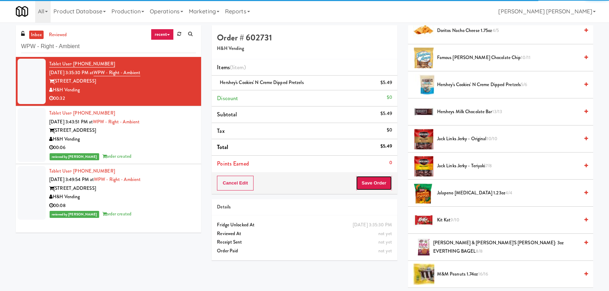
click at [371, 185] on button "Save Order" at bounding box center [374, 183] width 36 height 15
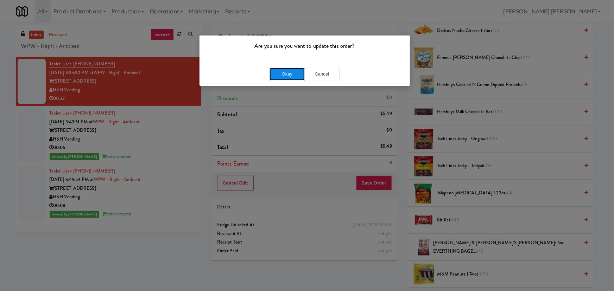
click at [296, 74] on button "Okay" at bounding box center [286, 74] width 35 height 13
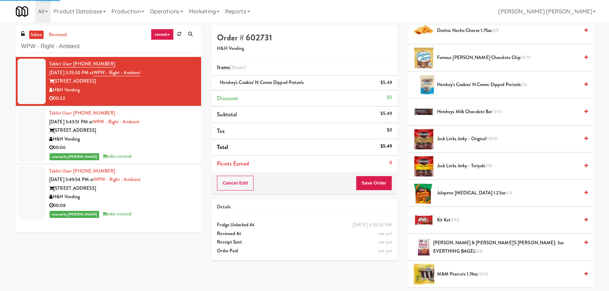
scroll to position [19, 0]
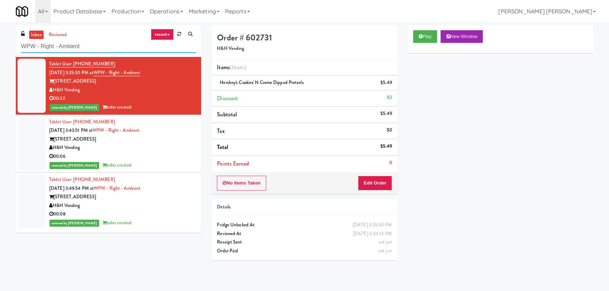
drag, startPoint x: 81, startPoint y: 47, endPoint x: 12, endPoint y: 47, distance: 68.6
click at [12, 47] on div "inbox reviewed recent all unclear take inventory issue suspicious failed recent…" at bounding box center [109, 131] width 196 height 213
paste input "NOVO - Cooler Combo"
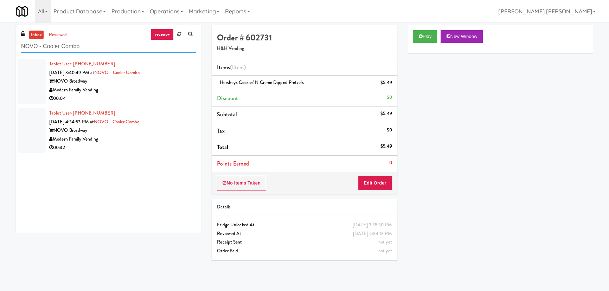
type input "NOVO - Cooler Combo"
click at [145, 94] on div "00:04" at bounding box center [122, 98] width 147 height 9
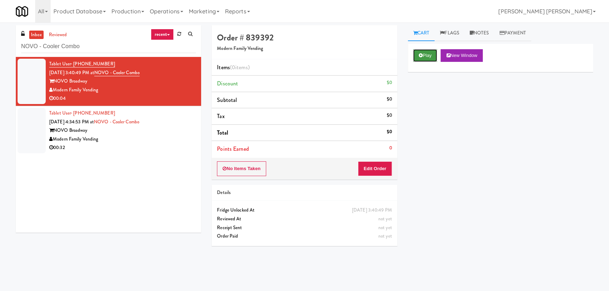
click at [422, 53] on icon at bounding box center [421, 55] width 4 height 5
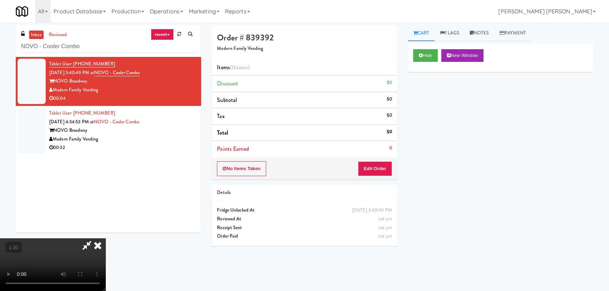
scroll to position [14, 0]
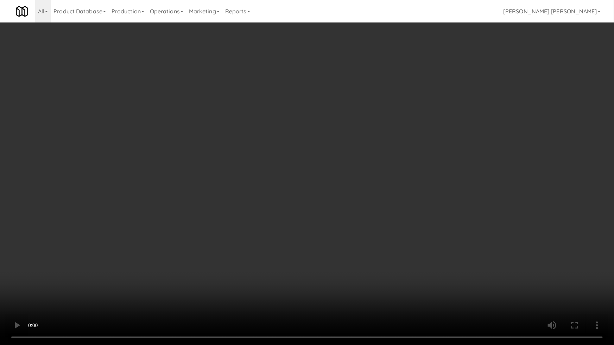
drag, startPoint x: 515, startPoint y: 299, endPoint x: 309, endPoint y: 256, distance: 210.8
click at [510, 291] on video at bounding box center [307, 172] width 614 height 345
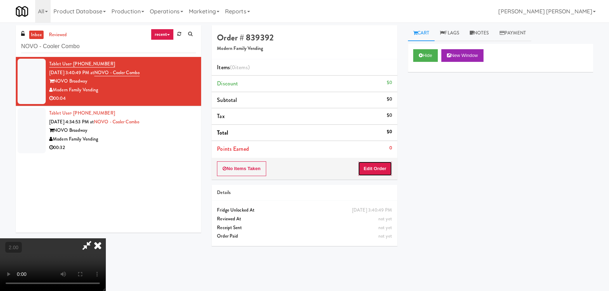
click at [384, 168] on button "Edit Order" at bounding box center [375, 168] width 34 height 15
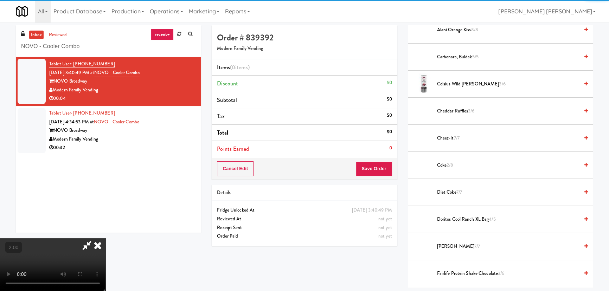
scroll to position [160, 0]
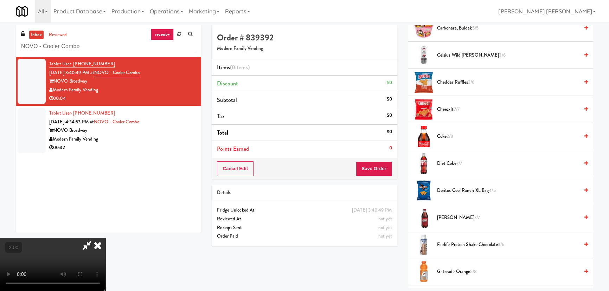
click at [445, 135] on span "Coke 2/8" at bounding box center [508, 136] width 142 height 9
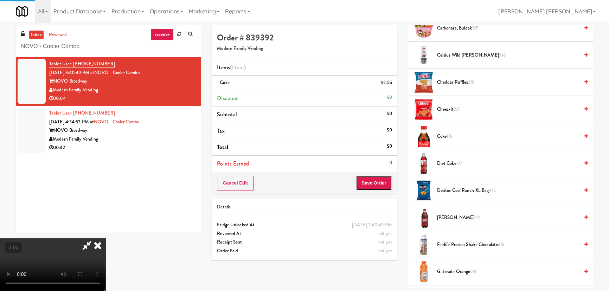
click at [386, 186] on button "Save Order" at bounding box center [374, 183] width 36 height 15
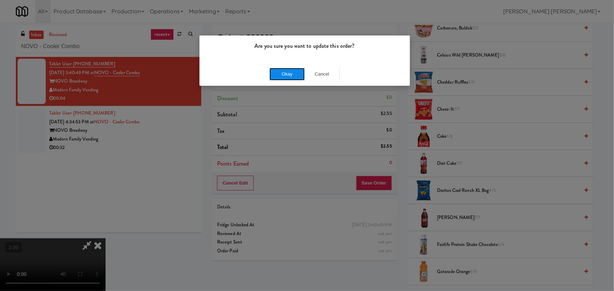
click at [297, 75] on button "Okay" at bounding box center [286, 74] width 35 height 13
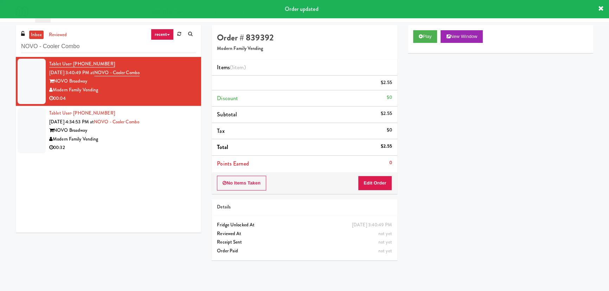
scroll to position [0, 0]
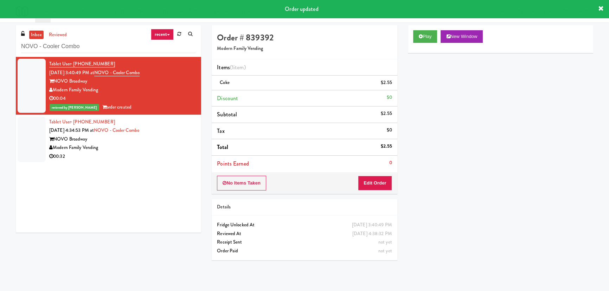
click at [120, 144] on div "Modern Family Vending" at bounding box center [122, 148] width 147 height 9
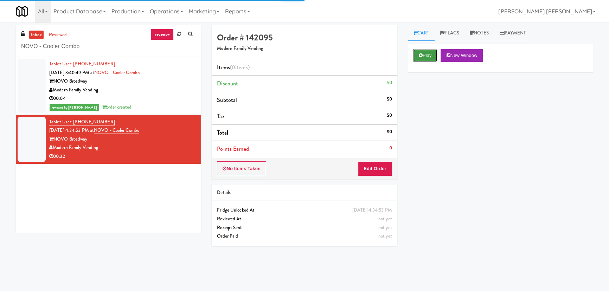
click at [424, 53] on button "Play" at bounding box center [425, 55] width 24 height 13
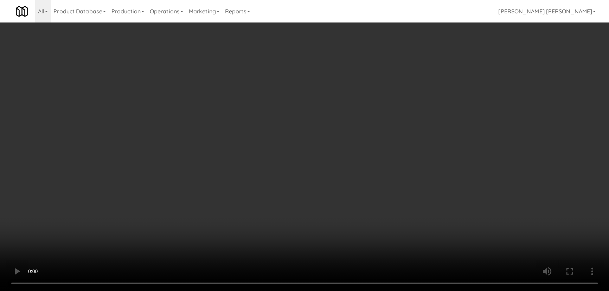
click at [350, 291] on video at bounding box center [304, 145] width 609 height 291
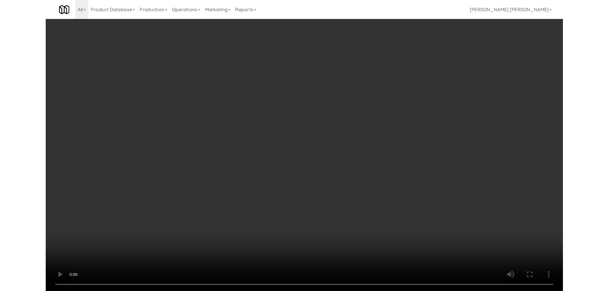
scroll to position [14, 0]
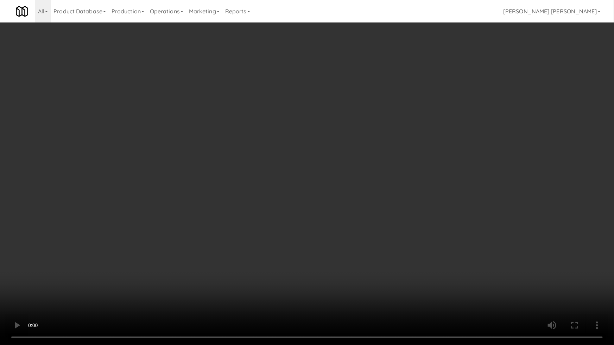
click at [420, 264] on video at bounding box center [307, 172] width 614 height 345
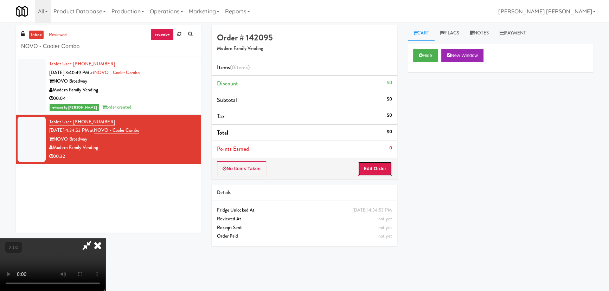
click at [383, 172] on button "Edit Order" at bounding box center [375, 168] width 34 height 15
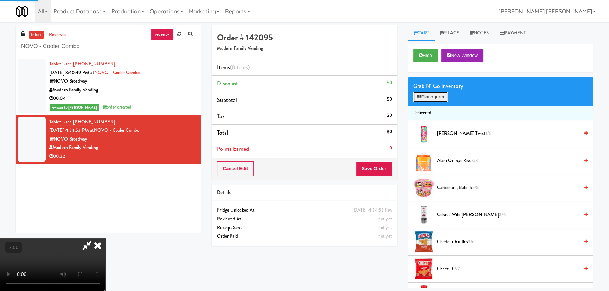
click at [416, 92] on button "Planogram" at bounding box center [430, 97] width 34 height 11
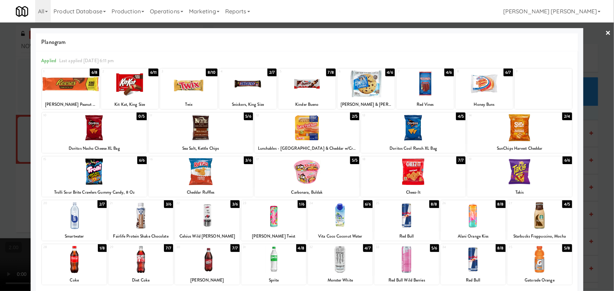
click at [276, 271] on div at bounding box center [273, 259] width 65 height 27
click at [90, 173] on div at bounding box center [94, 171] width 104 height 27
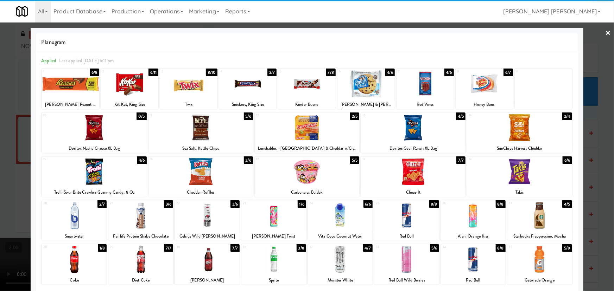
click at [605, 31] on link "×" at bounding box center [608, 34] width 6 height 22
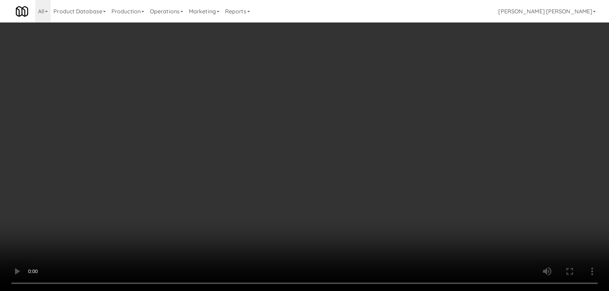
scroll to position [352, 0]
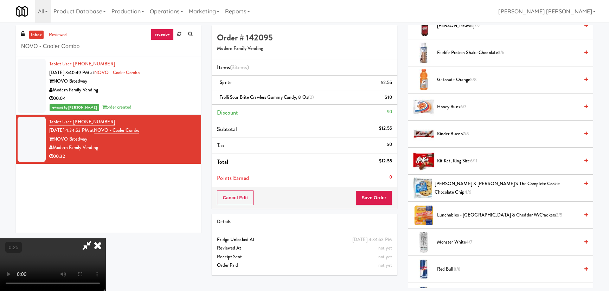
click at [452, 159] on span "Kit Kat, King Size 6/11" at bounding box center [508, 161] width 142 height 9
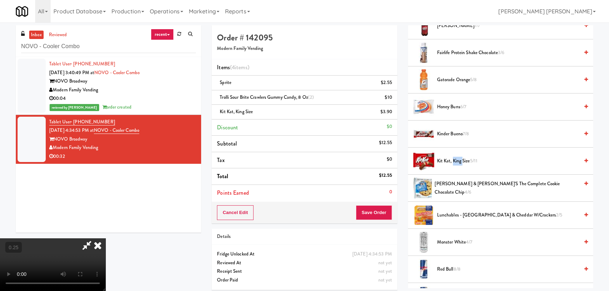
click at [452, 159] on span "Kit Kat, King Size 5/11" at bounding box center [508, 161] width 142 height 9
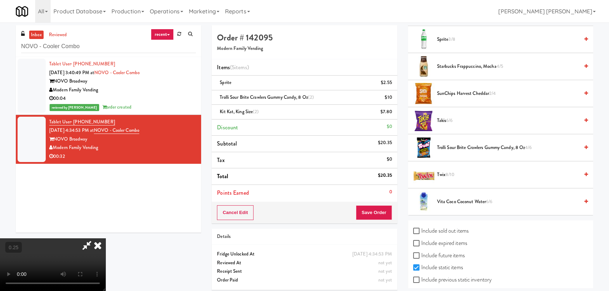
scroll to position [799, 0]
click at [445, 172] on span "Twix 8/10" at bounding box center [508, 174] width 142 height 9
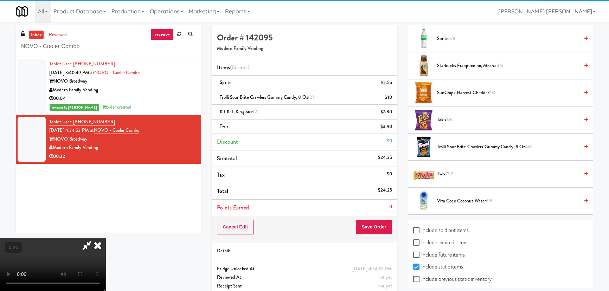
click at [445, 172] on span "Twix 7/10" at bounding box center [508, 174] width 142 height 9
click at [445, 172] on span "Twix 6/10" at bounding box center [508, 174] width 142 height 9
click at [445, 172] on span "Twix 5/10" at bounding box center [508, 174] width 142 height 9
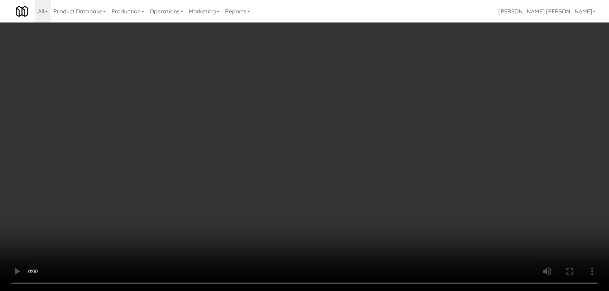
scroll to position [368, 0]
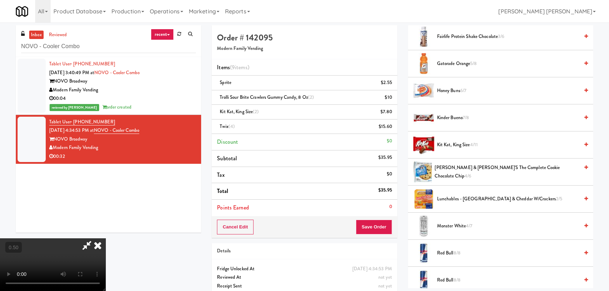
click at [454, 197] on span "Lunchables - Turkey & Cheddar w/Crackers 2/5" at bounding box center [508, 199] width 142 height 9
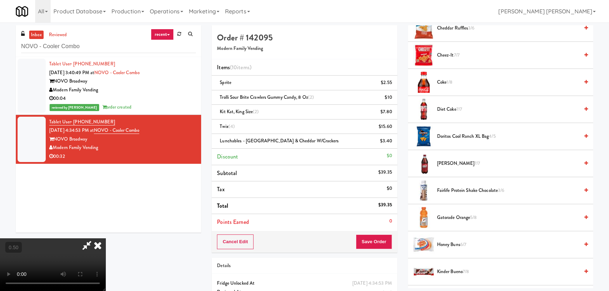
scroll to position [208, 0]
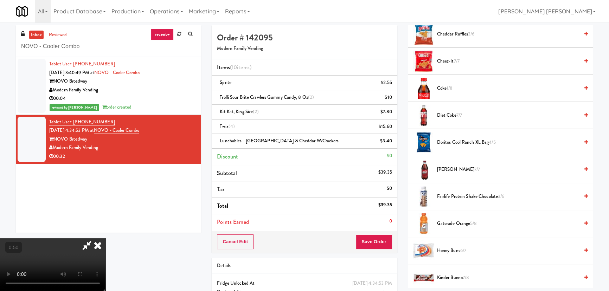
click at [443, 88] on span "Coke 1/8" at bounding box center [508, 88] width 142 height 9
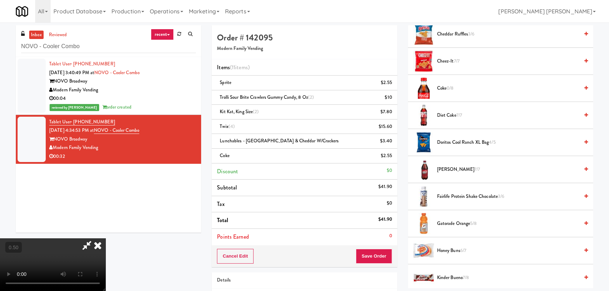
scroll to position [14, 0]
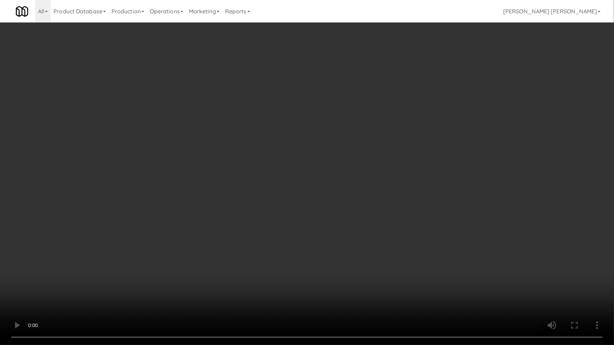
click at [469, 259] on video at bounding box center [307, 172] width 614 height 345
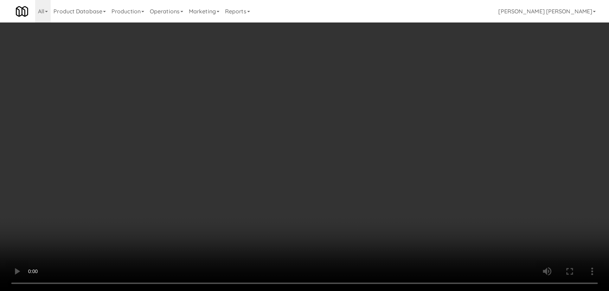
scroll to position [464, 0]
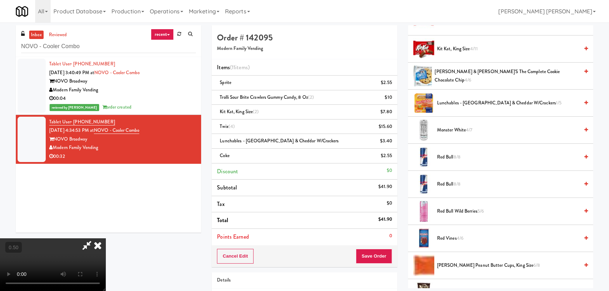
click at [440, 153] on span "Red Bull 8/8" at bounding box center [508, 157] width 142 height 9
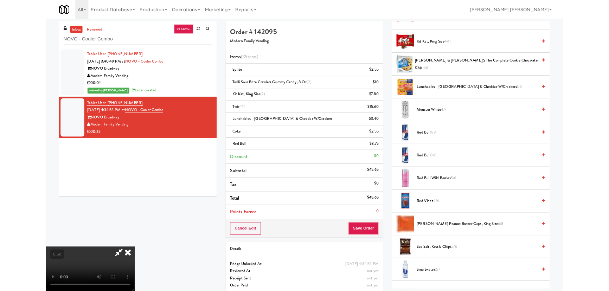
scroll to position [14, 0]
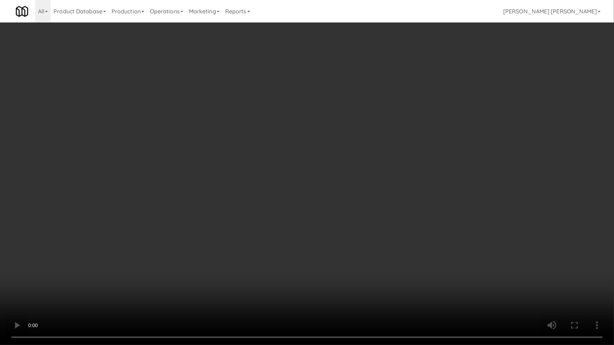
click at [34, 291] on video at bounding box center [307, 172] width 614 height 345
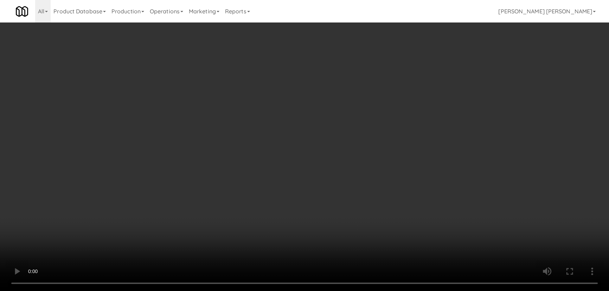
scroll to position [688, 0]
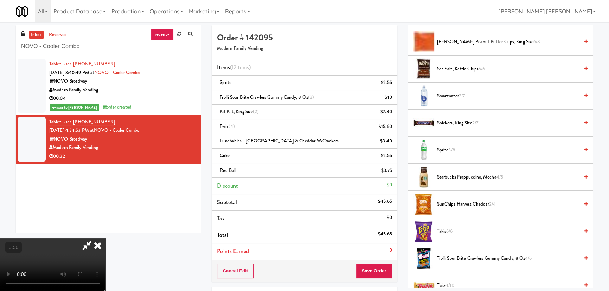
click at [453, 256] on span "Trolli Sour Brite Crawlers Gummy Candy, 8 Oz 4/6" at bounding box center [508, 258] width 142 height 9
click at [453, 256] on span "Trolli Sour Brite Crawlers Gummy Candy, 8 Oz 3/6" at bounding box center [508, 258] width 142 height 9
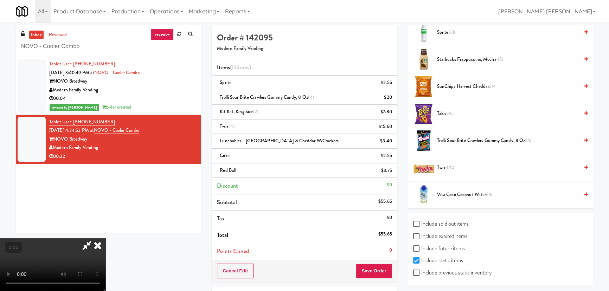
click at [440, 164] on span "Twix 4/10" at bounding box center [508, 168] width 142 height 9
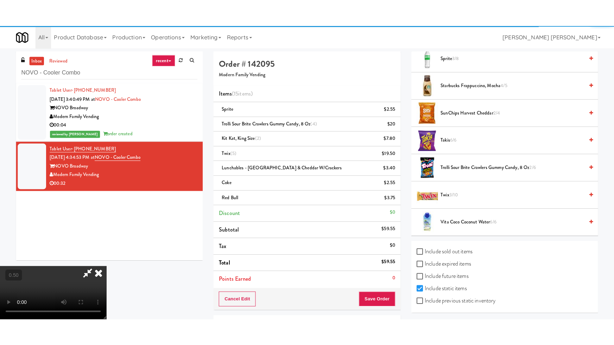
scroll to position [112, 0]
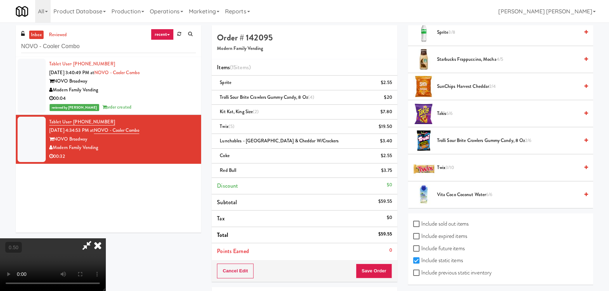
click at [106, 239] on video at bounding box center [53, 265] width 106 height 53
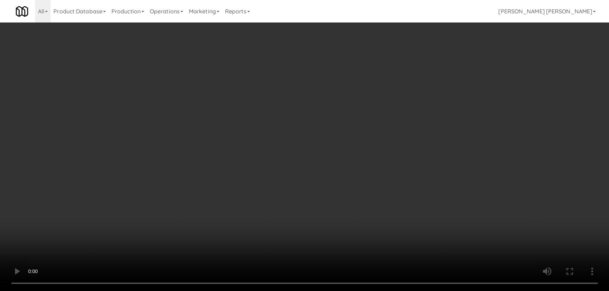
scroll to position [0, 0]
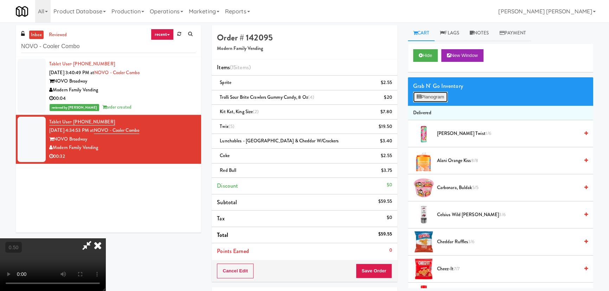
click at [424, 94] on button "Planogram" at bounding box center [430, 97] width 34 height 11
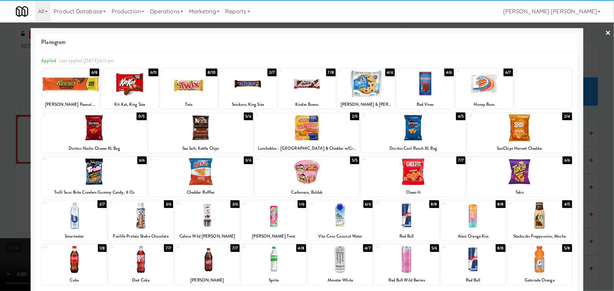
click at [99, 175] on div at bounding box center [94, 171] width 104 height 27
click at [198, 174] on div at bounding box center [200, 171] width 104 height 27
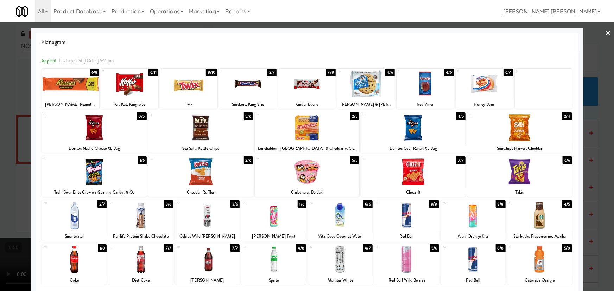
click at [605, 34] on link "×" at bounding box center [608, 34] width 6 height 22
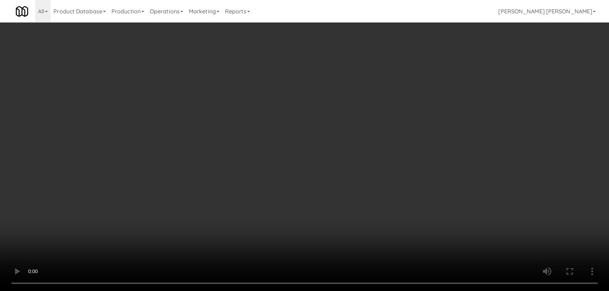
scroll to position [735, 0]
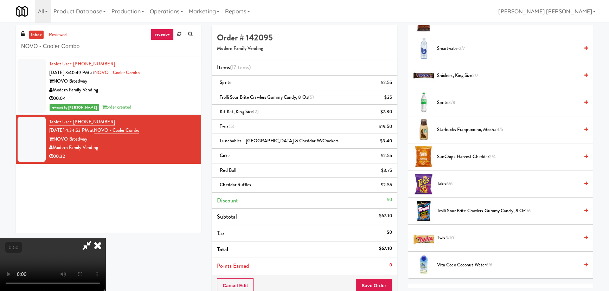
click at [442, 103] on span "Sprite 3/8" at bounding box center [508, 103] width 142 height 9
click at [444, 184] on span "Takis 6/6" at bounding box center [508, 184] width 142 height 9
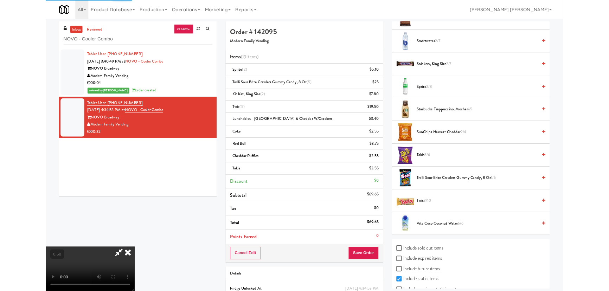
scroll to position [14, 0]
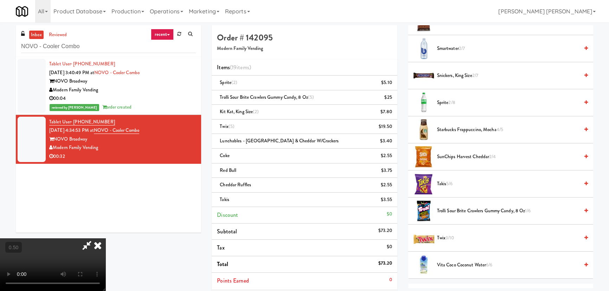
click at [443, 105] on span "Sprite 2/8" at bounding box center [508, 103] width 142 height 9
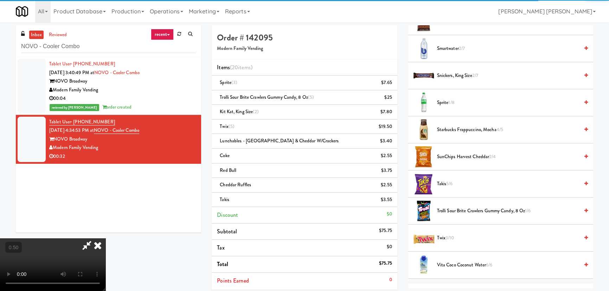
scroll to position [0, 0]
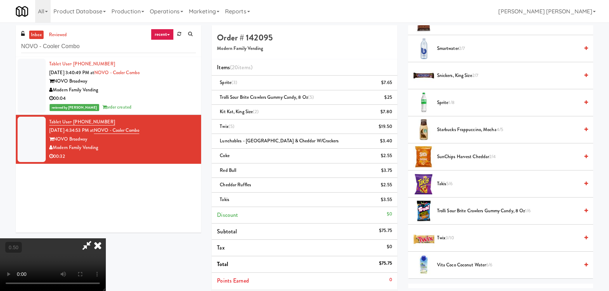
click at [106, 239] on icon at bounding box center [97, 246] width 15 height 14
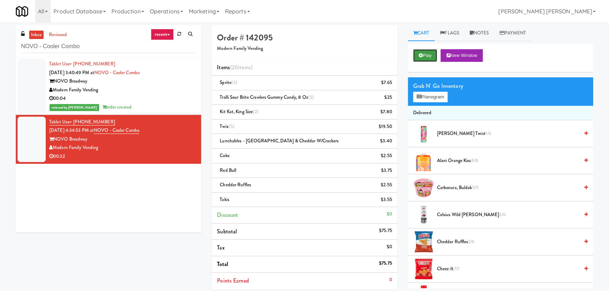
click at [426, 56] on button "Play" at bounding box center [425, 55] width 24 height 13
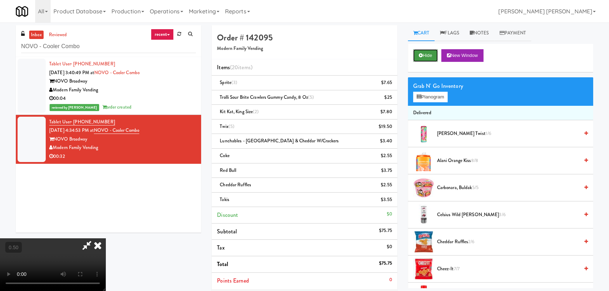
click at [435, 53] on button "Hide" at bounding box center [425, 55] width 25 height 13
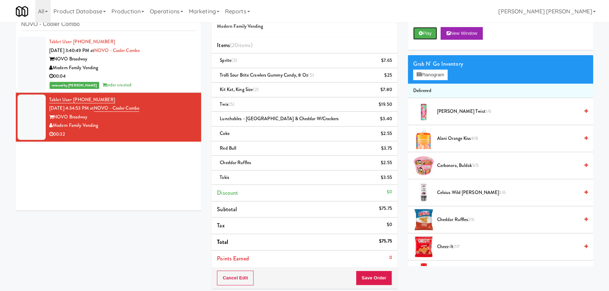
scroll to position [91, 0]
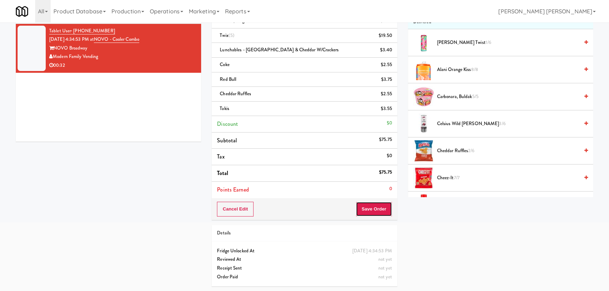
click at [366, 209] on button "Save Order" at bounding box center [374, 209] width 36 height 15
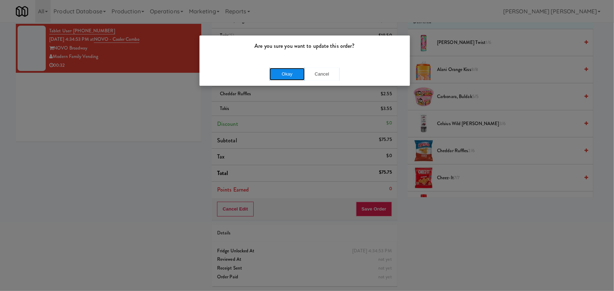
click at [285, 68] on button "Okay" at bounding box center [286, 74] width 35 height 13
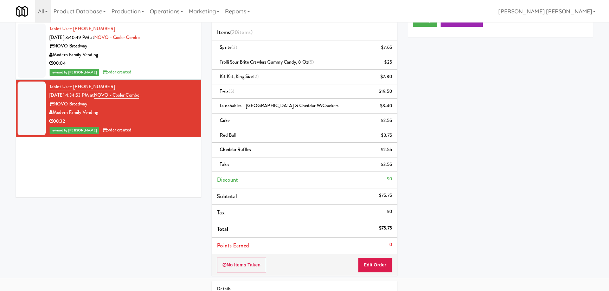
scroll to position [27, 0]
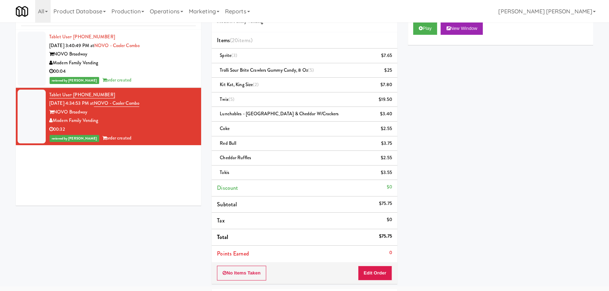
drag, startPoint x: 102, startPoint y: 120, endPoint x: 53, endPoint y: 120, distance: 49.3
click at [53, 120] on div "Modern Family Vending" at bounding box center [122, 120] width 147 height 9
copy div "Modern Family Vending"
drag, startPoint x: 154, startPoint y: 101, endPoint x: 105, endPoint y: 105, distance: 48.7
click at [105, 105] on div "Tablet User · (580) 996-3636 Aug 16, 2025 4:34:53 PM at NOVO - Cooler Combo NOV…" at bounding box center [122, 117] width 147 height 52
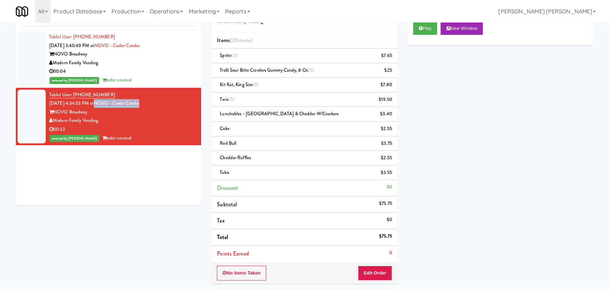
copy link "NOVO - Cooler Combo"
drag, startPoint x: 109, startPoint y: 94, endPoint x: 74, endPoint y: 99, distance: 35.1
click at [74, 99] on div "Tablet User · (580) 996-3636 Aug 16, 2025 4:34:53 PM at NOVO - Cooler Combo NOV…" at bounding box center [122, 117] width 147 height 52
copy span "(580) 996-3636"
drag, startPoint x: 377, startPoint y: 236, endPoint x: 391, endPoint y: 235, distance: 13.8
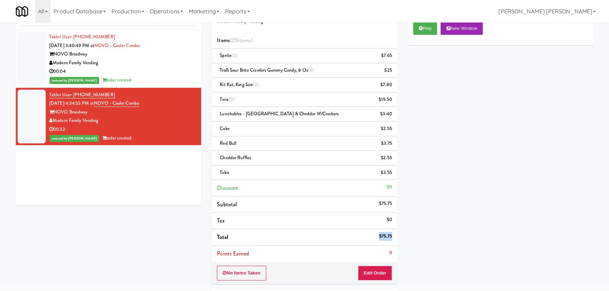
click at [391, 235] on li "Total $75.75" at bounding box center [304, 237] width 185 height 17
copy li "$75.75"
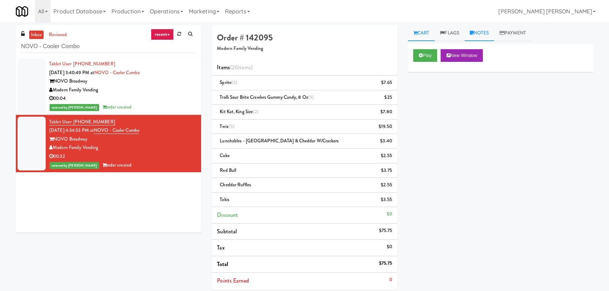
click at [481, 32] on link "Notes" at bounding box center [480, 33] width 30 height 16
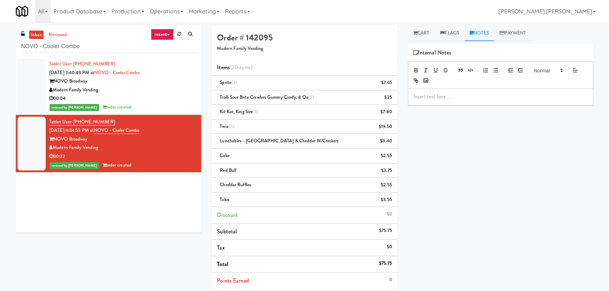
click at [460, 100] on p at bounding box center [501, 97] width 174 height 8
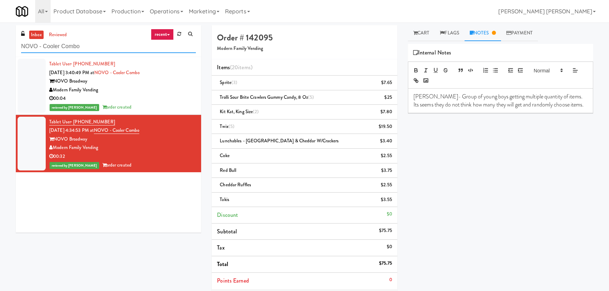
drag, startPoint x: 102, startPoint y: 44, endPoint x: -13, endPoint y: 46, distance: 115.4
click at [0, 46] on html "Are you sure you want to update this order? Okay Cancel Okay Are you sure you w…" at bounding box center [304, 145] width 609 height 291
paste input "(Food, Snack & Drink) Paterson Police Department"
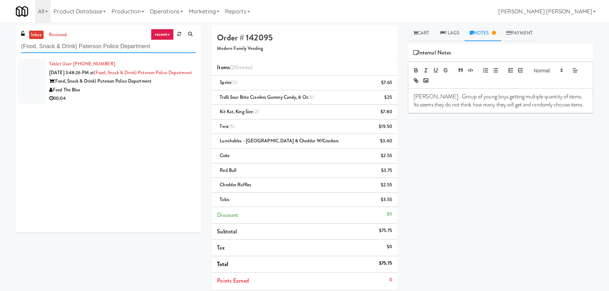
type input "(Food, Snack & Drink) Paterson Police Department"
click at [120, 103] on div "00:04" at bounding box center [122, 98] width 147 height 9
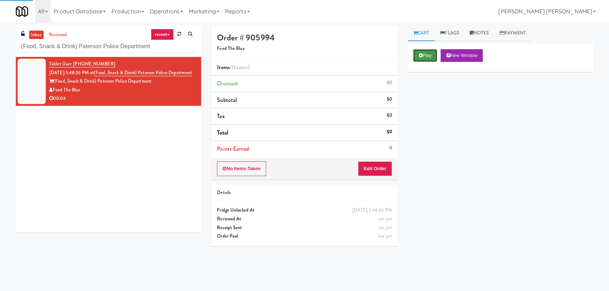
click at [427, 59] on button "Play" at bounding box center [425, 55] width 24 height 13
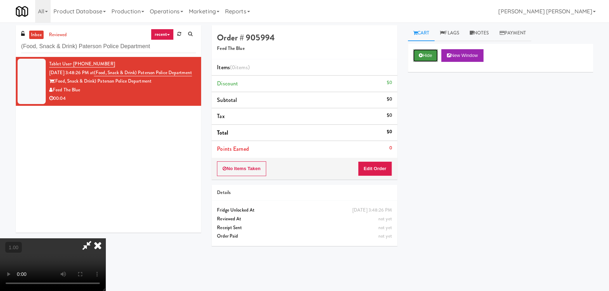
click at [429, 58] on button "Hide" at bounding box center [425, 55] width 25 height 13
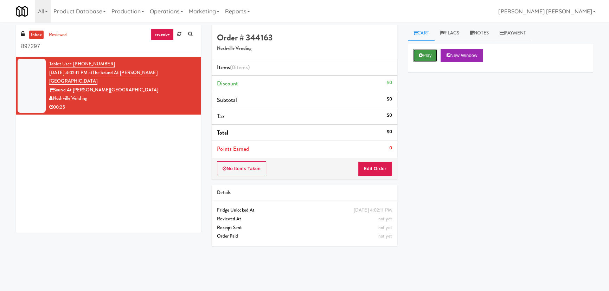
click at [430, 55] on button "Play" at bounding box center [425, 55] width 24 height 13
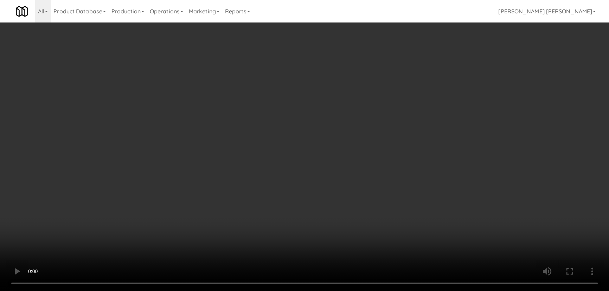
scroll to position [14, 0]
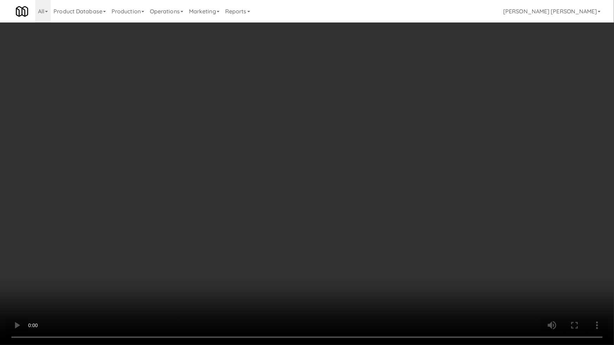
click at [338, 291] on video at bounding box center [307, 172] width 614 height 345
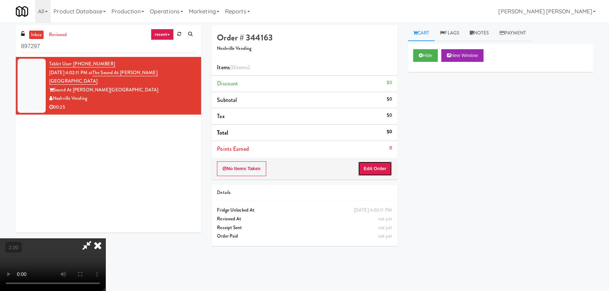
click at [383, 171] on button "Edit Order" at bounding box center [375, 168] width 34 height 15
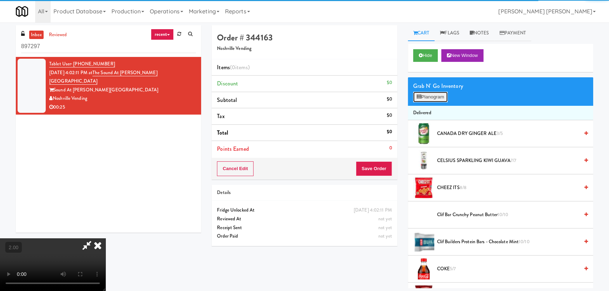
click at [431, 96] on button "Planogram" at bounding box center [430, 97] width 34 height 11
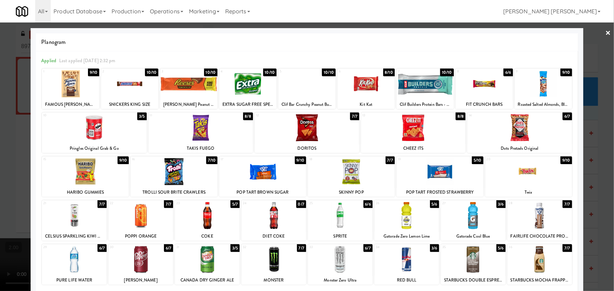
click at [337, 224] on div at bounding box center [340, 215] width 65 height 27
click at [141, 221] on div at bounding box center [140, 215] width 65 height 27
click at [410, 89] on div at bounding box center [424, 83] width 57 height 27
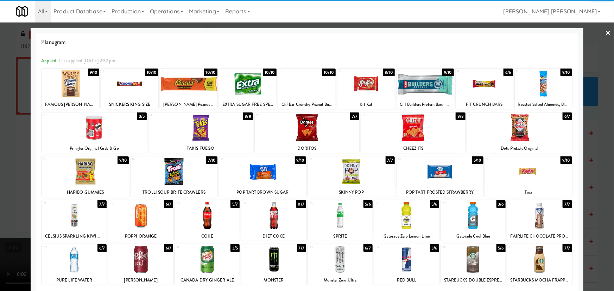
click at [605, 31] on link "×" at bounding box center [608, 34] width 6 height 22
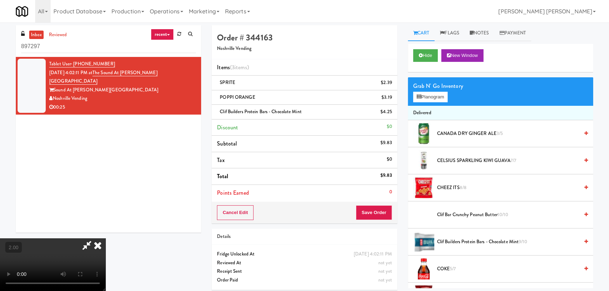
click at [106, 243] on video at bounding box center [53, 265] width 106 height 53
drag, startPoint x: 353, startPoint y: 29, endPoint x: 356, endPoint y: 35, distance: 7.1
click at [106, 239] on icon at bounding box center [97, 246] width 15 height 14
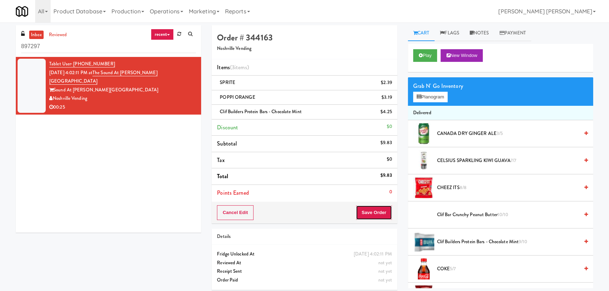
click at [379, 212] on button "Save Order" at bounding box center [374, 212] width 36 height 15
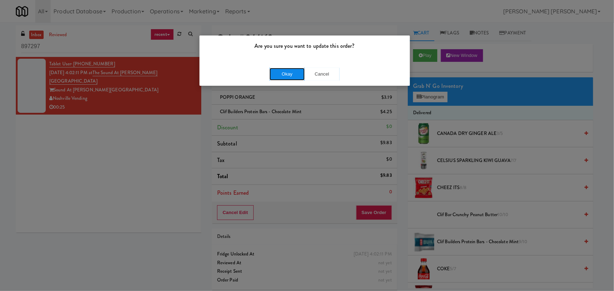
click at [282, 71] on button "Okay" at bounding box center [286, 74] width 35 height 13
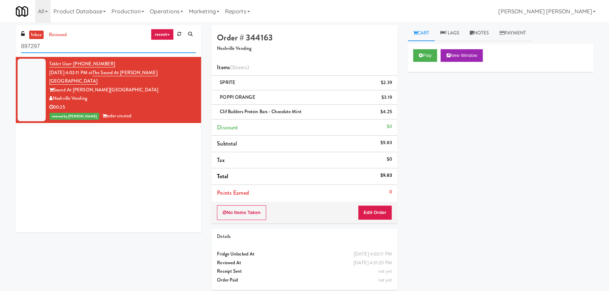
drag, startPoint x: 31, startPoint y: 45, endPoint x: -29, endPoint y: 44, distance: 59.5
click at [0, 44] on html "Are you sure you want to update this order? Okay Cancel Okay Are you sure you w…" at bounding box center [304, 145] width 609 height 291
paste input "Elm Cooler-Right"
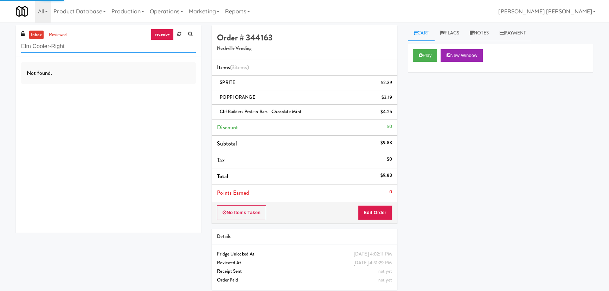
type input "Elm Cooler-Right"
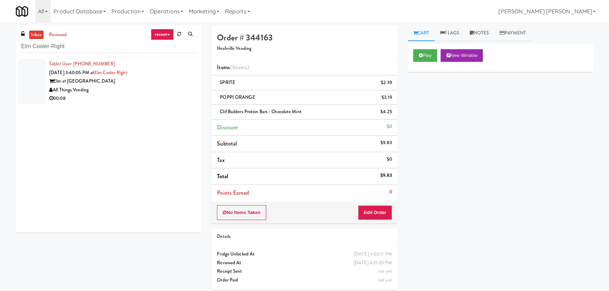
click at [130, 85] on div "Elm at [GEOGRAPHIC_DATA]" at bounding box center [122, 81] width 147 height 9
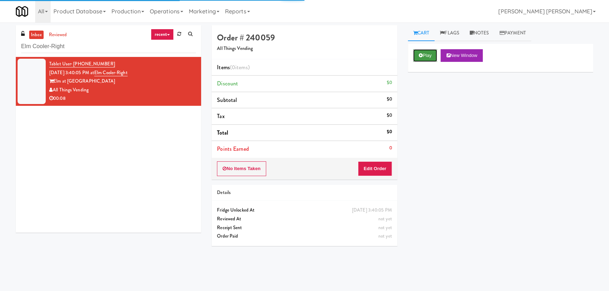
click at [435, 53] on button "Play" at bounding box center [425, 55] width 24 height 13
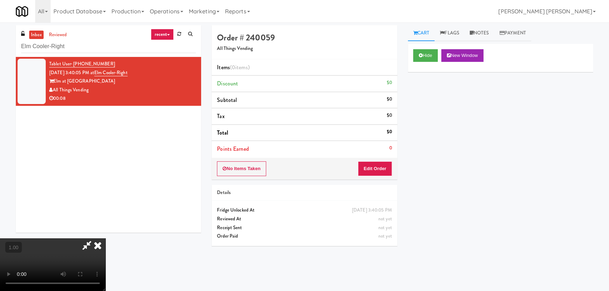
scroll to position [14, 0]
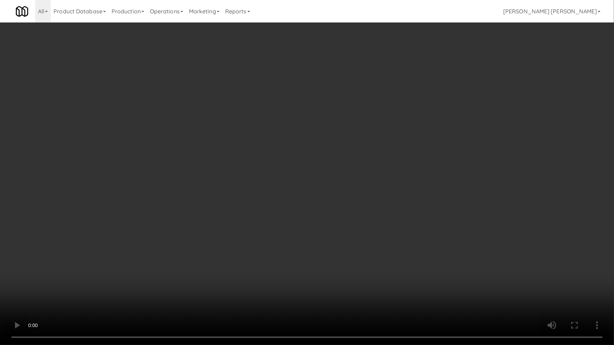
drag, startPoint x: 398, startPoint y: 255, endPoint x: 229, endPoint y: 219, distance: 172.6
click at [393, 254] on video at bounding box center [307, 172] width 614 height 345
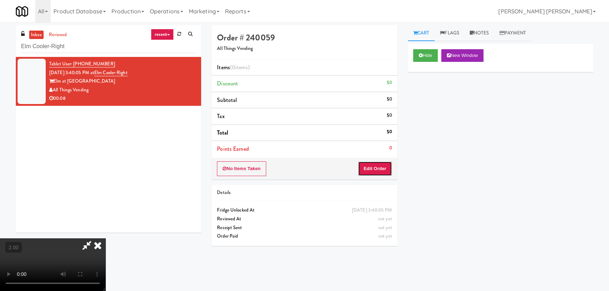
click at [381, 163] on button "Edit Order" at bounding box center [375, 168] width 34 height 15
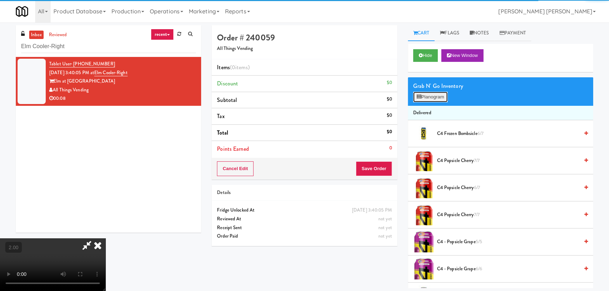
click at [436, 97] on button "Planogram" at bounding box center [430, 97] width 34 height 11
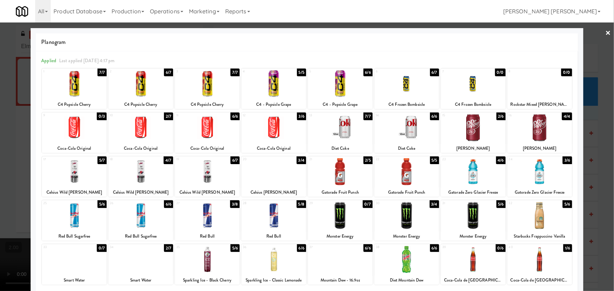
click at [337, 267] on div at bounding box center [340, 259] width 65 height 27
click at [605, 30] on link "×" at bounding box center [608, 34] width 6 height 22
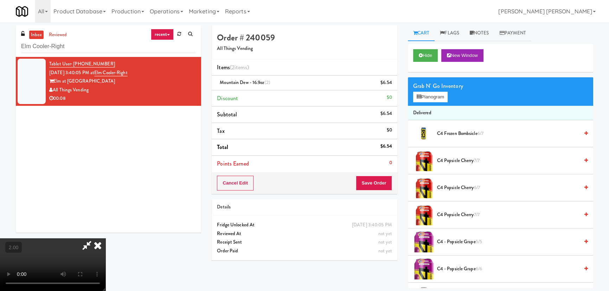
click at [106, 239] on icon at bounding box center [97, 246] width 15 height 14
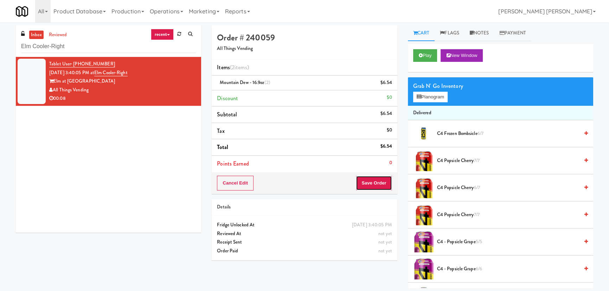
click at [376, 182] on button "Save Order" at bounding box center [374, 183] width 36 height 15
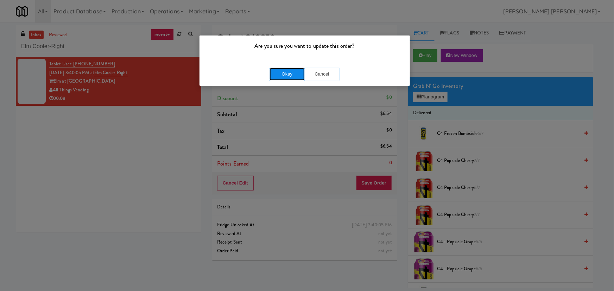
click at [288, 71] on button "Okay" at bounding box center [286, 74] width 35 height 13
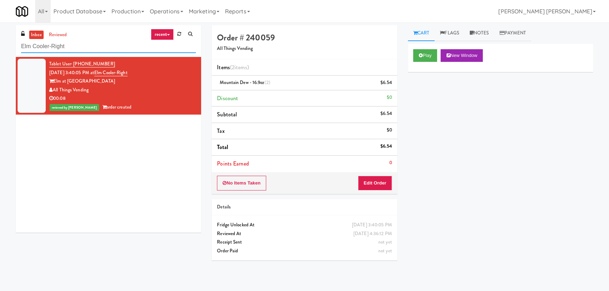
drag, startPoint x: 74, startPoint y: 47, endPoint x: -75, endPoint y: 53, distance: 148.6
click at [0, 53] on html "Are you sure you want to update this order? Okay Cancel Okay Are you sure you w…" at bounding box center [304, 145] width 609 height 291
paste input "Metropolitan - Combo"
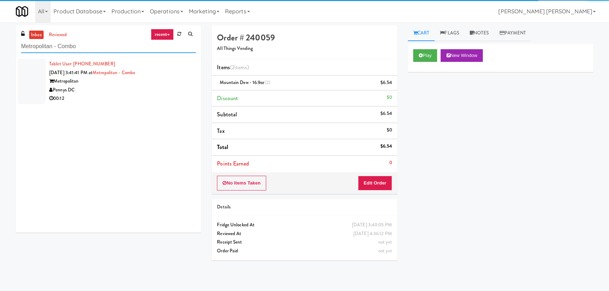
type input "Metropolitan - Combo"
click at [118, 95] on div "00:12" at bounding box center [122, 98] width 147 height 9
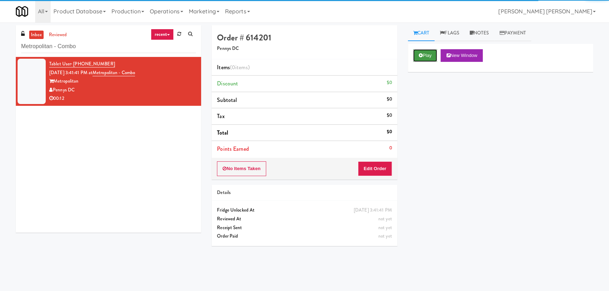
click at [430, 57] on button "Play" at bounding box center [425, 55] width 24 height 13
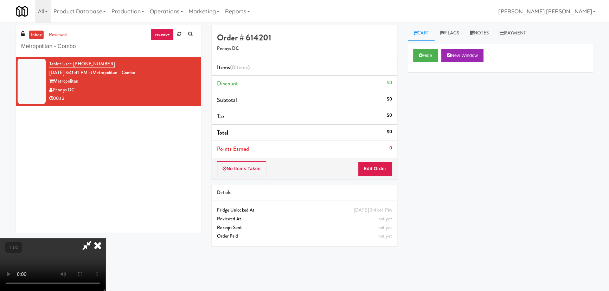
click at [106, 291] on video at bounding box center [53, 265] width 106 height 53
click at [385, 170] on button "Edit Order" at bounding box center [375, 168] width 34 height 15
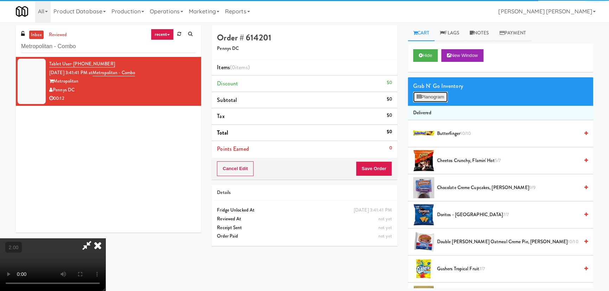
click at [424, 95] on button "Planogram" at bounding box center [430, 97] width 34 height 11
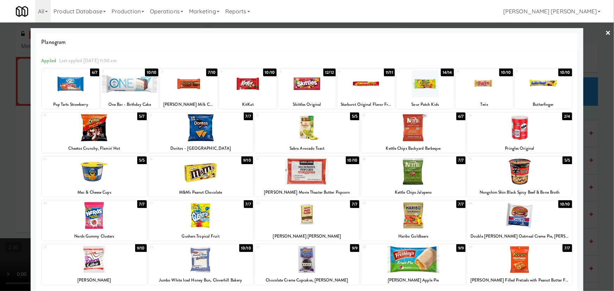
click at [92, 260] on div at bounding box center [94, 259] width 104 height 27
click at [606, 33] on link "×" at bounding box center [608, 34] width 6 height 22
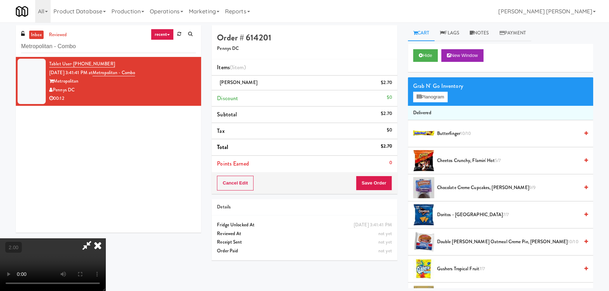
click at [106, 239] on icon at bounding box center [97, 246] width 15 height 14
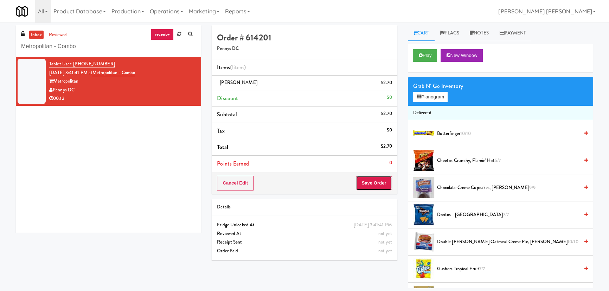
click at [374, 182] on button "Save Order" at bounding box center [374, 183] width 36 height 15
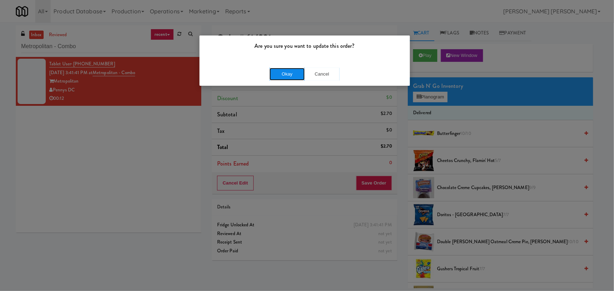
click at [290, 73] on button "Okay" at bounding box center [286, 74] width 35 height 13
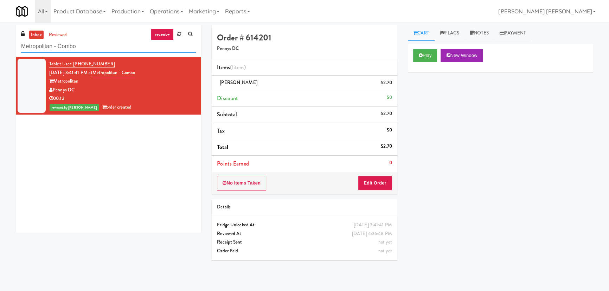
drag, startPoint x: 87, startPoint y: 45, endPoint x: -25, endPoint y: 44, distance: 111.2
click at [0, 44] on html "Are you sure you want to update this order? Okay Cancel Okay Are you sure you w…" at bounding box center [304, 145] width 609 height 291
paste input "Prospect - Cooler"
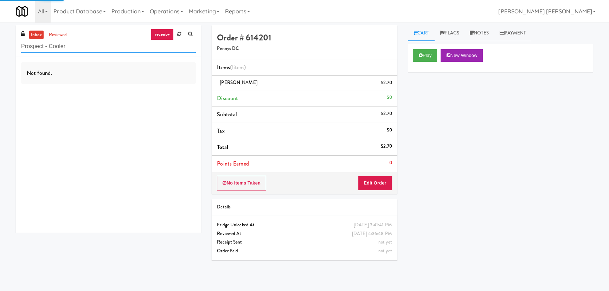
type input "Prospect - Cooler"
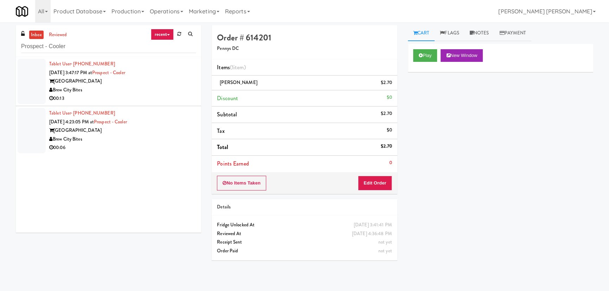
click at [151, 83] on div "Prospect Towers" at bounding box center [122, 81] width 147 height 9
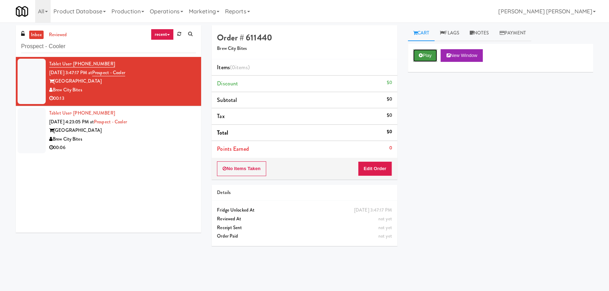
click at [429, 54] on button "Play" at bounding box center [425, 55] width 24 height 13
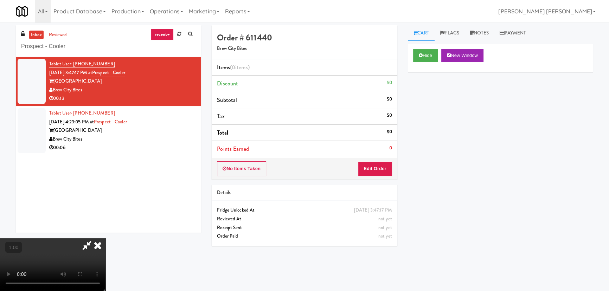
click at [106, 248] on video at bounding box center [53, 265] width 106 height 53
drag, startPoint x: 373, startPoint y: 169, endPoint x: 407, endPoint y: 136, distance: 47.3
click at [374, 169] on button "Edit Order" at bounding box center [375, 168] width 34 height 15
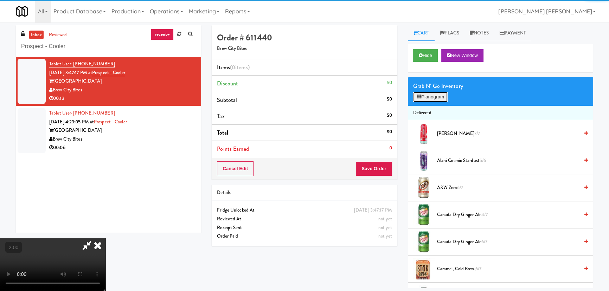
click at [414, 96] on button "Planogram" at bounding box center [430, 97] width 34 height 11
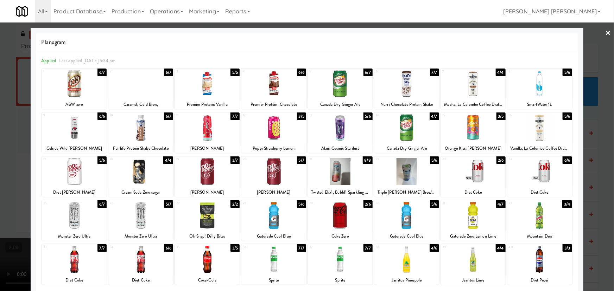
click at [477, 174] on div at bounding box center [473, 171] width 65 height 27
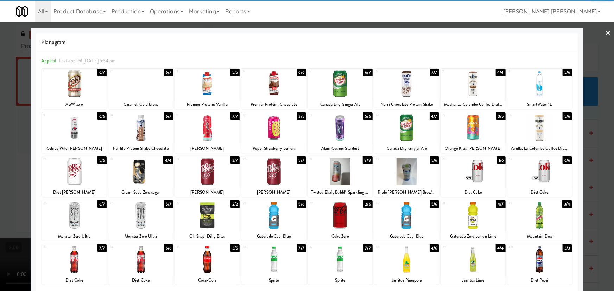
click at [134, 128] on div at bounding box center [140, 127] width 65 height 27
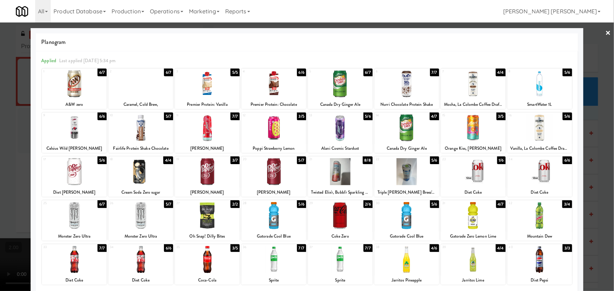
drag, startPoint x: 605, startPoint y: 31, endPoint x: 597, endPoint y: 34, distance: 9.0
click at [605, 31] on link "×" at bounding box center [608, 34] width 6 height 22
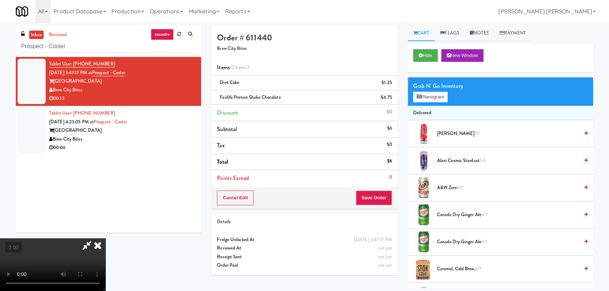
click at [106, 239] on video at bounding box center [53, 265] width 106 height 53
drag, startPoint x: 351, startPoint y: 28, endPoint x: 369, endPoint y: 156, distance: 128.9
click at [106, 239] on icon at bounding box center [97, 246] width 15 height 14
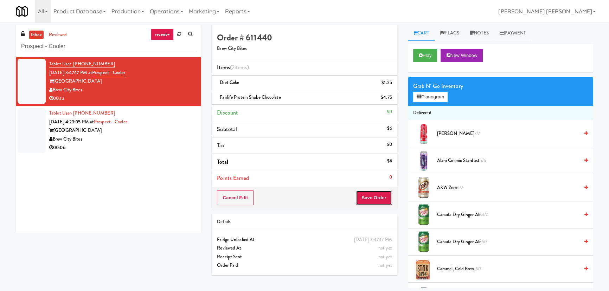
click at [380, 197] on button "Save Order" at bounding box center [374, 198] width 36 height 15
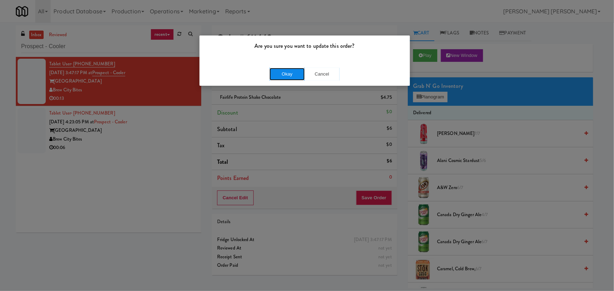
click at [290, 69] on button "Okay" at bounding box center [286, 74] width 35 height 13
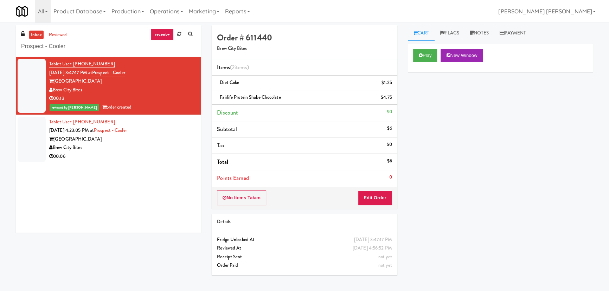
click at [143, 151] on div "Brew City Bites" at bounding box center [122, 148] width 147 height 9
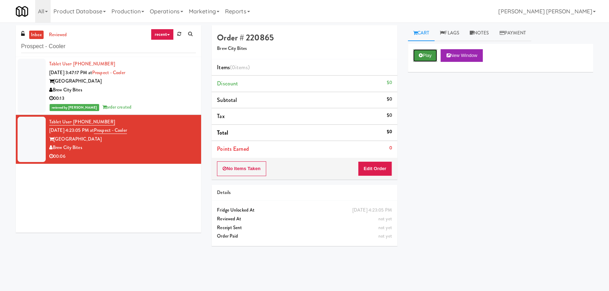
click at [425, 54] on button "Play" at bounding box center [425, 55] width 24 height 13
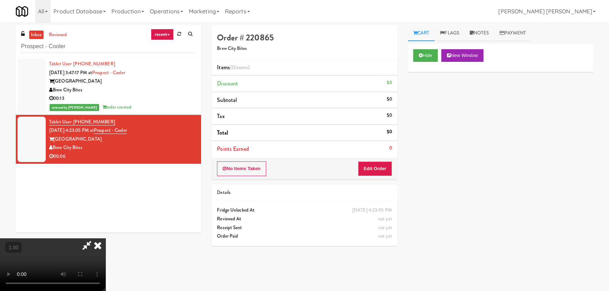
click at [106, 248] on video at bounding box center [53, 265] width 106 height 53
click at [385, 169] on button "Edit Order" at bounding box center [375, 168] width 34 height 15
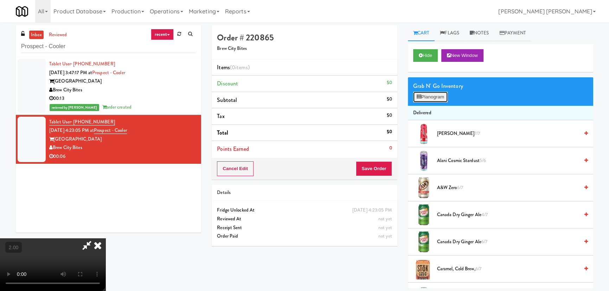
click at [431, 93] on button "Planogram" at bounding box center [430, 97] width 34 height 11
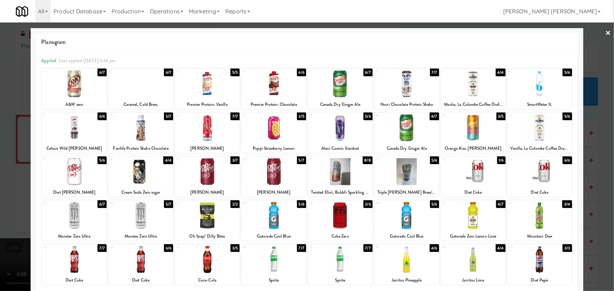
click at [140, 131] on div at bounding box center [140, 127] width 65 height 27
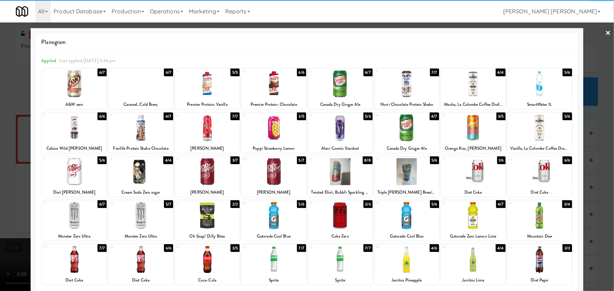
click at [467, 87] on div at bounding box center [473, 83] width 65 height 27
click at [605, 30] on link "×" at bounding box center [608, 34] width 6 height 22
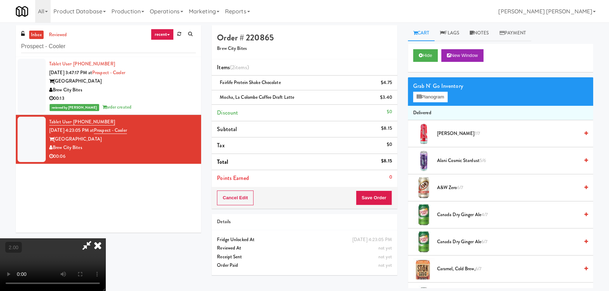
click at [106, 239] on icon at bounding box center [97, 246] width 15 height 14
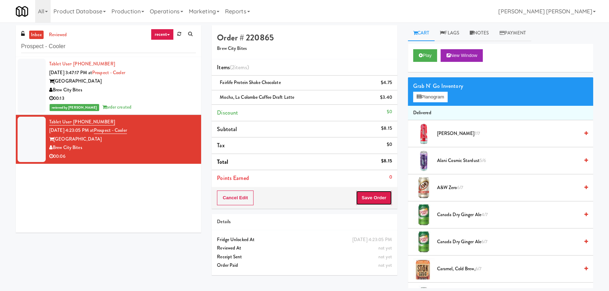
click at [370, 204] on button "Save Order" at bounding box center [374, 198] width 36 height 15
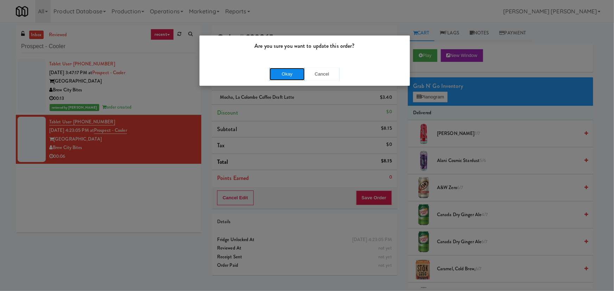
click at [287, 73] on button "Okay" at bounding box center [286, 74] width 35 height 13
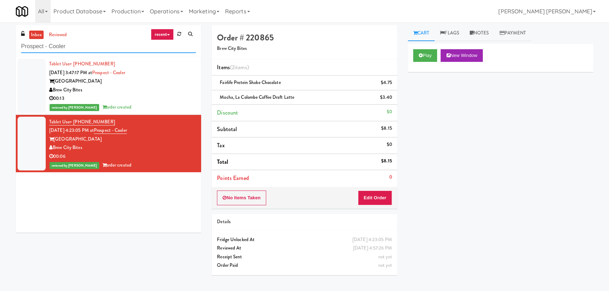
drag, startPoint x: 74, startPoint y: 49, endPoint x: -1, endPoint y: 44, distance: 75.1
click at [0, 44] on html "Are you sure you want to update this order? Okay Cancel Okay Are you sure you w…" at bounding box center [304, 145] width 609 height 291
paste input "1331 - Cooler - Left"
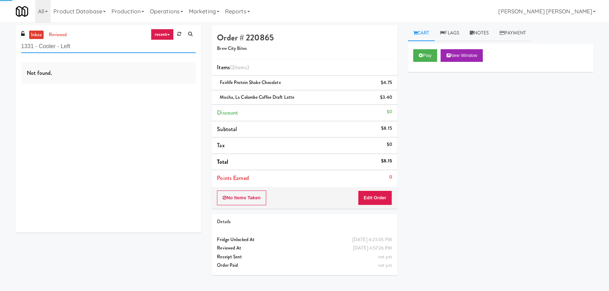
type input "1331 - Cooler - Left"
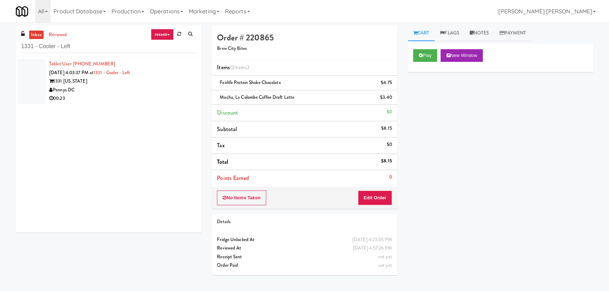
click at [149, 98] on div "00:23" at bounding box center [122, 98] width 147 height 9
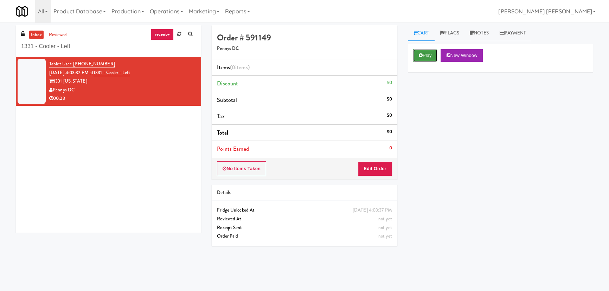
click at [422, 54] on icon at bounding box center [421, 55] width 4 height 5
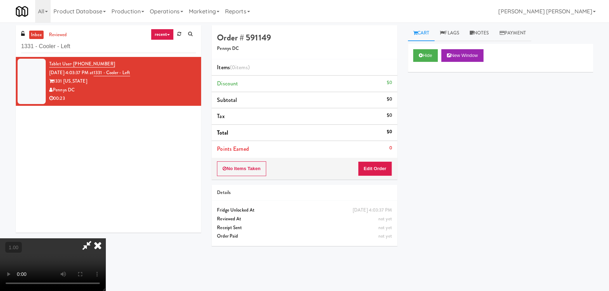
scroll to position [14, 0]
click at [373, 172] on button "Edit Order" at bounding box center [375, 168] width 34 height 15
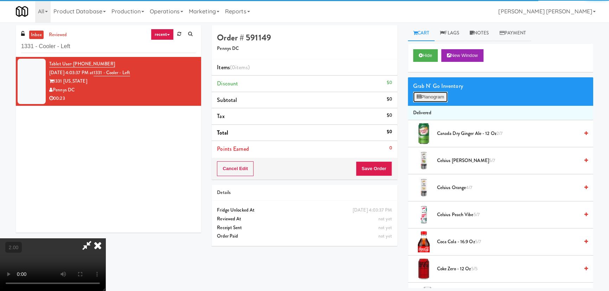
click at [423, 94] on button "Planogram" at bounding box center [430, 97] width 34 height 11
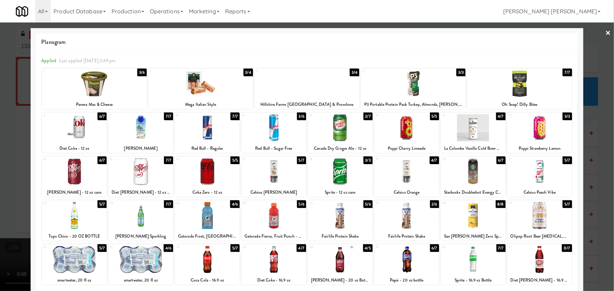
click at [406, 179] on div at bounding box center [406, 171] width 65 height 27
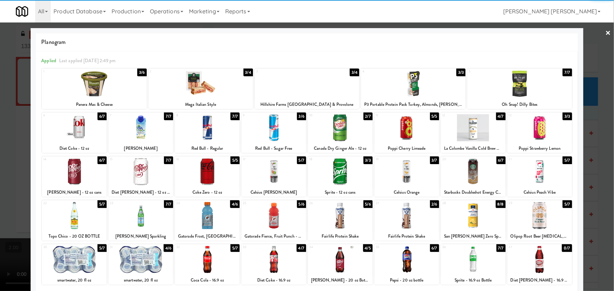
click at [605, 31] on link "×" at bounding box center [608, 34] width 6 height 22
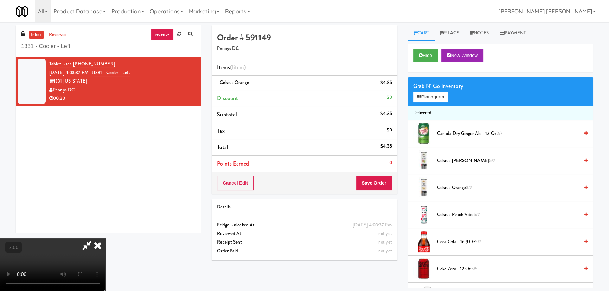
click at [106, 239] on icon at bounding box center [97, 246] width 15 height 14
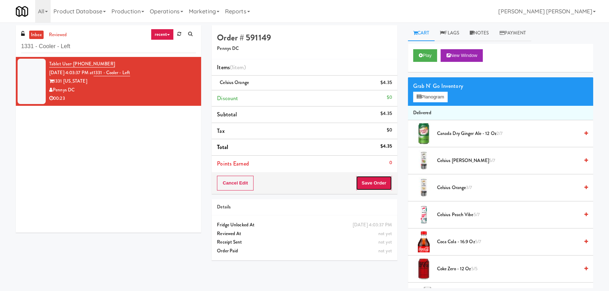
click at [381, 187] on button "Save Order" at bounding box center [374, 183] width 36 height 15
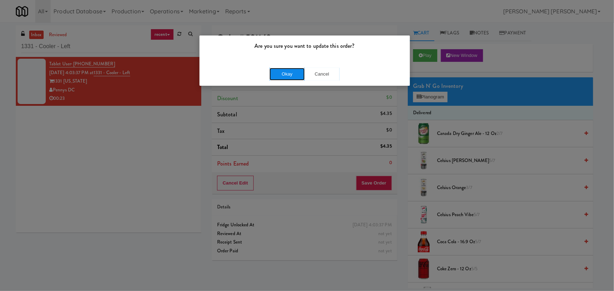
click at [293, 76] on button "Okay" at bounding box center [286, 74] width 35 height 13
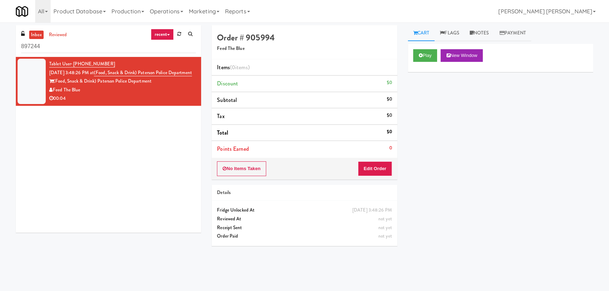
click at [420, 63] on div "Play New Window" at bounding box center [500, 58] width 185 height 28
click at [426, 53] on button "Play" at bounding box center [425, 55] width 24 height 13
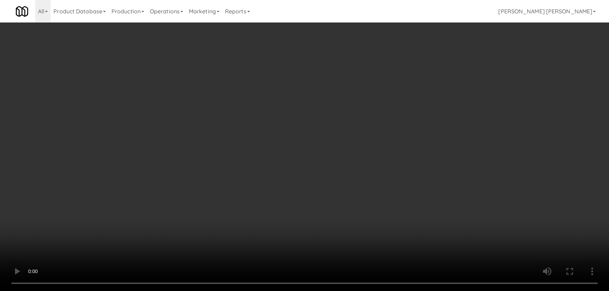
scroll to position [14, 0]
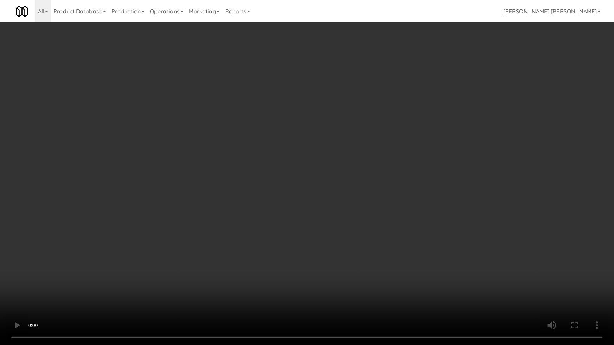
drag, startPoint x: 338, startPoint y: 310, endPoint x: 380, endPoint y: 301, distance: 43.1
click at [350, 291] on video at bounding box center [307, 172] width 614 height 345
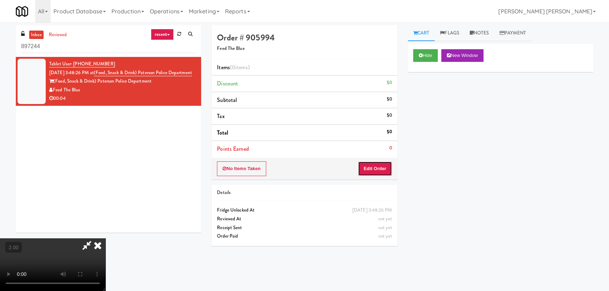
click at [383, 166] on button "Edit Order" at bounding box center [375, 168] width 34 height 15
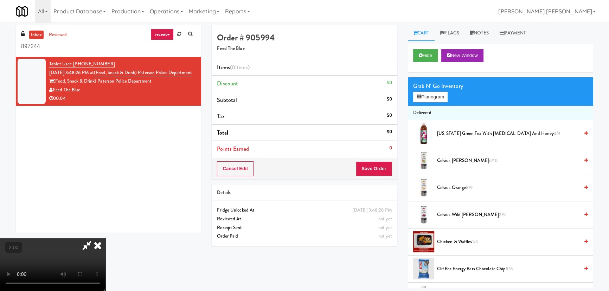
click at [453, 132] on span "Arizona Green Tea with Ginseng and Honey 3/9" at bounding box center [508, 133] width 142 height 9
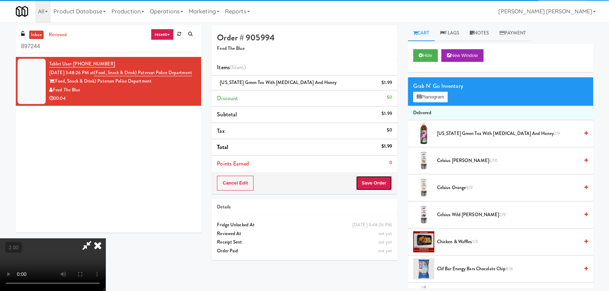
click at [387, 178] on button "Save Order" at bounding box center [374, 183] width 36 height 15
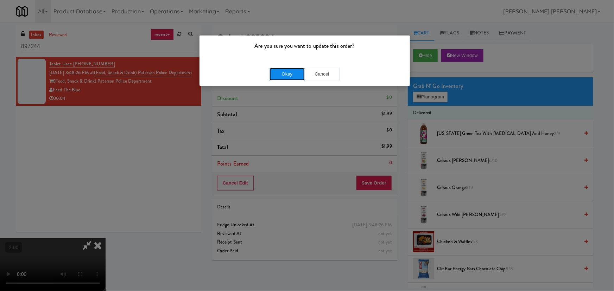
click at [285, 74] on button "Okay" at bounding box center [286, 74] width 35 height 13
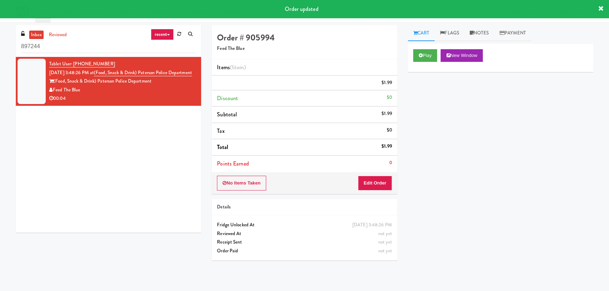
scroll to position [0, 0]
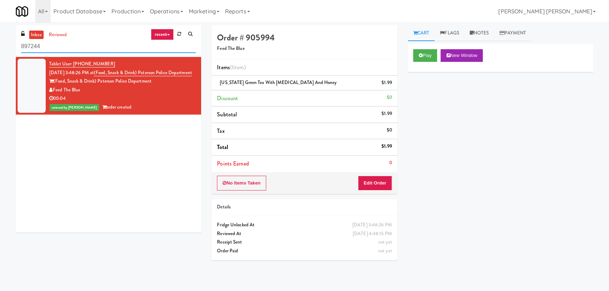
drag, startPoint x: -11, startPoint y: 49, endPoint x: -20, endPoint y: 49, distance: 9.1
click at [0, 49] on html "Are you sure you want to update this order? Okay Cancel Okay Are you sure you w…" at bounding box center [304, 145] width 609 height 291
paste input "Park Place - Cooler - Left"
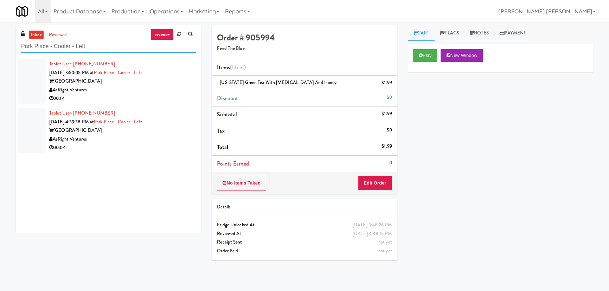
type input "Park Place - Cooler - Left"
click at [141, 94] on div "AsRight Ventures" at bounding box center [122, 90] width 147 height 9
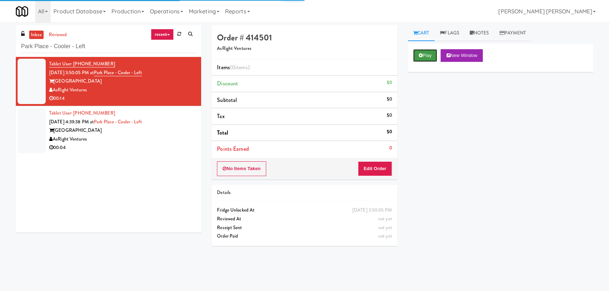
click at [419, 55] on icon at bounding box center [421, 55] width 4 height 5
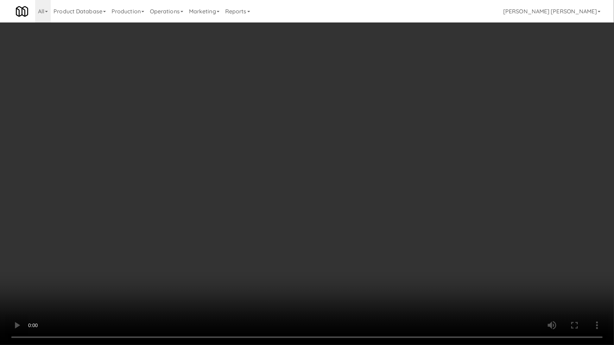
drag, startPoint x: 338, startPoint y: 310, endPoint x: 343, endPoint y: 310, distance: 4.9
click at [340, 291] on video at bounding box center [307, 172] width 614 height 345
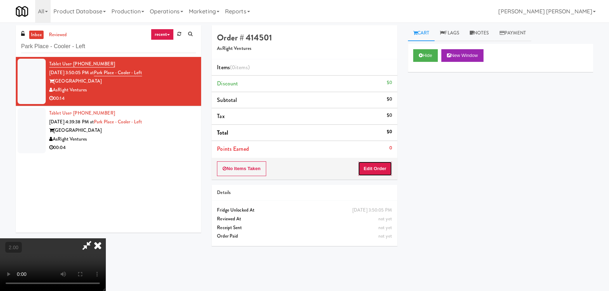
click at [387, 168] on button "Edit Order" at bounding box center [375, 168] width 34 height 15
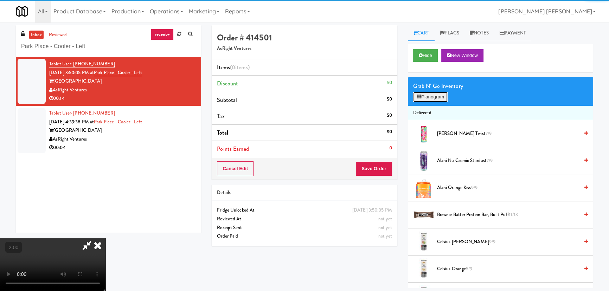
click at [424, 98] on button "Planogram" at bounding box center [430, 97] width 34 height 11
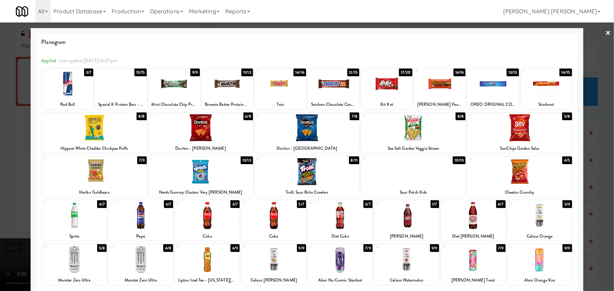
drag, startPoint x: 468, startPoint y: 224, endPoint x: 521, endPoint y: 184, distance: 66.7
click at [470, 223] on div at bounding box center [473, 215] width 65 height 27
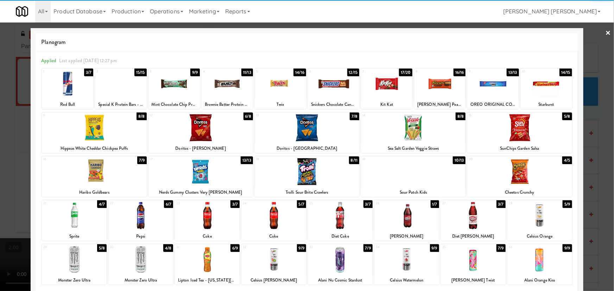
click at [521, 130] on div at bounding box center [519, 127] width 104 height 27
click at [605, 31] on link "×" at bounding box center [608, 34] width 6 height 22
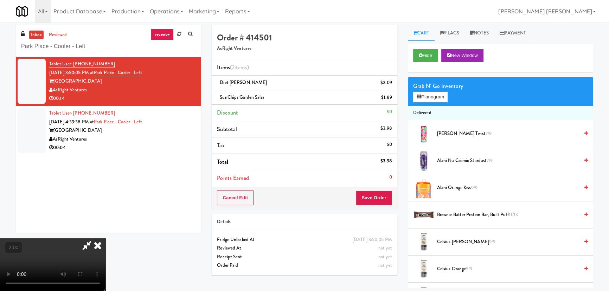
drag, startPoint x: 362, startPoint y: 90, endPoint x: 375, endPoint y: 166, distance: 77.1
click at [106, 239] on icon at bounding box center [97, 246] width 15 height 14
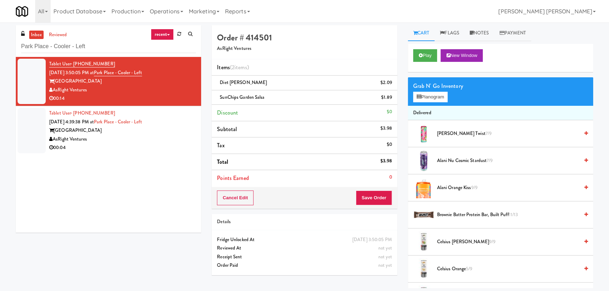
drag, startPoint x: 377, startPoint y: 183, endPoint x: 378, endPoint y: 186, distance: 3.9
click at [378, 186] on div "Items (2 items ) Diet Dr. Pepper $2.09 SunChips Garden Salsa $1.89 Discount $0 …" at bounding box center [304, 123] width 185 height 128
click at [376, 196] on button "Save Order" at bounding box center [374, 198] width 36 height 15
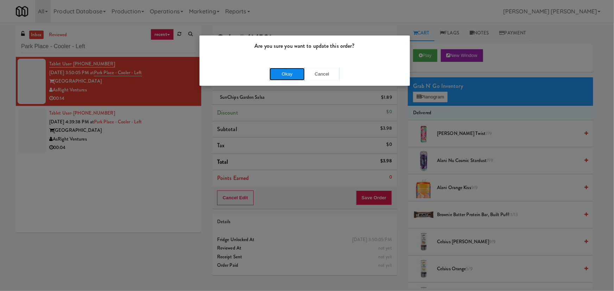
click at [285, 75] on button "Okay" at bounding box center [286, 74] width 35 height 13
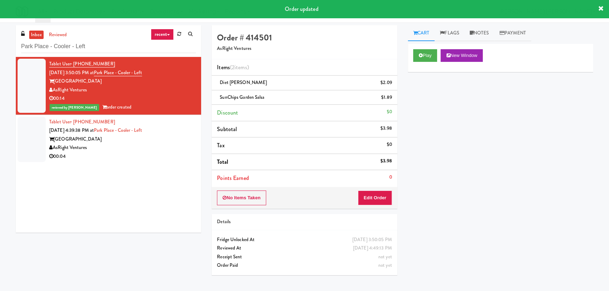
click at [158, 147] on div "AsRight Ventures" at bounding box center [122, 148] width 147 height 9
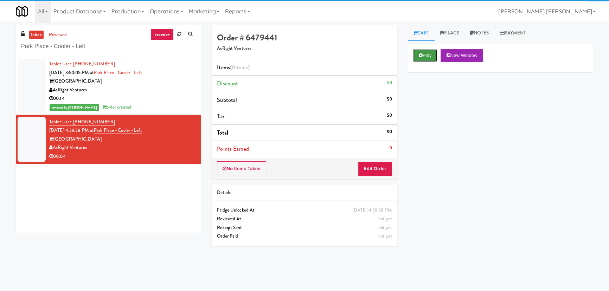
click at [428, 53] on button "Play" at bounding box center [425, 55] width 24 height 13
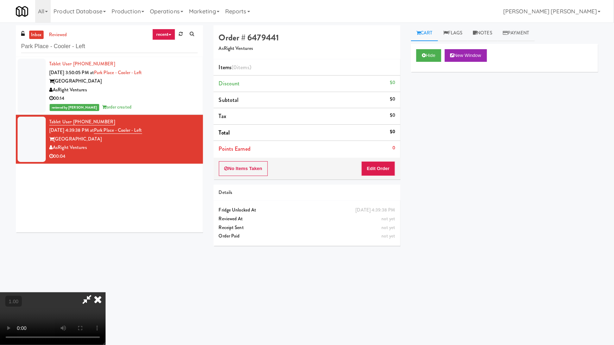
click at [106, 291] on video at bounding box center [53, 319] width 106 height 53
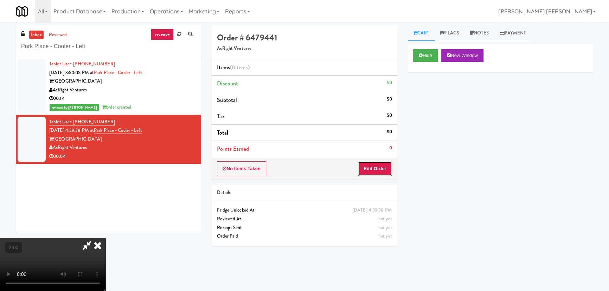
click at [383, 170] on button "Edit Order" at bounding box center [375, 168] width 34 height 15
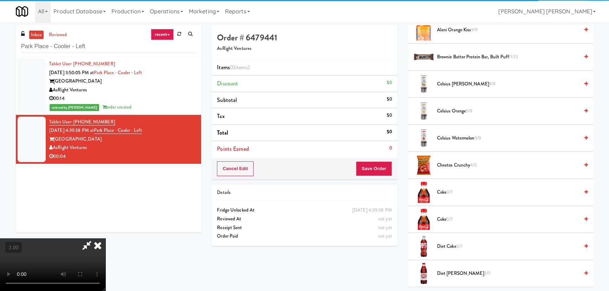
scroll to position [192, 0]
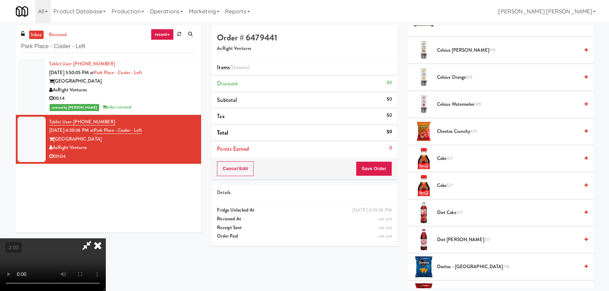
click at [443, 158] on span "Coke 3/7" at bounding box center [508, 158] width 142 height 9
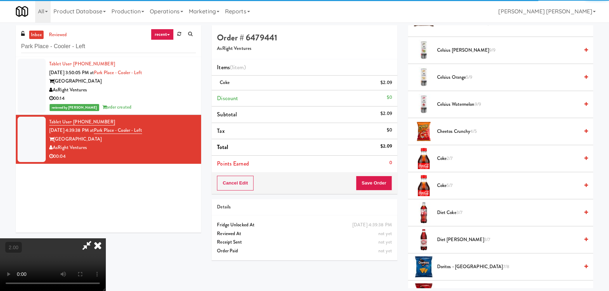
click at [106, 239] on icon at bounding box center [97, 246] width 15 height 14
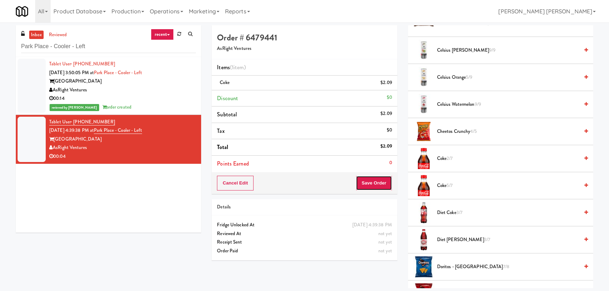
click at [374, 182] on button "Save Order" at bounding box center [374, 183] width 36 height 15
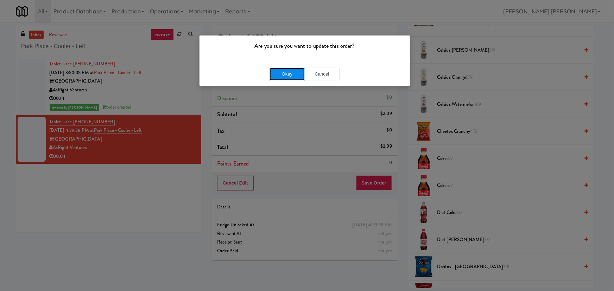
click at [297, 76] on button "Okay" at bounding box center [286, 74] width 35 height 13
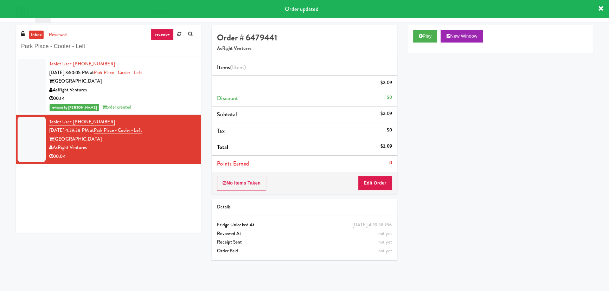
scroll to position [19, 0]
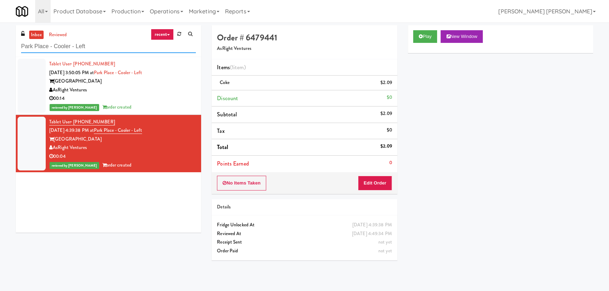
drag, startPoint x: 109, startPoint y: 45, endPoint x: -21, endPoint y: 46, distance: 129.8
click at [0, 46] on html "Are you sure you want to update this order? Okay Cancel Okay Are you sure you w…" at bounding box center [304, 145] width 609 height 291
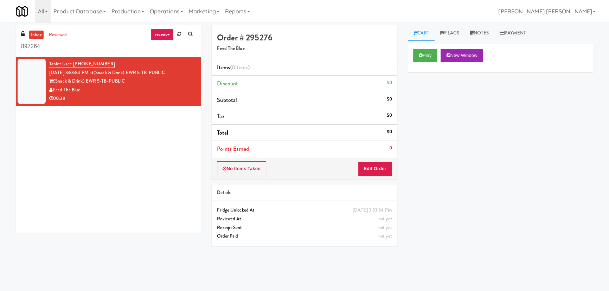
drag, startPoint x: 59, startPoint y: 48, endPoint x: 6, endPoint y: 48, distance: 52.8
click at [6, 48] on div "inbox reviewed recent all unclear take inventory issue suspicious failed recent…" at bounding box center [304, 156] width 609 height 263
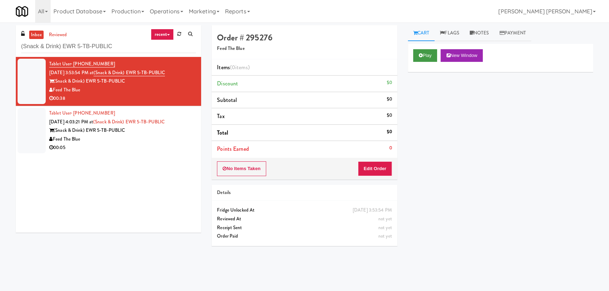
type input "(Snack & Drink) EWR 5-TB-PUBLIC"
click at [434, 55] on button "Play" at bounding box center [425, 55] width 24 height 13
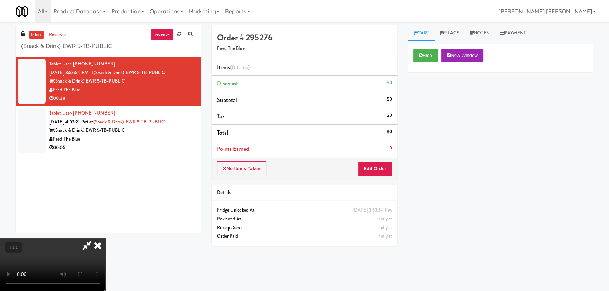
scroll to position [14, 0]
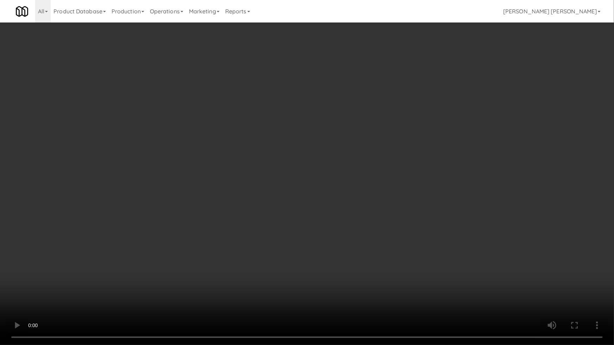
click at [346, 291] on video at bounding box center [307, 172] width 614 height 345
click at [564, 288] on video at bounding box center [307, 172] width 614 height 345
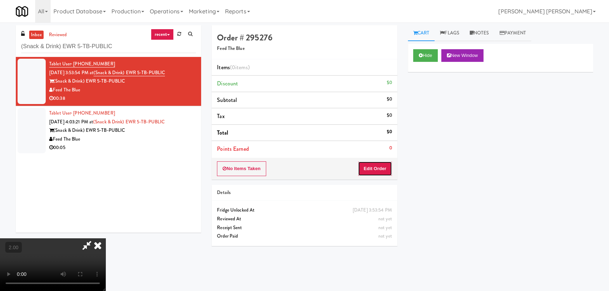
click at [383, 170] on button "Edit Order" at bounding box center [375, 168] width 34 height 15
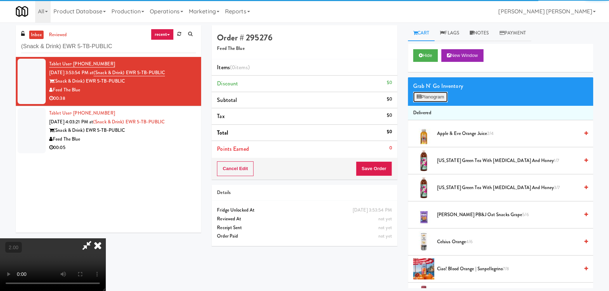
click at [419, 97] on icon at bounding box center [419, 97] width 5 height 5
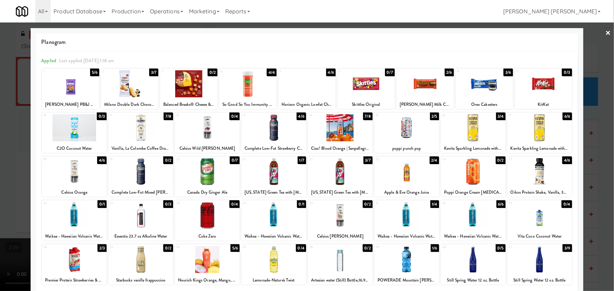
click at [485, 89] on div at bounding box center [484, 83] width 57 height 27
click at [365, 83] on div at bounding box center [365, 83] width 57 height 27
click at [73, 222] on div at bounding box center [74, 215] width 65 height 27
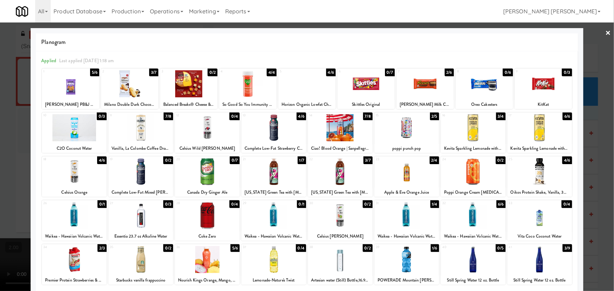
click at [605, 33] on link "×" at bounding box center [608, 34] width 6 height 22
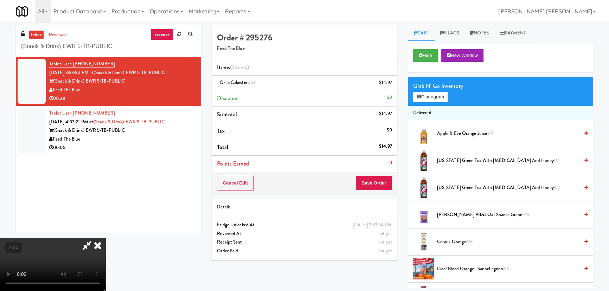
scroll to position [14, 0]
click at [440, 98] on button "Planogram" at bounding box center [430, 97] width 34 height 11
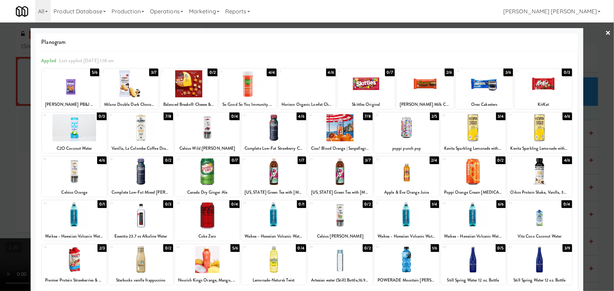
click at [72, 169] on div at bounding box center [74, 171] width 65 height 27
click at [121, 72] on div "2" at bounding box center [115, 72] width 27 height 6
click at [605, 32] on link "×" at bounding box center [608, 34] width 6 height 22
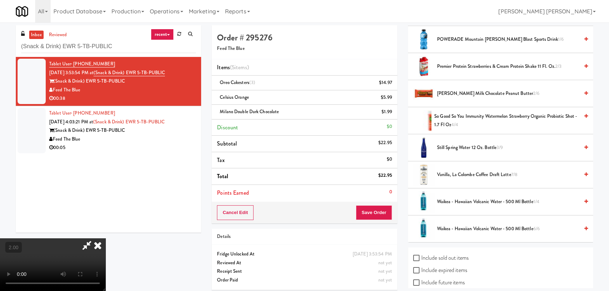
scroll to position [535, 0]
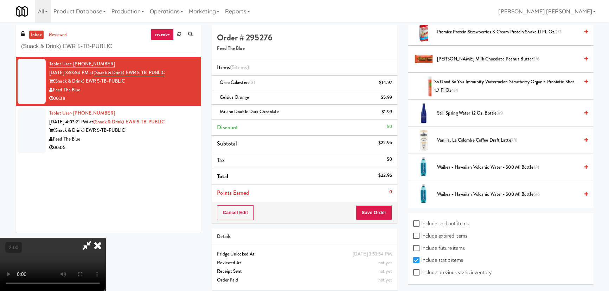
click at [428, 221] on label "Include sold out items" at bounding box center [441, 223] width 56 height 11
click at [421, 221] on input "Include sold out items" at bounding box center [417, 224] width 8 height 6
checkbox input "true"
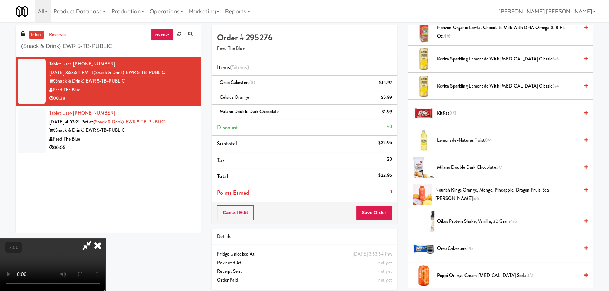
scroll to position [695, 0]
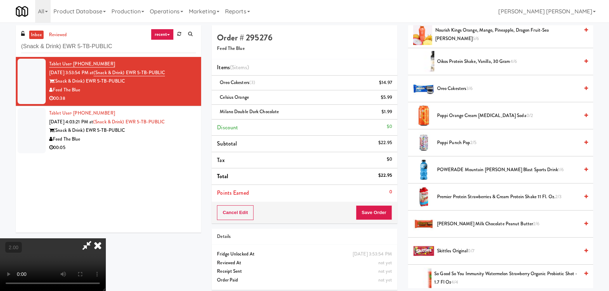
click at [437, 248] on span "Skittles Original 0/7" at bounding box center [508, 251] width 142 height 9
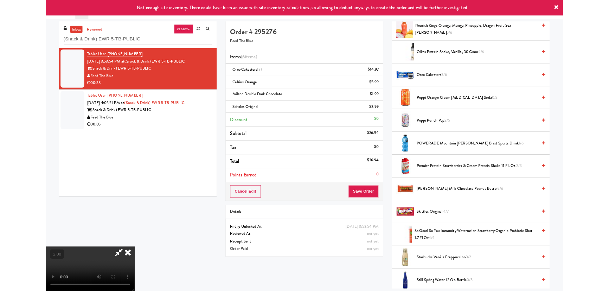
scroll to position [14, 0]
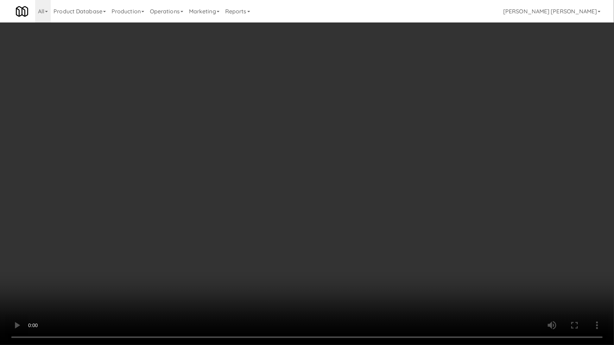
click at [470, 250] on video at bounding box center [307, 172] width 614 height 345
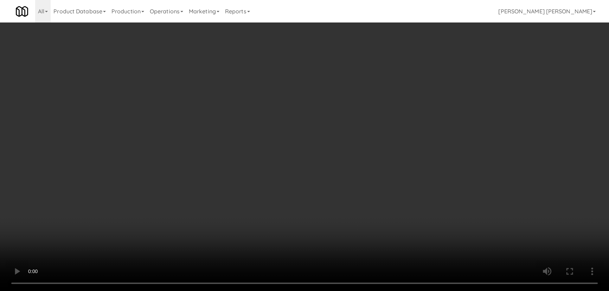
scroll to position [0, 0]
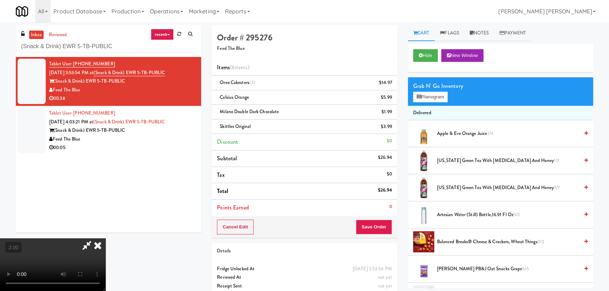
click at [447, 161] on span "Arizona Green Tea with Ginseng and Honey 1/7" at bounding box center [508, 161] width 142 height 9
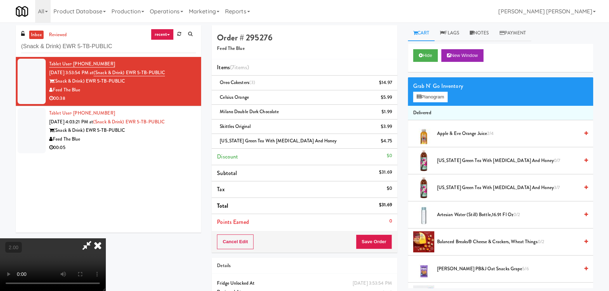
click at [106, 239] on icon at bounding box center [97, 246] width 15 height 14
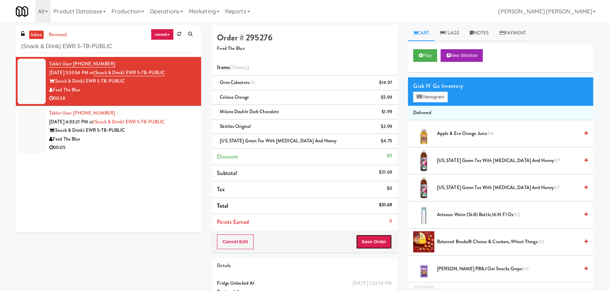
click at [379, 245] on button "Save Order" at bounding box center [374, 242] width 36 height 15
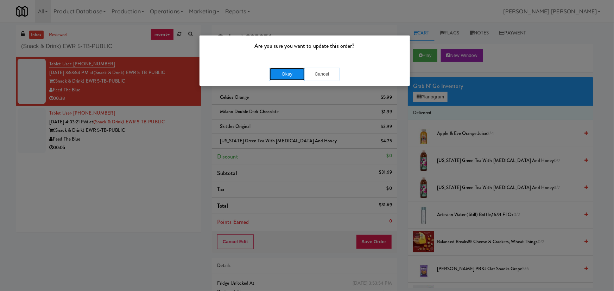
click at [281, 72] on button "Okay" at bounding box center [286, 74] width 35 height 13
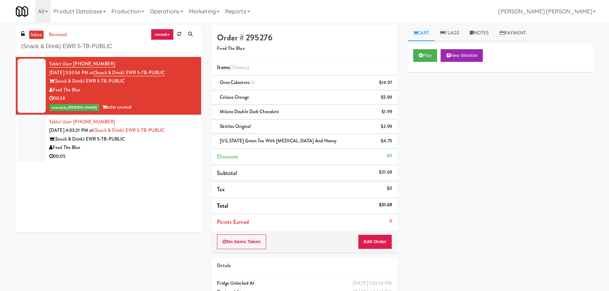
drag, startPoint x: 87, startPoint y: 89, endPoint x: 54, endPoint y: 90, distance: 33.5
click at [54, 90] on div "Feed The Blue" at bounding box center [122, 90] width 147 height 9
copy div "Feed The Blue"
drag, startPoint x: 182, startPoint y: 71, endPoint x: 105, endPoint y: 75, distance: 76.8
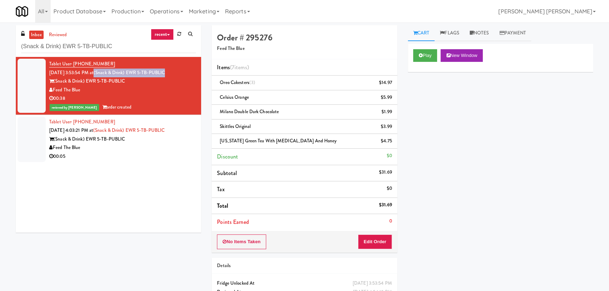
click at [105, 75] on div "Tablet User · (516) 404-5408 Aug 16, 2025 3:53:54 PM at (Snack & Drink) EWR 5-T…" at bounding box center [122, 86] width 147 height 52
copy link "(Snack & Drink) EWR 5-TB-PUBLIC"
drag, startPoint x: 108, startPoint y: 63, endPoint x: 74, endPoint y: 67, distance: 34.7
click at [74, 67] on div "Tablet User · (516) 404-5408 Aug 16, 2025 3:53:54 PM at (Snack & Drink) EWR 5-T…" at bounding box center [122, 86] width 147 height 52
copy span "(516) 404-5408"
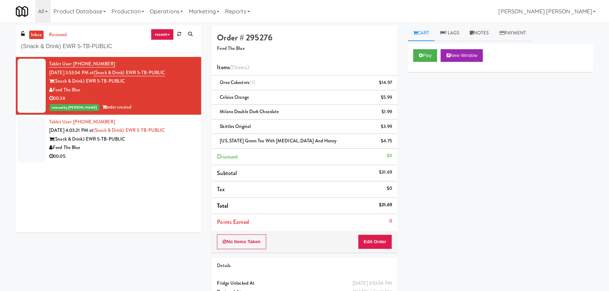
drag, startPoint x: 377, startPoint y: 203, endPoint x: 392, endPoint y: 204, distance: 14.4
click at [392, 204] on li "Total $31.69" at bounding box center [304, 206] width 185 height 17
click at [391, 205] on li "Total $31.69" at bounding box center [304, 206] width 185 height 17
copy li "$31.69"
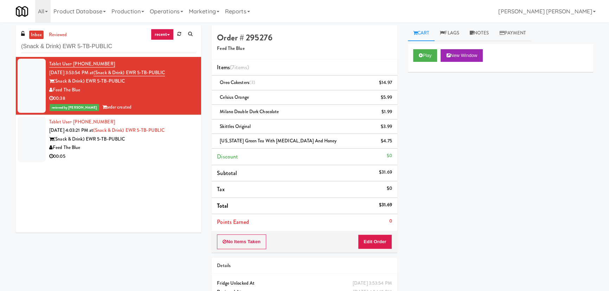
click at [130, 155] on div "00:05" at bounding box center [122, 156] width 147 height 9
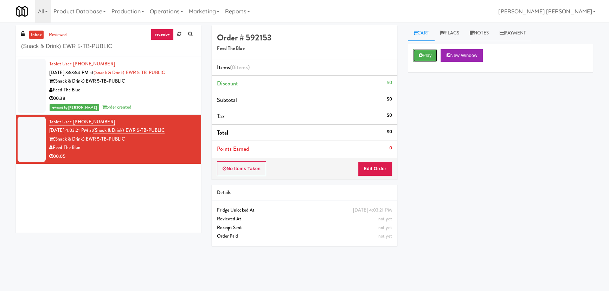
drag, startPoint x: 432, startPoint y: 54, endPoint x: 371, endPoint y: 29, distance: 66.4
click at [432, 54] on button "Play" at bounding box center [425, 55] width 24 height 13
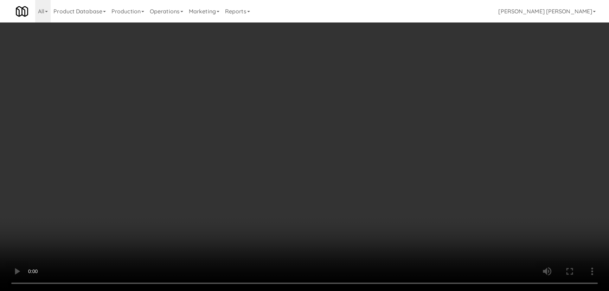
drag, startPoint x: 341, startPoint y: 313, endPoint x: 348, endPoint y: 312, distance: 7.3
click at [348, 291] on video at bounding box center [304, 145] width 609 height 291
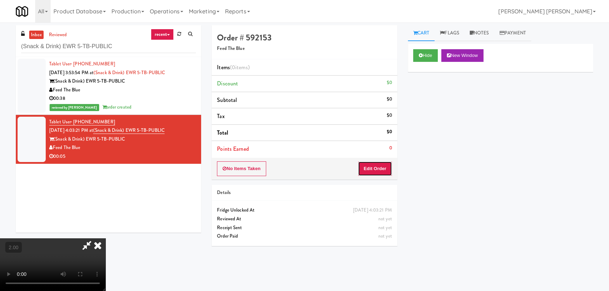
click at [389, 165] on button "Edit Order" at bounding box center [375, 168] width 34 height 15
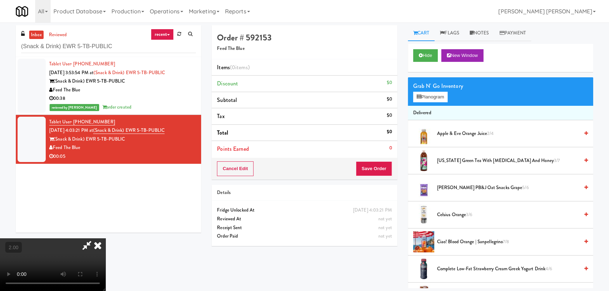
click at [453, 214] on span "Celsius Orange 3/6" at bounding box center [508, 215] width 142 height 9
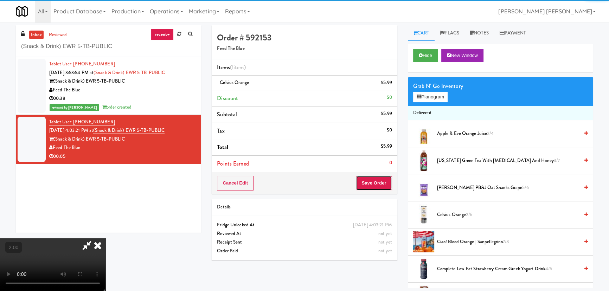
click at [383, 184] on button "Save Order" at bounding box center [374, 183] width 36 height 15
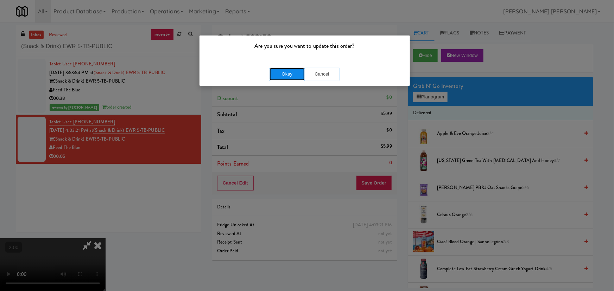
click at [279, 71] on button "Okay" at bounding box center [286, 74] width 35 height 13
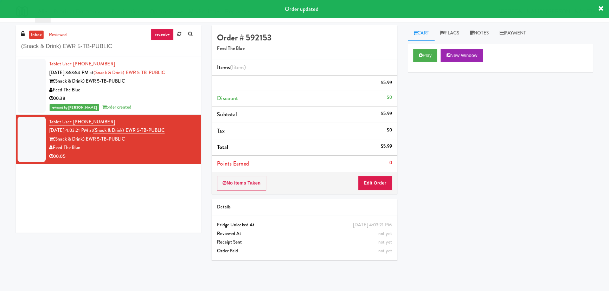
scroll to position [0, 0]
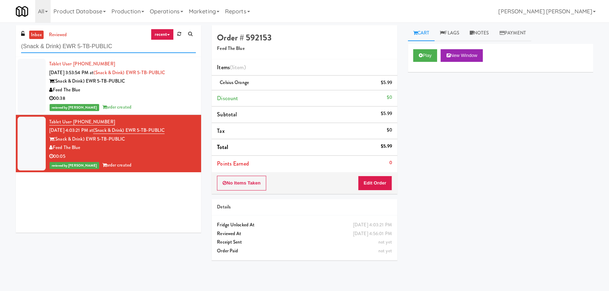
drag, startPoint x: 4, startPoint y: 46, endPoint x: -14, endPoint y: 46, distance: 17.6
click at [0, 46] on html "Are you sure you want to update this order? Okay Cancel Okay Are you sure you w…" at bounding box center [304, 145] width 609 height 291
paste input "360 W Hubbard - Left - Fridge"
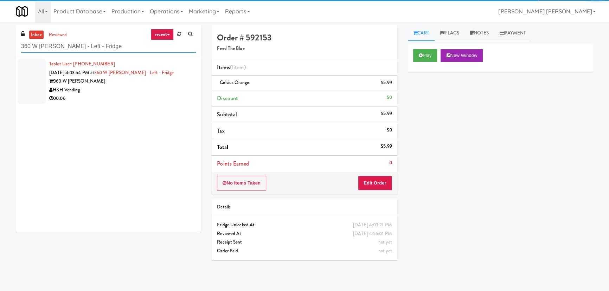
type input "360 W Hubbard - Left - Fridge"
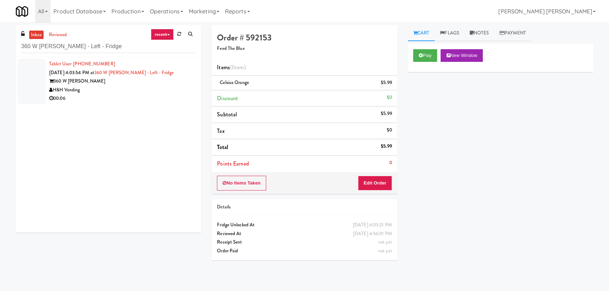
click at [139, 96] on div "00:06" at bounding box center [122, 98] width 147 height 9
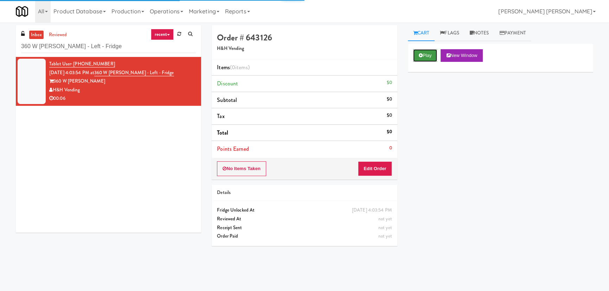
click at [421, 55] on icon at bounding box center [421, 55] width 4 height 5
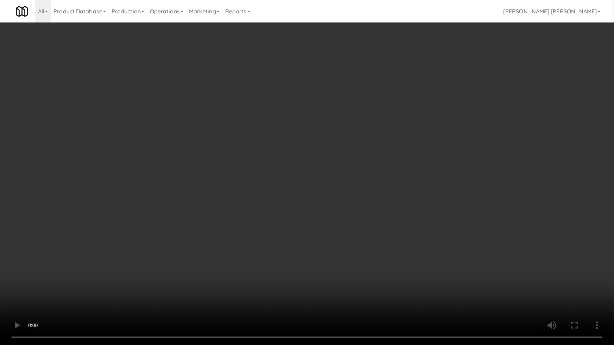
drag, startPoint x: 342, startPoint y: 307, endPoint x: 534, endPoint y: 303, distance: 191.4
click at [370, 291] on video at bounding box center [307, 172] width 614 height 345
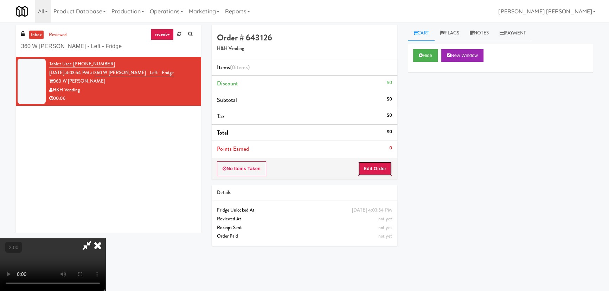
click at [383, 169] on button "Edit Order" at bounding box center [375, 168] width 34 height 15
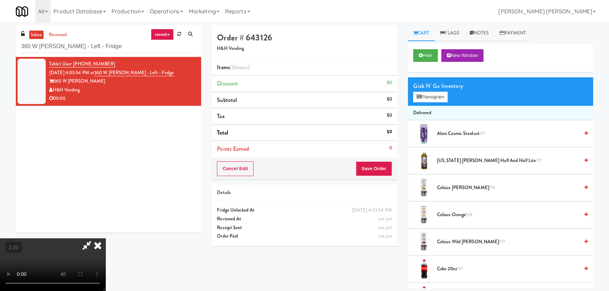
scroll to position [192, 0]
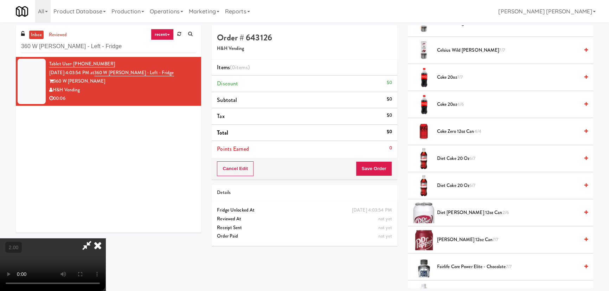
click at [106, 239] on video at bounding box center [53, 265] width 106 height 53
click at [449, 210] on span "Diet Dr Pepper 12oz can 2/6" at bounding box center [508, 213] width 142 height 9
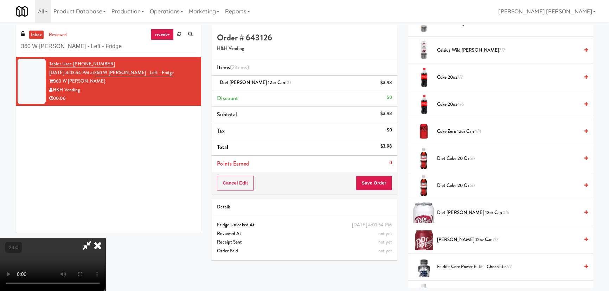
click at [106, 239] on icon at bounding box center [97, 246] width 15 height 14
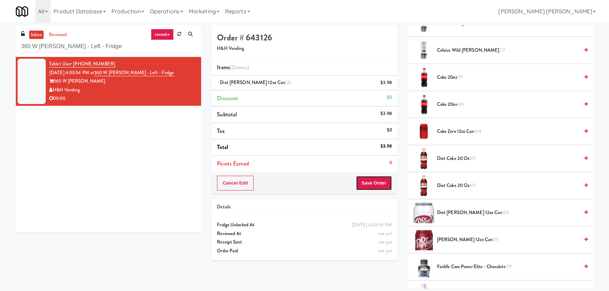
click at [376, 183] on button "Save Order" at bounding box center [374, 183] width 36 height 15
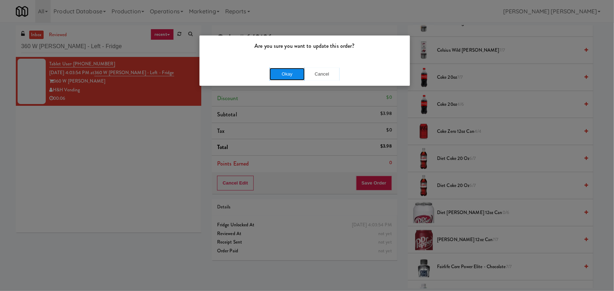
click at [292, 74] on button "Okay" at bounding box center [286, 74] width 35 height 13
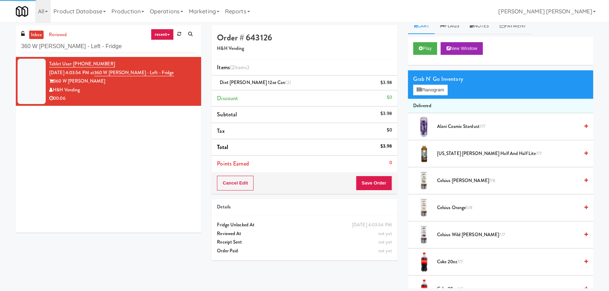
scroll to position [0, 0]
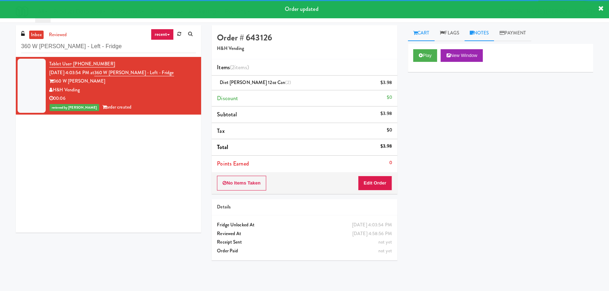
click at [487, 33] on link "Notes" at bounding box center [480, 33] width 30 height 16
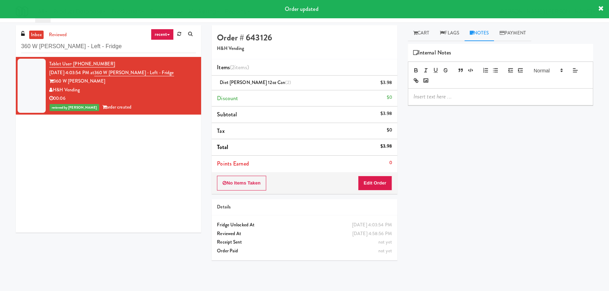
click at [467, 94] on p at bounding box center [501, 97] width 174 height 8
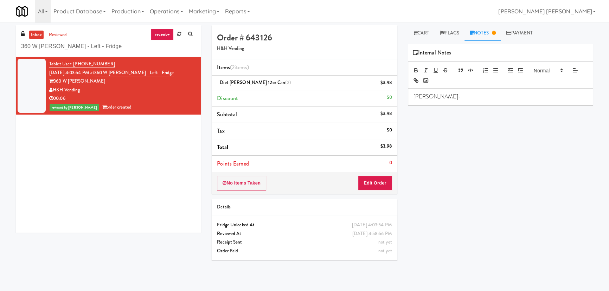
click at [441, 99] on p "Erick-" at bounding box center [501, 97] width 174 height 8
drag, startPoint x: 474, startPoint y: 97, endPoint x: 489, endPoint y: 96, distance: 15.2
click at [489, 96] on p "Erick- #DisabledCamera #BottomLeft" at bounding box center [501, 97] width 174 height 8
